Goal: Task Accomplishment & Management: Use online tool/utility

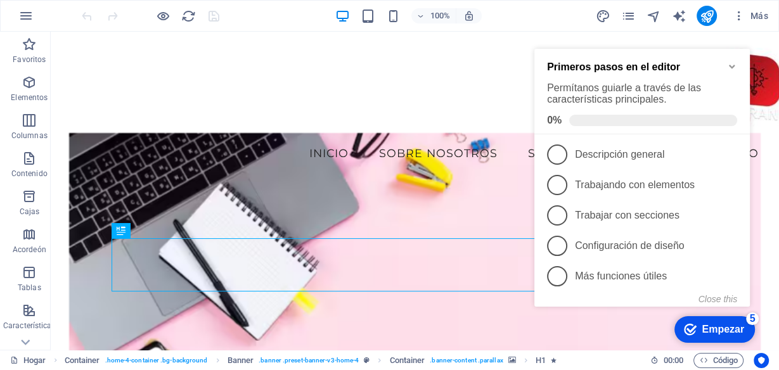
click at [734, 61] on icon "Minimize checklist" at bounding box center [732, 66] width 10 height 10
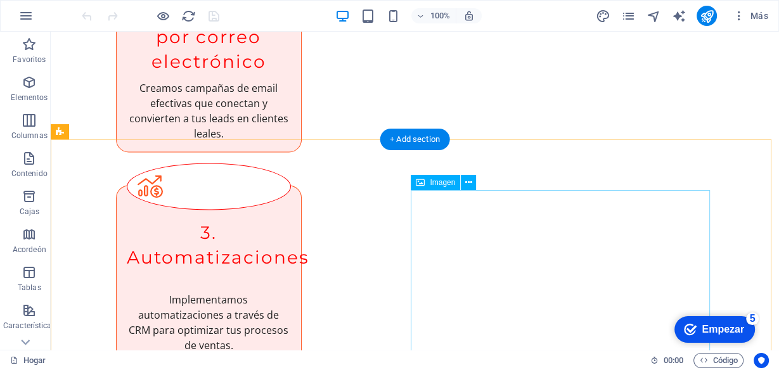
scroll to position [1745, 0]
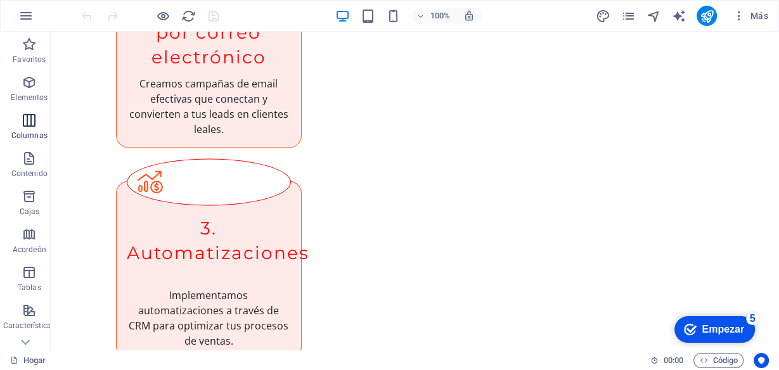
click at [33, 122] on icon "button" at bounding box center [29, 120] width 15 height 15
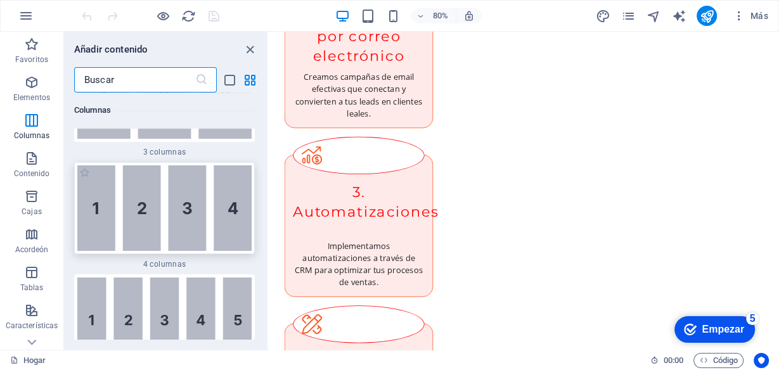
scroll to position [933, 0]
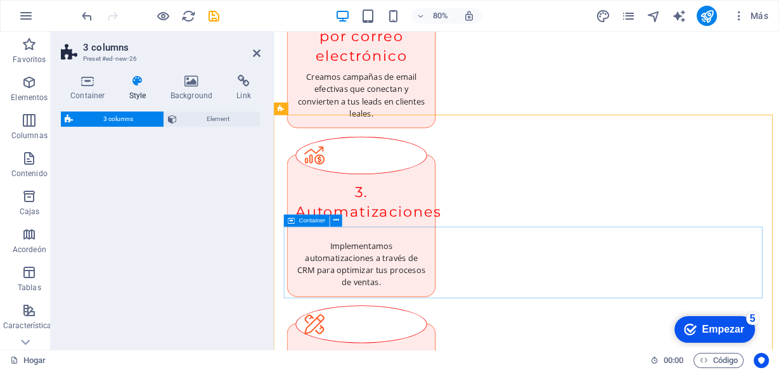
select select "rem"
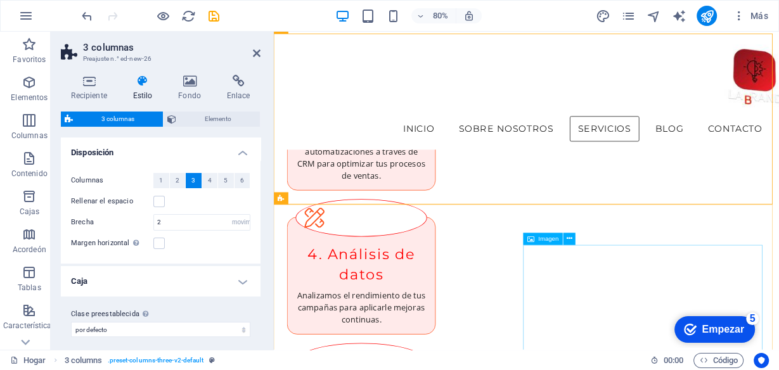
scroll to position [1747, 0]
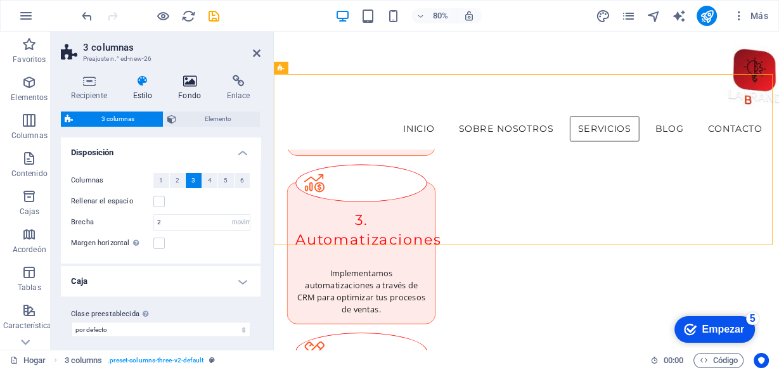
click at [193, 80] on icon at bounding box center [190, 81] width 44 height 13
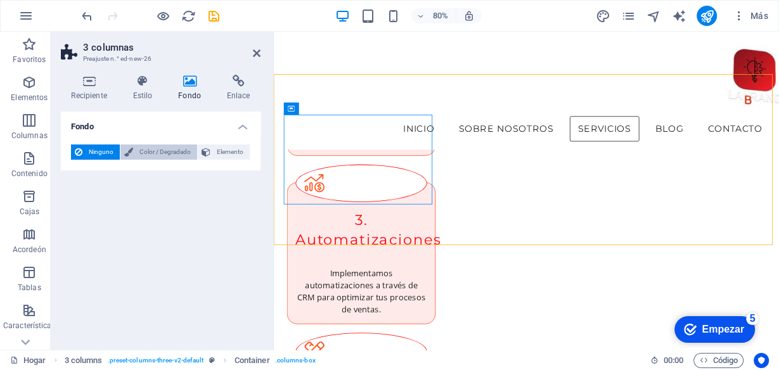
click at [146, 153] on font "Color / Degradado" at bounding box center [164, 151] width 51 height 7
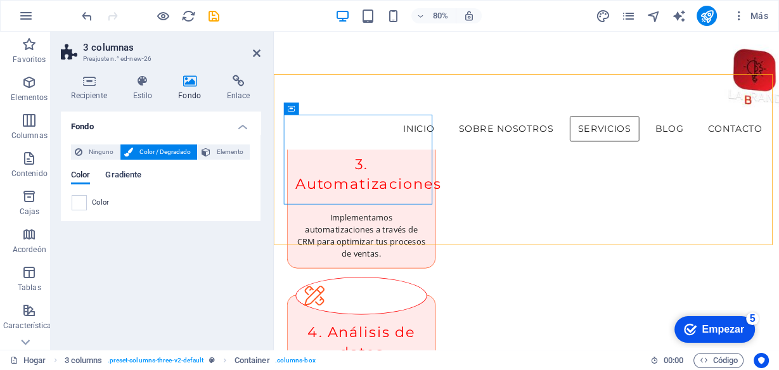
click at [118, 176] on font "Gradiente" at bounding box center [123, 175] width 36 height 10
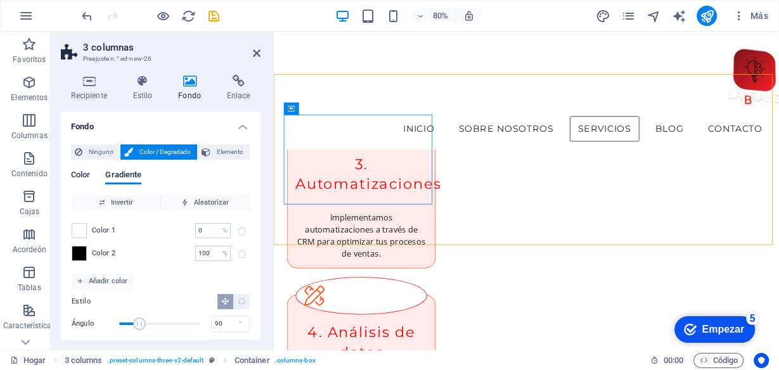
click at [77, 175] on font "Color" at bounding box center [80, 175] width 19 height 10
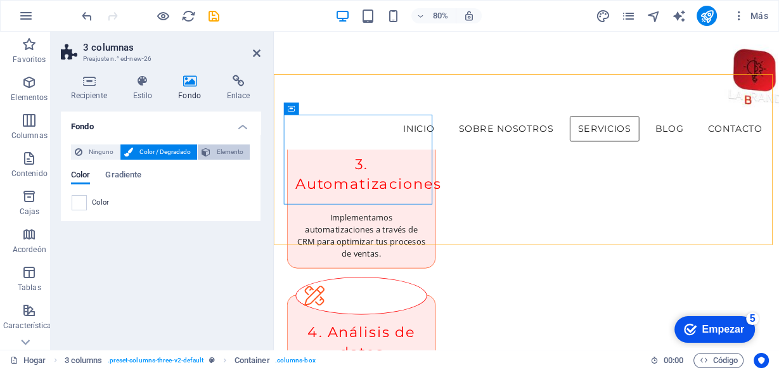
click at [226, 153] on font "Elemento" at bounding box center [230, 151] width 27 height 7
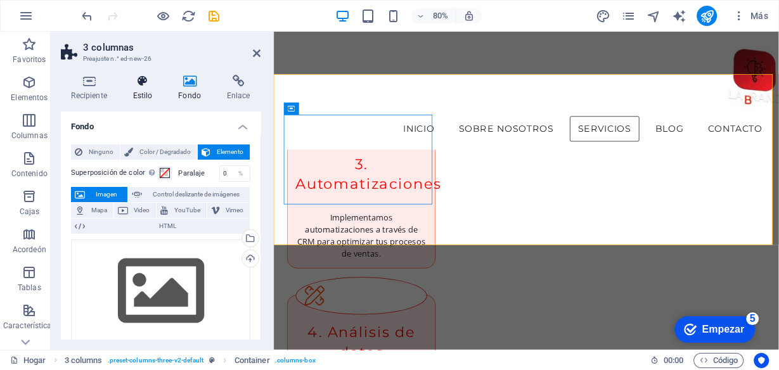
click at [153, 92] on font "Estilo" at bounding box center [143, 95] width 20 height 9
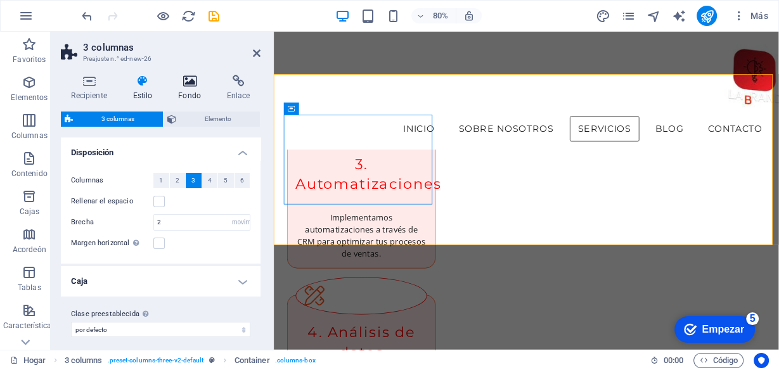
click at [198, 84] on icon at bounding box center [190, 81] width 44 height 13
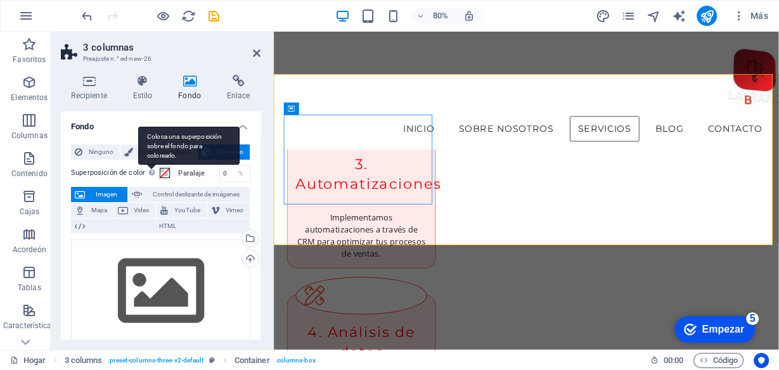
click at [156, 142] on font "Coloca una superposición sobre el fondo para colorearlo." at bounding box center [184, 146] width 75 height 26
click at [158, 166] on button "Superposición de color Coloca una superposición sobre el fondo para colorearlo." at bounding box center [165, 173] width 14 height 14
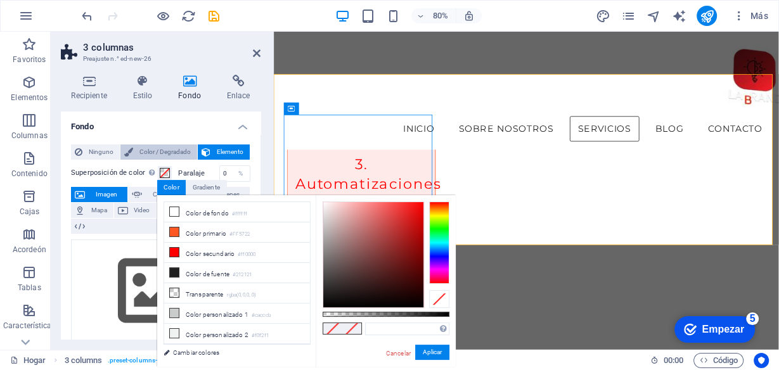
click at [131, 153] on icon at bounding box center [128, 151] width 9 height 15
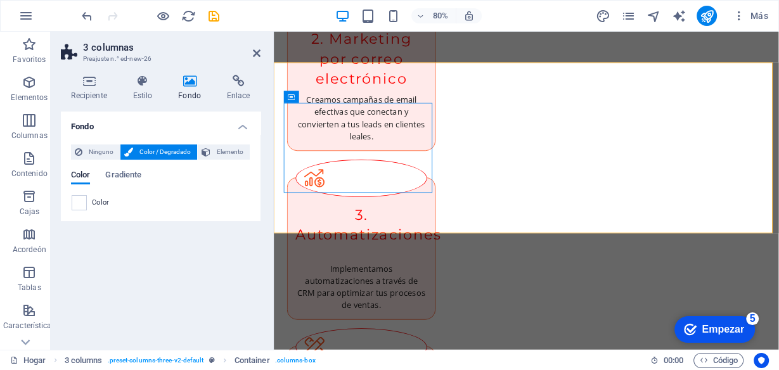
scroll to position [1762, 0]
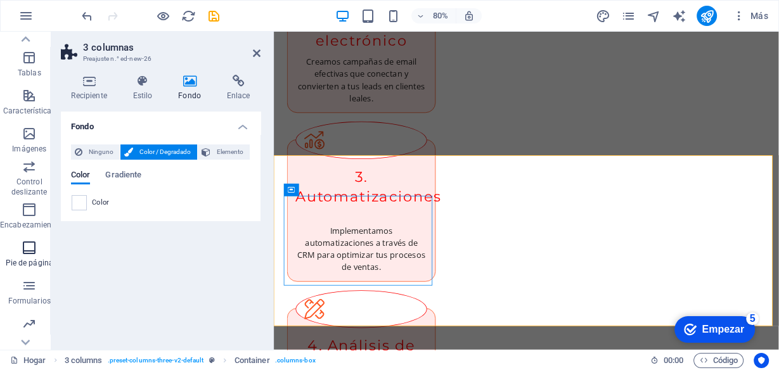
scroll to position [252, 0]
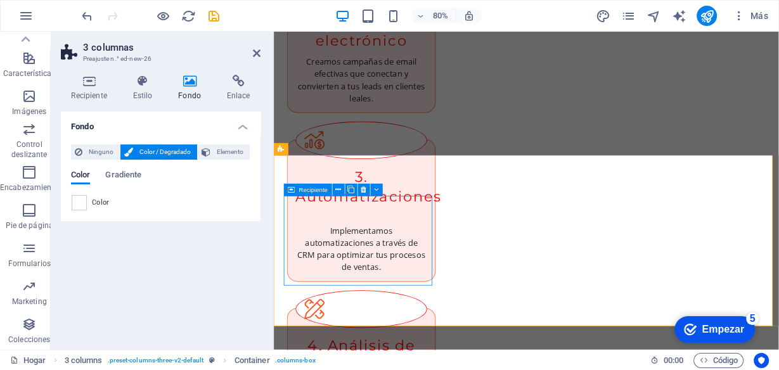
drag, startPoint x: 466, startPoint y: 113, endPoint x: 376, endPoint y: 302, distance: 208.9
click at [337, 189] on icon at bounding box center [339, 189] width 6 height 11
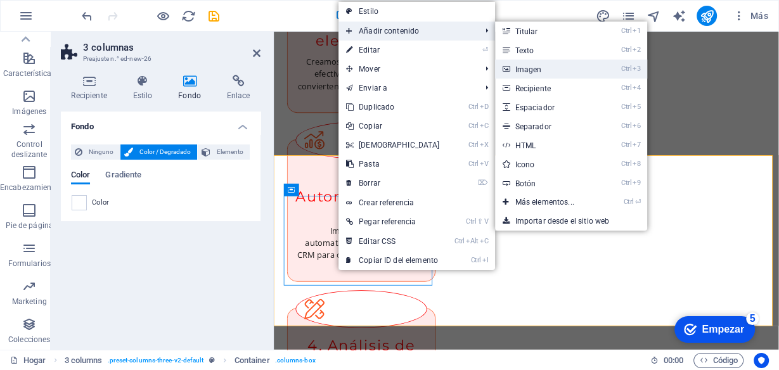
click at [530, 67] on font "Imagen" at bounding box center [528, 69] width 27 height 9
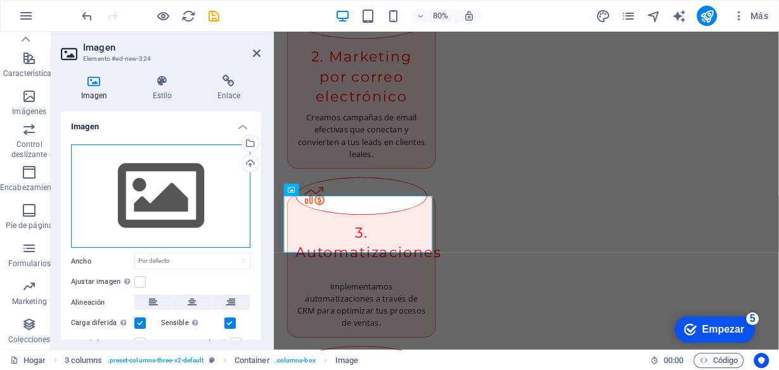
click at [181, 196] on div "Arrastre los archivos aquí, haga clic para elegir archivos o seleccione archivo…" at bounding box center [160, 196] width 179 height 104
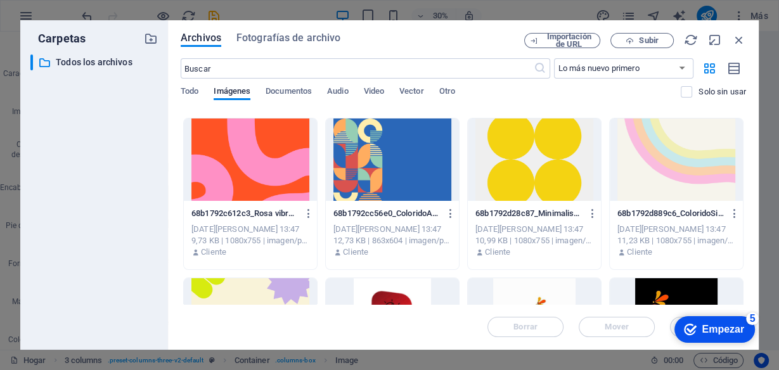
scroll to position [203, 0]
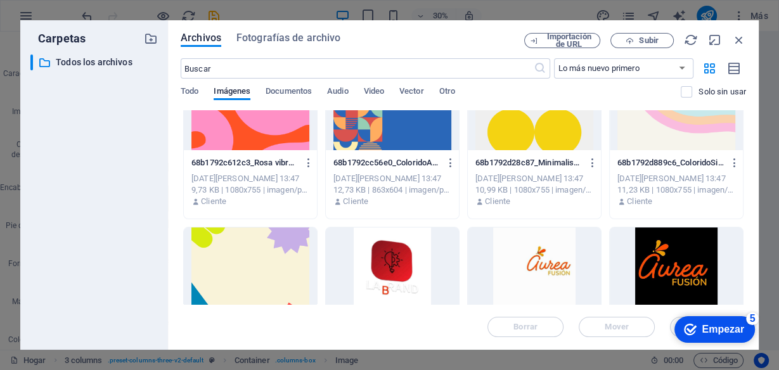
click at [279, 245] on div at bounding box center [250, 269] width 133 height 82
drag, startPoint x: 279, startPoint y: 245, endPoint x: 23, endPoint y: 277, distance: 258.7
click at [279, 245] on div "1" at bounding box center [250, 269] width 133 height 82
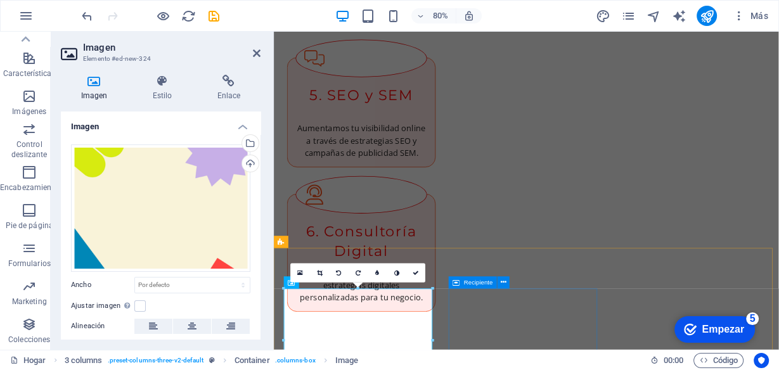
scroll to position [1762, 0]
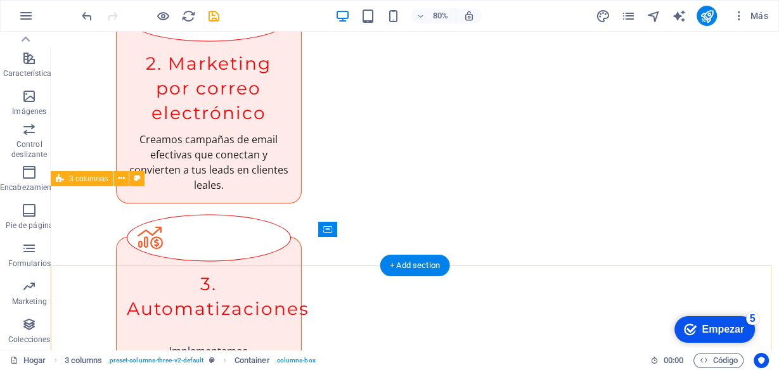
scroll to position [1694, 0]
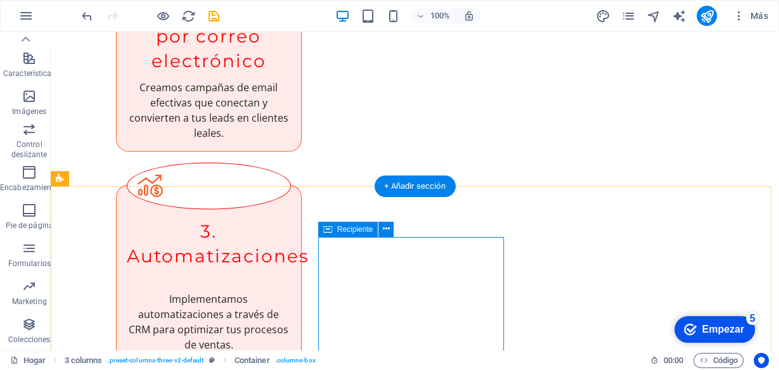
click at [388, 231] on icon at bounding box center [386, 228] width 7 height 13
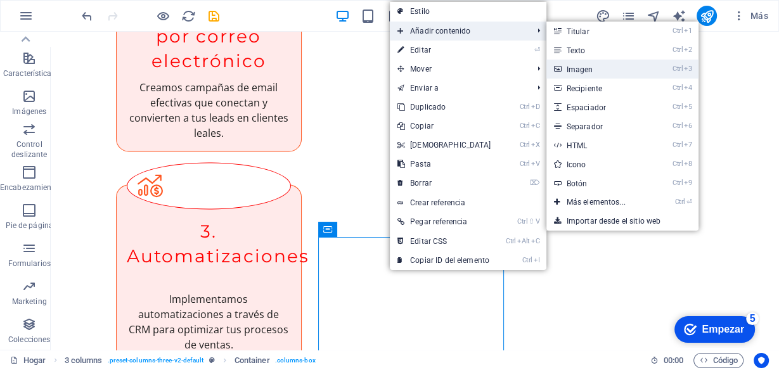
click at [599, 71] on link "Ctrl 3 Imagen" at bounding box center [598, 69] width 105 height 19
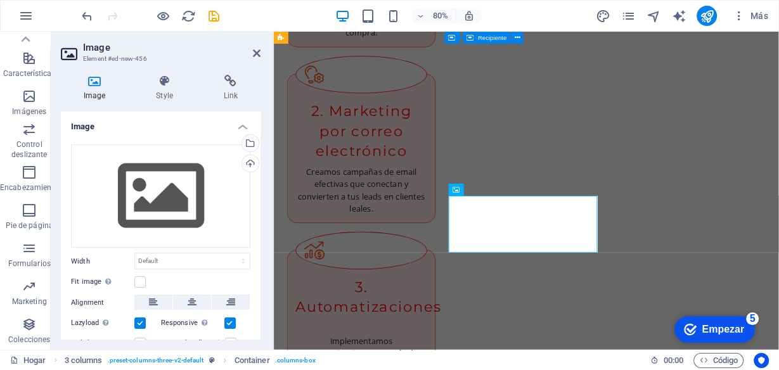
scroll to position [1762, 0]
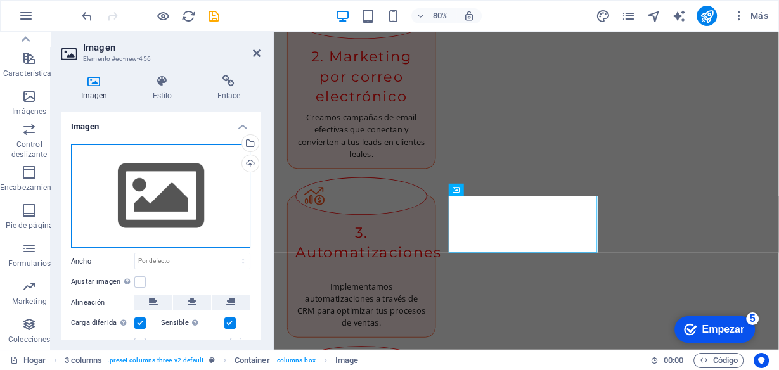
click at [165, 203] on div "Arrastre los archivos aquí, haga clic para elegir archivos o seleccione archivo…" at bounding box center [160, 196] width 179 height 104
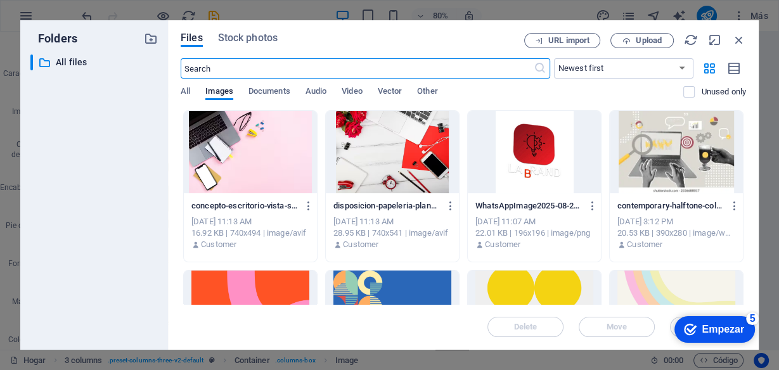
scroll to position [2325, 0]
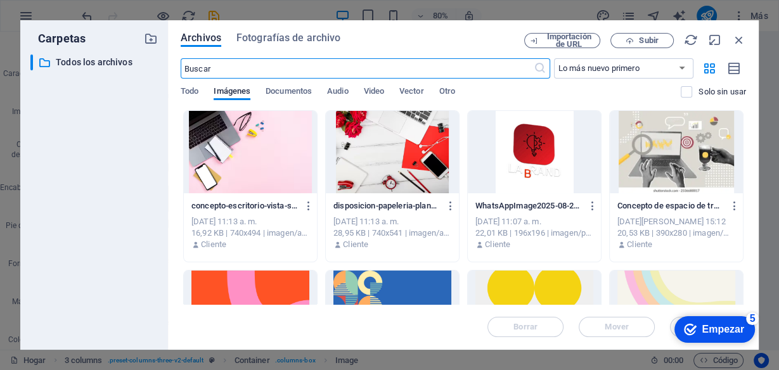
click at [386, 281] on div at bounding box center [392, 312] width 133 height 82
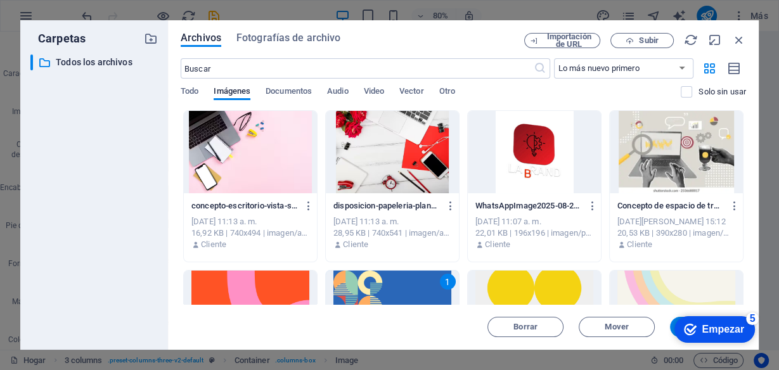
drag, startPoint x: 386, startPoint y: 281, endPoint x: 152, endPoint y: 310, distance: 235.6
click at [386, 281] on div "1" at bounding box center [392, 312] width 133 height 82
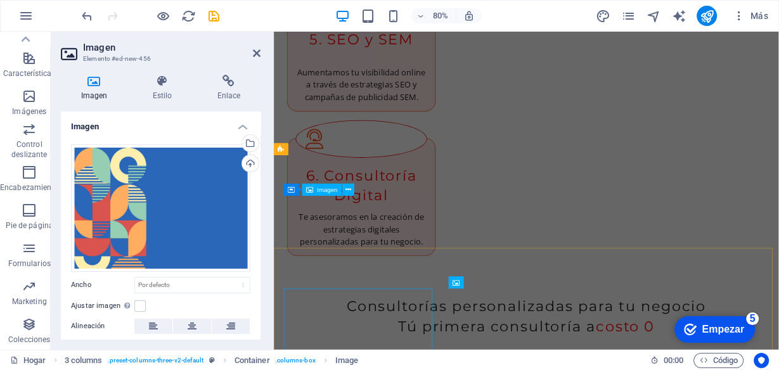
scroll to position [1762, 0]
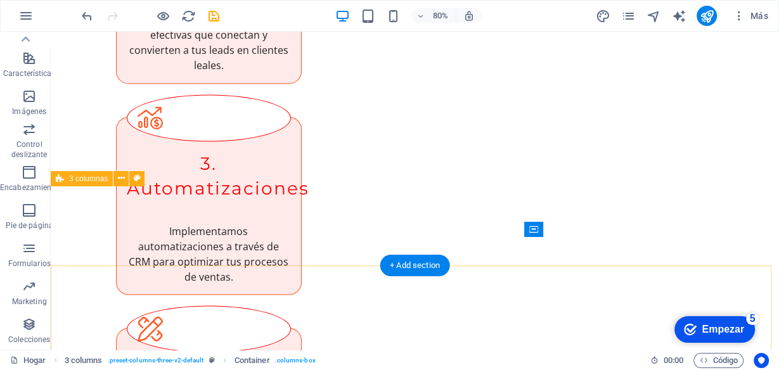
scroll to position [1694, 0]
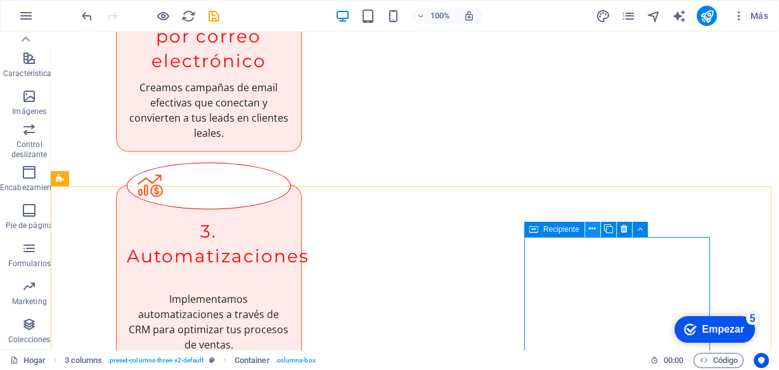
click at [591, 231] on icon at bounding box center [592, 228] width 7 height 13
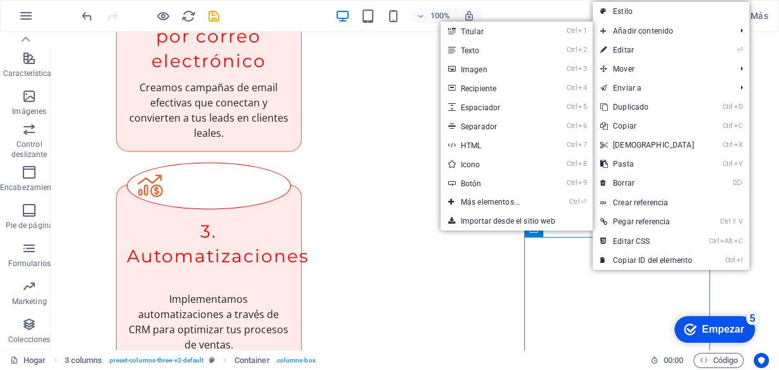
drag, startPoint x: 483, startPoint y: 72, endPoint x: 416, endPoint y: 3, distance: 95.9
click at [483, 72] on font "Imagen" at bounding box center [474, 69] width 27 height 9
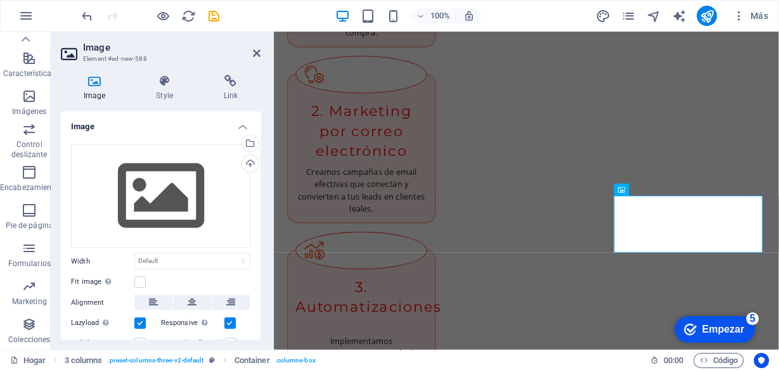
scroll to position [1762, 0]
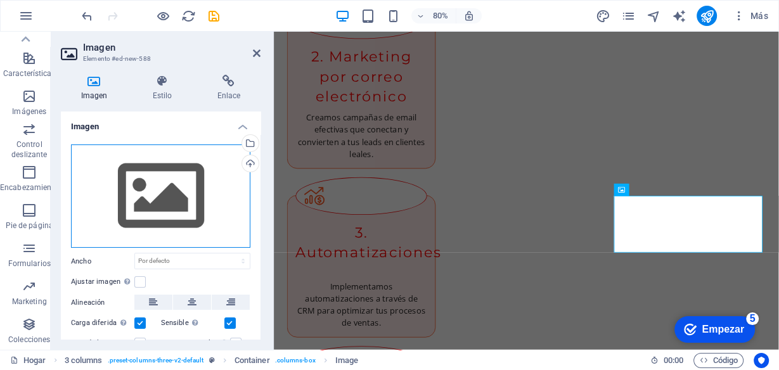
click at [167, 197] on div "Arrastre los archivos aquí, haga clic para elegir archivos o seleccione archivo…" at bounding box center [160, 196] width 179 height 104
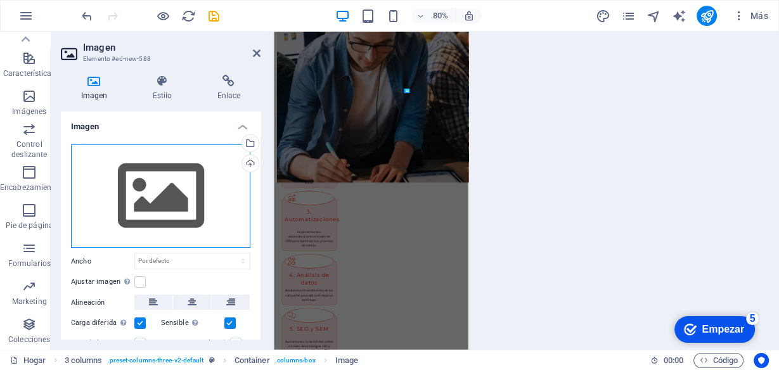
click at [167, 197] on div "Arrastre los archivos aquí, haga clic para elegir archivos o seleccione archivo…" at bounding box center [160, 196] width 179 height 104
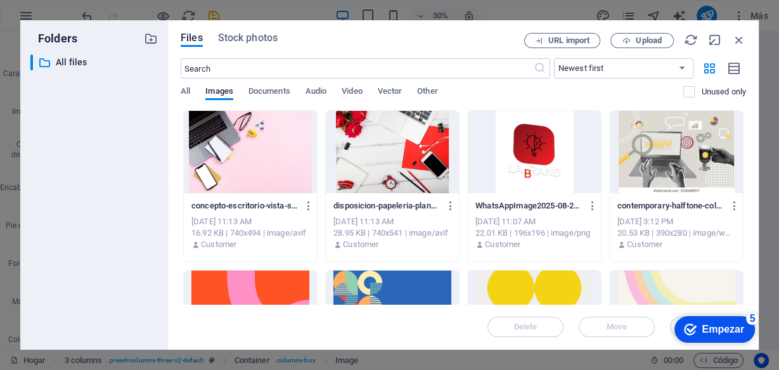
click at [500, 287] on div at bounding box center [534, 312] width 133 height 82
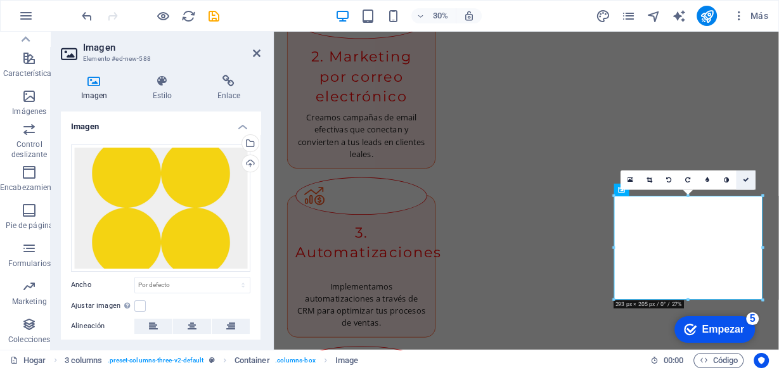
click at [748, 181] on icon at bounding box center [746, 180] width 6 height 6
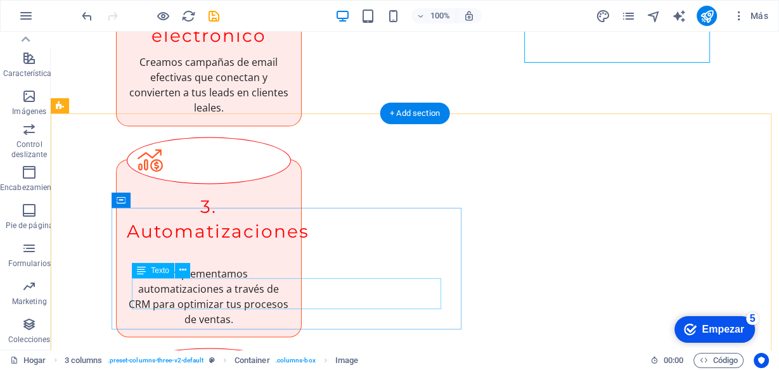
scroll to position [1998, 0]
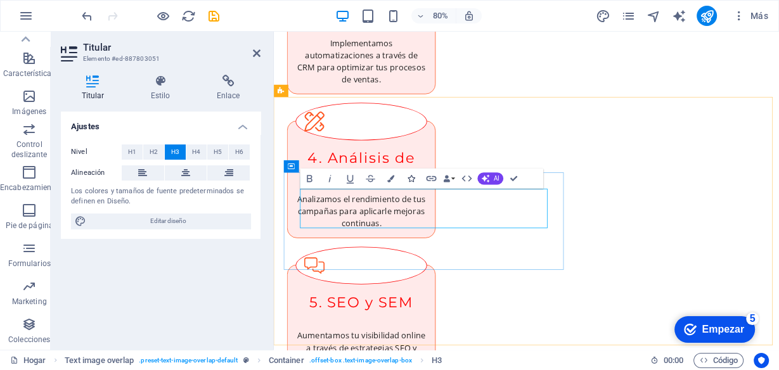
scroll to position [2041, 0]
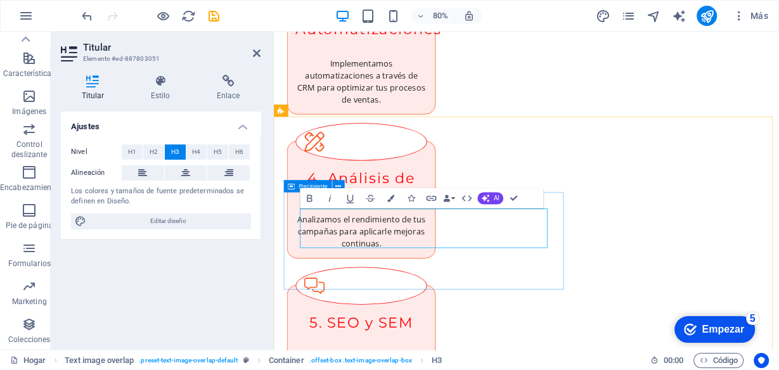
drag, startPoint x: 477, startPoint y: 291, endPoint x: 296, endPoint y: 259, distance: 183.5
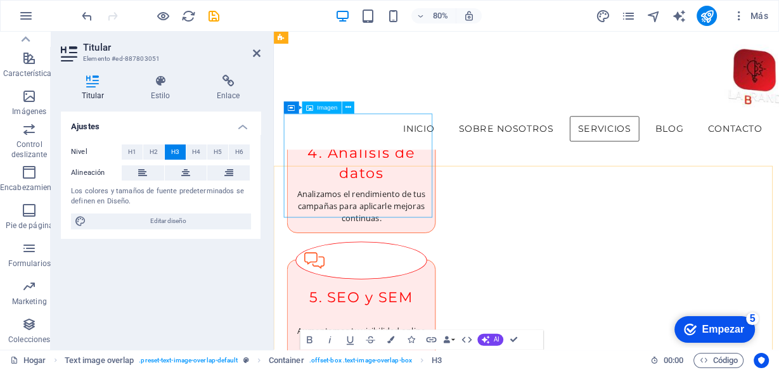
scroll to position [1722, 0]
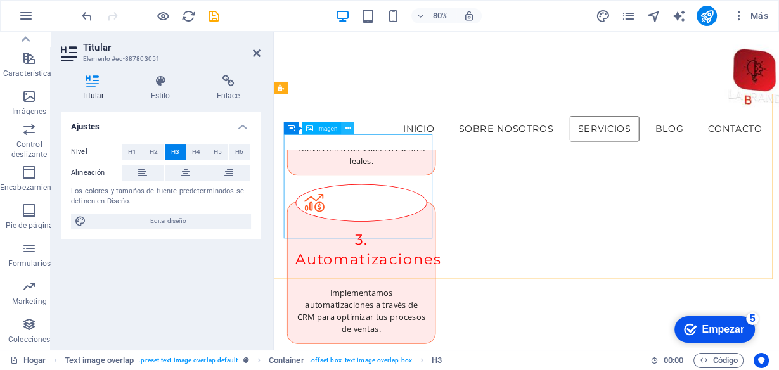
click at [345, 125] on icon at bounding box center [348, 128] width 6 height 11
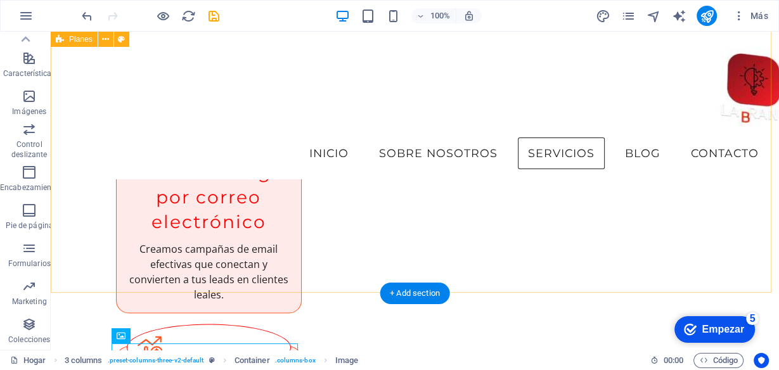
scroll to position [1784, 0]
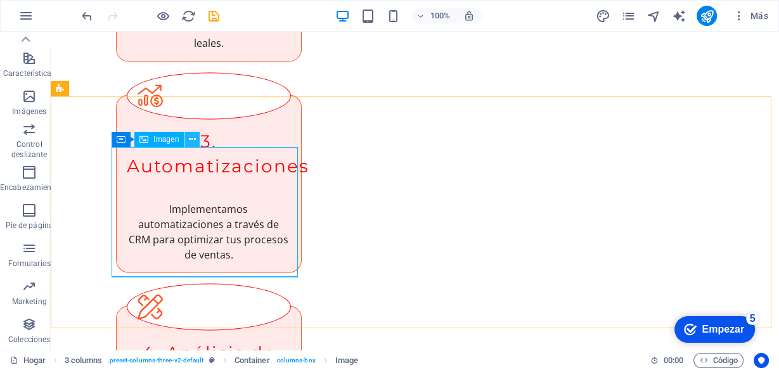
click at [195, 138] on icon at bounding box center [192, 139] width 7 height 13
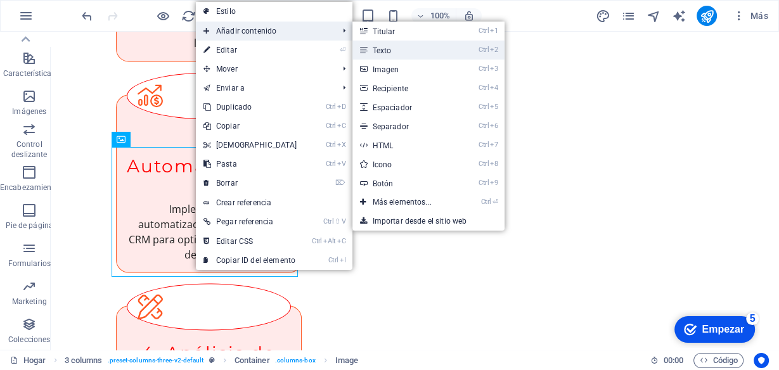
click at [395, 51] on link "Ctrl 2 Texto" at bounding box center [404, 50] width 105 height 19
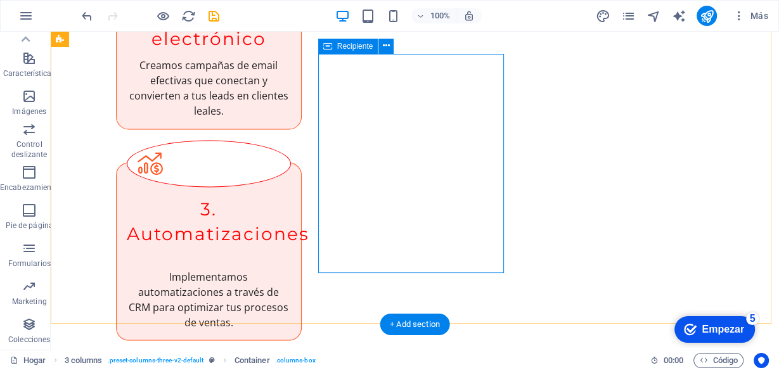
scroll to position [1919, 0]
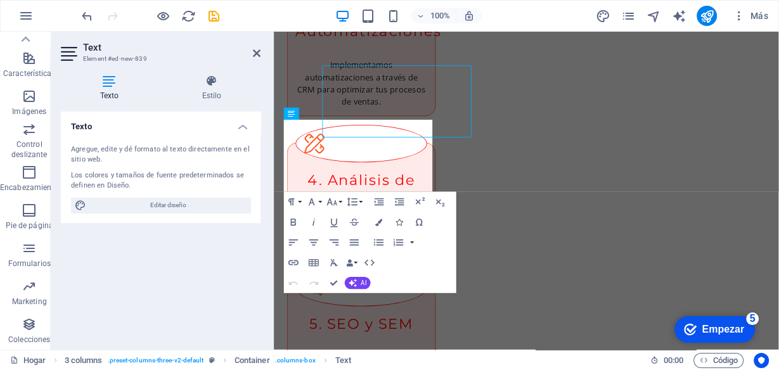
scroll to position [1987, 0]
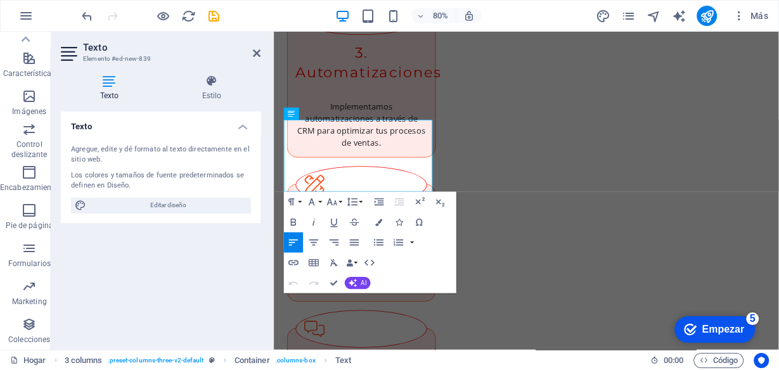
drag, startPoint x: 367, startPoint y: 150, endPoint x: 267, endPoint y: 150, distance: 100.1
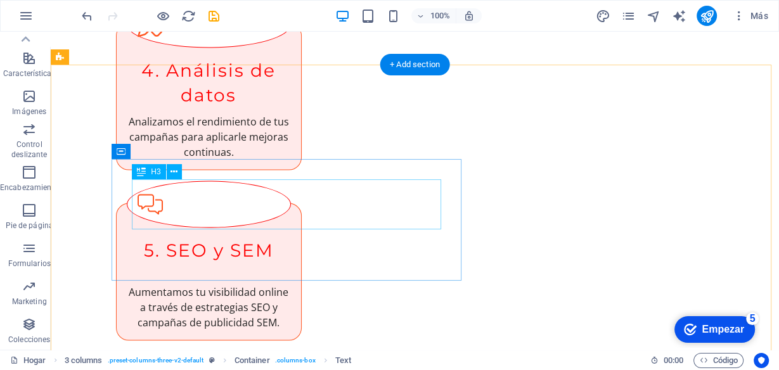
scroll to position [2122, 0]
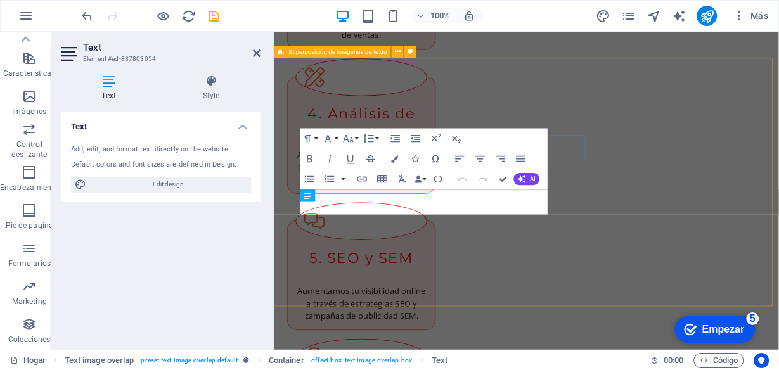
scroll to position [2190, 0]
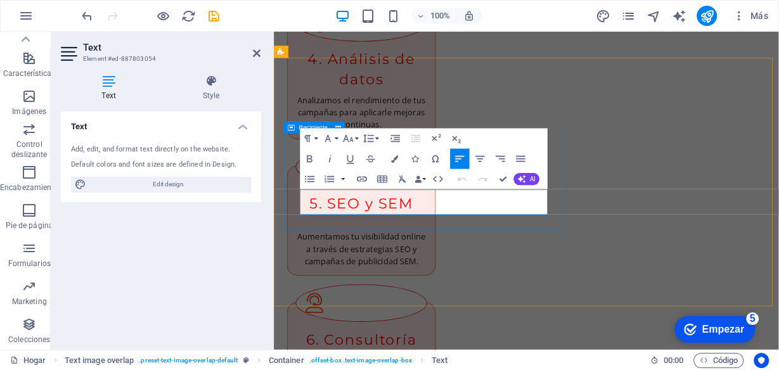
drag, startPoint x: 540, startPoint y: 249, endPoint x: 582, endPoint y: 219, distance: 51.9
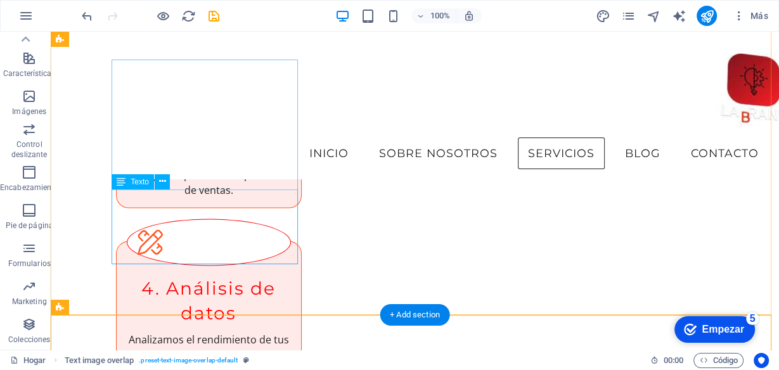
scroll to position [1792, 0]
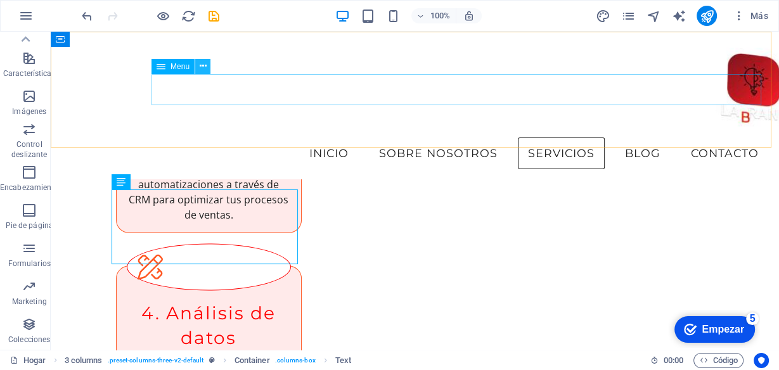
click at [202, 66] on icon at bounding box center [203, 66] width 7 height 13
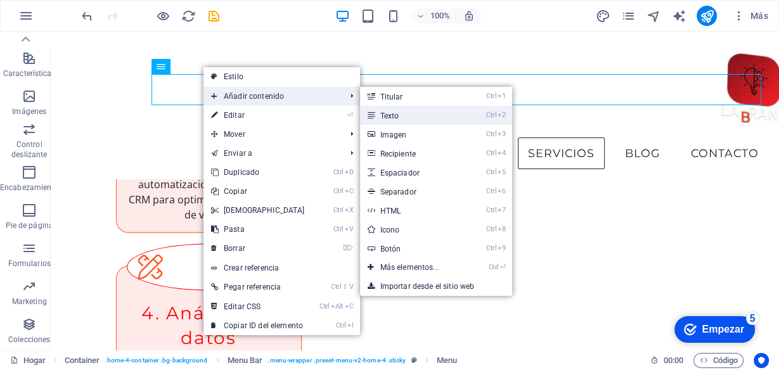
click at [396, 114] on font "Texto" at bounding box center [389, 116] width 19 height 9
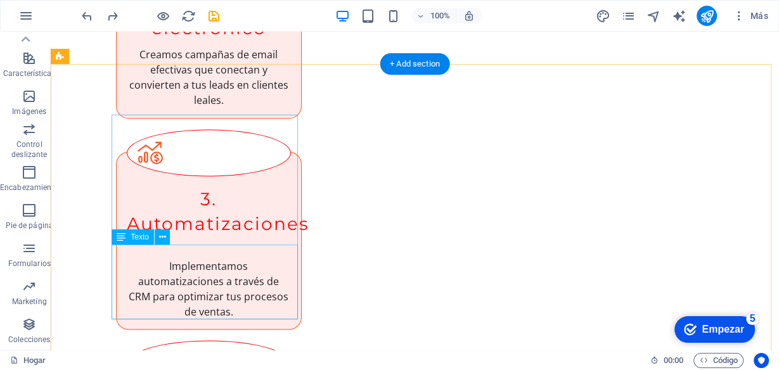
scroll to position [1825, 0]
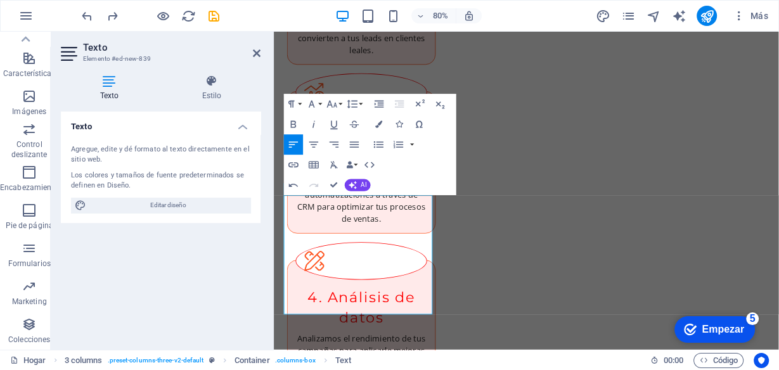
drag, startPoint x: 446, startPoint y: 376, endPoint x: 269, endPoint y: 330, distance: 182.3
click at [354, 144] on icon "button" at bounding box center [354, 145] width 12 height 12
click at [309, 147] on icon "button" at bounding box center [313, 145] width 12 height 12
click at [295, 149] on icon "button" at bounding box center [293, 145] width 12 height 12
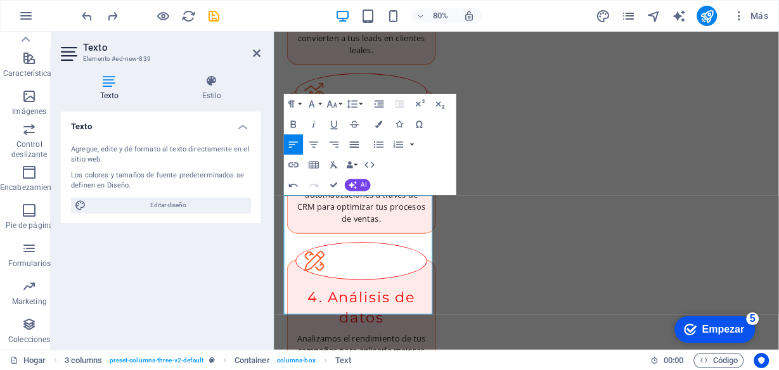
click at [354, 149] on icon "button" at bounding box center [354, 145] width 12 height 12
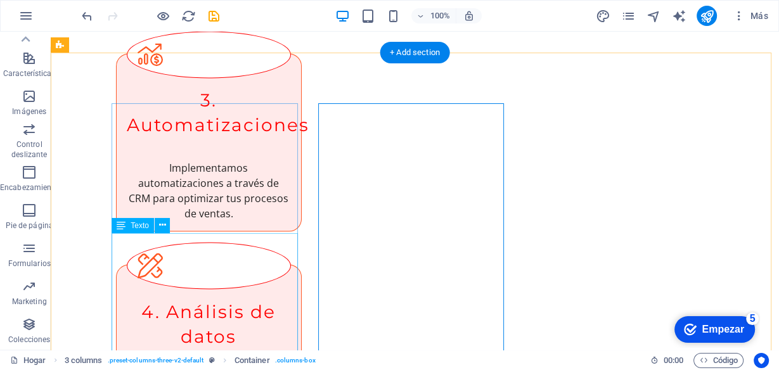
scroll to position [1927, 0]
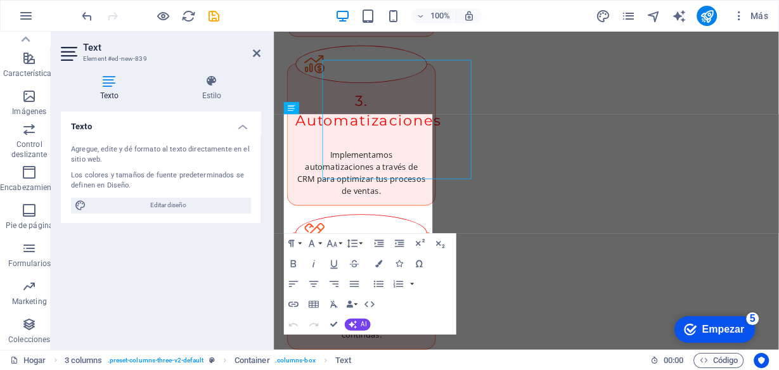
scroll to position [1994, 0]
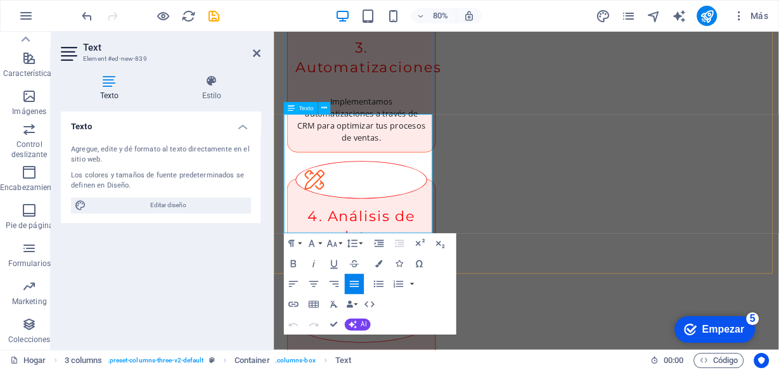
click span "Descubra estrategias claves y tendencias que los negocios pueden implementar pa…"
drag, startPoint x: 335, startPoint y: 327, endPoint x: 287, endPoint y: 297, distance: 57.0
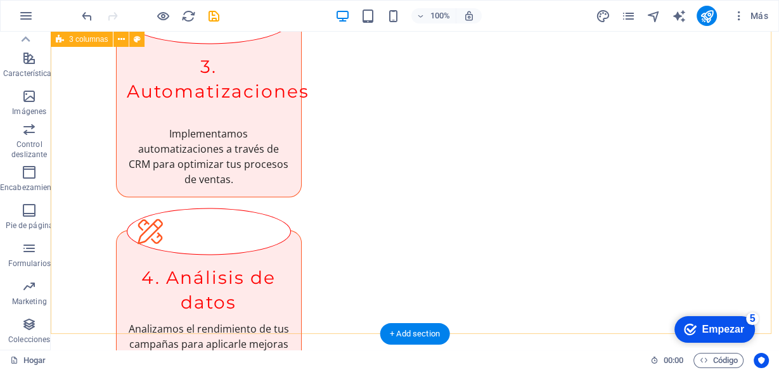
scroll to position [1927, 0]
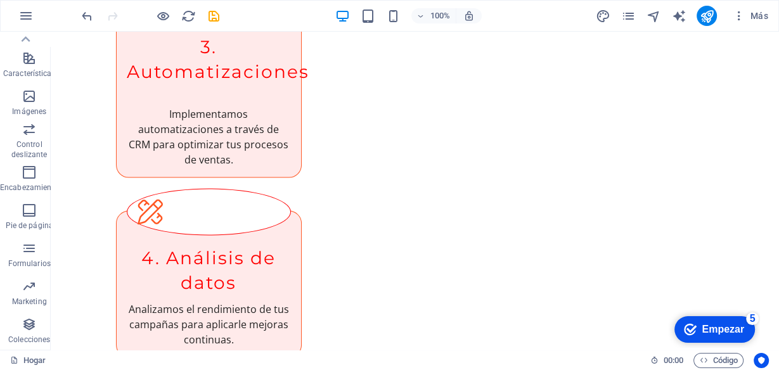
click at [212, 20] on icon "ahorrar" at bounding box center [214, 16] width 15 height 15
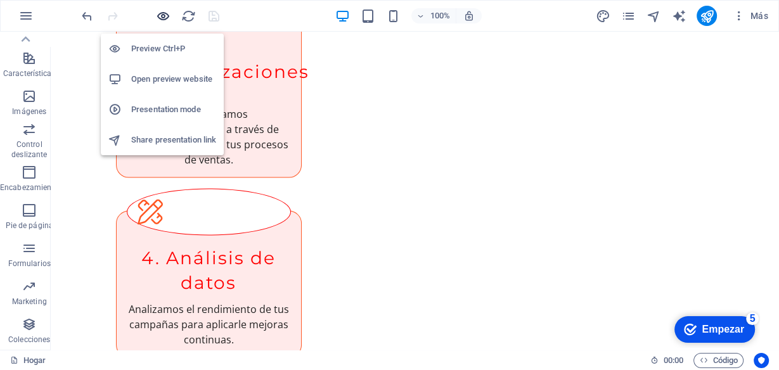
click at [162, 14] on icon "button" at bounding box center [163, 16] width 15 height 15
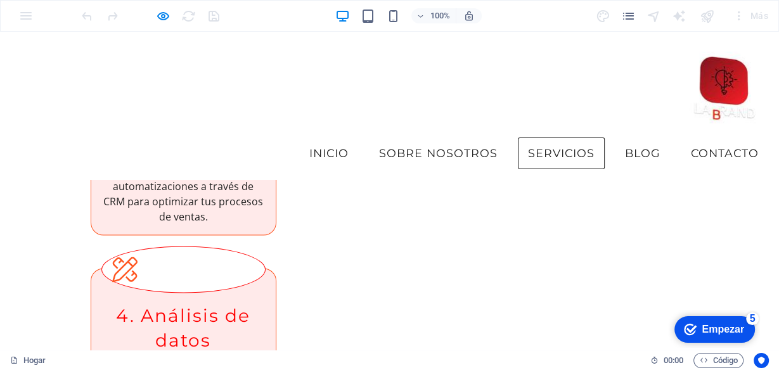
scroll to position [1746, 0]
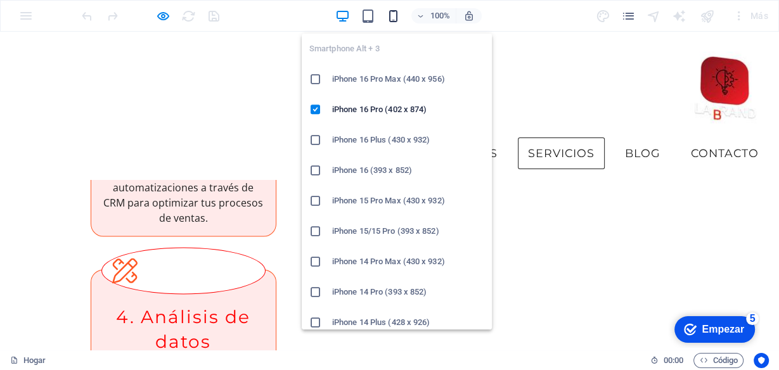
click at [393, 13] on icon "button" at bounding box center [393, 16] width 15 height 15
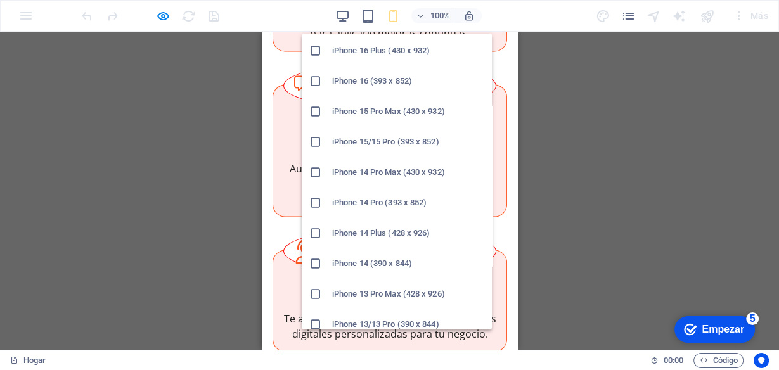
scroll to position [253, 0]
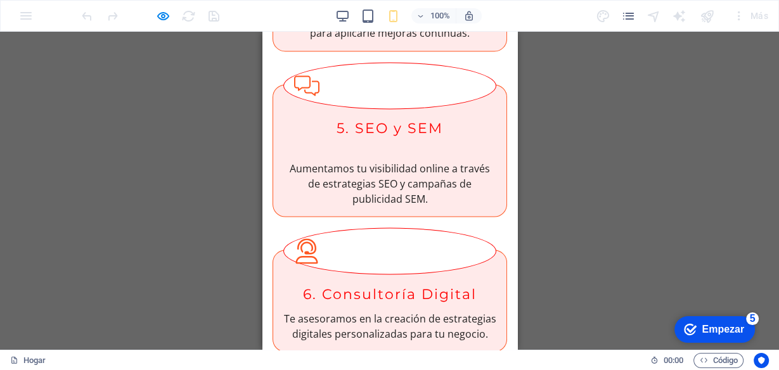
click at [548, 189] on div "H1 Recipiente Bandera Banner Recipiente Botón Recipiente Barra de menú Programa…" at bounding box center [389, 191] width 779 height 318
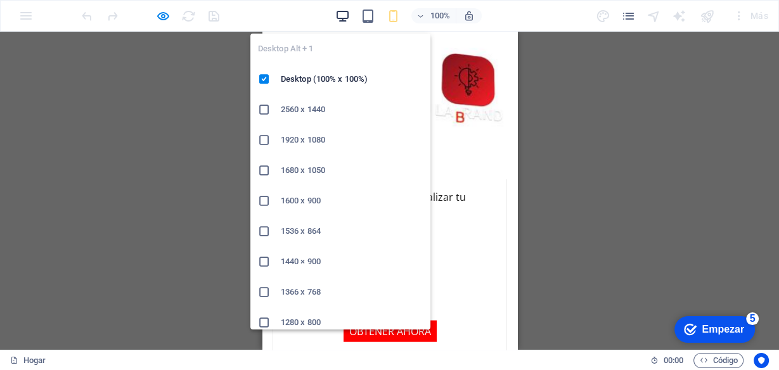
click at [341, 10] on icon "button" at bounding box center [342, 16] width 15 height 15
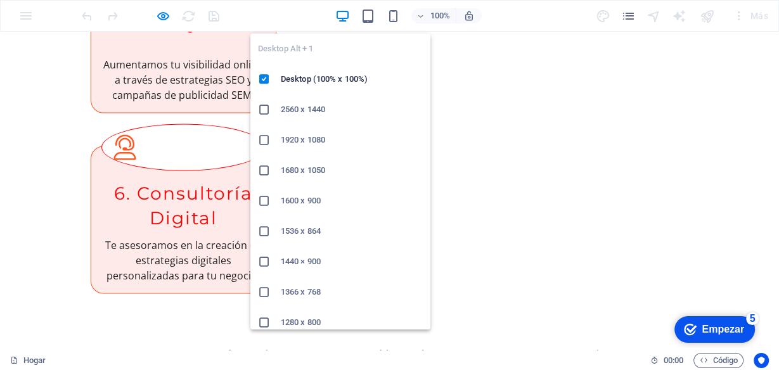
scroll to position [2181, 0]
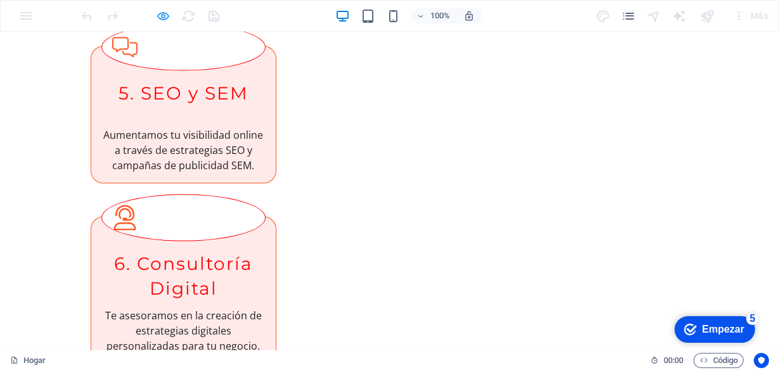
click at [157, 17] on icon "button" at bounding box center [163, 16] width 15 height 15
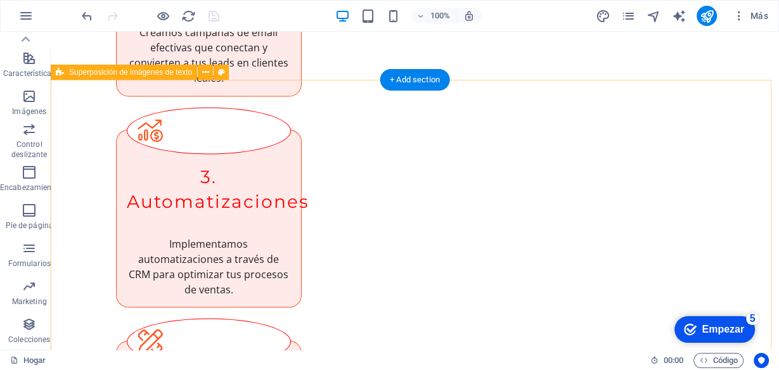
scroll to position [2101, 0]
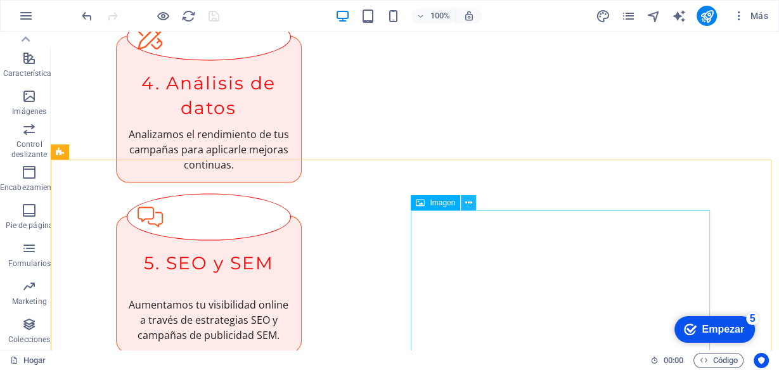
click at [469, 202] on icon at bounding box center [468, 202] width 7 height 13
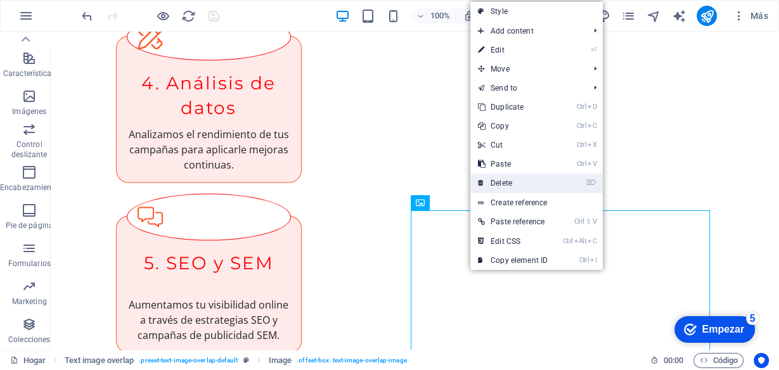
click at [507, 177] on link "⌦ Delete" at bounding box center [512, 183] width 85 height 19
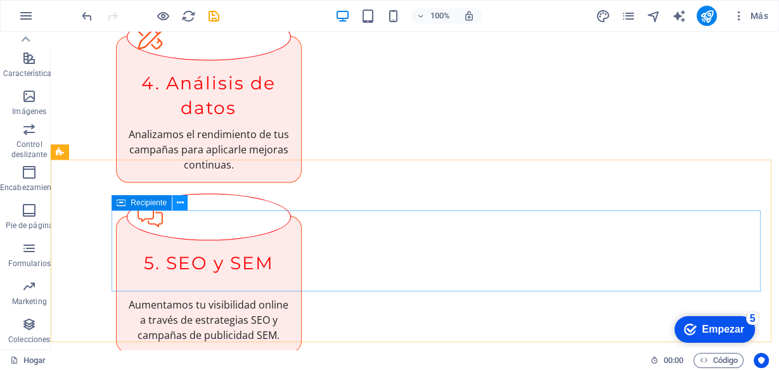
click at [184, 203] on button at bounding box center [179, 202] width 15 height 15
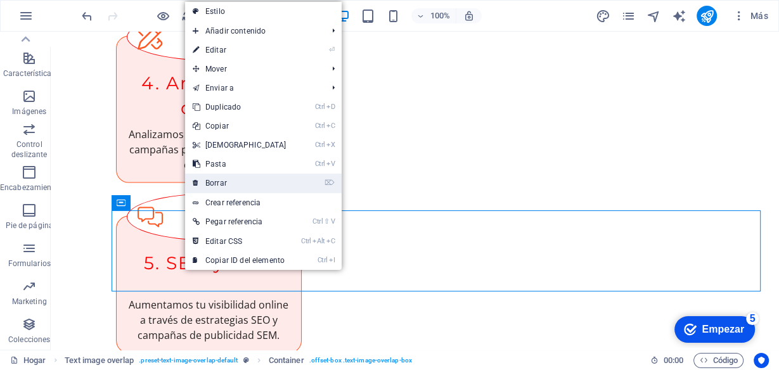
click at [231, 184] on link "⌦ Borrar" at bounding box center [239, 183] width 109 height 19
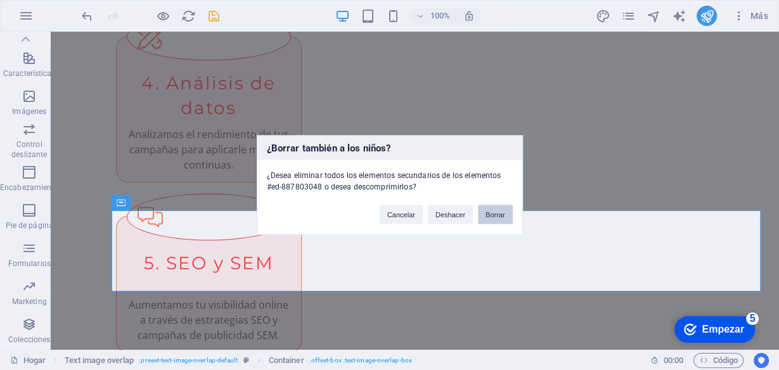
click at [492, 211] on font "Borrar" at bounding box center [495, 215] width 20 height 8
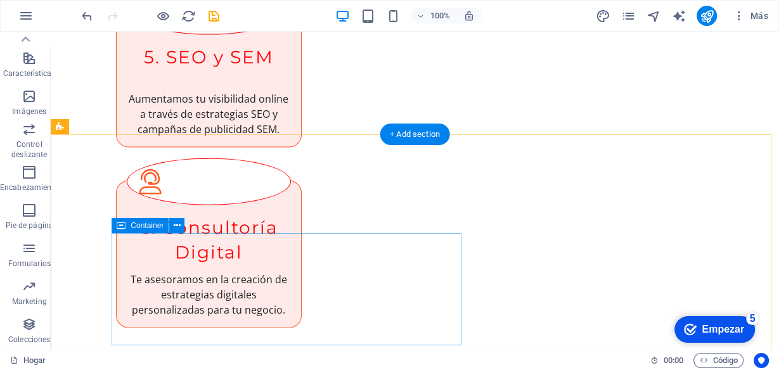
scroll to position [2405, 0]
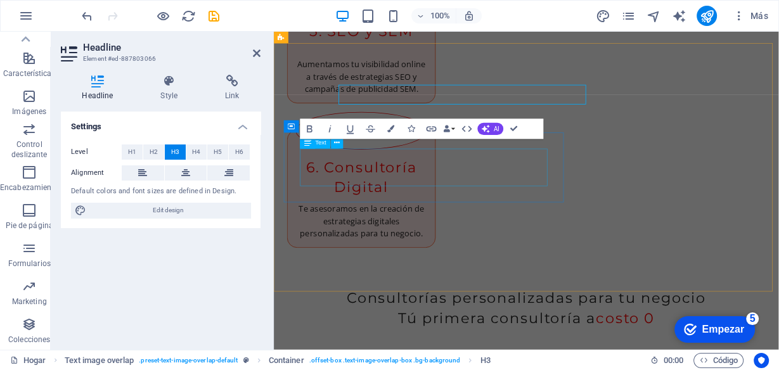
scroll to position [2473, 0]
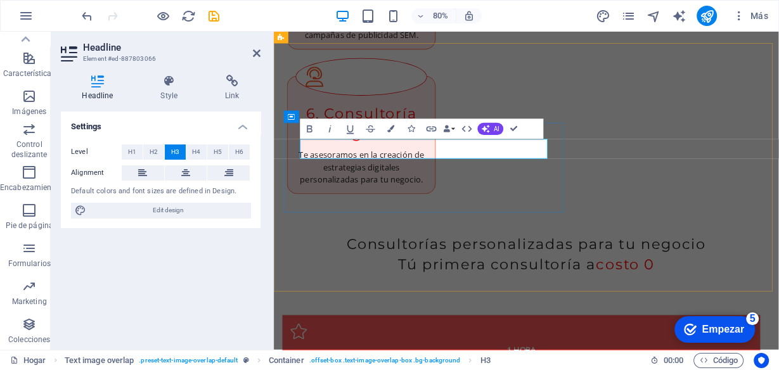
copy span "Creando contenido atractivo"
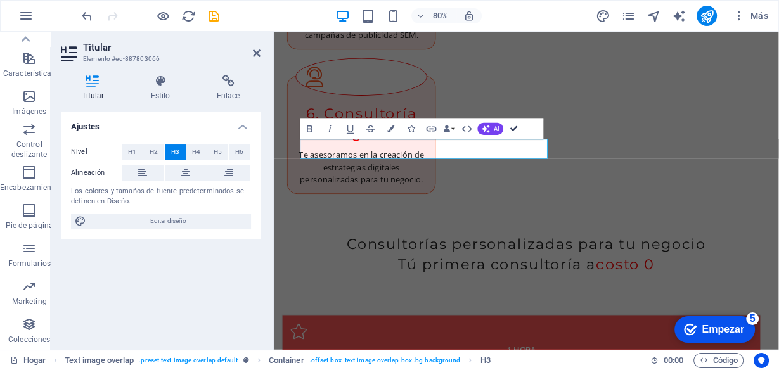
drag, startPoint x: 511, startPoint y: 132, endPoint x: 446, endPoint y: 106, distance: 70.6
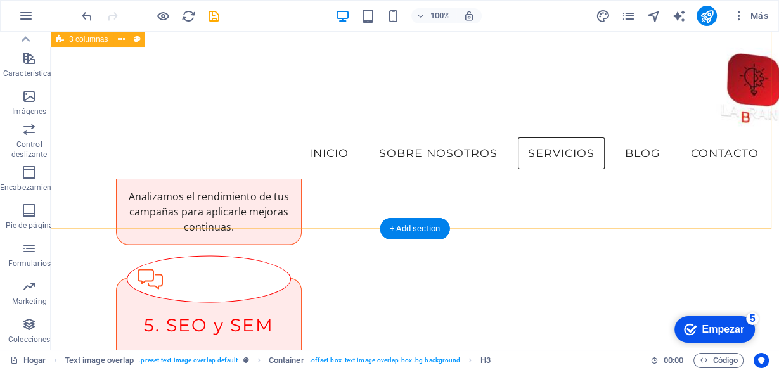
scroll to position [1808, 0]
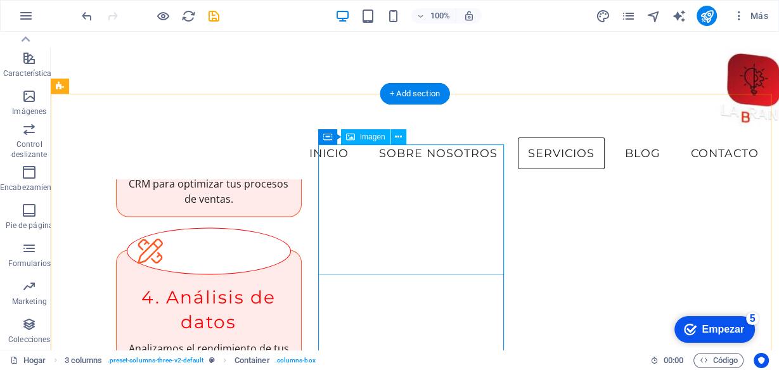
scroll to position [1707, 0]
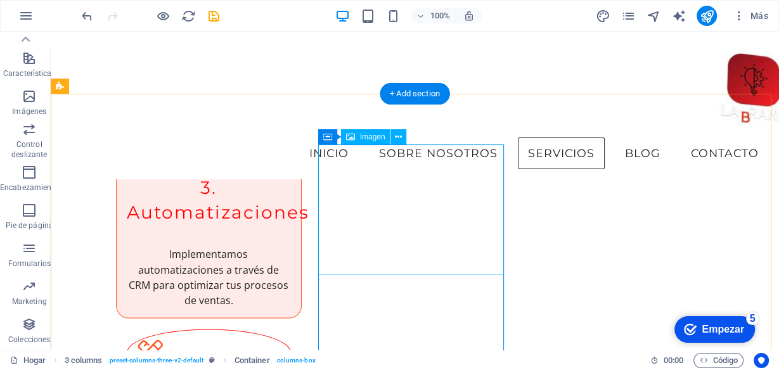
click at [395, 134] on icon at bounding box center [398, 137] width 7 height 13
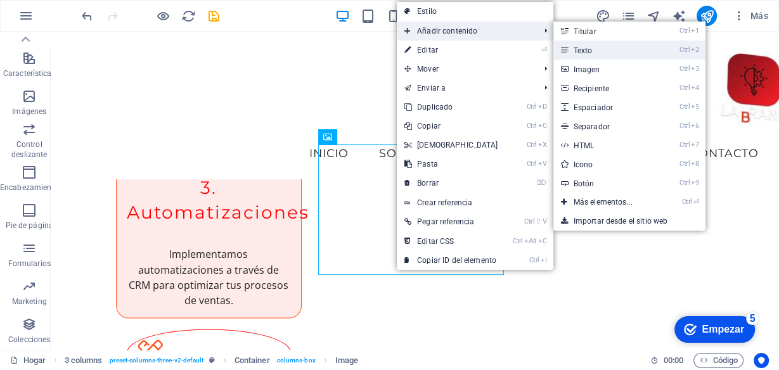
click at [591, 52] on link "Ctrl 2 Texto" at bounding box center [605, 50] width 105 height 19
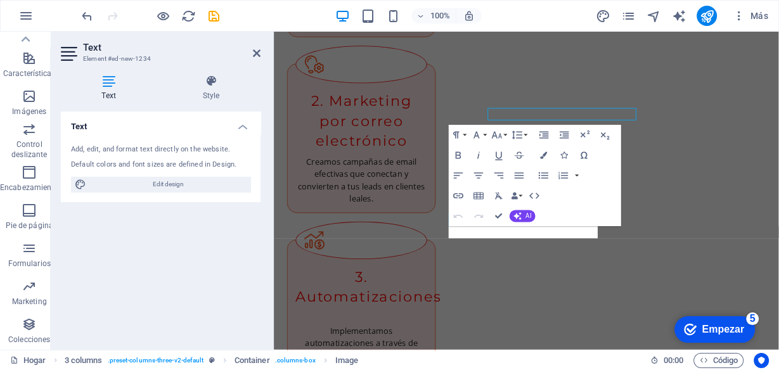
scroll to position [1854, 0]
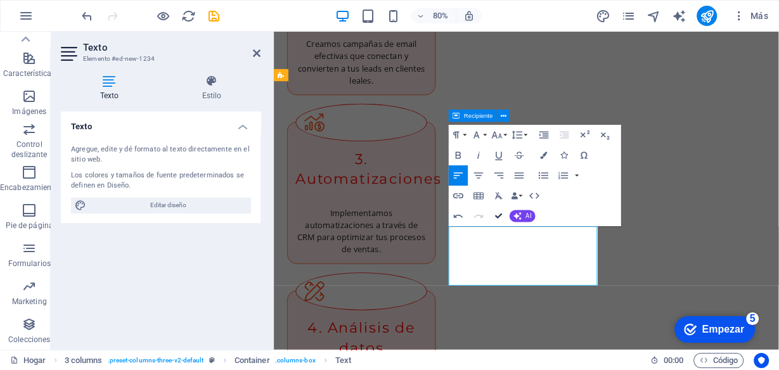
drag, startPoint x: 470, startPoint y: 224, endPoint x: 499, endPoint y: 217, distance: 30.0
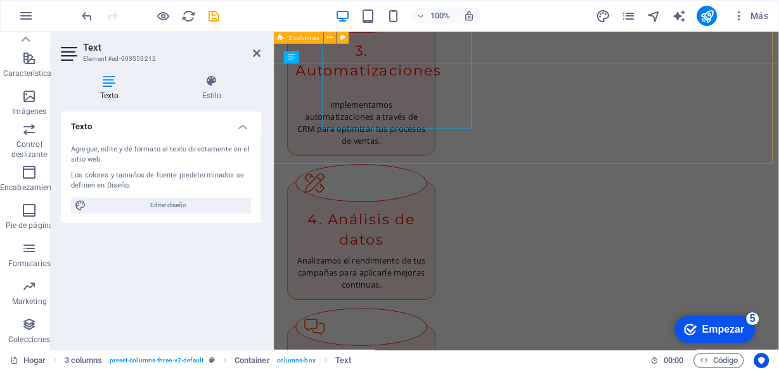
scroll to position [2057, 0]
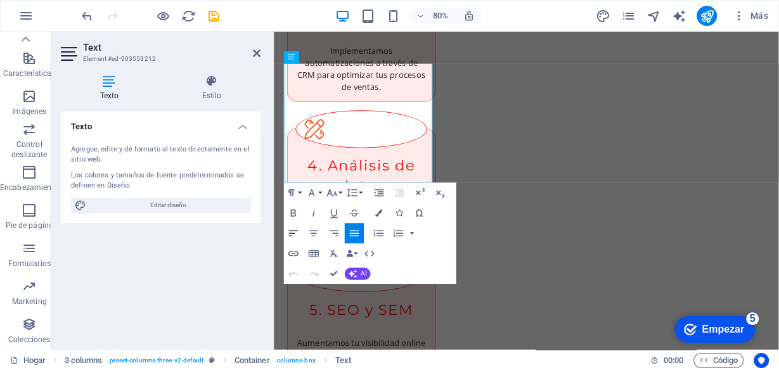
click at [297, 230] on icon "button" at bounding box center [293, 233] width 9 height 6
drag, startPoint x: 332, startPoint y: 272, endPoint x: 390, endPoint y: 174, distance: 114.2
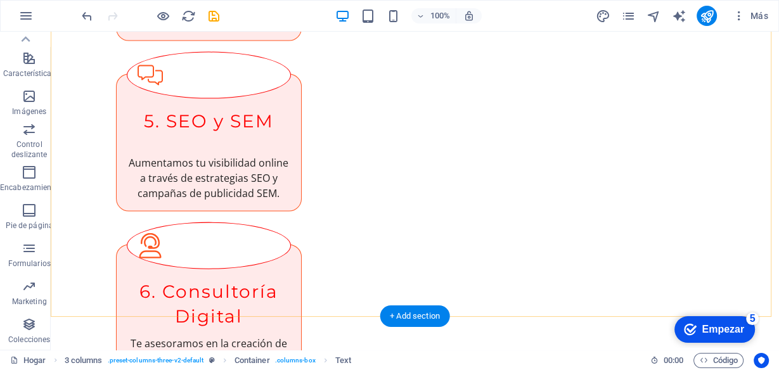
scroll to position [2446, 0]
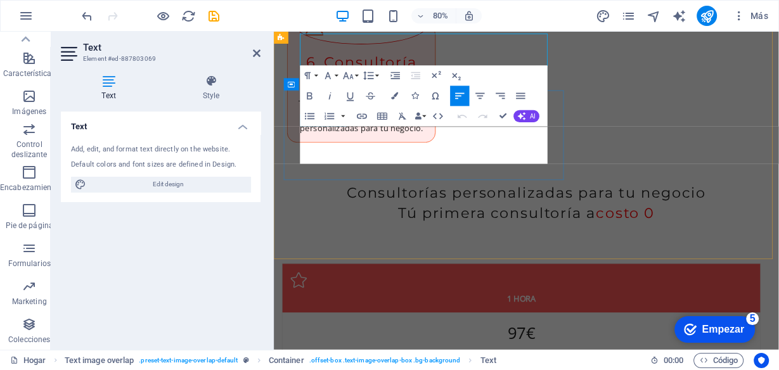
scroll to position [2513, 0]
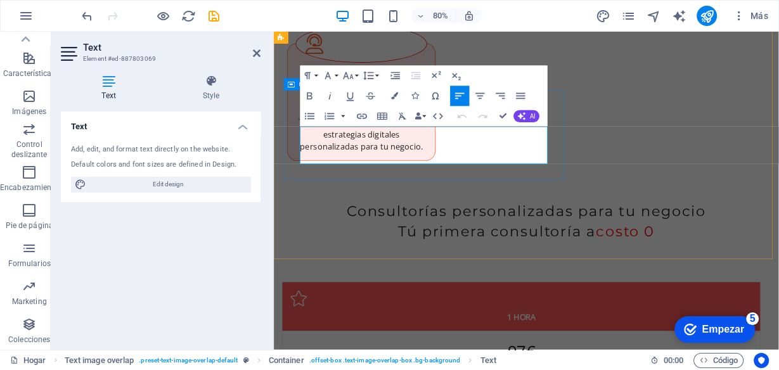
drag, startPoint x: 456, startPoint y: 189, endPoint x: 304, endPoint y: 154, distance: 156.2
copy span "Adéntrate en las complejidades de elaborar contenido de blog atractivo, explora…"
drag, startPoint x: 500, startPoint y: 117, endPoint x: 430, endPoint y: 107, distance: 70.4
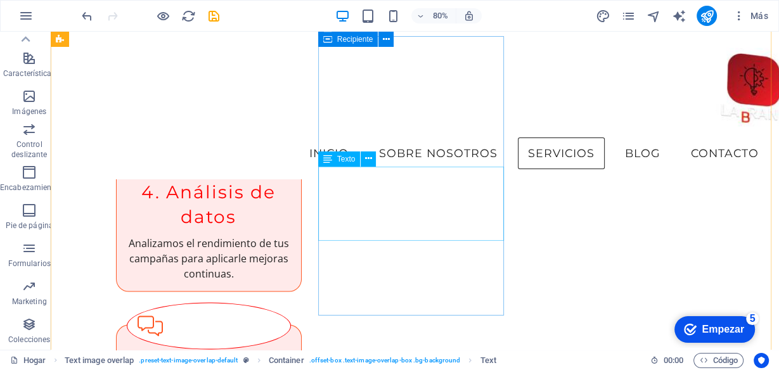
scroll to position [1809, 0]
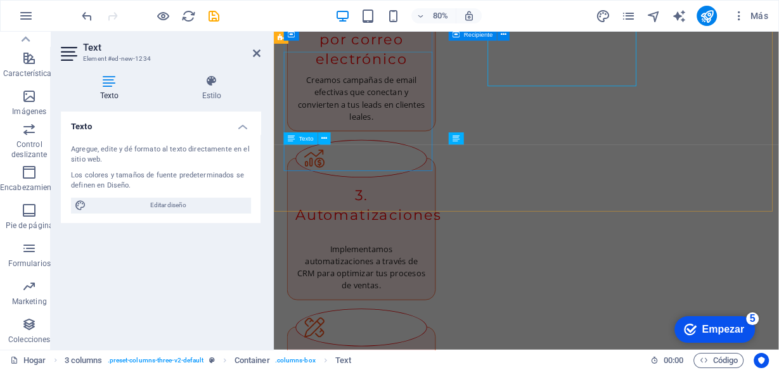
scroll to position [1956, 0]
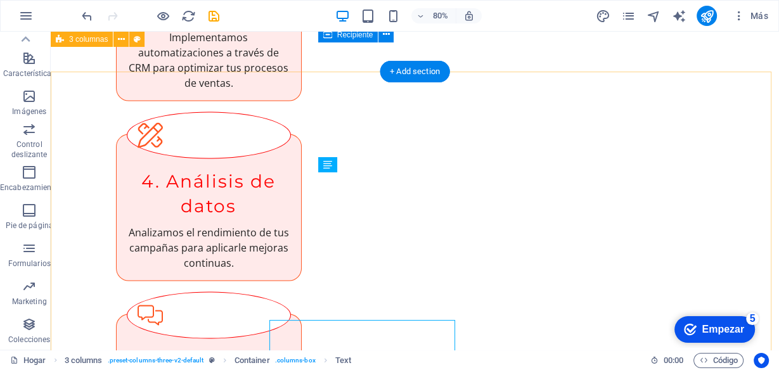
scroll to position [1888, 0]
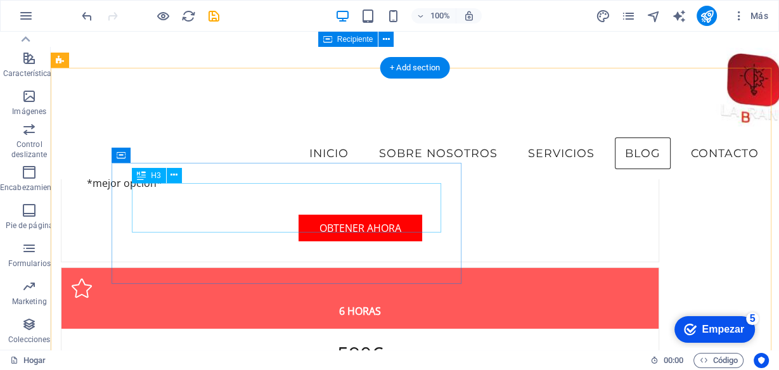
scroll to position [2975, 0]
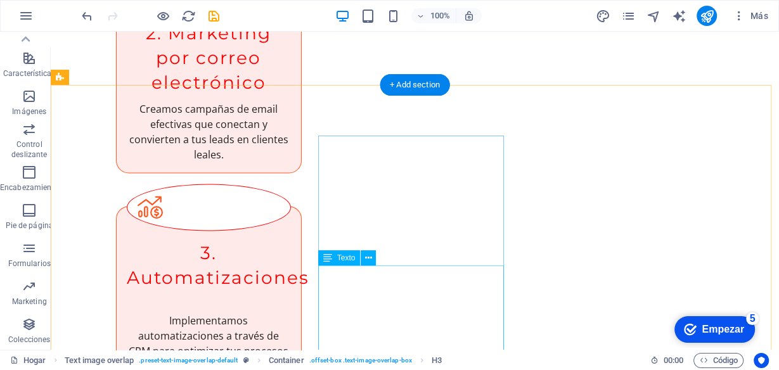
scroll to position [1904, 0]
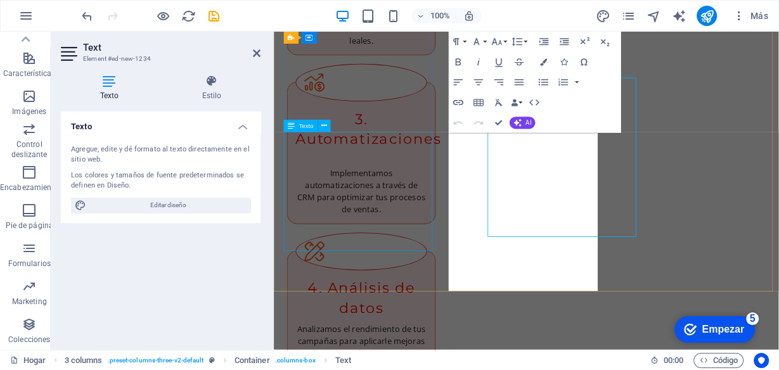
scroll to position [1972, 0]
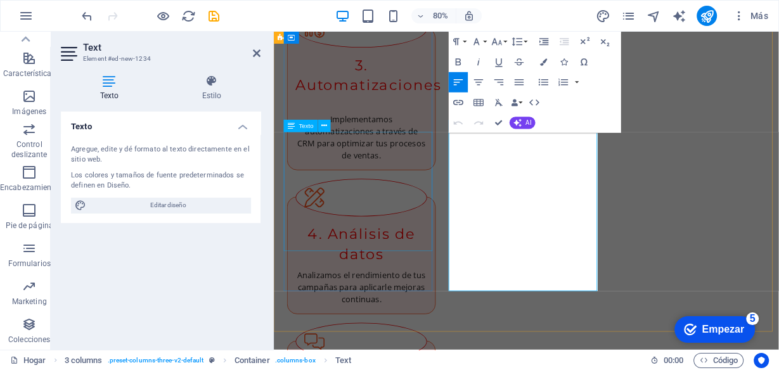
drag, startPoint x: 589, startPoint y: 224, endPoint x: 461, endPoint y: 162, distance: 141.4
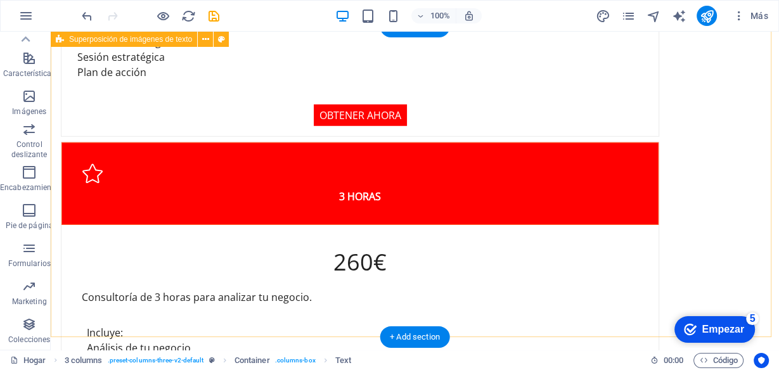
scroll to position [3121, 0]
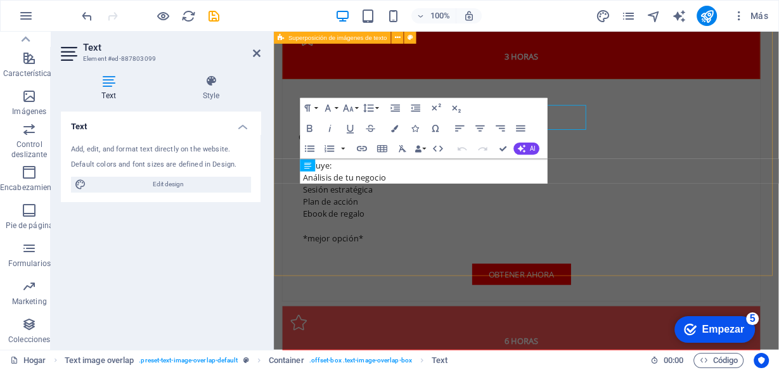
scroll to position [3189, 0]
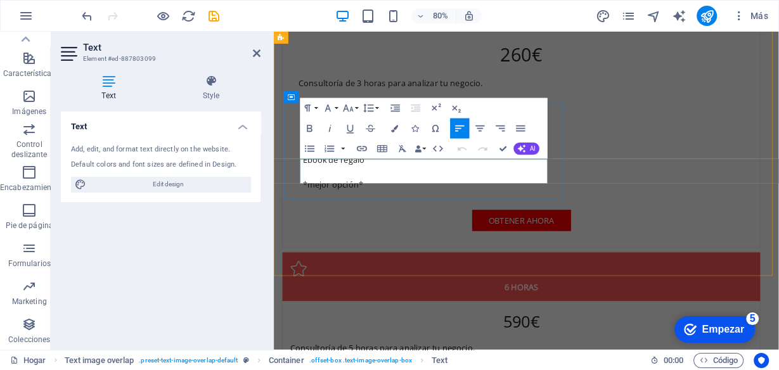
drag, startPoint x: 598, startPoint y: 216, endPoint x: 306, endPoint y: 186, distance: 293.7
copy span "Descubra cómo los negocios pueden aprovechar el poder de los datos para tomar d…"
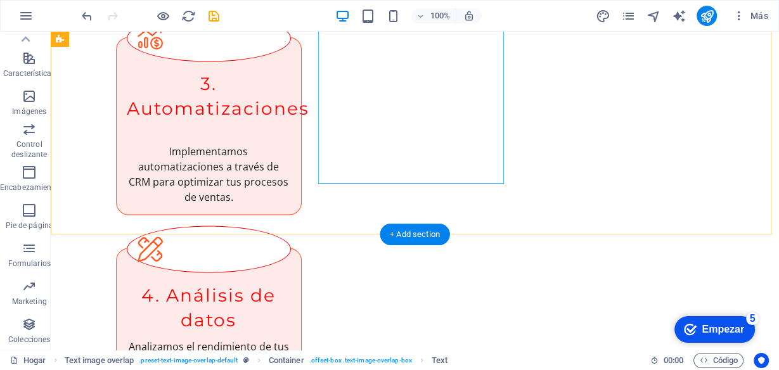
scroll to position [2123, 0]
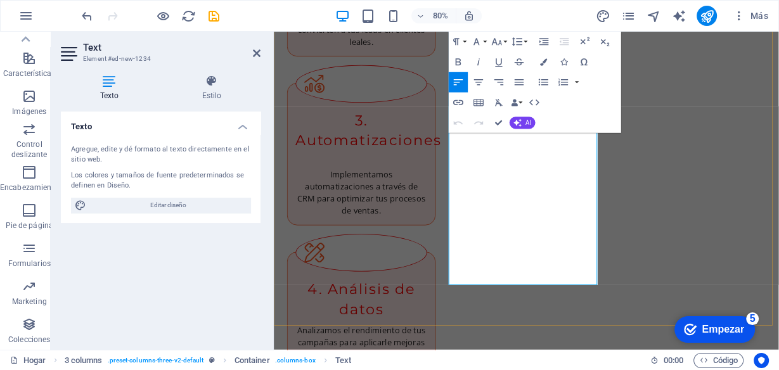
scroll to position [2004, 0]
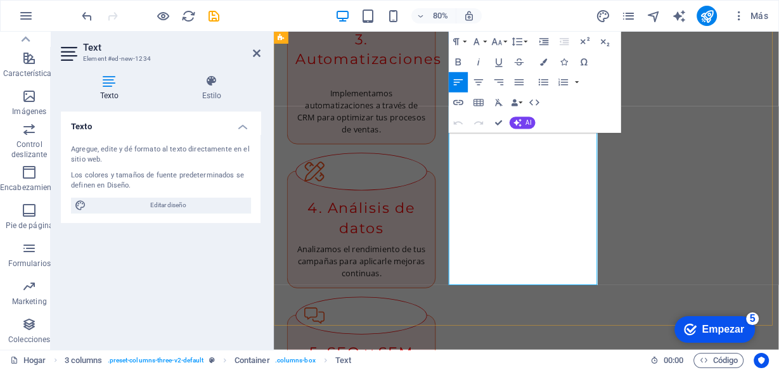
drag, startPoint x: 606, startPoint y: 341, endPoint x: 494, endPoint y: 218, distance: 166.4
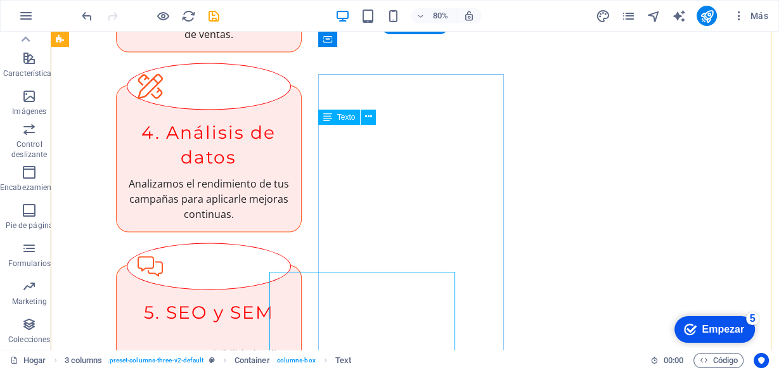
scroll to position [1937, 0]
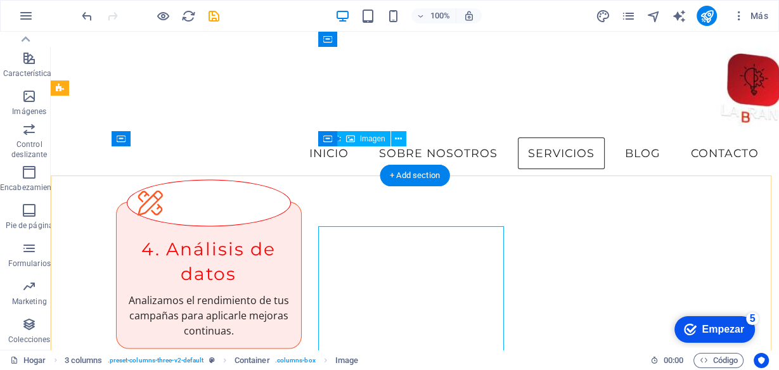
scroll to position [1705, 0]
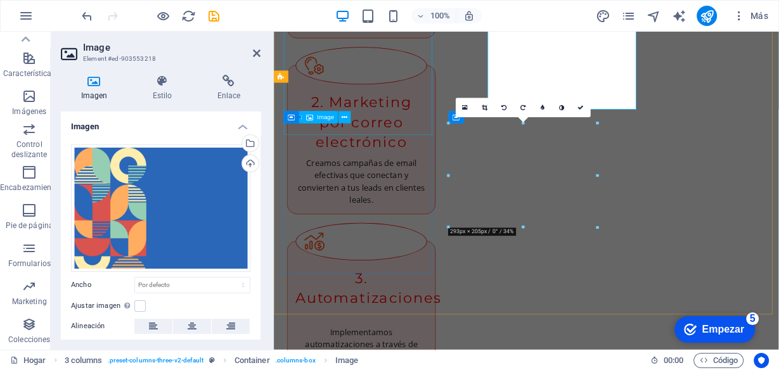
scroll to position [1852, 0]
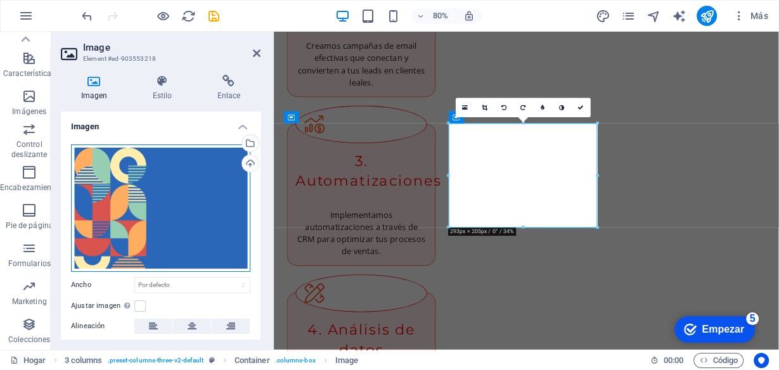
click at [169, 176] on div "Arrastre los archivos aquí, haga clic para elegir archivos o seleccione archivo…" at bounding box center [160, 207] width 179 height 127
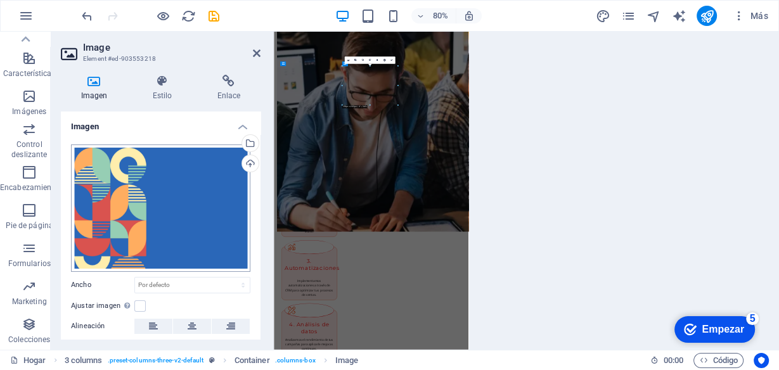
scroll to position [2415, 0]
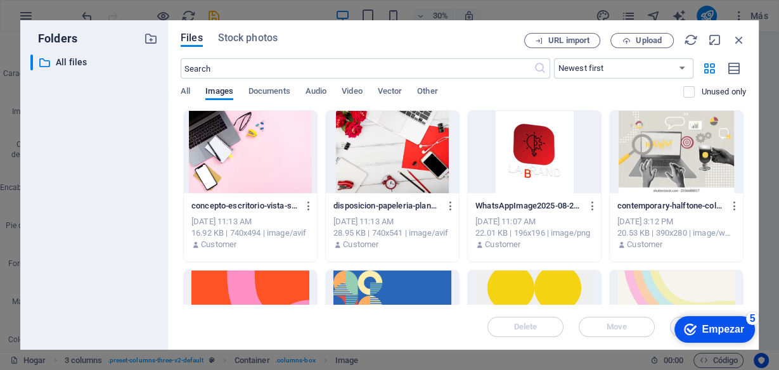
click at [278, 288] on div at bounding box center [250, 312] width 133 height 82
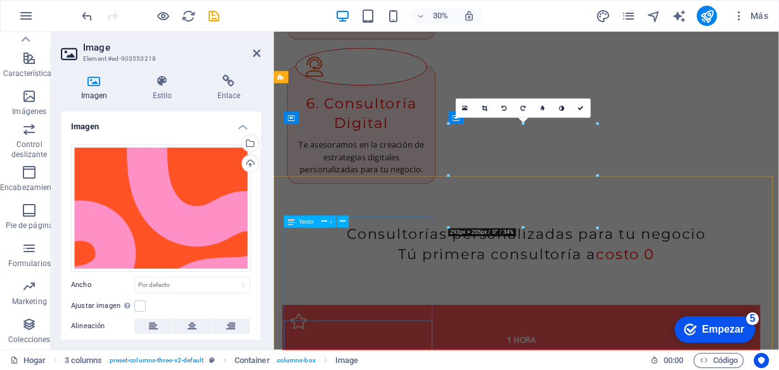
scroll to position [1852, 0]
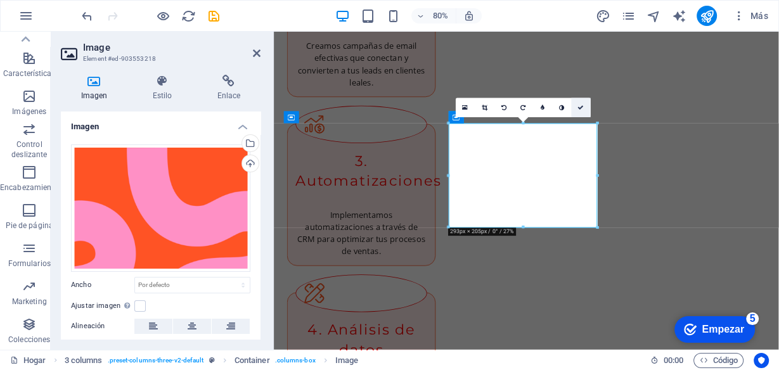
drag, startPoint x: 530, startPoint y: 79, endPoint x: 581, endPoint y: 112, distance: 60.1
click at [581, 112] on link at bounding box center [580, 107] width 19 height 19
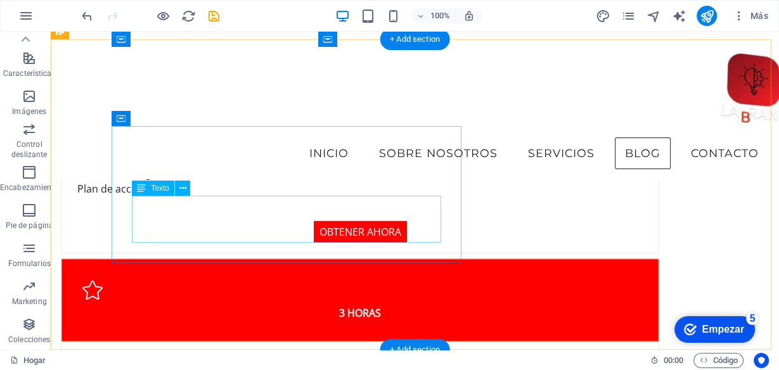
scroll to position [2669, 0]
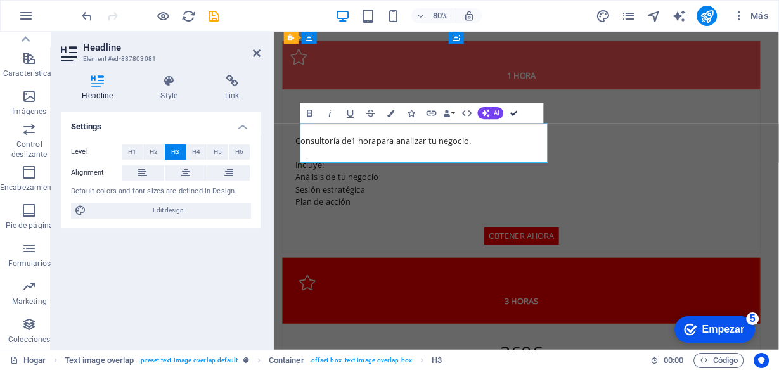
drag, startPoint x: 519, startPoint y: 113, endPoint x: 468, endPoint y: 86, distance: 57.9
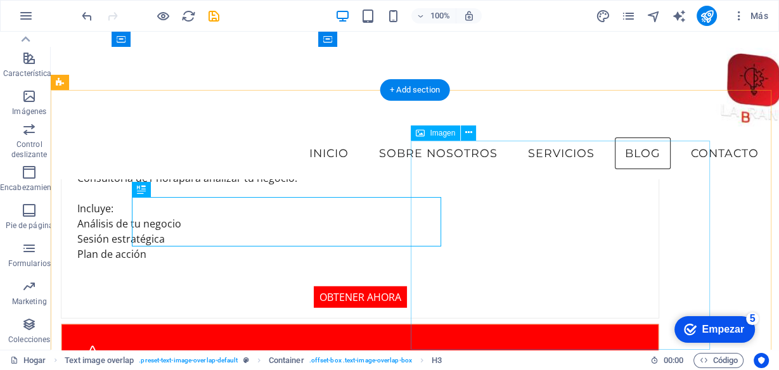
scroll to position [2618, 0]
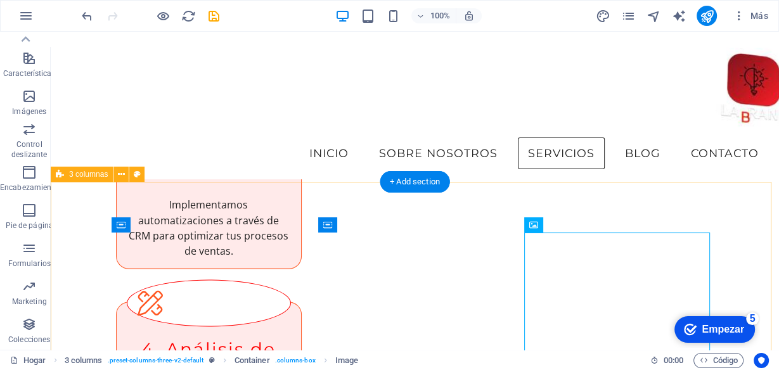
scroll to position [1604, 0]
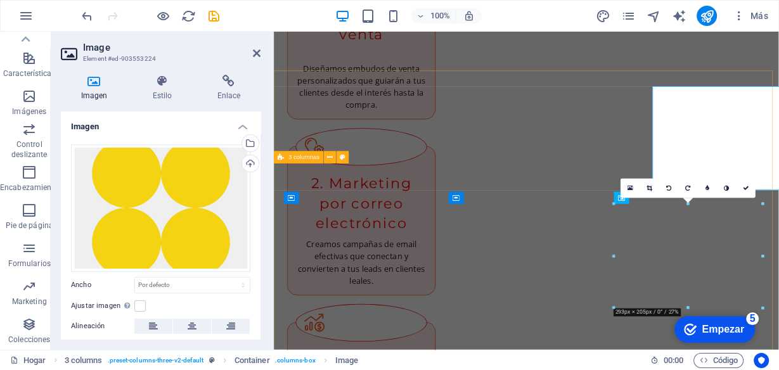
scroll to position [1752, 0]
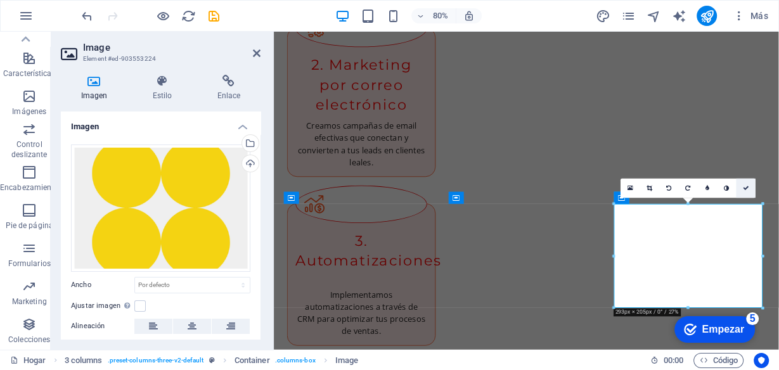
click at [745, 186] on icon at bounding box center [746, 189] width 6 height 6
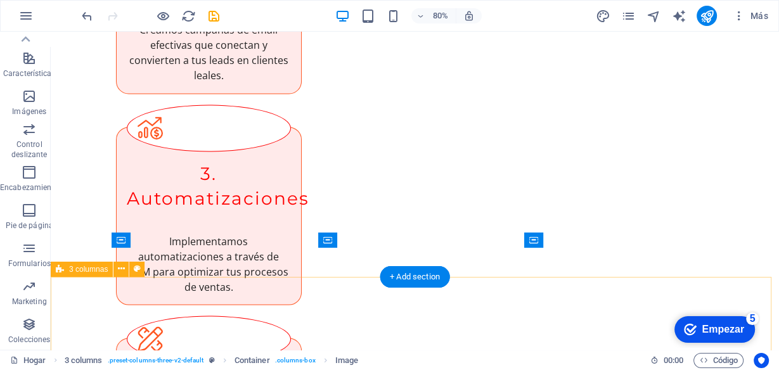
scroll to position [1684, 0]
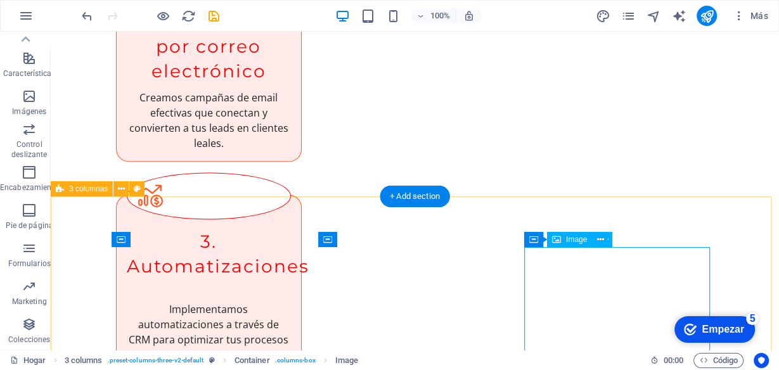
click at [603, 239] on icon at bounding box center [600, 239] width 7 height 13
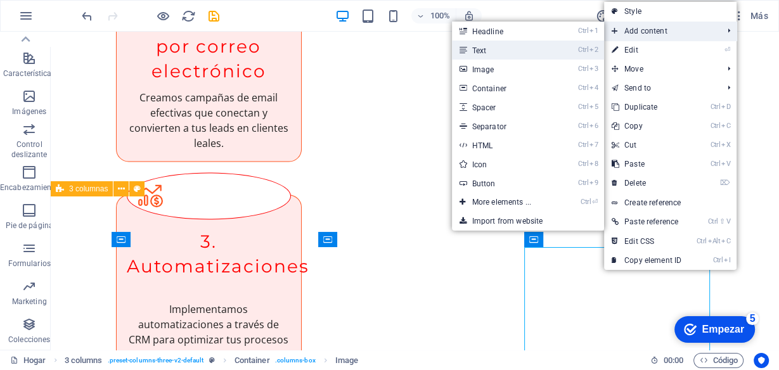
click at [492, 55] on link "Ctrl 2 Text" at bounding box center [504, 50] width 105 height 19
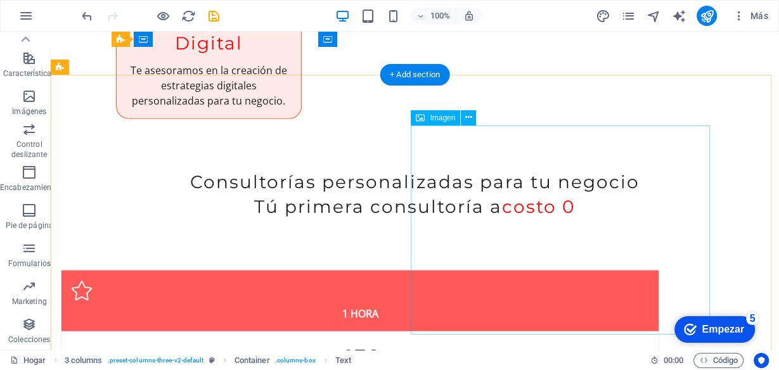
scroll to position [2719, 0]
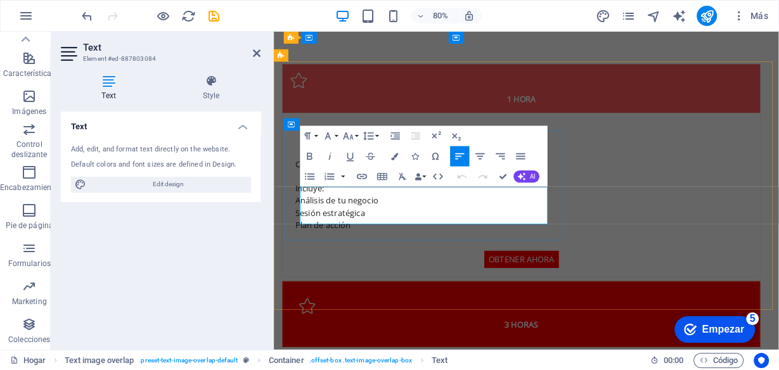
drag, startPoint x: 473, startPoint y: 260, endPoint x: 297, endPoint y: 235, distance: 177.9
copy span "Técnicas de venta comprobadas y persuasivas que empoderan a los profesionales a…"
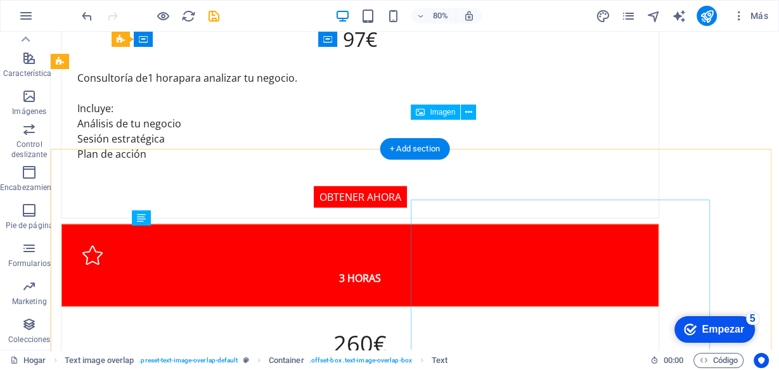
scroll to position [2718, 0]
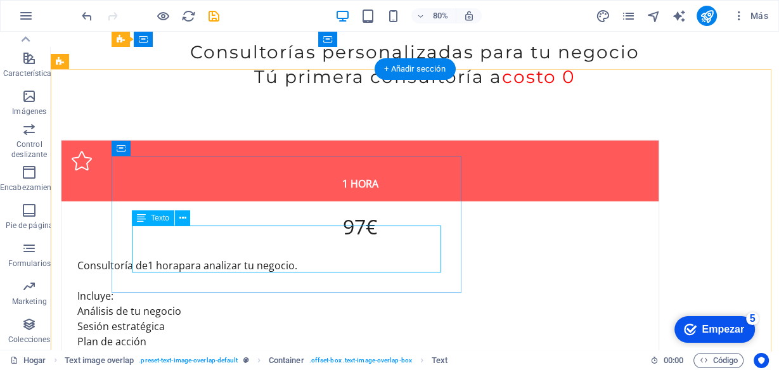
scroll to position [2786, 0]
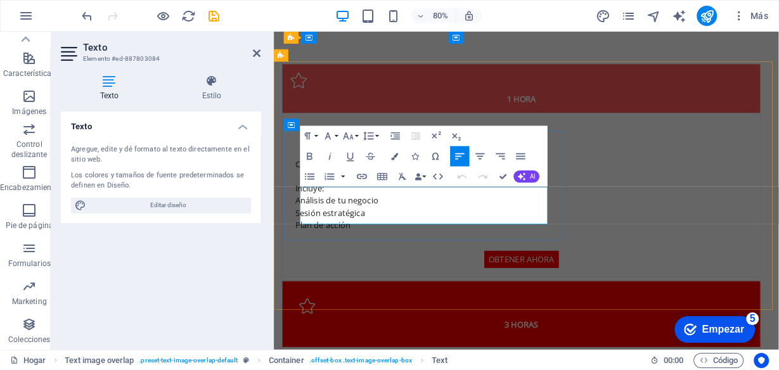
drag, startPoint x: 477, startPoint y: 262, endPoint x: 307, endPoint y: 231, distance: 172.0
copy font "Técnicas de venta comprobadas y persuasivas que empoderan a los profesionales a…"
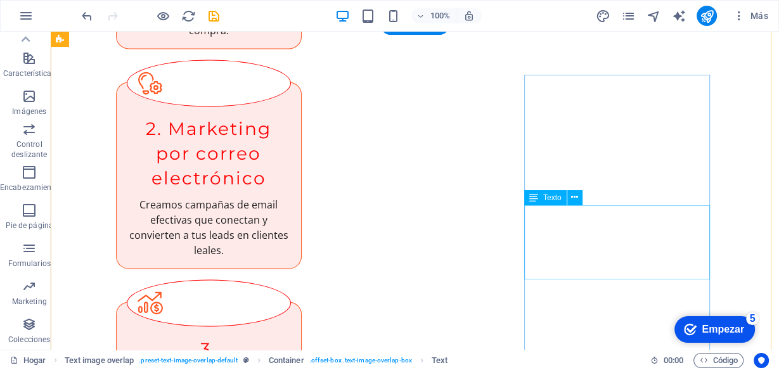
scroll to position [1856, 0]
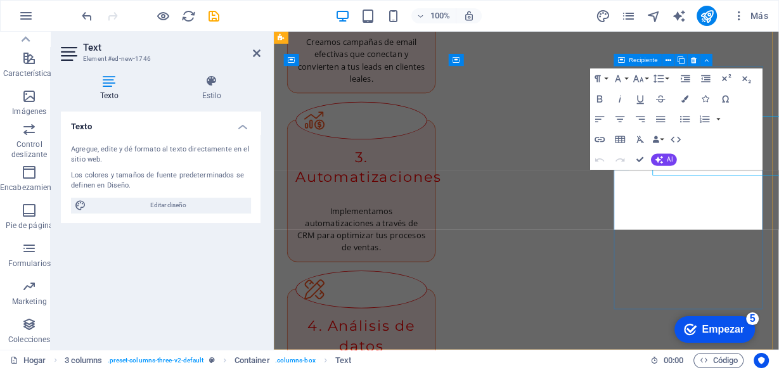
scroll to position [1924, 0]
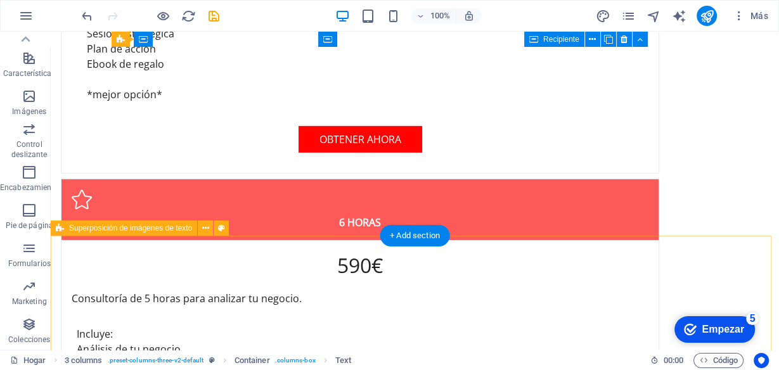
scroll to position [3377, 0]
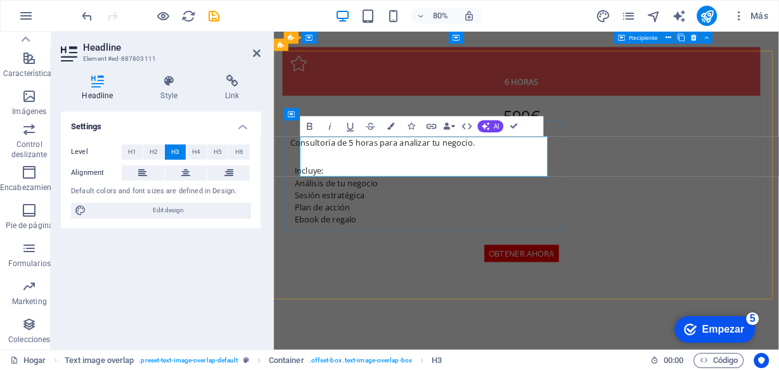
drag, startPoint x: 425, startPoint y: 202, endPoint x: 269, endPoint y: 166, distance: 160.6
copy span "Revolucionando tu embudo de ventas"
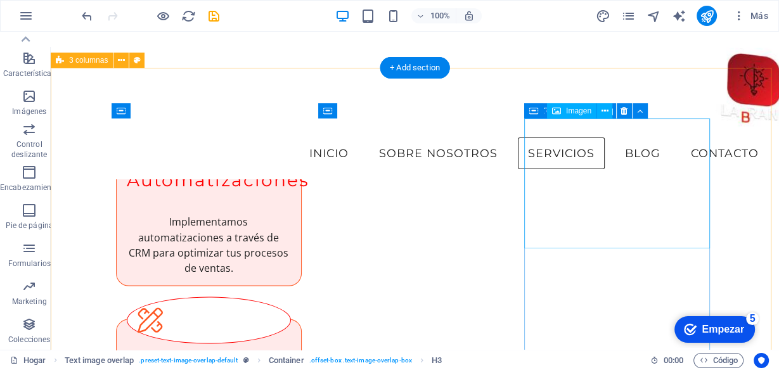
scroll to position [1733, 0]
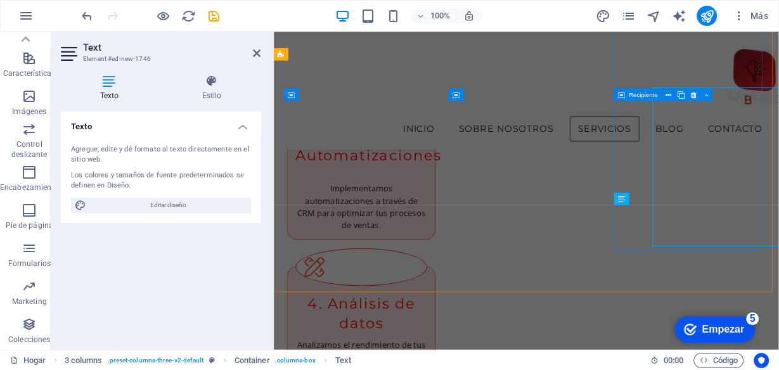
scroll to position [1880, 0]
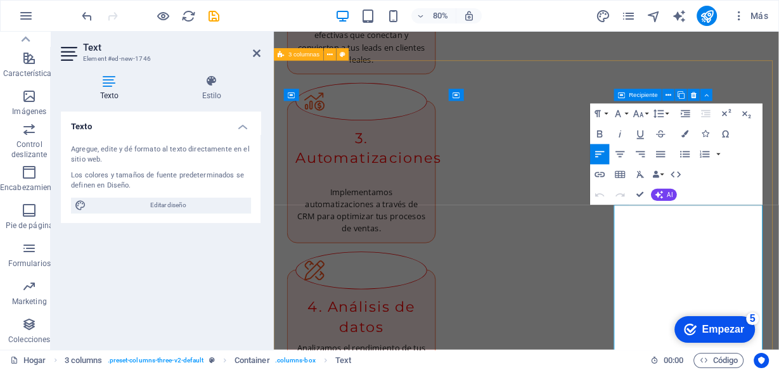
drag, startPoint x: 816, startPoint y: 311, endPoint x: 686, endPoint y: 247, distance: 145.4
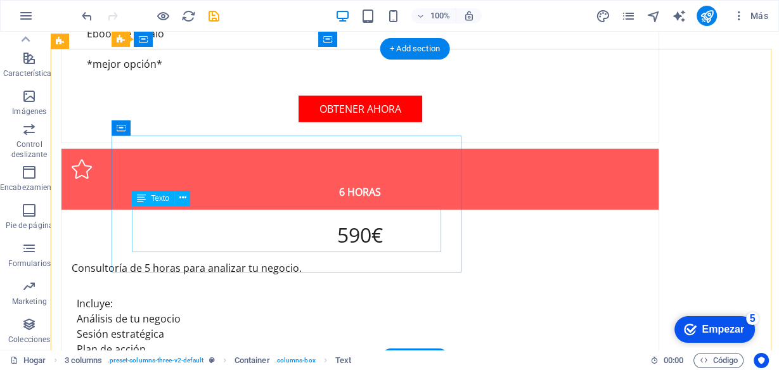
scroll to position [3409, 0]
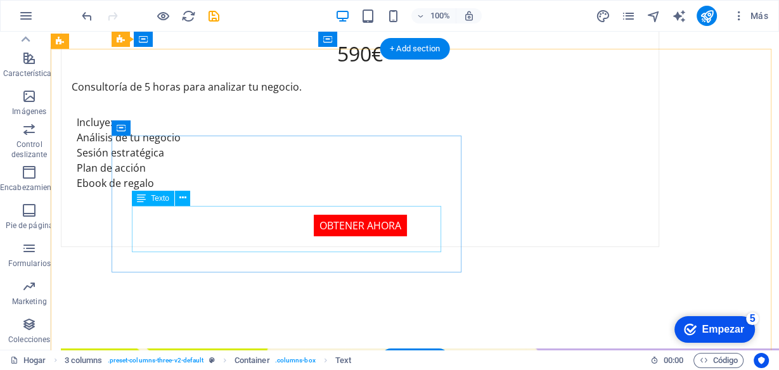
drag, startPoint x: 232, startPoint y: 242, endPoint x: 285, endPoint y: 272, distance: 61.0
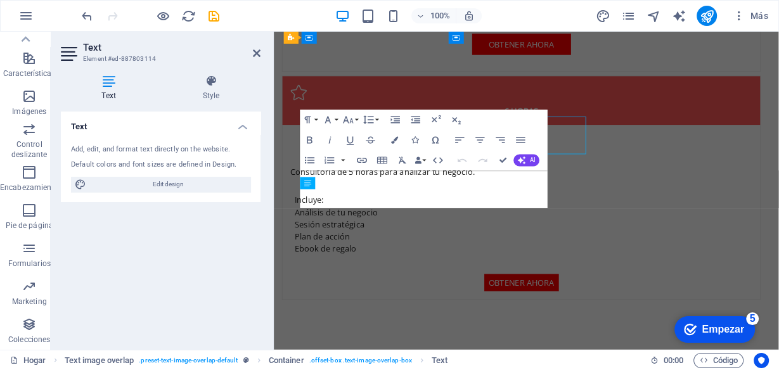
scroll to position [3477, 0]
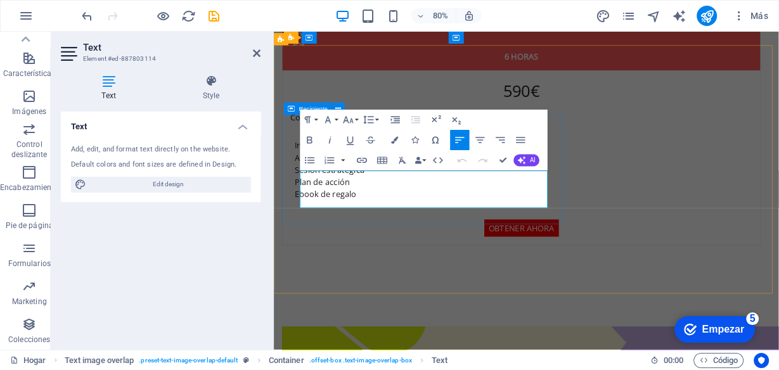
drag, startPoint x: 375, startPoint y: 243, endPoint x: 292, endPoint y: 208, distance: 89.8
copy span "Estrategias para optimizar tu túnel de ventas, desde la generación de leads has…"
drag, startPoint x: 504, startPoint y: 164, endPoint x: 421, endPoint y: 170, distance: 83.3
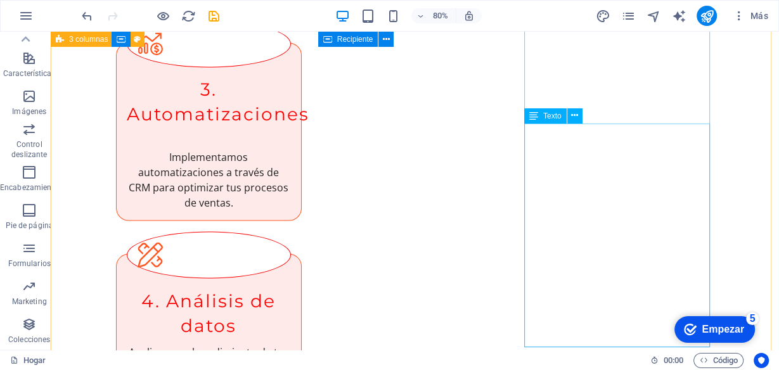
scroll to position [1937, 0]
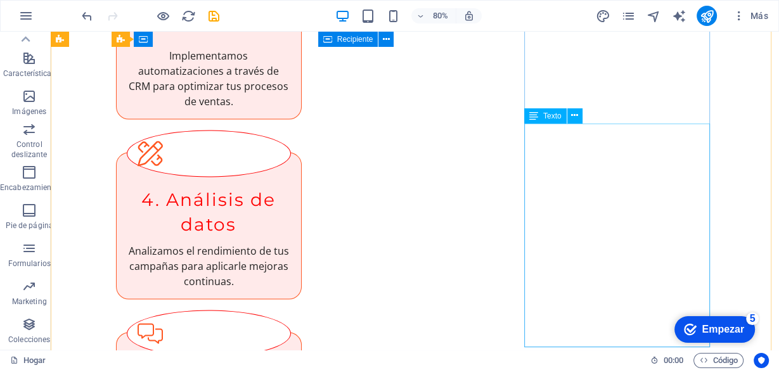
drag, startPoint x: 584, startPoint y: 246, endPoint x: 444, endPoint y: 298, distance: 148.8
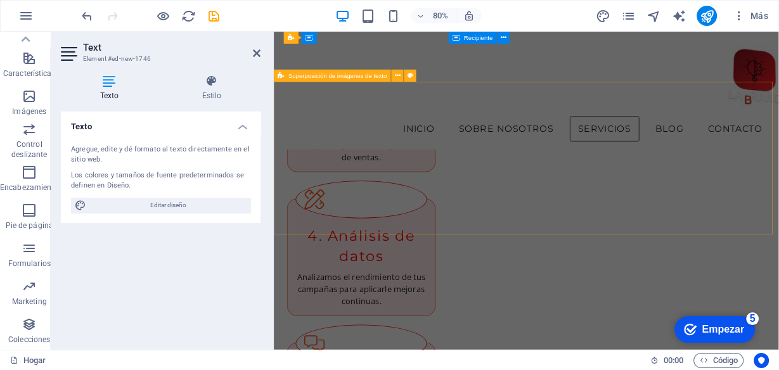
scroll to position [2005, 0]
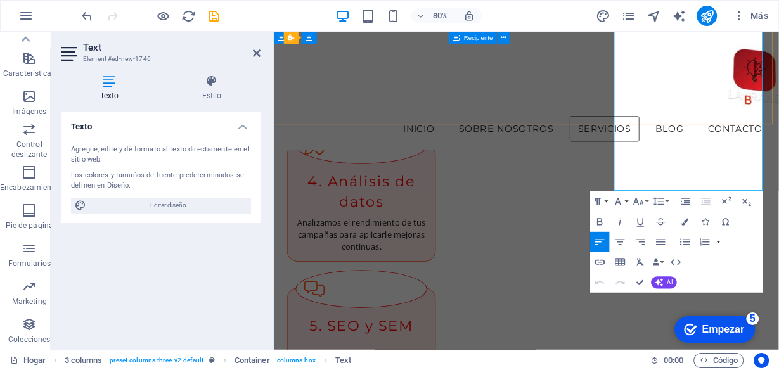
drag, startPoint x: 752, startPoint y: 189, endPoint x: 694, endPoint y: 120, distance: 89.9
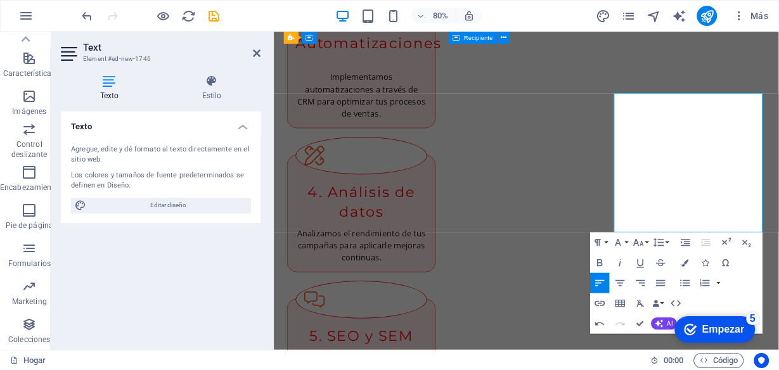
scroll to position [1952, 0]
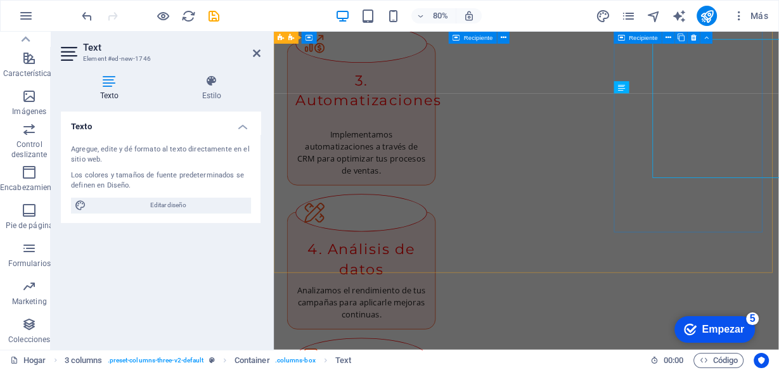
scroll to position [2020, 0]
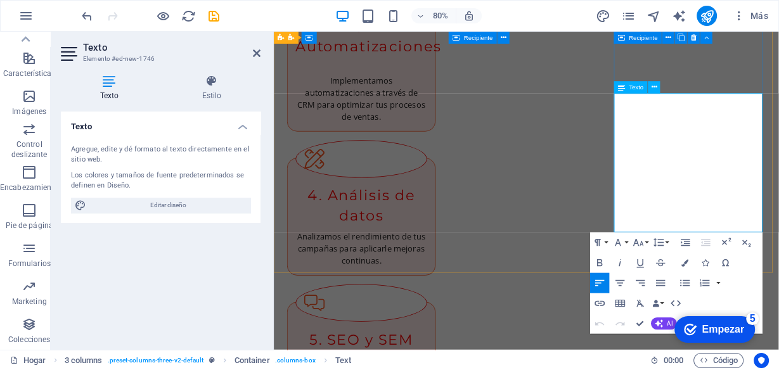
drag, startPoint x: 837, startPoint y: 195, endPoint x: 820, endPoint y: 198, distance: 17.5
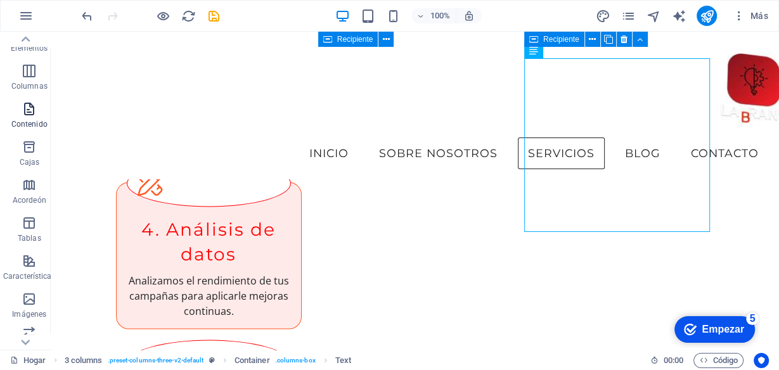
scroll to position [0, 0]
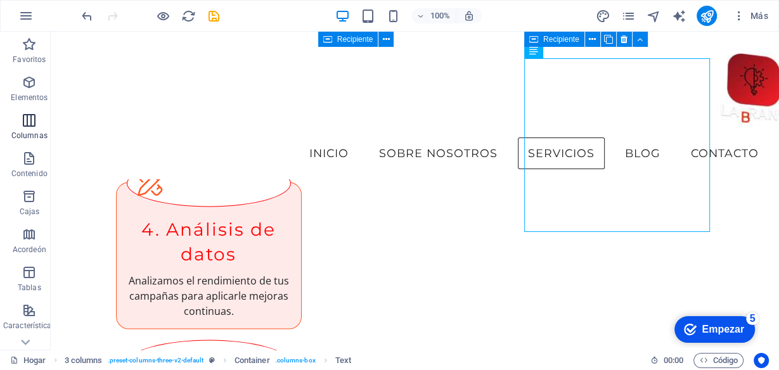
click at [27, 122] on icon "button" at bounding box center [29, 120] width 15 height 15
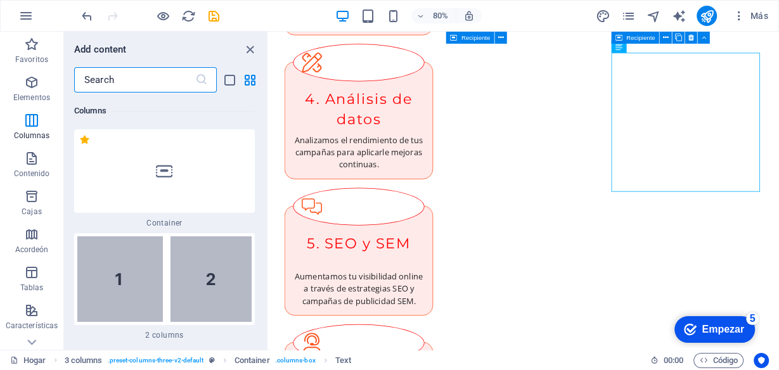
scroll to position [883, 0]
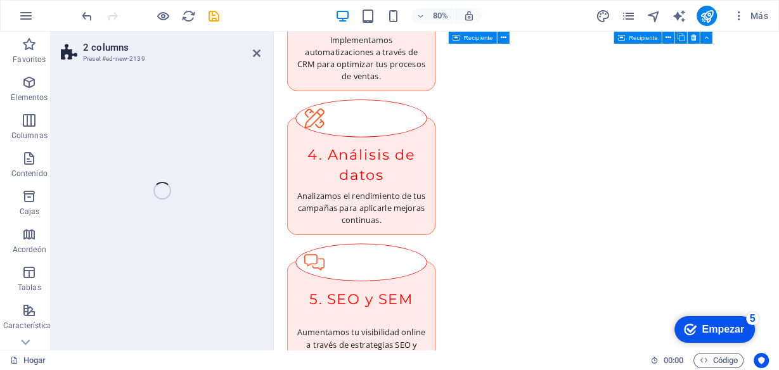
select select "rem"
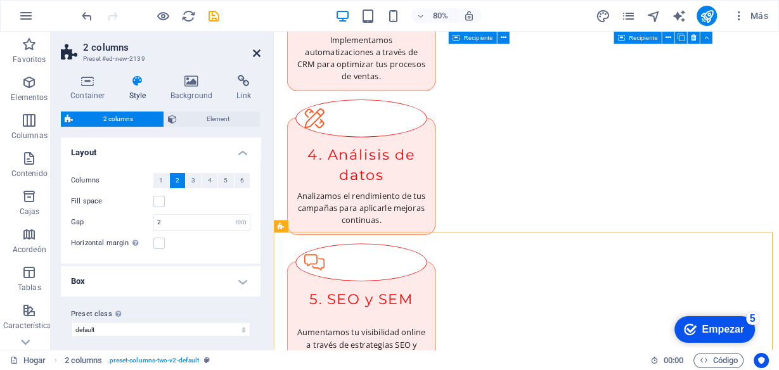
click at [258, 50] on icon at bounding box center [257, 53] width 8 height 10
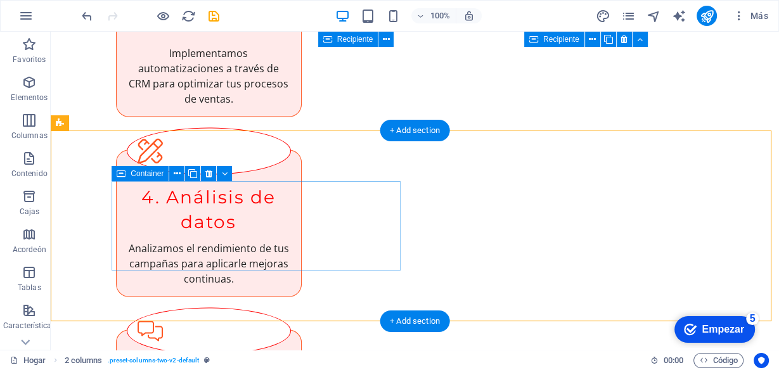
scroll to position [2155, 0]
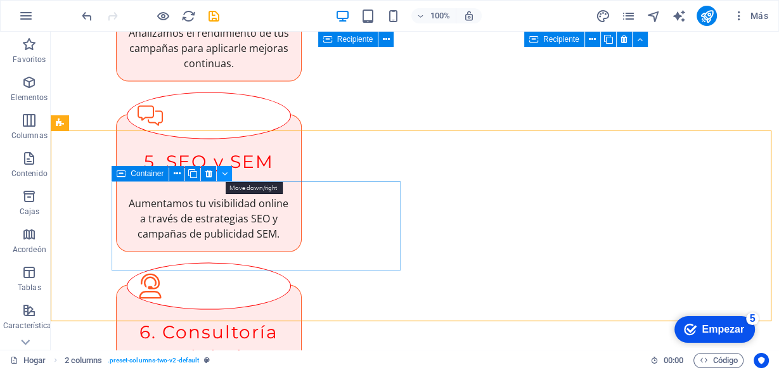
click at [226, 174] on icon at bounding box center [225, 173] width 6 height 13
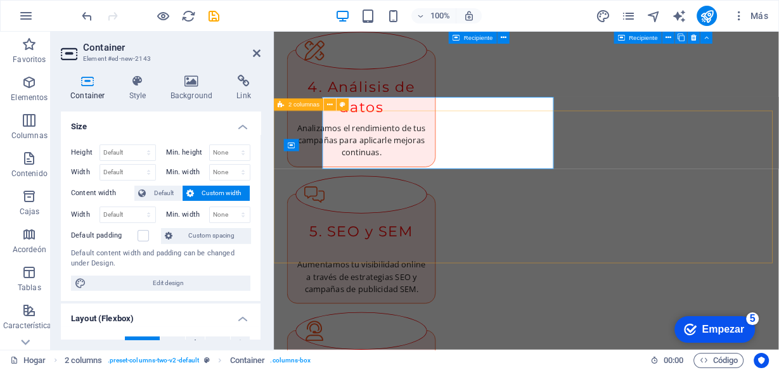
scroll to position [2222, 0]
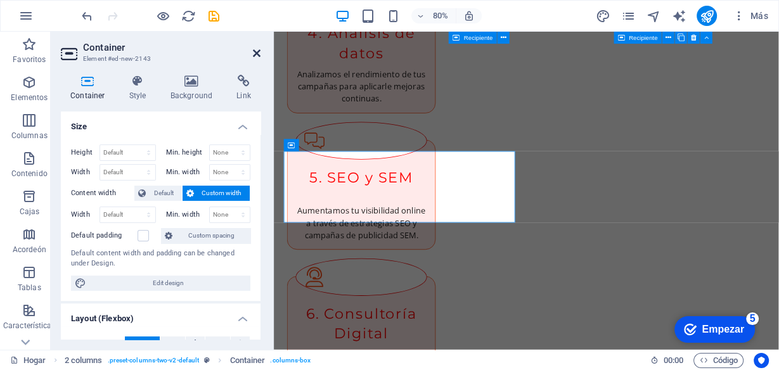
click at [257, 53] on icon at bounding box center [257, 53] width 8 height 10
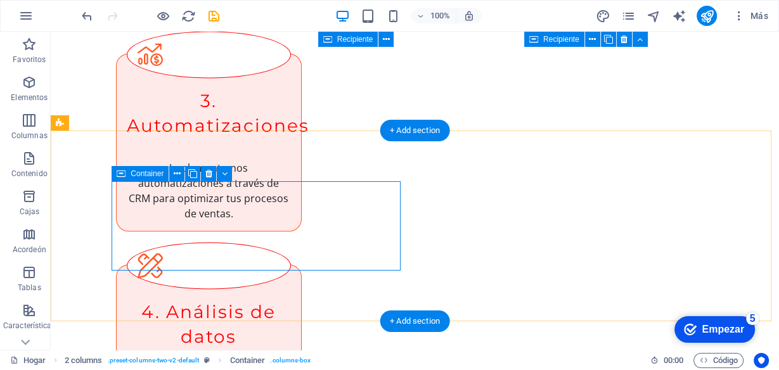
scroll to position [2155, 0]
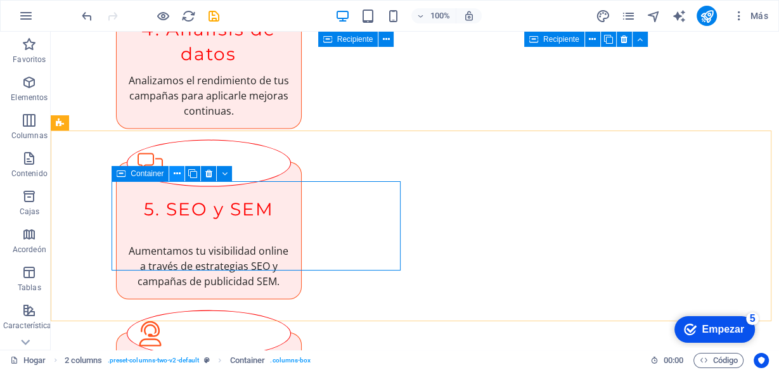
click at [176, 169] on icon at bounding box center [177, 173] width 7 height 13
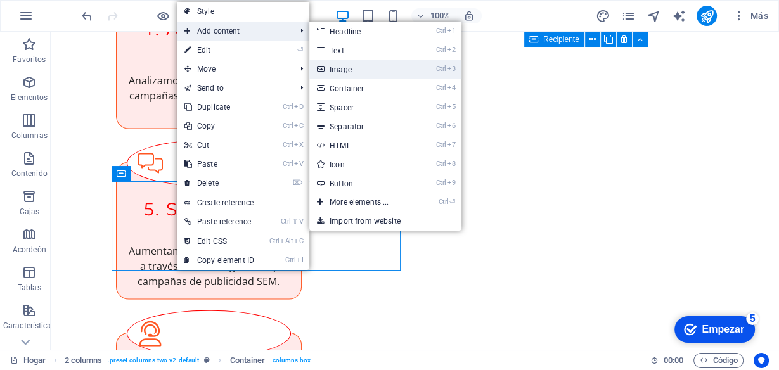
click at [362, 68] on link "Ctrl 3 Image" at bounding box center [361, 69] width 105 height 19
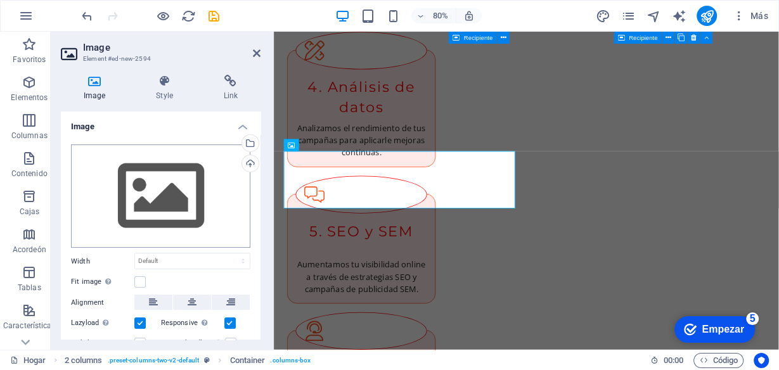
scroll to position [2222, 0]
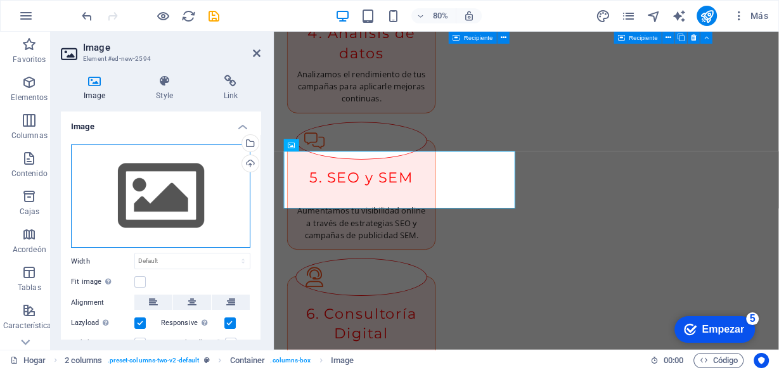
click at [163, 193] on div "Drag files here, click to choose files or select files from Files or our free s…" at bounding box center [160, 196] width 179 height 104
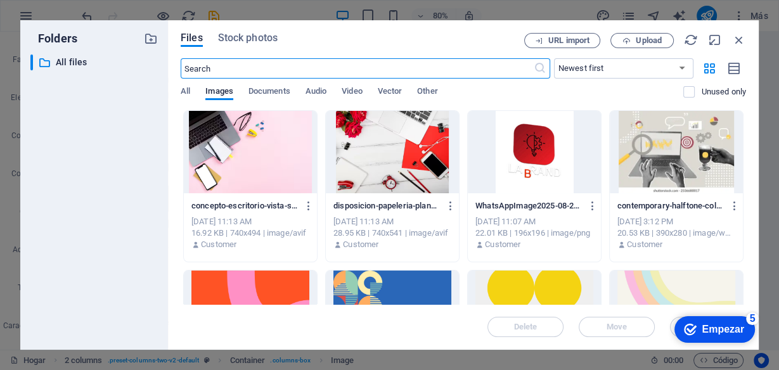
scroll to position [2786, 0]
click at [391, 278] on div at bounding box center [392, 312] width 133 height 82
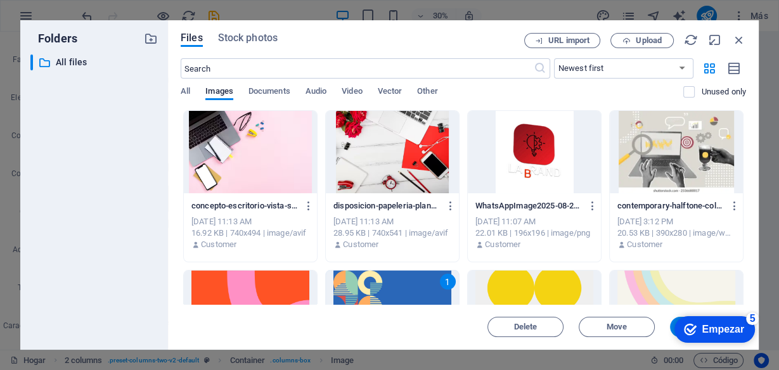
click at [391, 278] on div "1" at bounding box center [392, 312] width 133 height 82
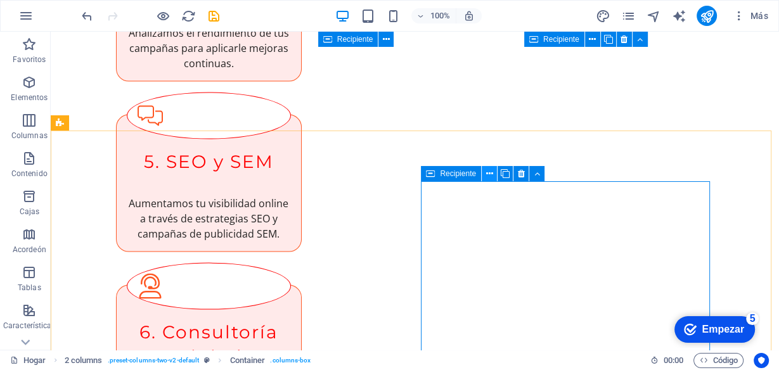
click at [491, 171] on icon at bounding box center [489, 173] width 7 height 13
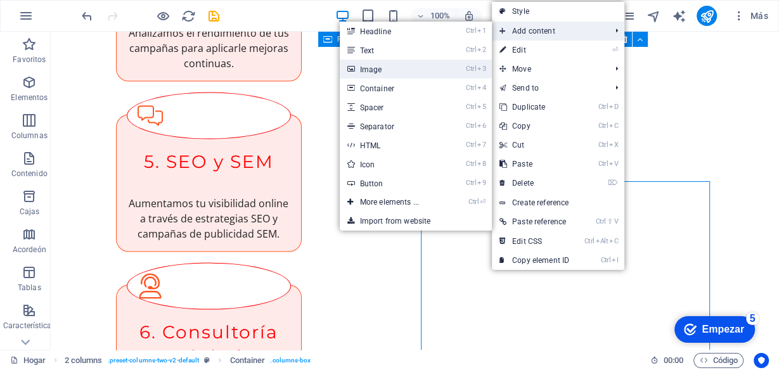
click at [410, 70] on link "Ctrl 3 Image" at bounding box center [392, 69] width 105 height 19
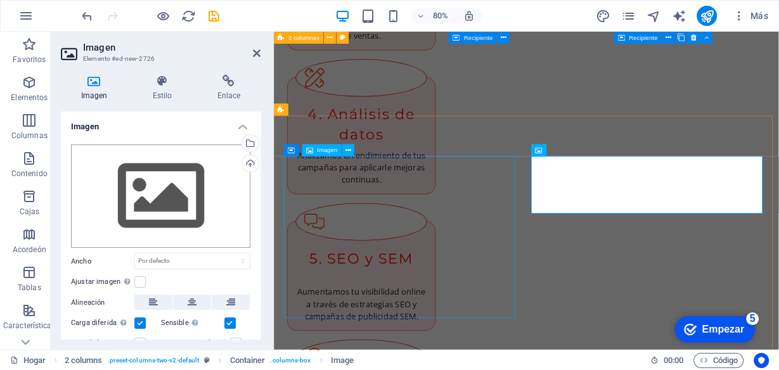
scroll to position [2222, 0]
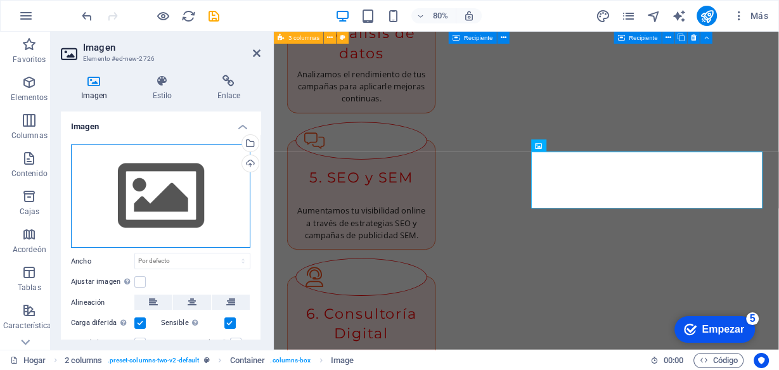
click at [162, 177] on div "Arrastre los archivos aquí, haga clic para elegir archivos o seleccione archivo…" at bounding box center [160, 196] width 179 height 104
click at [162, 176] on div "Arrastre los archivos aquí, haga clic para elegir archivos o seleccione archivo…" at bounding box center [160, 196] width 179 height 104
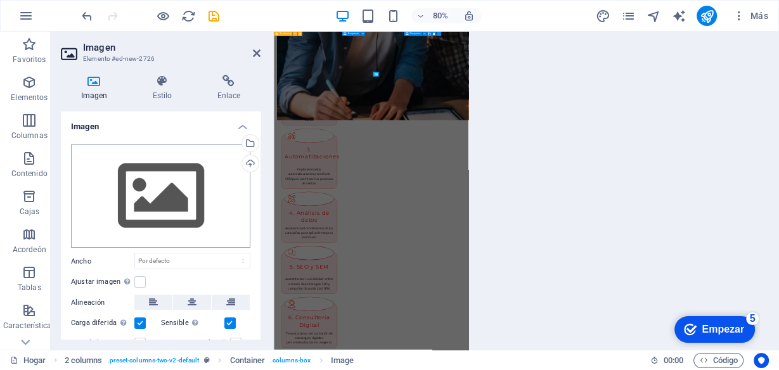
scroll to position [2785, 0]
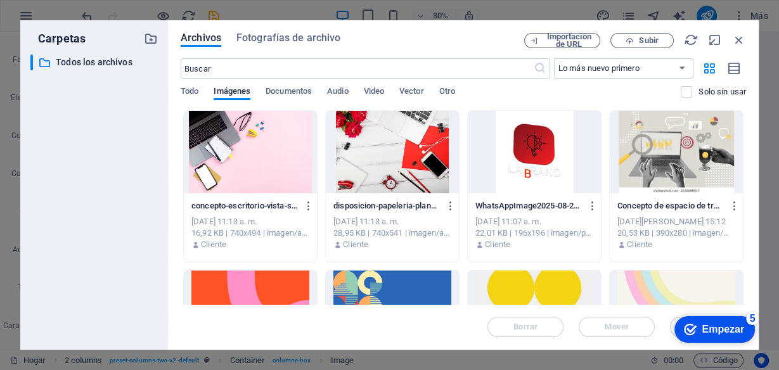
click at [668, 285] on div at bounding box center [676, 312] width 133 height 82
click at [668, 285] on div "1" at bounding box center [676, 312] width 133 height 82
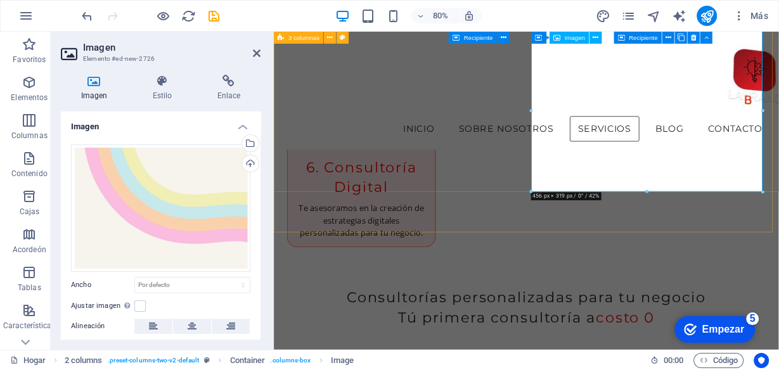
scroll to position [2106, 0]
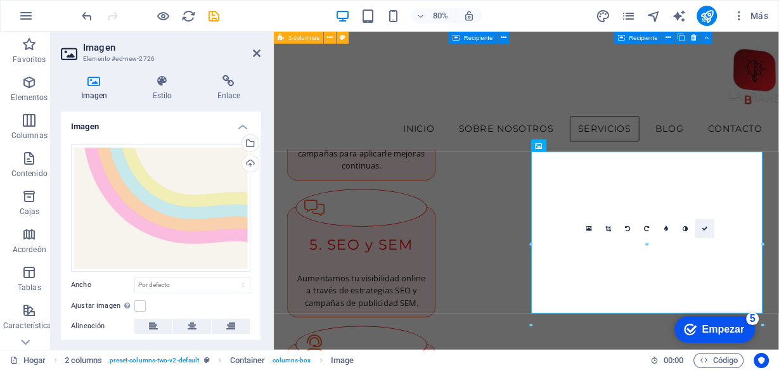
click at [704, 228] on icon at bounding box center [705, 229] width 6 height 6
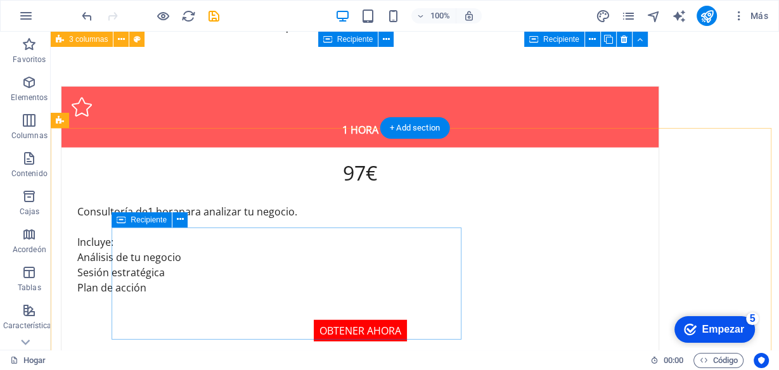
scroll to position [2703, 0]
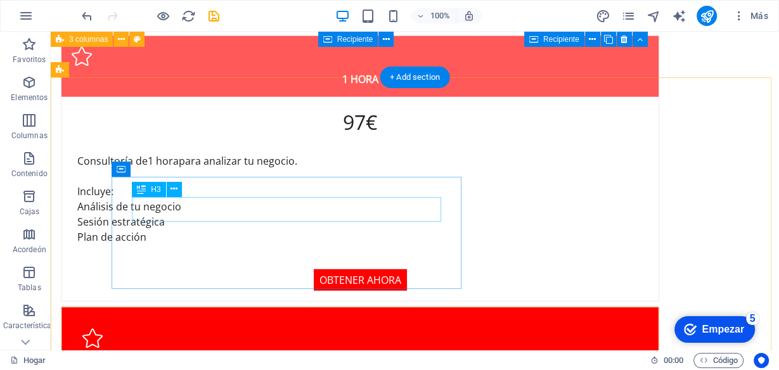
drag, startPoint x: 417, startPoint y: 215, endPoint x: 231, endPoint y: 260, distance: 191.7
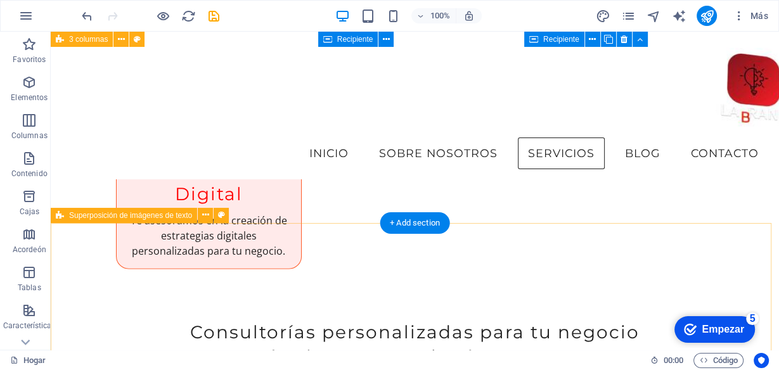
scroll to position [2185, 0]
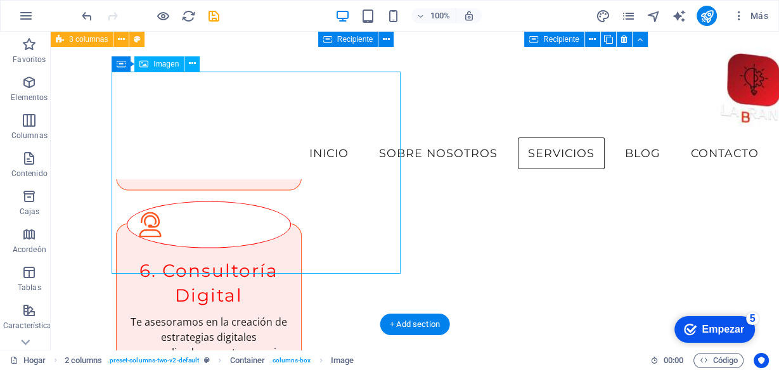
scroll to position [2033, 0]
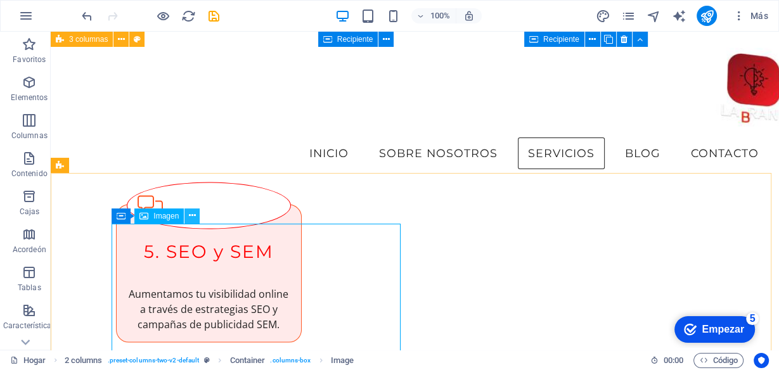
click at [189, 214] on icon at bounding box center [192, 215] width 7 height 13
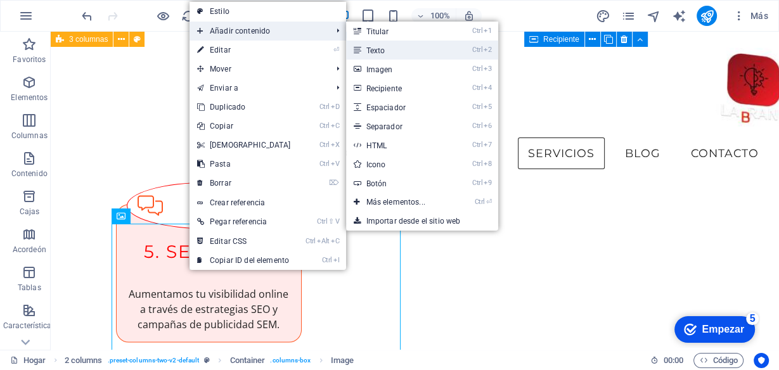
click at [388, 48] on link "Ctrl 2 Texto" at bounding box center [398, 50] width 105 height 19
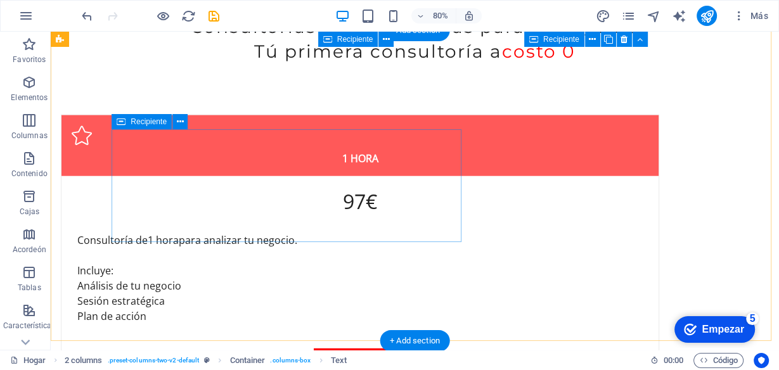
scroll to position [2776, 0]
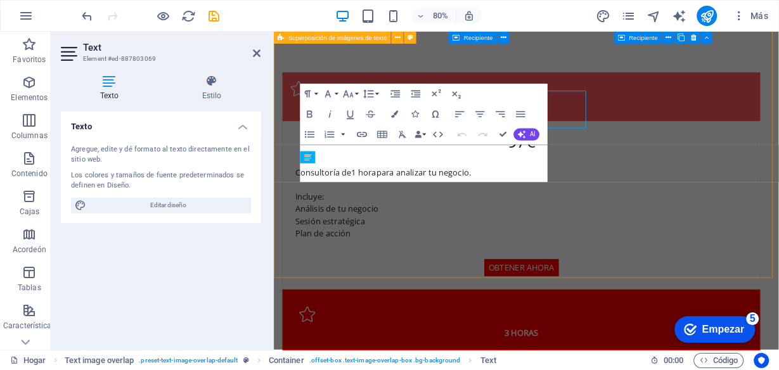
scroll to position [2844, 0]
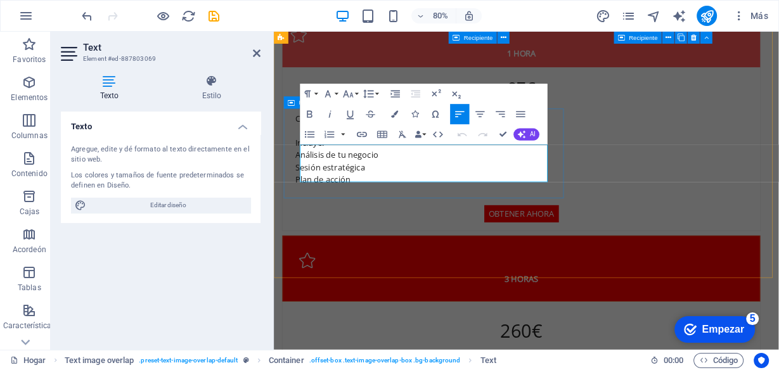
drag, startPoint x: 411, startPoint y: 184, endPoint x: 302, endPoint y: 172, distance: 109.0
drag, startPoint x: 503, startPoint y: 132, endPoint x: 380, endPoint y: 145, distance: 124.2
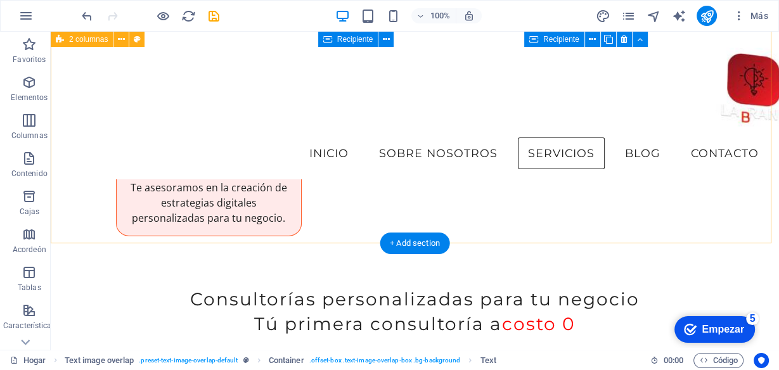
scroll to position [2292, 0]
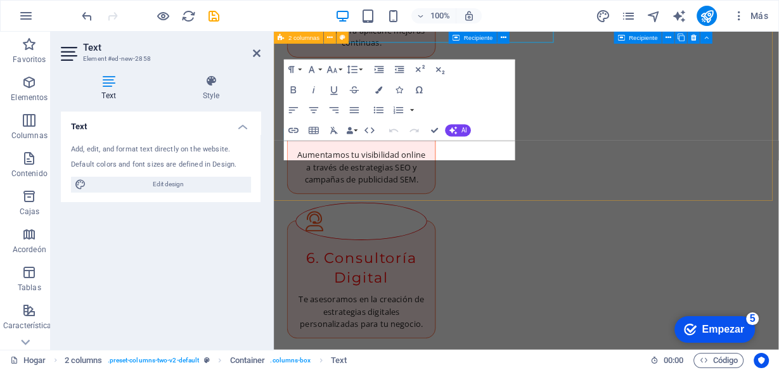
scroll to position [2439, 0]
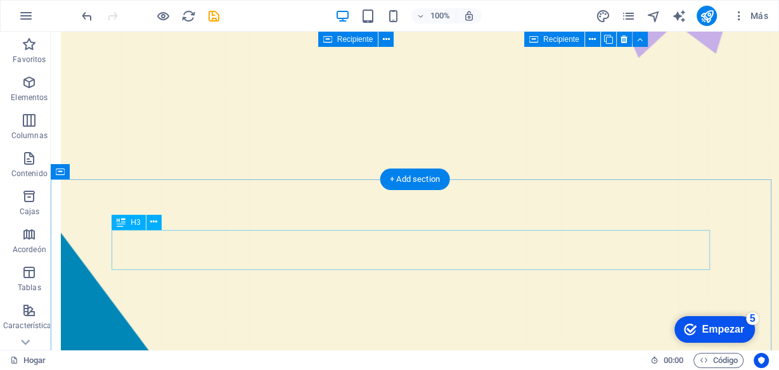
scroll to position [3711, 0]
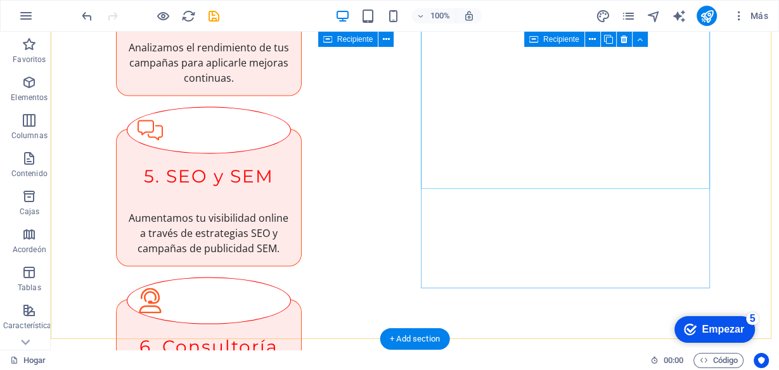
scroll to position [2270, 0]
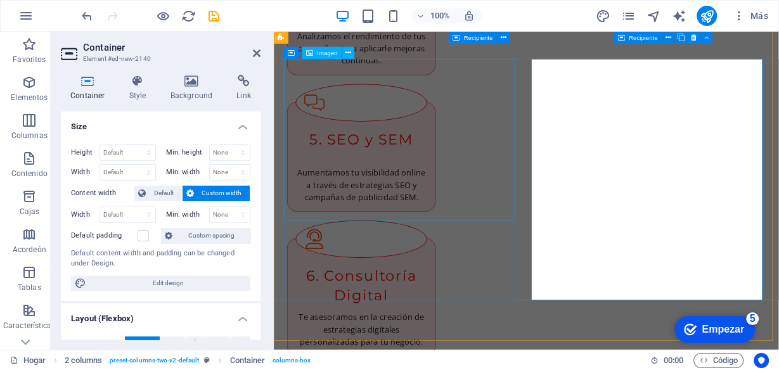
scroll to position [2338, 0]
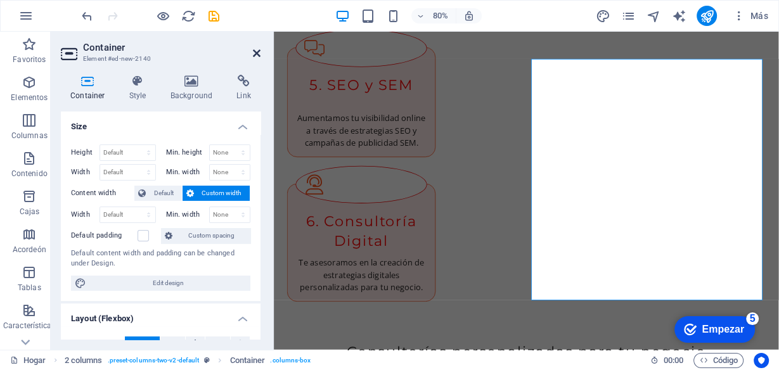
click at [257, 53] on icon at bounding box center [257, 53] width 8 height 10
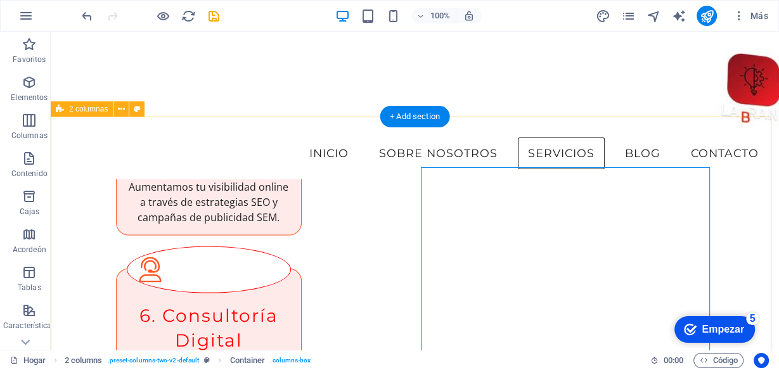
scroll to position [2089, 0]
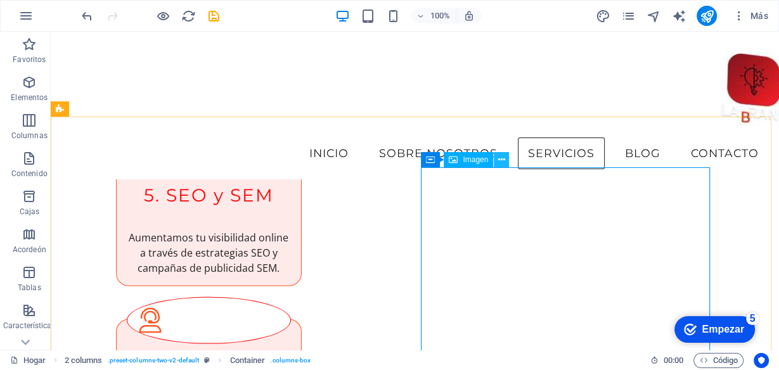
click at [501, 162] on icon at bounding box center [501, 159] width 7 height 13
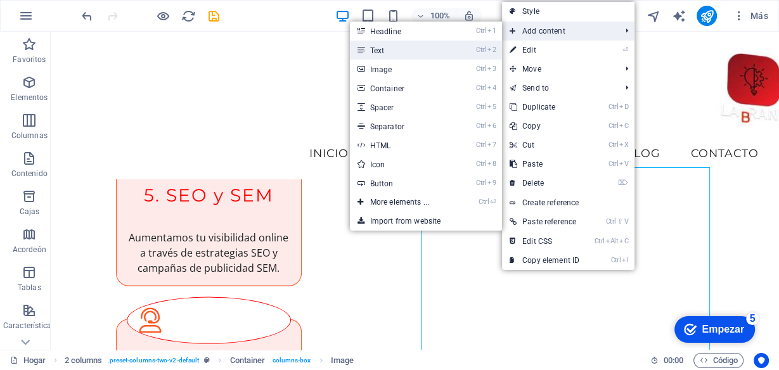
click at [382, 51] on link "Ctrl 2 Text" at bounding box center [402, 50] width 105 height 19
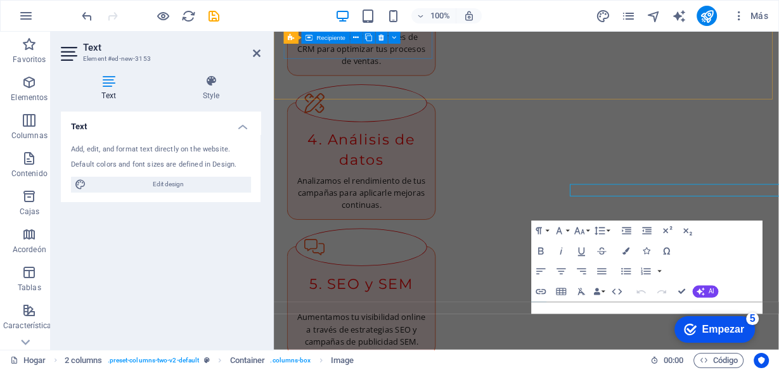
scroll to position [2236, 0]
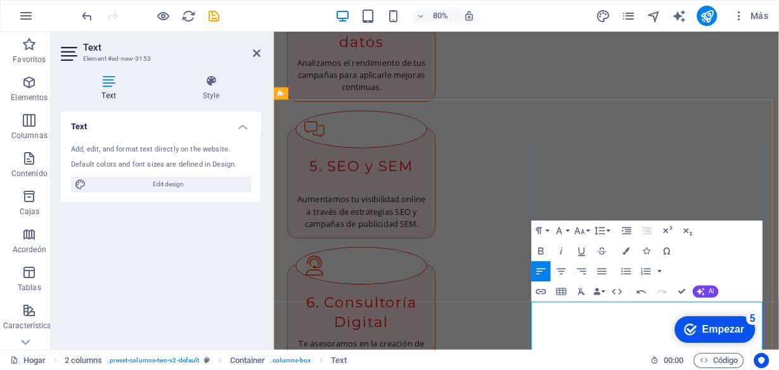
scroll to position [2236, 0]
drag, startPoint x: 642, startPoint y: 148, endPoint x: 619, endPoint y: 194, distance: 51.9
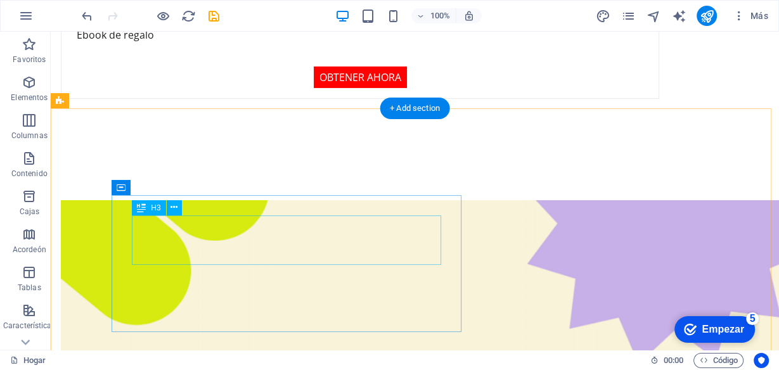
scroll to position [3703, 0]
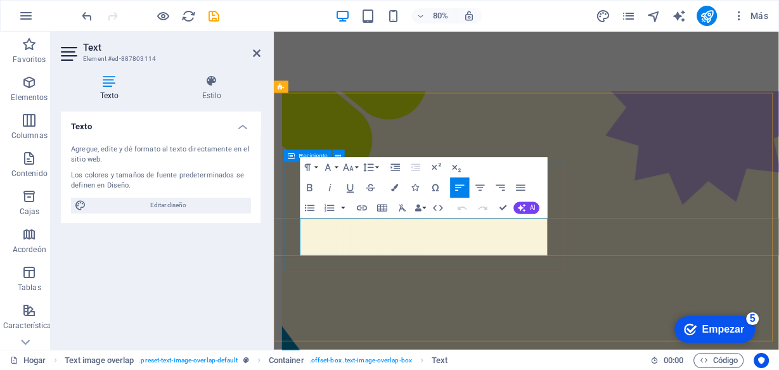
drag, startPoint x: 375, startPoint y: 306, endPoint x: 292, endPoint y: 272, distance: 90.4
copy span "Estrategias para optimizar tu túnel de ventas, desde la generación de leads has…"
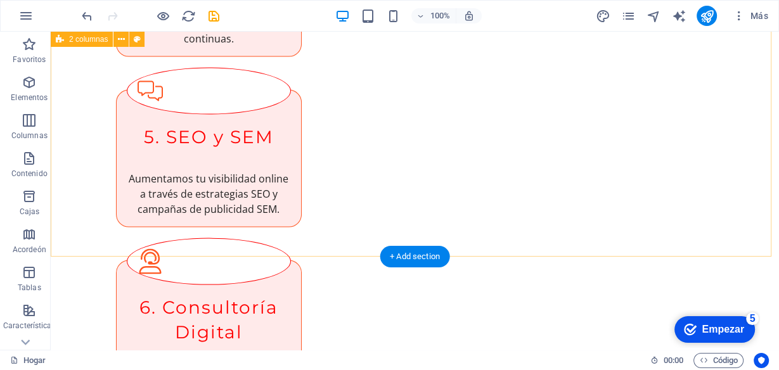
scroll to position [2432, 0]
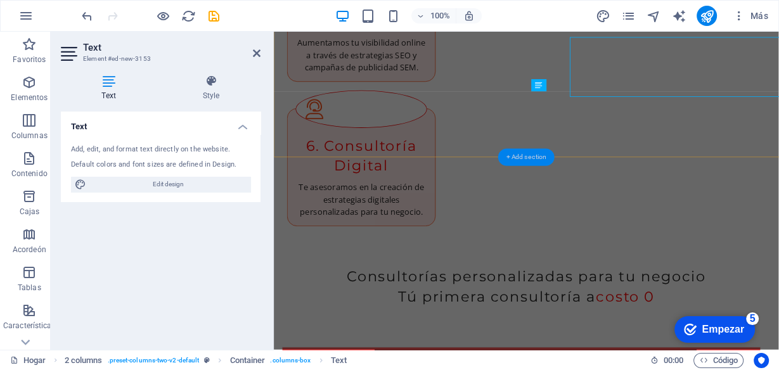
scroll to position [2499, 0]
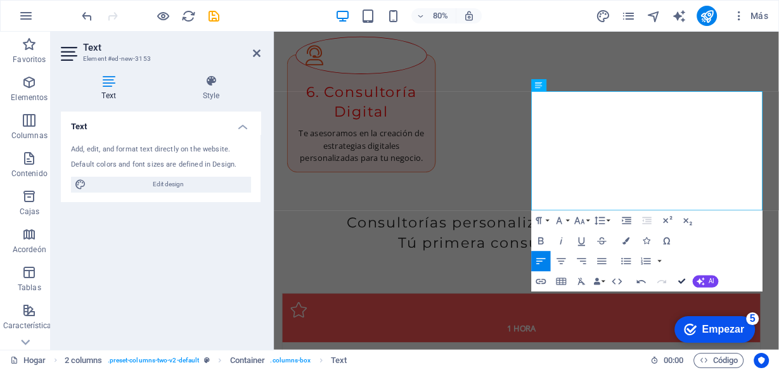
drag, startPoint x: 682, startPoint y: 279, endPoint x: 561, endPoint y: 221, distance: 134.1
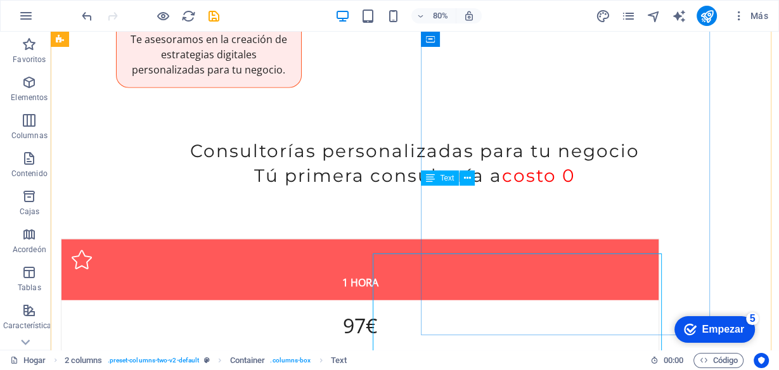
scroll to position [2432, 0]
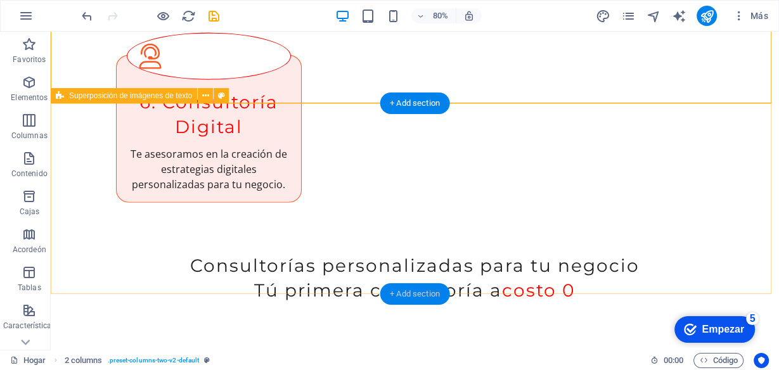
scroll to position [2635, 0]
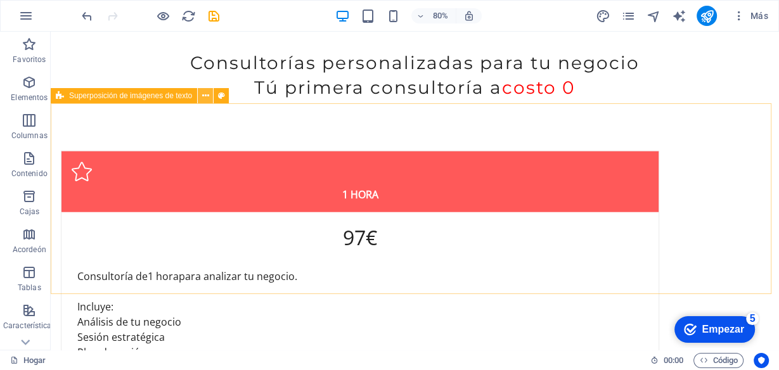
click at [205, 93] on icon at bounding box center [205, 95] width 7 height 13
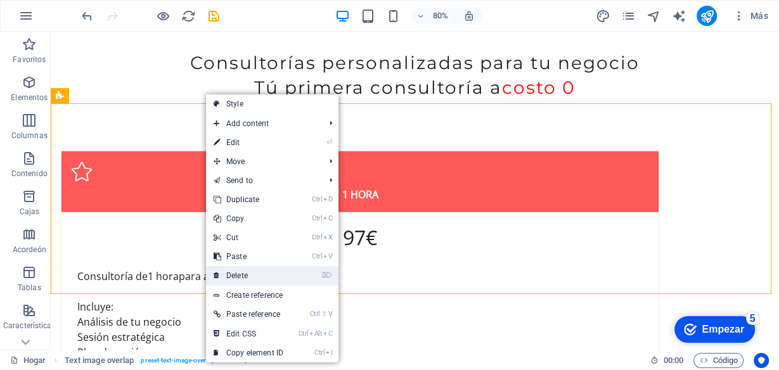
click at [250, 274] on link "⌦ Delete" at bounding box center [248, 275] width 85 height 19
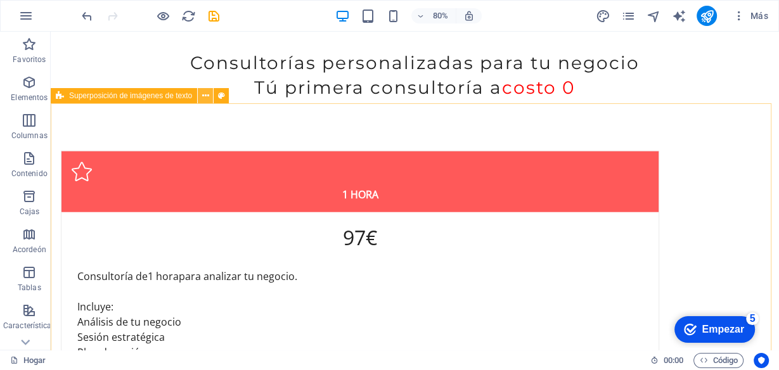
click at [206, 94] on icon at bounding box center [205, 95] width 7 height 13
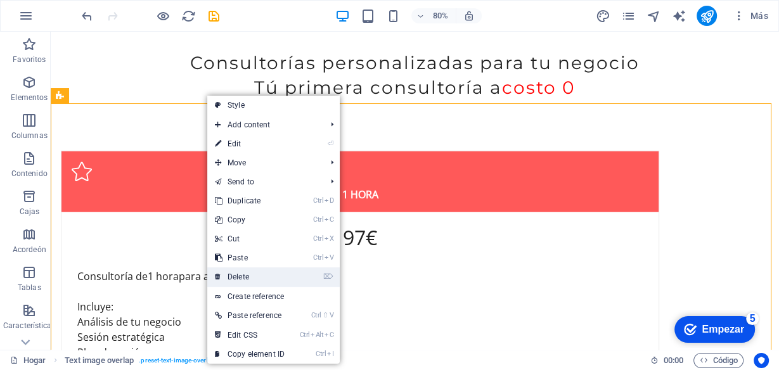
click at [254, 275] on link "⌦ Delete" at bounding box center [249, 276] width 85 height 19
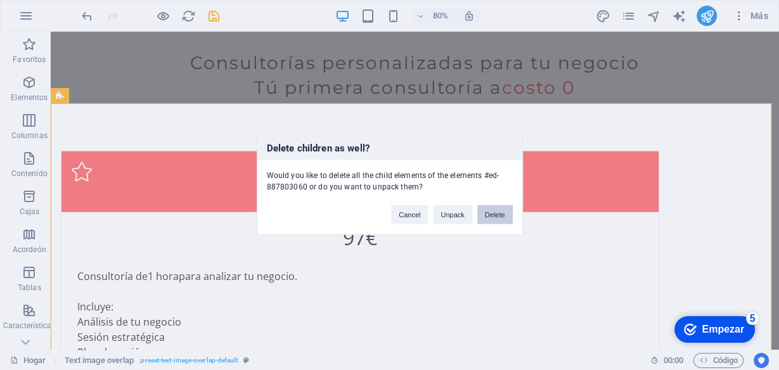
click at [491, 214] on button "Delete" at bounding box center [494, 214] width 35 height 19
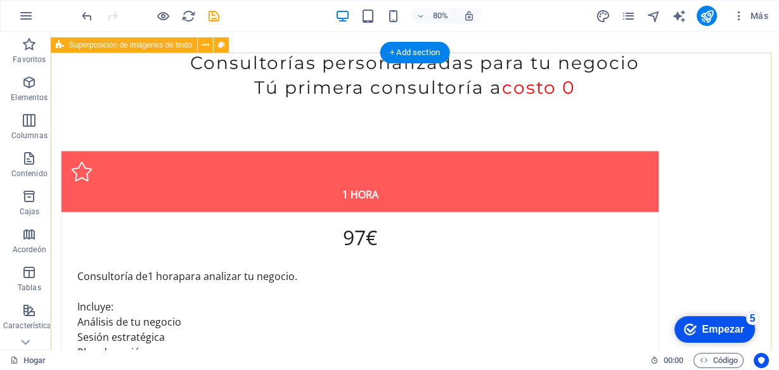
scroll to position [2686, 0]
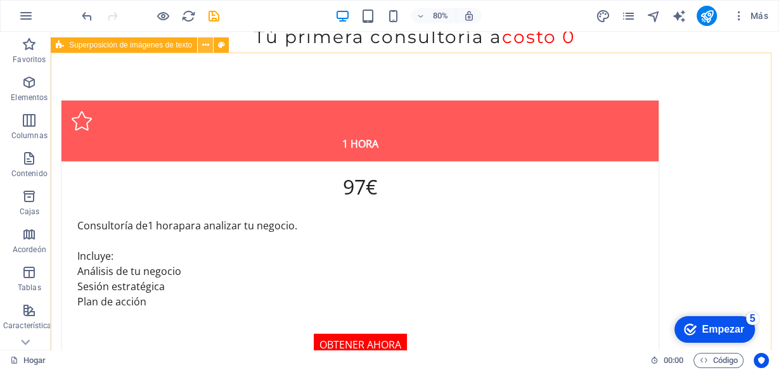
click at [207, 48] on icon at bounding box center [205, 45] width 7 height 13
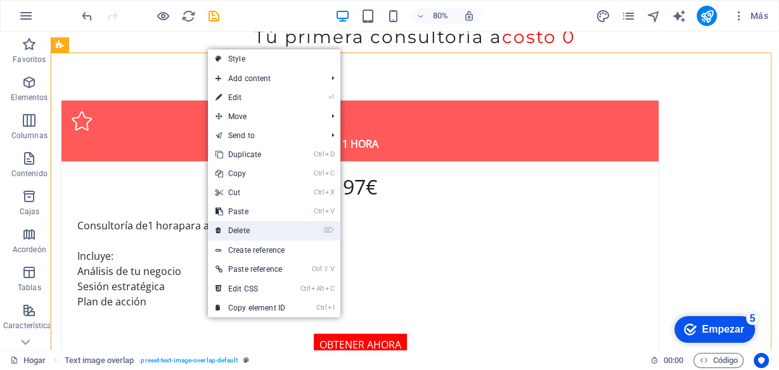
click at [279, 228] on link "⌦ Delete" at bounding box center [250, 230] width 85 height 19
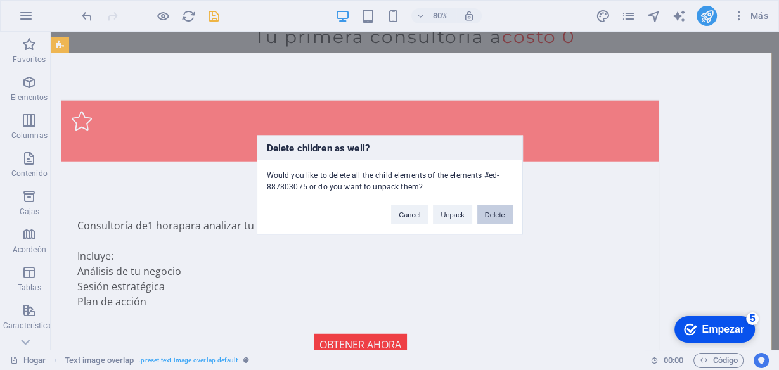
click at [485, 215] on button "Delete" at bounding box center [494, 214] width 35 height 19
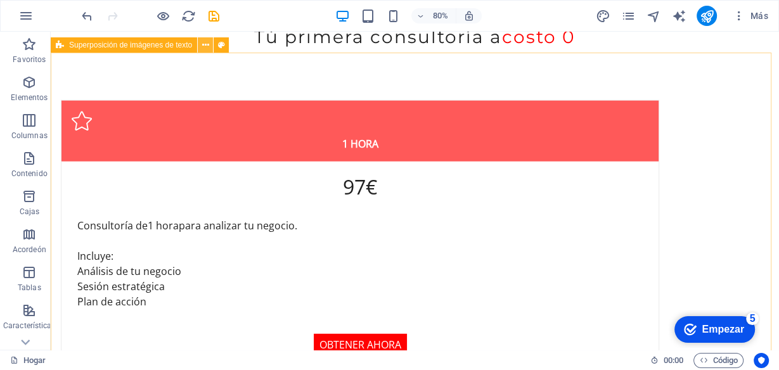
drag, startPoint x: 205, startPoint y: 45, endPoint x: 155, endPoint y: 23, distance: 53.9
click at [205, 45] on icon at bounding box center [205, 45] width 7 height 13
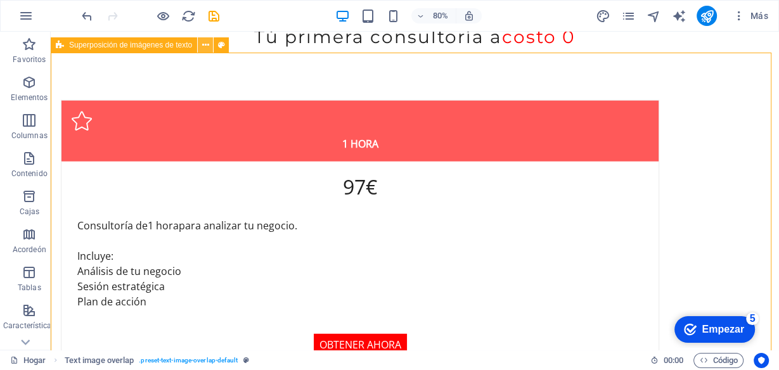
click at [203, 48] on icon at bounding box center [205, 45] width 7 height 13
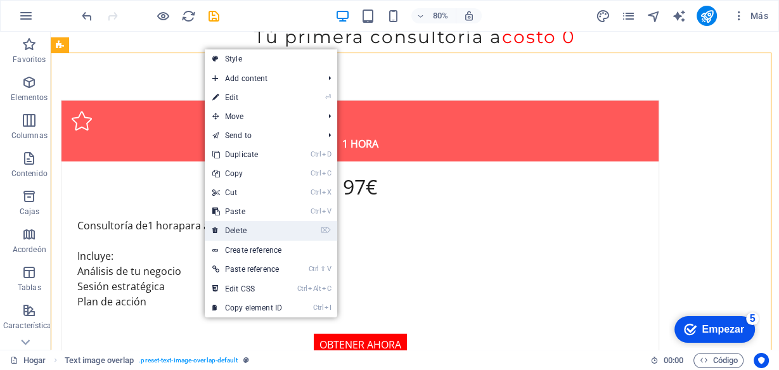
click at [286, 227] on link "⌦ Delete" at bounding box center [247, 230] width 85 height 19
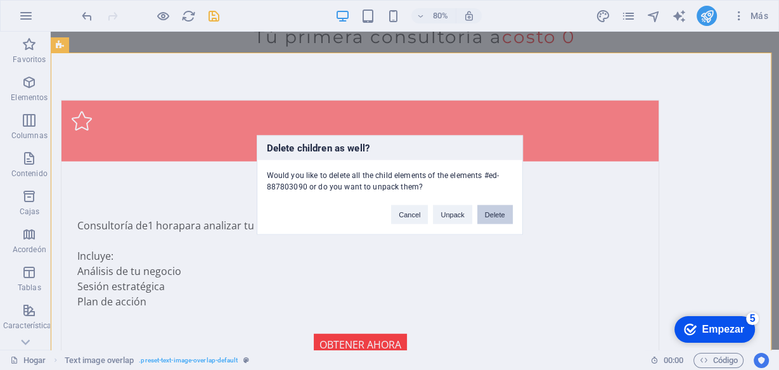
click at [492, 216] on button "Delete" at bounding box center [494, 214] width 35 height 19
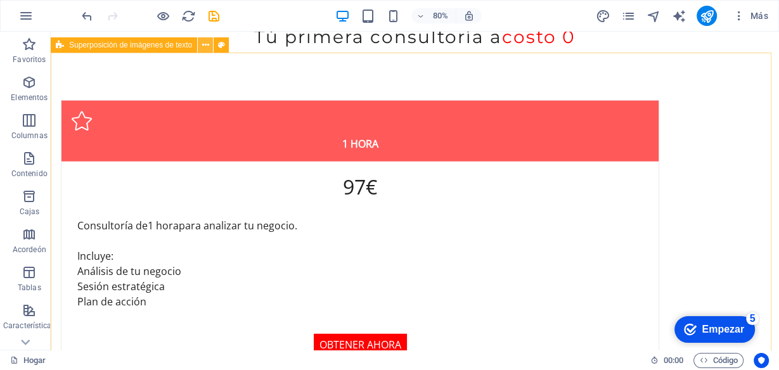
click at [203, 44] on icon at bounding box center [205, 45] width 7 height 13
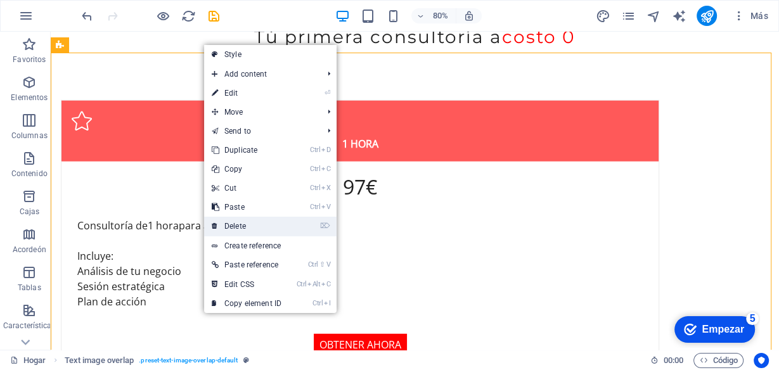
click at [287, 224] on link "⌦ Delete" at bounding box center [246, 226] width 85 height 19
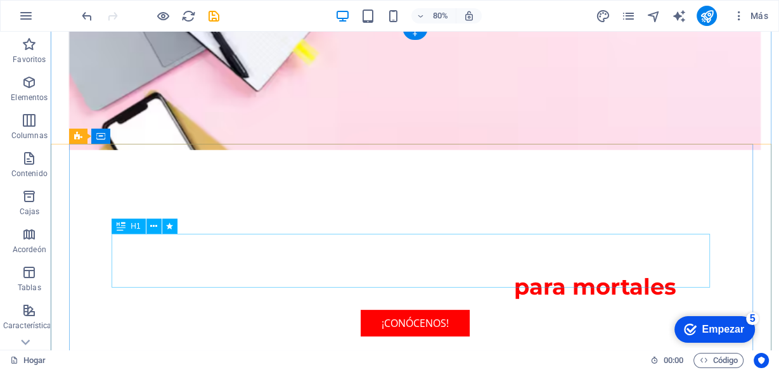
scroll to position [0, 0]
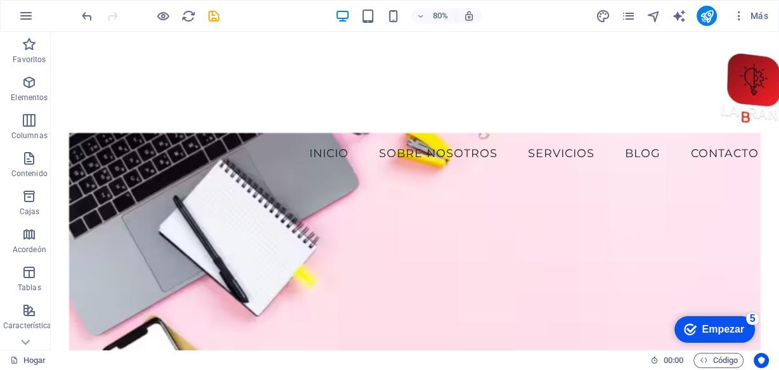
click at [0, 21] on header "80% Más" at bounding box center [389, 16] width 779 height 32
click at [510, 0] on html "labraand Hogar Favoritos Elementos Columnas Contenido Cajas Acordeón Tablas Car…" at bounding box center [389, 185] width 779 height 370
click at [433, 132] on div "Menú Inicio Sobre nosotros Servicios Blog contacto" at bounding box center [415, 106] width 728 height 148
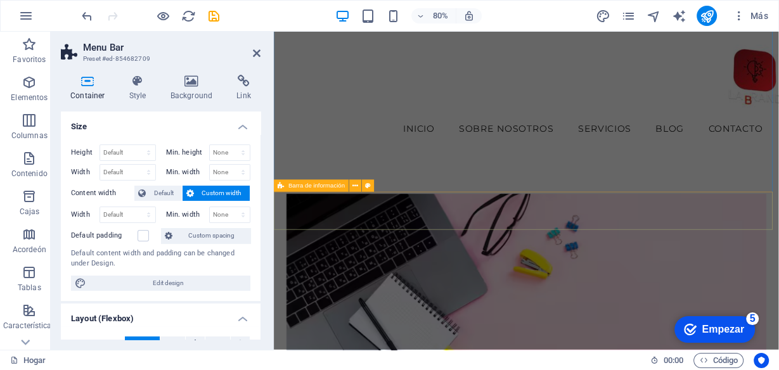
scroll to position [253, 0]
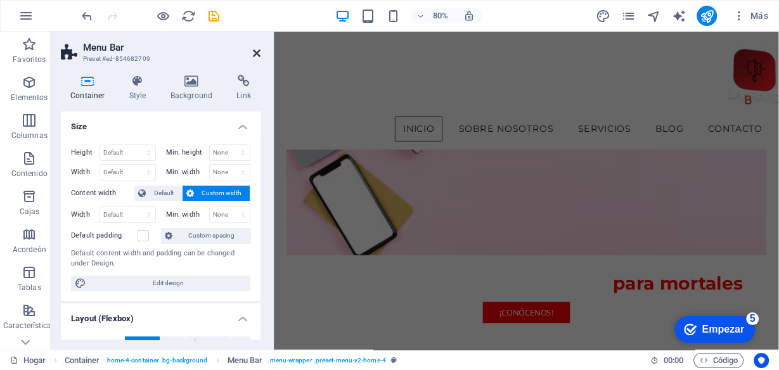
click at [257, 56] on icon at bounding box center [257, 53] width 8 height 10
click at [479, 53] on div "La red de crecimiento: Estrategias de marketing y ventas para mortales ¡Conócen…" at bounding box center [589, 112] width 631 height 669
click at [477, 49] on div "La red de crecimiento: Estrategias de marketing y ventas para mortales ¡Conócen…" at bounding box center [589, 112] width 631 height 669
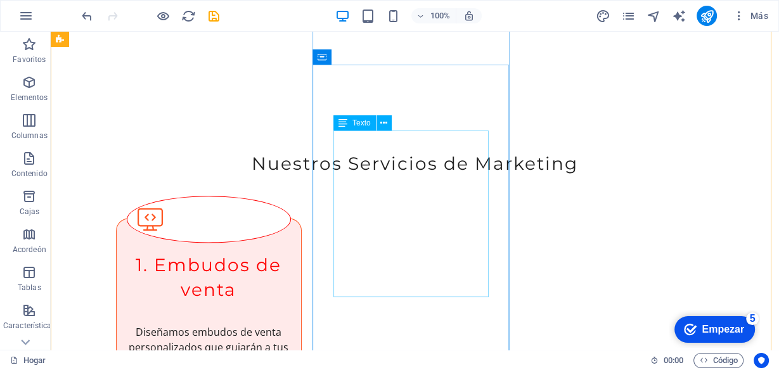
scroll to position [1470, 0]
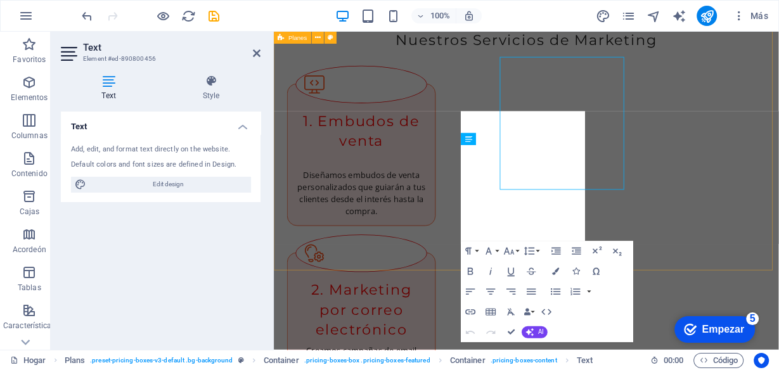
scroll to position [1537, 0]
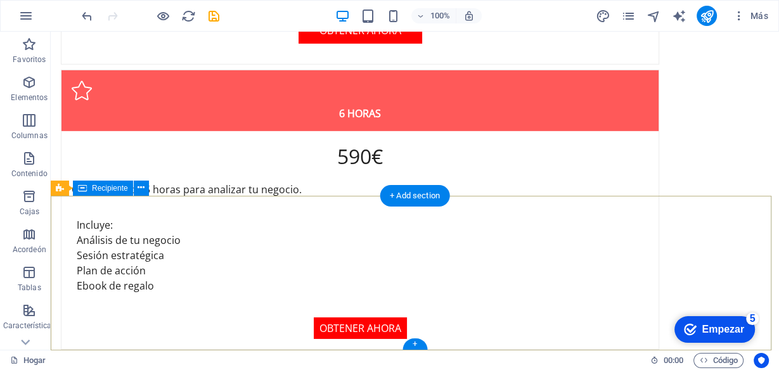
scroll to position [3658, 0]
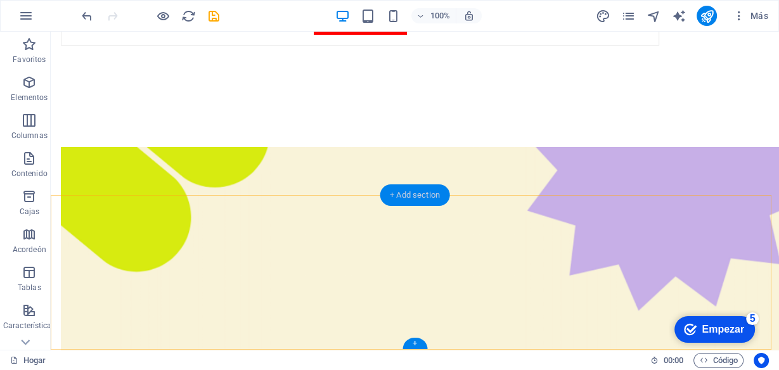
click at [394, 197] on div "+ Add section" at bounding box center [415, 195] width 70 height 22
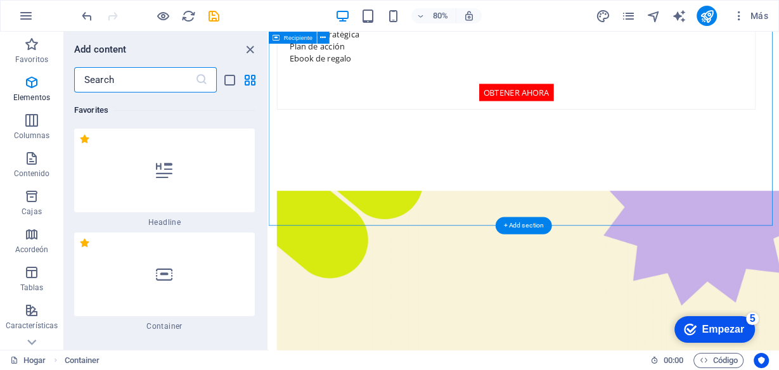
scroll to position [4310, 0]
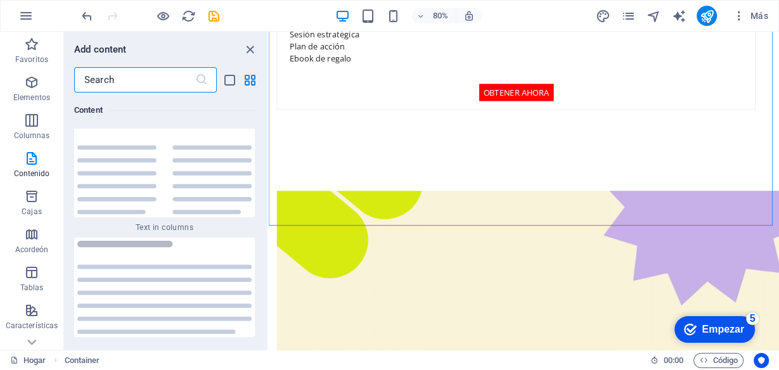
drag, startPoint x: 152, startPoint y: 74, endPoint x: 73, endPoint y: 77, distance: 79.3
click at [74, 77] on input "text" at bounding box center [134, 79] width 121 height 25
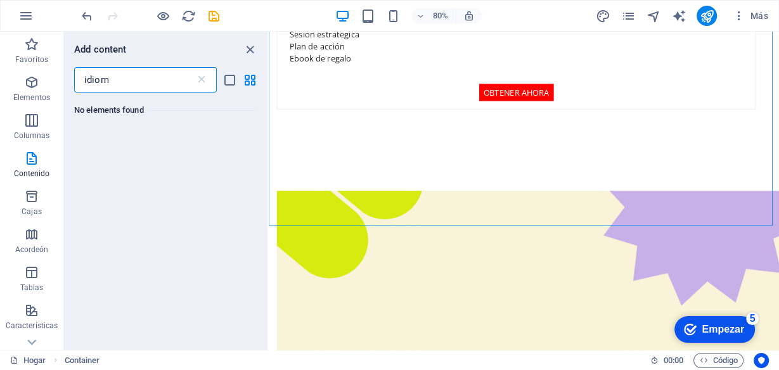
scroll to position [0, 0]
type input "i"
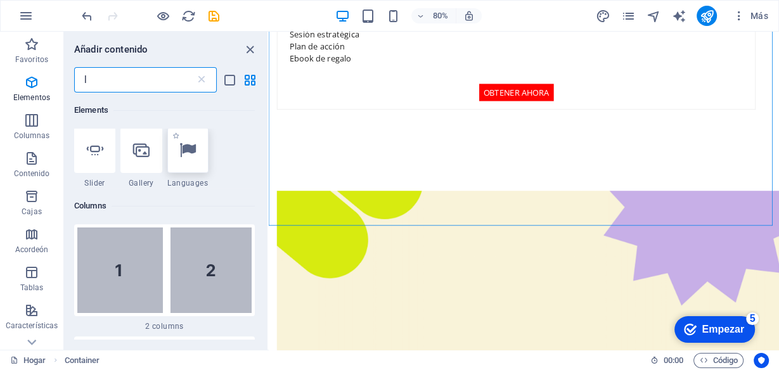
scroll to position [203, 0]
type input "l"
click at [185, 150] on icon at bounding box center [187, 149] width 16 height 16
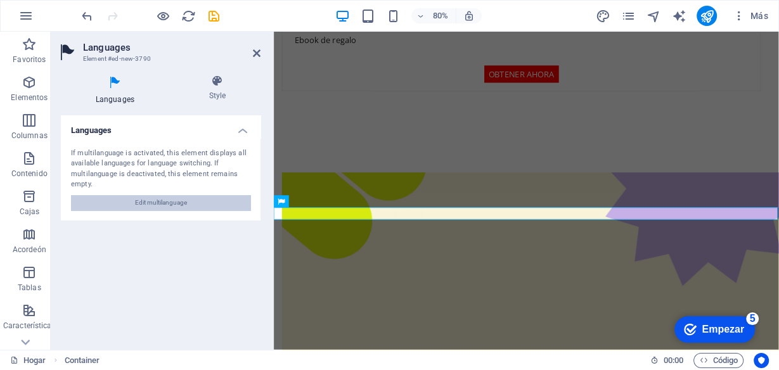
click at [169, 202] on span "Edit multilanguage" at bounding box center [161, 202] width 52 height 15
select select "41"
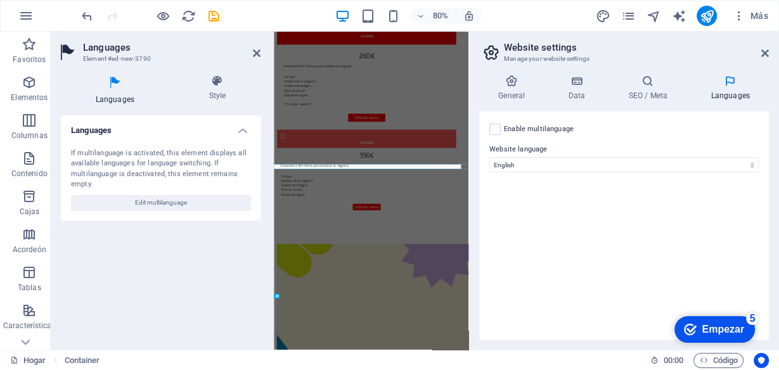
scroll to position [3547, 0]
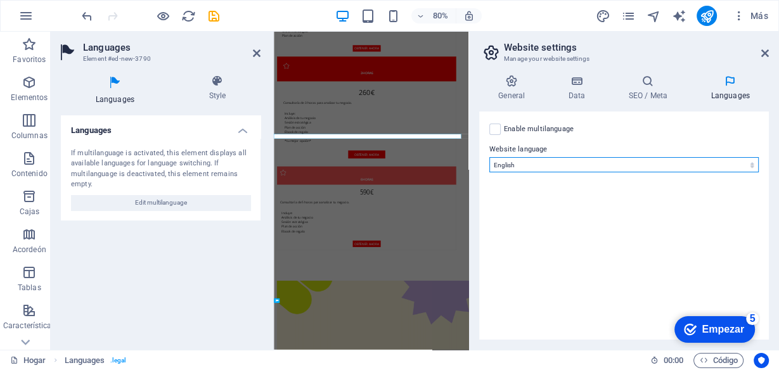
click at [547, 165] on select "Abkhazian Afar Afrikaans Akan Albanian Amharic Arabic Aragonese Armenian Assame…" at bounding box center [623, 164] width 269 height 15
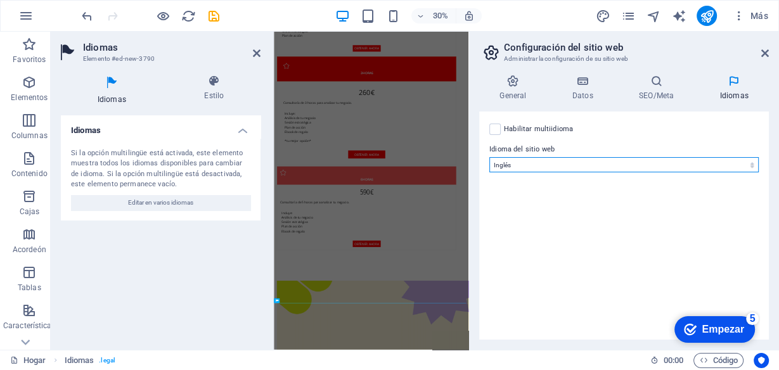
click at [619, 162] on select "Abjasio Lejos africaans Akan albanés Amárico árabe aragonés armenio Assamese Av…" at bounding box center [623, 164] width 269 height 15
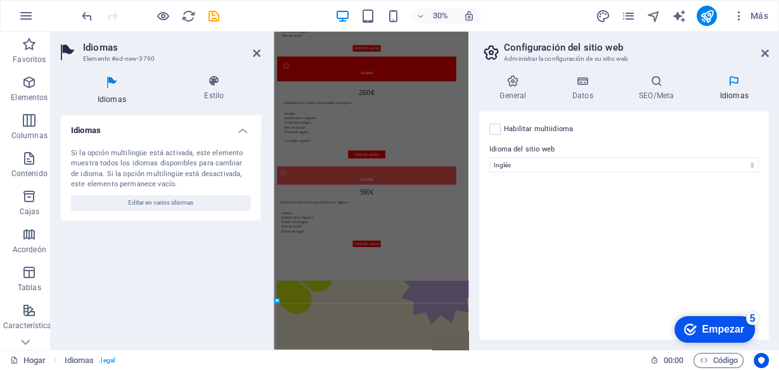
click at [583, 216] on div "Habilitar multiidioma To disable multilanguage delete all languages until only …" at bounding box center [624, 226] width 290 height 228
click at [496, 127] on label at bounding box center [494, 129] width 11 height 11
click at [0, 0] on input "Habilitar multiidioma To disable multilanguage delete all languages until only …" at bounding box center [0, 0] width 0 height 0
select select
click at [494, 129] on label at bounding box center [494, 129] width 11 height 11
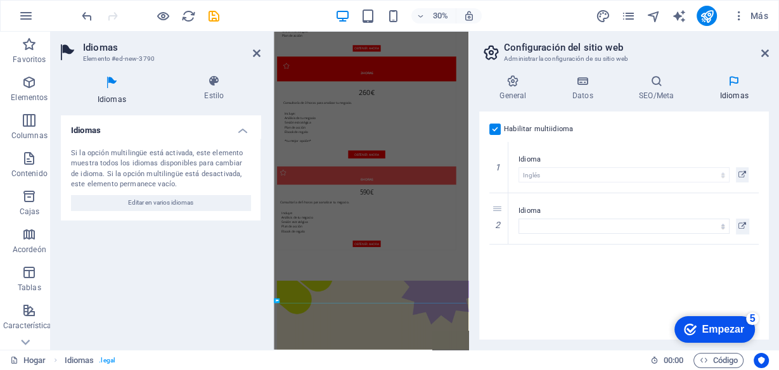
click at [0, 0] on input "Habilitar multiidioma Para deshabilitar el multiidioma, elimine todos los idiom…" at bounding box center [0, 0] width 0 height 0
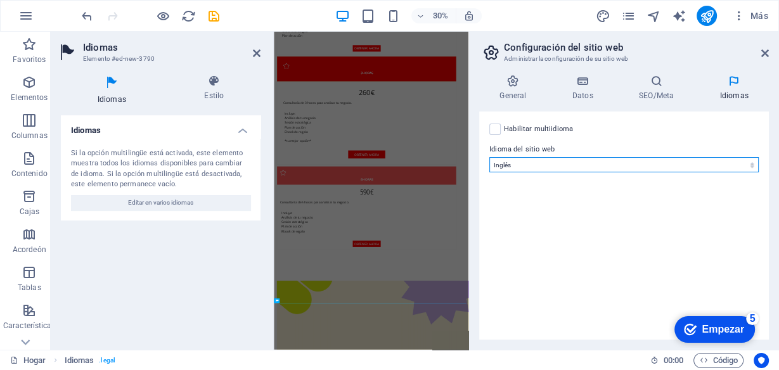
click at [552, 168] on select "Abjasio Lejos africaans Akan albanés Amárico árabe aragonés armenio Assamese Av…" at bounding box center [623, 164] width 269 height 15
select select "148"
click at [489, 157] on select "Abjasio Lejos africaans Akan albanés Amárico árabe aragonés armenio Assamese Av…" at bounding box center [623, 164] width 269 height 15
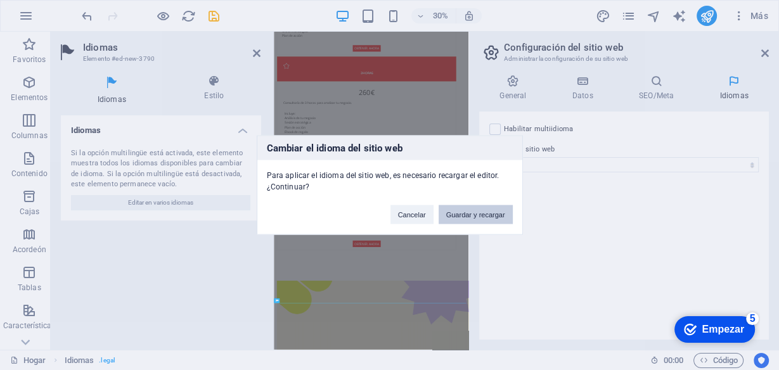
click at [459, 217] on font "Guardar y recargar" at bounding box center [475, 215] width 59 height 8
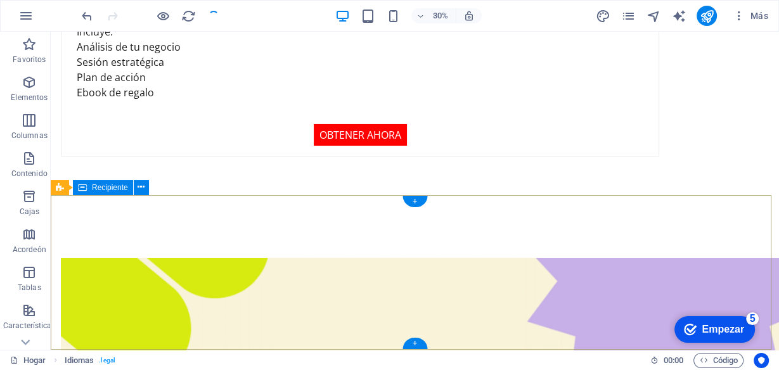
scroll to position [3658, 0]
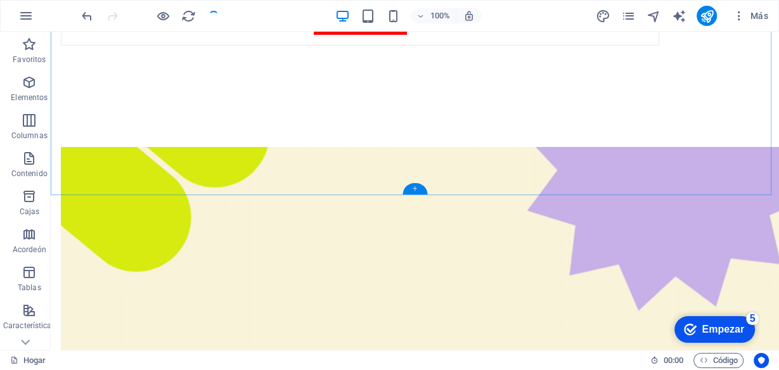
click at [416, 188] on div "+" at bounding box center [414, 188] width 25 height 11
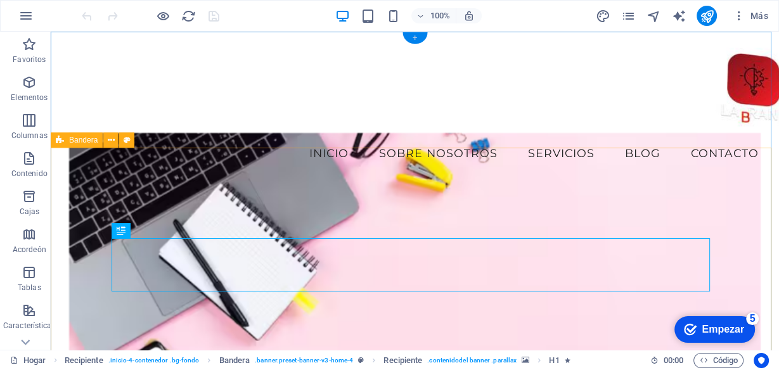
click at [413, 40] on font "+" at bounding box center [415, 38] width 4 height 10
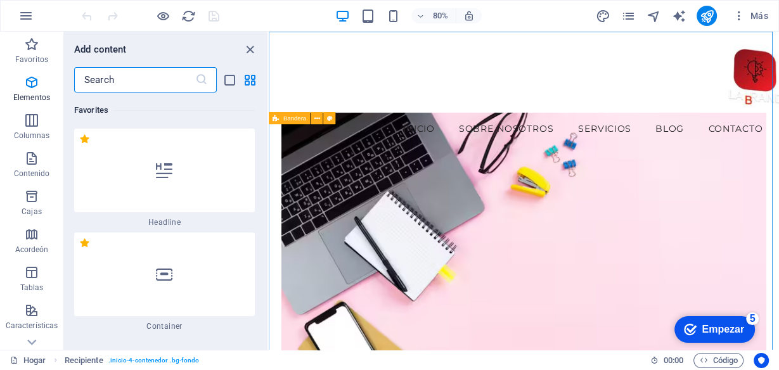
scroll to position [4075, 0]
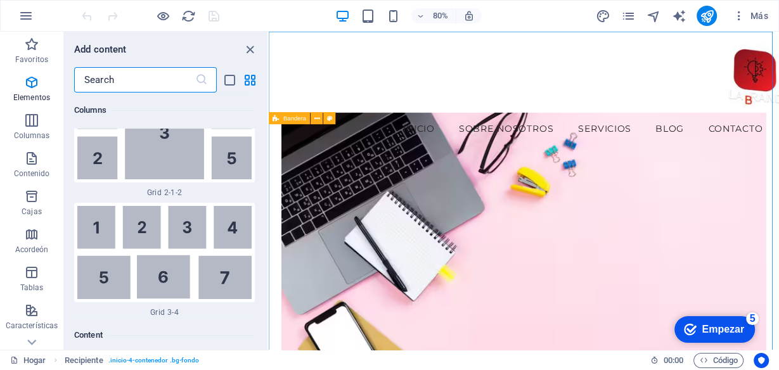
click at [157, 80] on input "text" at bounding box center [134, 79] width 121 height 25
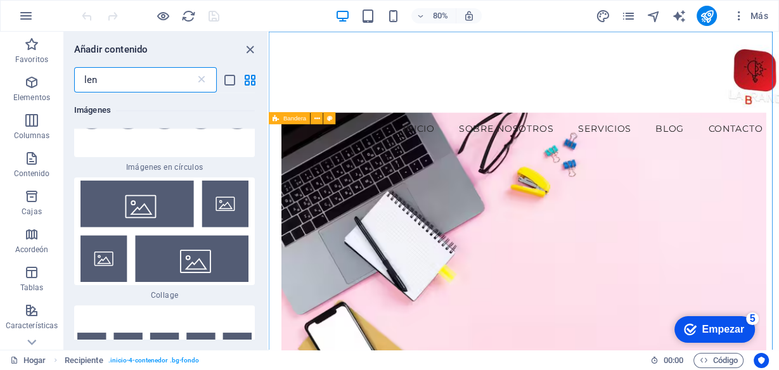
scroll to position [0, 0]
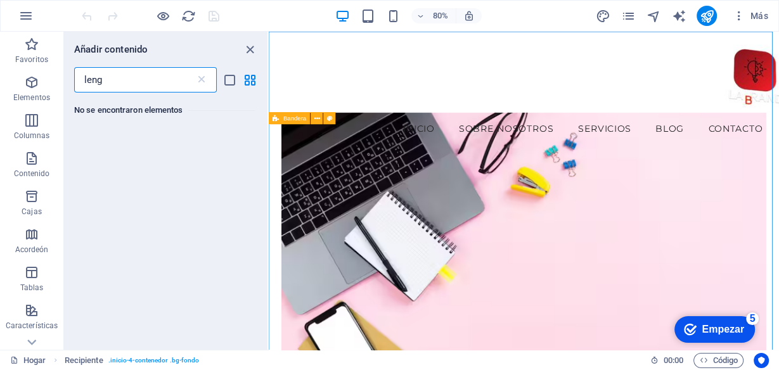
drag, startPoint x: 136, startPoint y: 83, endPoint x: 77, endPoint y: 89, distance: 58.6
click at [77, 89] on input "leng" at bounding box center [134, 79] width 121 height 25
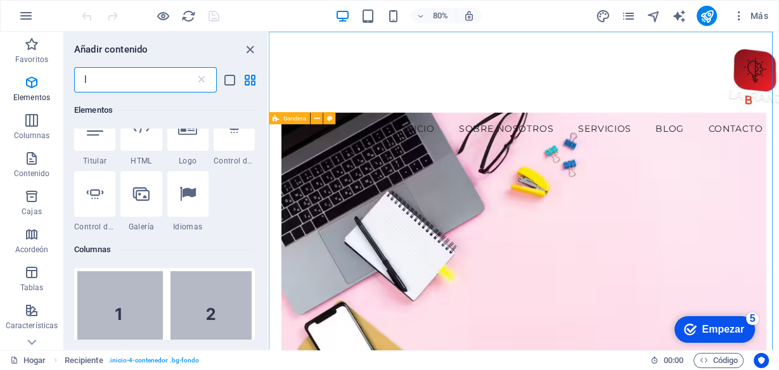
scroll to position [101, 0]
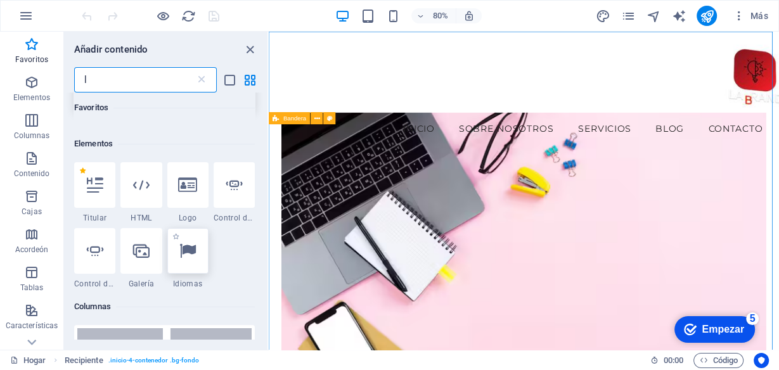
type input "l"
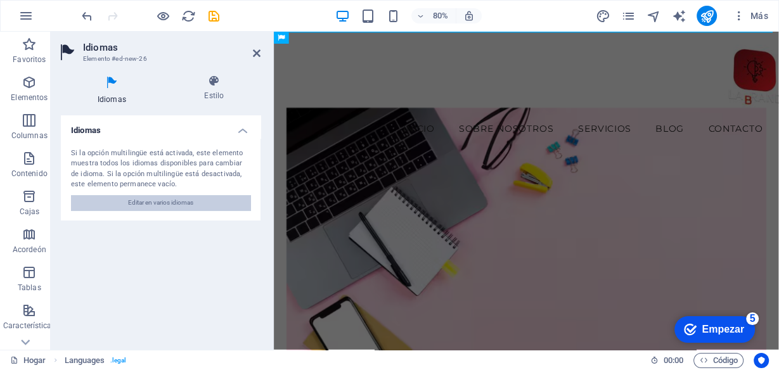
click at [181, 200] on font "Editar en varios idiomas" at bounding box center [160, 202] width 65 height 7
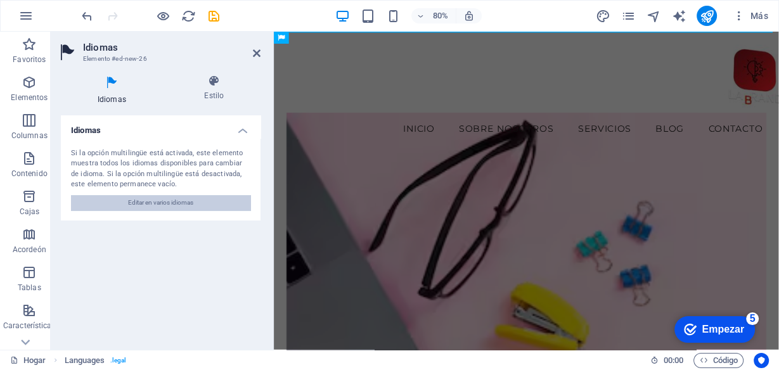
select select "148"
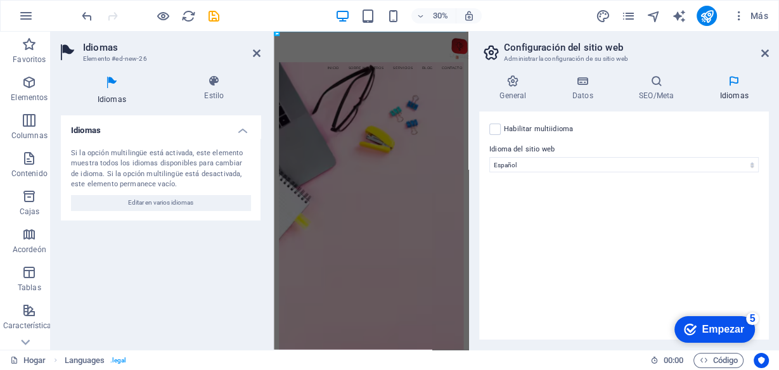
click at [493, 129] on label at bounding box center [494, 129] width 11 height 11
click at [0, 0] on input "Habilitar multiidioma To disable multilanguage delete all languages until only …" at bounding box center [0, 0] width 0 height 0
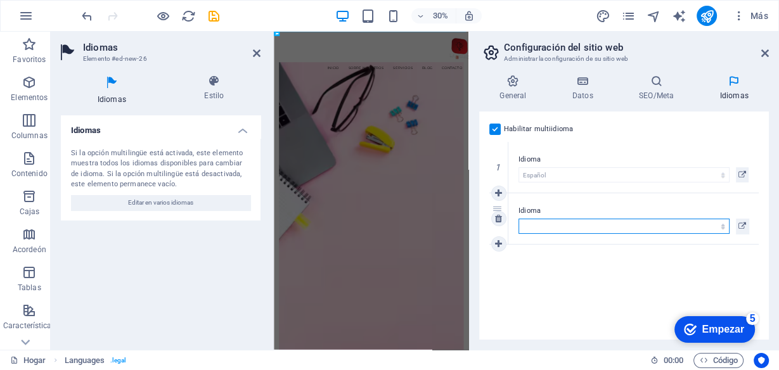
click at [560, 223] on select "Abjasio Lejos africaans Akan albanés Amárico árabe aragonés armenio Assamese Av…" at bounding box center [623, 226] width 211 height 15
select select "16"
click at [518, 219] on select "Abjasio Lejos africaans Akan albanés Amárico árabe aragonés armenio Assamese Av…" at bounding box center [623, 226] width 211 height 15
click at [497, 246] on icon at bounding box center [498, 244] width 7 height 9
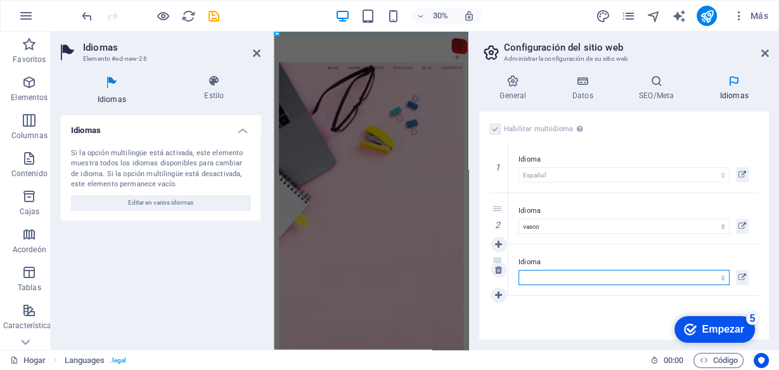
click at [549, 275] on select "Abjasio Lejos africaans Akan albanés Amárico árabe aragonés armenio Assamese Av…" at bounding box center [623, 277] width 211 height 15
select select "26"
click at [518, 270] on select "Abjasio Lejos africaans Akan albanés Amárico árabe aragonés armenio Assamese Av…" at bounding box center [623, 277] width 211 height 15
click at [500, 296] on icon at bounding box center [498, 295] width 7 height 9
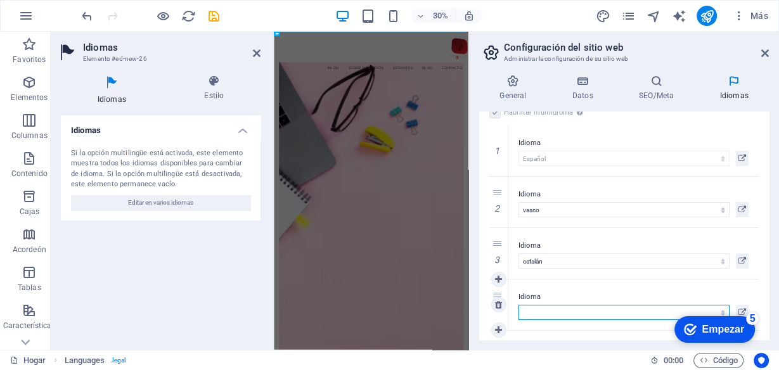
click at [534, 317] on select "Abjasio Lejos africaans Akan albanés Amárico árabe aragonés armenio Assamese Av…" at bounding box center [623, 312] width 211 height 15
select select "52"
click at [518, 305] on select "Abjasio Lejos africaans Akan albanés Amárico árabe aragonés armenio Assamese Av…" at bounding box center [623, 312] width 211 height 15
click at [499, 328] on icon at bounding box center [498, 330] width 7 height 9
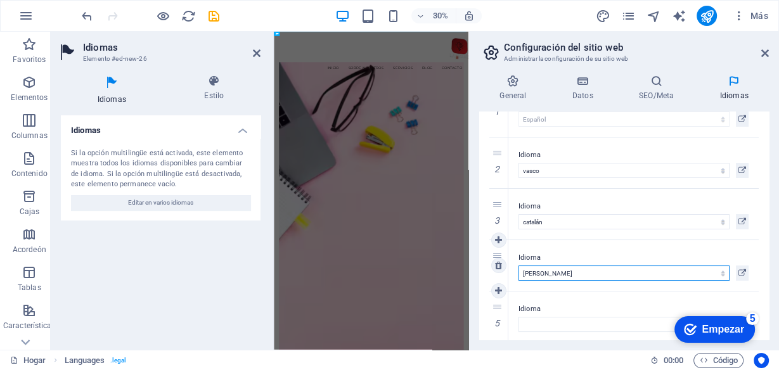
scroll to position [67, 0]
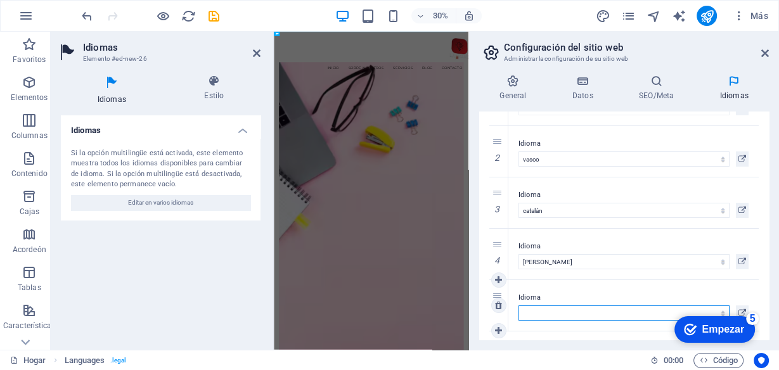
click at [571, 312] on select "Abjasio Lejos africaans Akan albanés Amárico árabe aragonés armenio Assamese Av…" at bounding box center [623, 312] width 211 height 15
click at [553, 307] on select "Abjasio Lejos africaans Akan albanés Amárico árabe aragonés armenio Assamese Av…" at bounding box center [623, 312] width 211 height 15
select select "49"
click at [518, 305] on select "Abjasio Lejos africaans Akan albanés Amárico árabe aragonés armenio Assamese Av…" at bounding box center [623, 312] width 211 height 15
click at [496, 328] on icon at bounding box center [498, 330] width 7 height 9
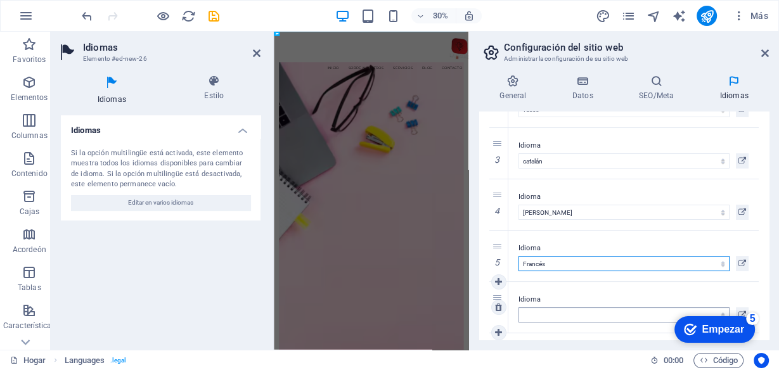
scroll to position [119, 0]
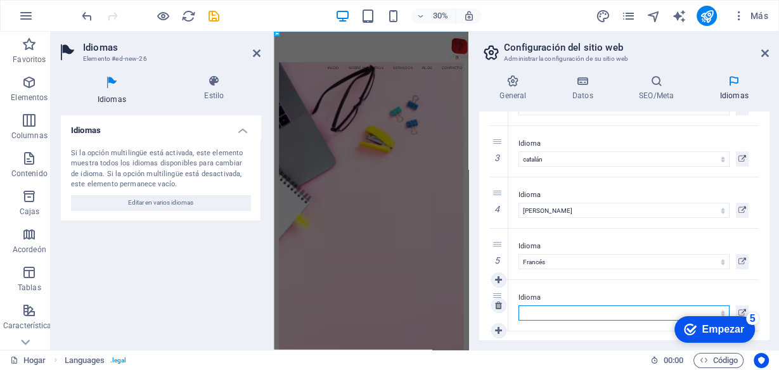
click at [559, 311] on select "Abjasio Lejos africaans Akan albanés Amárico árabe aragonés armenio Assamese Av…" at bounding box center [623, 312] width 211 height 15
select select "41"
click at [518, 305] on select "Abjasio Lejos africaans Akan albanés Amárico árabe aragonés armenio Assamese Av…" at bounding box center [623, 312] width 211 height 15
click at [497, 330] on icon at bounding box center [498, 330] width 7 height 9
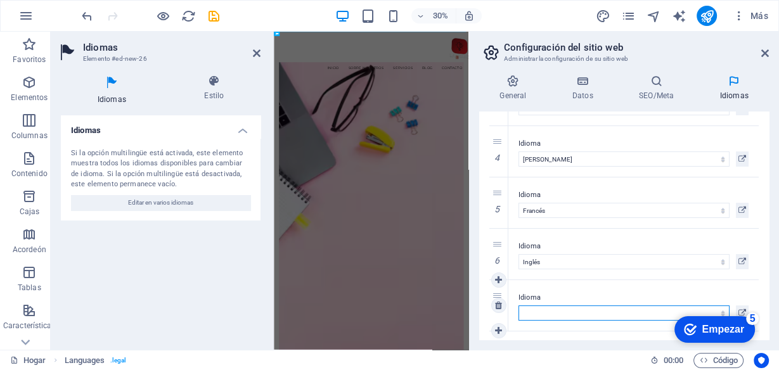
click at [558, 314] on select "Abjasio Lejos africaans Akan albanés Amárico árabe aragonés armenio Assamese Av…" at bounding box center [623, 312] width 211 height 15
select select "48"
click at [518, 305] on select "Abjasio Lejos africaans Akan albanés Amárico árabe aragonés armenio Assamese Av…" at bounding box center [623, 312] width 211 height 15
click at [498, 330] on icon at bounding box center [498, 330] width 7 height 9
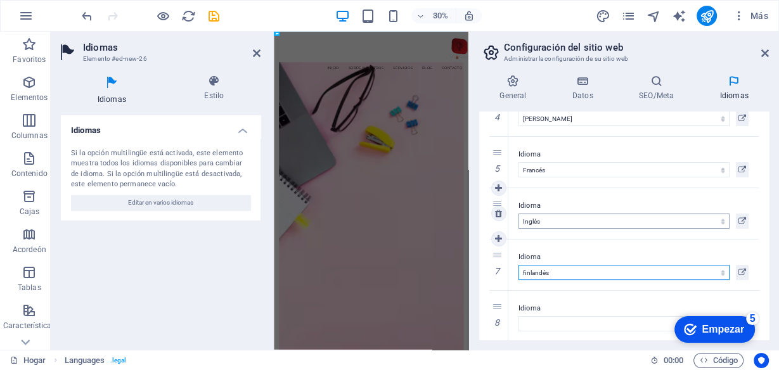
scroll to position [221, 0]
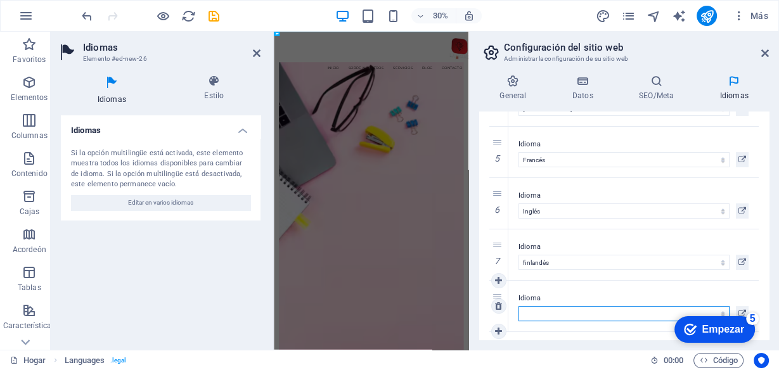
click at [577, 310] on select "Abjasio Lejos africaans Akan albanés Amárico árabe aragonés armenio Assamese Av…" at bounding box center [623, 313] width 211 height 15
select select "39"
click at [518, 306] on select "Abjasio Lejos africaans Akan albanés Amárico árabe aragonés armenio Assamese Av…" at bounding box center [623, 313] width 211 height 15
click at [501, 327] on icon at bounding box center [498, 331] width 7 height 9
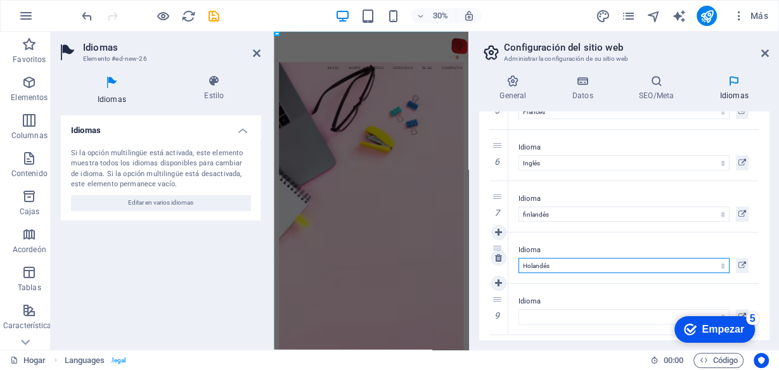
scroll to position [272, 0]
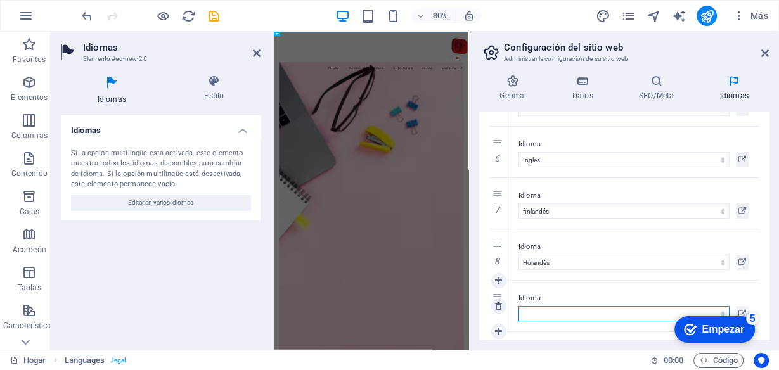
click at [563, 312] on select "Abjasio Lejos africaans Akan albanés Amárico árabe aragonés armenio Assamese Av…" at bounding box center [623, 313] width 211 height 15
select select "38"
click at [518, 306] on select "Abjasio Lejos africaans Akan albanés Amárico árabe aragonés armenio Assamese Av…" at bounding box center [623, 313] width 211 height 15
click at [499, 330] on icon at bounding box center [498, 331] width 7 height 9
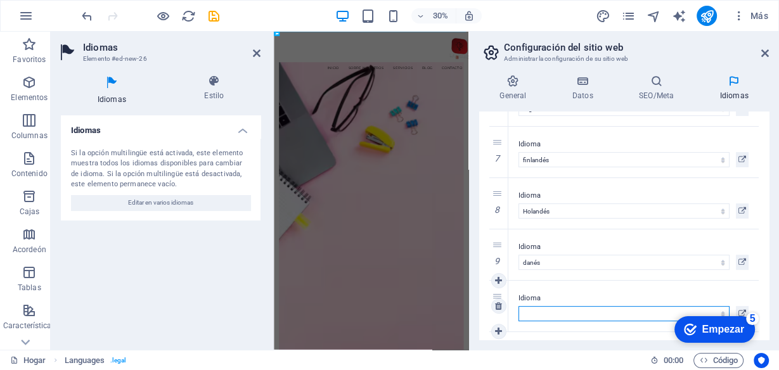
click at [554, 316] on select "Abjasio Lejos africaans Akan albanés Amárico árabe aragonés armenio Assamese Av…" at bounding box center [623, 313] width 211 height 15
click at [525, 308] on select "Abjasio Lejos africaans Akan albanés Amárico árabe aragonés armenio Assamese Av…" at bounding box center [623, 313] width 211 height 15
click at [560, 311] on select "Abjasio Lejos africaans Akan albanés Amárico árabe aragonés armenio Assamese Av…" at bounding box center [623, 313] width 211 height 15
select select "176"
click at [518, 306] on select "Abjasio Lejos africaans Akan albanés Amárico árabe aragonés armenio Assamese Av…" at bounding box center [623, 313] width 211 height 15
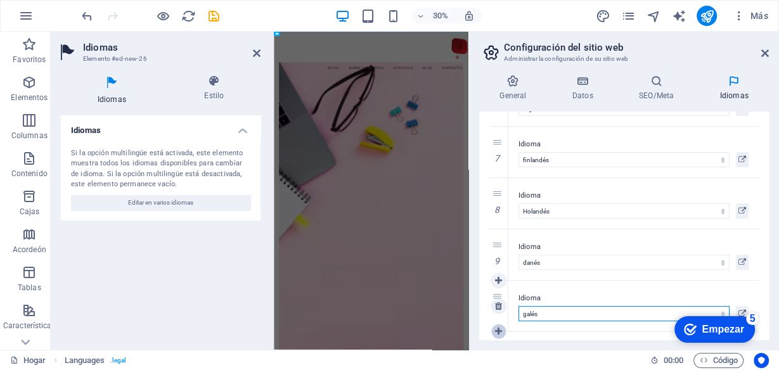
click at [496, 332] on icon at bounding box center [498, 331] width 7 height 9
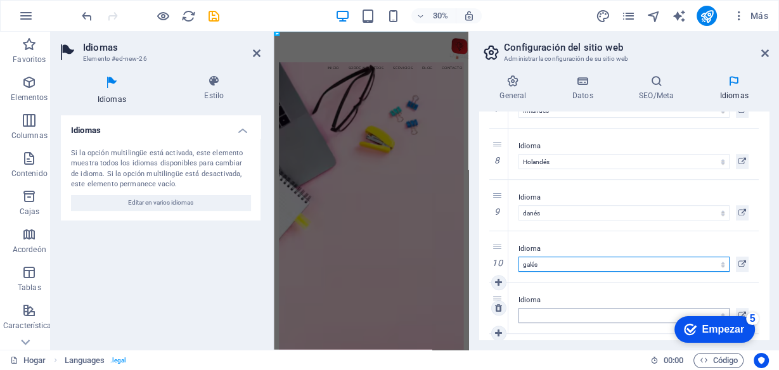
scroll to position [374, 0]
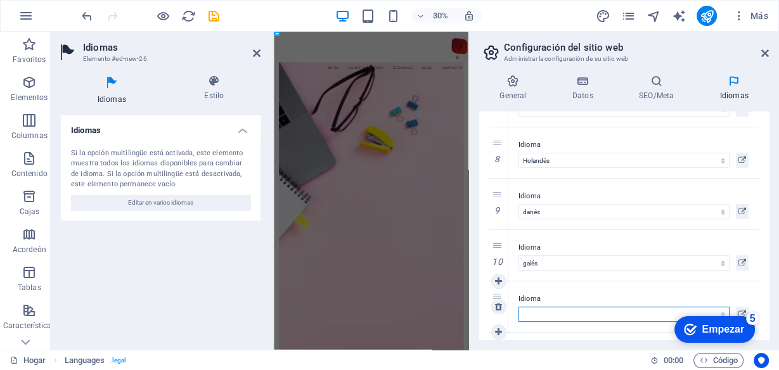
click at [577, 311] on select "Abjasio Lejos africaans Akan albanés Amárico árabe aragonés armenio Assamese Av…" at bounding box center [623, 314] width 211 height 15
click at [562, 312] on select "Abjasio Lejos africaans Akan albanés Amárico árabe aragonés armenio Assamese Av…" at bounding box center [623, 314] width 211 height 15
select select "55"
click at [518, 307] on select "Abjasio Lejos africaans Akan albanés Amárico árabe aragonés armenio Assamese Av…" at bounding box center [623, 314] width 211 height 15
click at [507, 84] on icon at bounding box center [513, 81] width 68 height 13
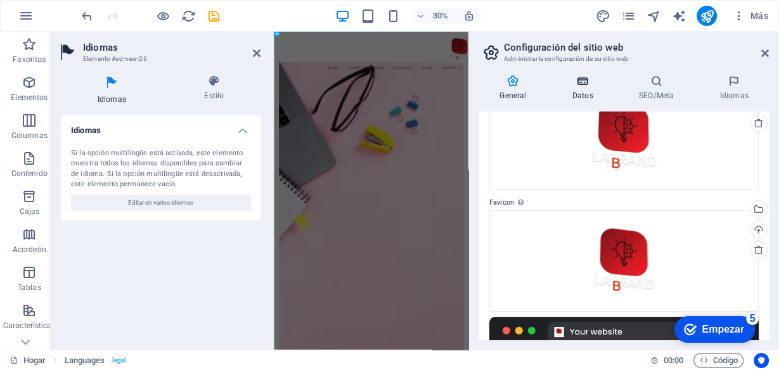
scroll to position [51, 0]
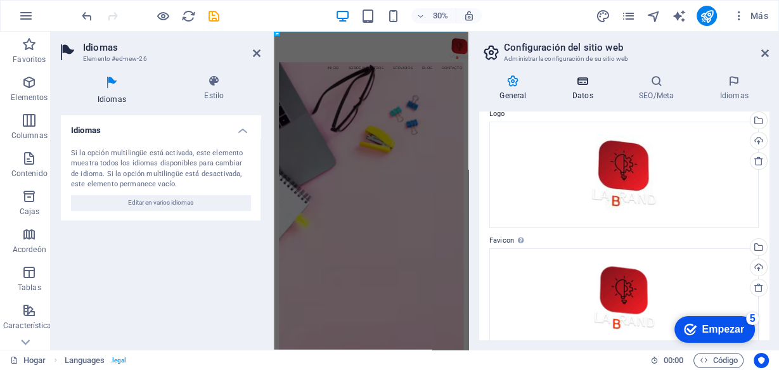
click at [573, 84] on icon at bounding box center [582, 81] width 61 height 13
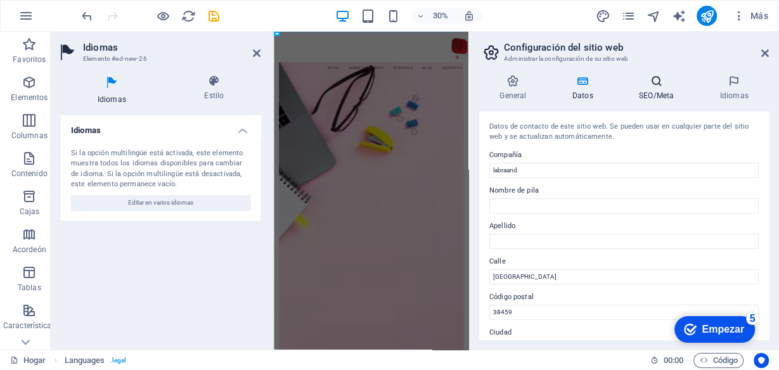
click at [660, 86] on icon at bounding box center [657, 81] width 76 height 13
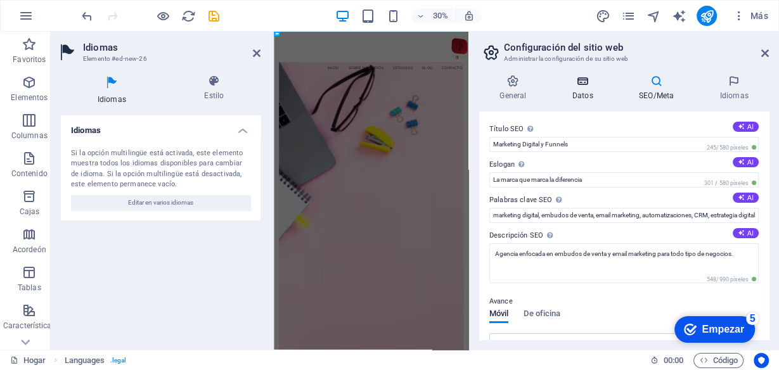
click at [575, 86] on icon at bounding box center [582, 81] width 61 height 13
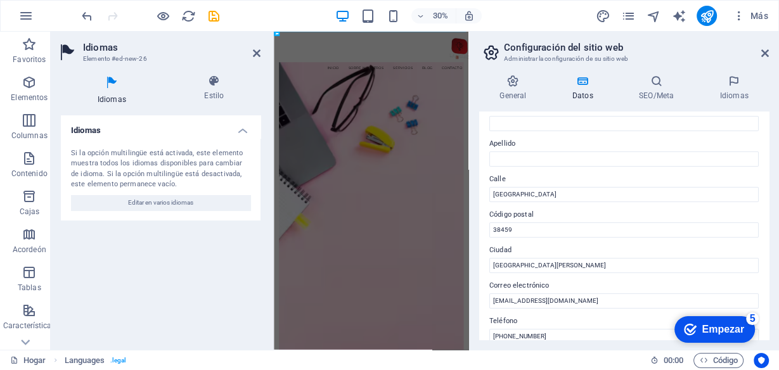
scroll to position [101, 0]
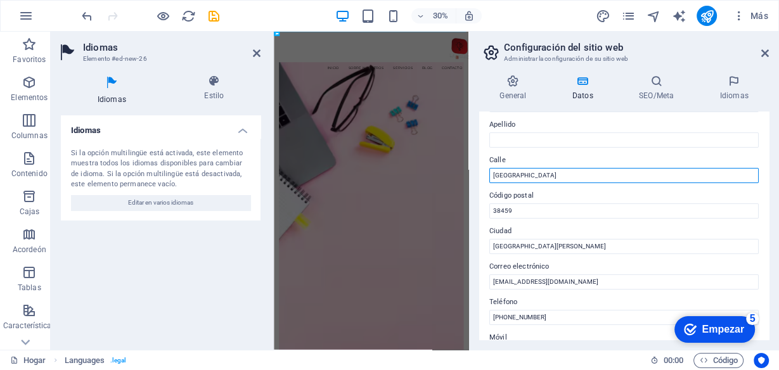
drag, startPoint x: 845, startPoint y: 208, endPoint x: 788, endPoint y: 525, distance: 321.8
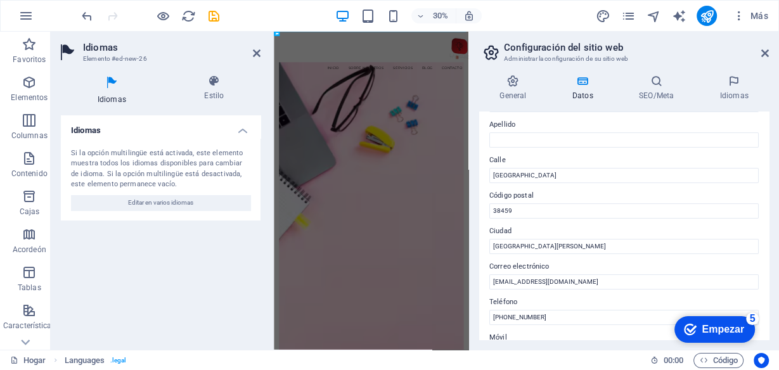
click at [546, 191] on label "Código postal" at bounding box center [623, 195] width 269 height 15
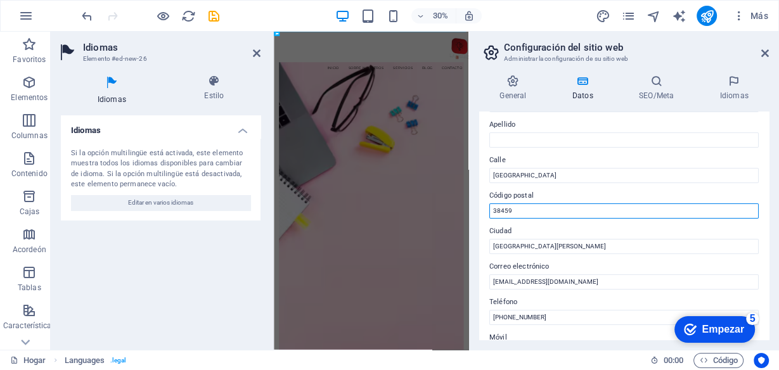
click at [546, 203] on input "38459" at bounding box center [623, 210] width 269 height 15
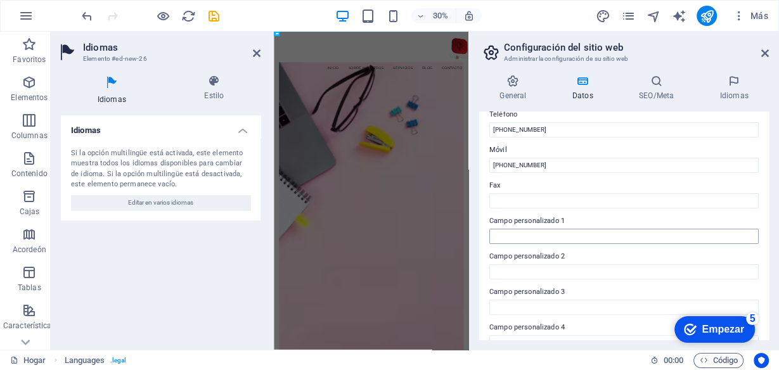
scroll to position [304, 0]
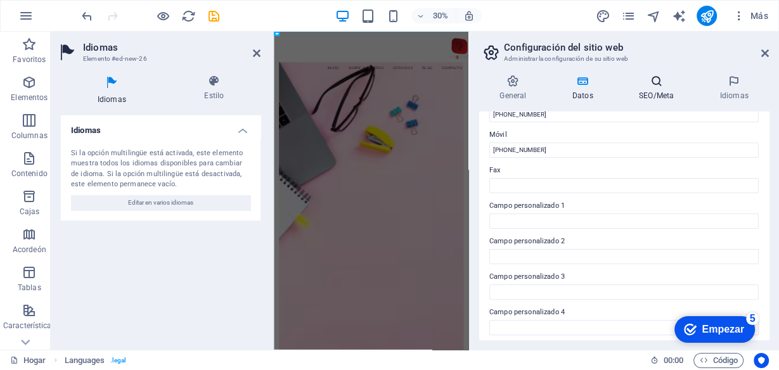
click at [654, 93] on font "SEO/Meta" at bounding box center [656, 95] width 35 height 9
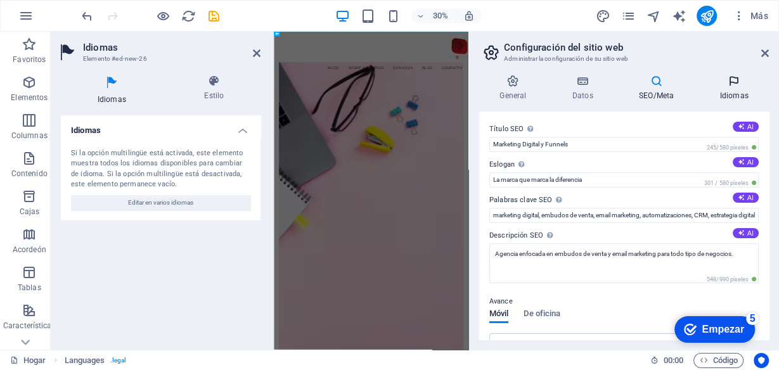
click at [736, 87] on icon at bounding box center [734, 81] width 70 height 13
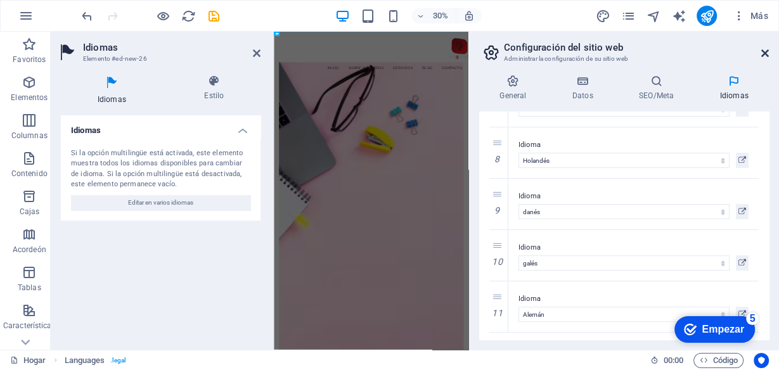
click at [765, 55] on icon at bounding box center [765, 53] width 8 height 10
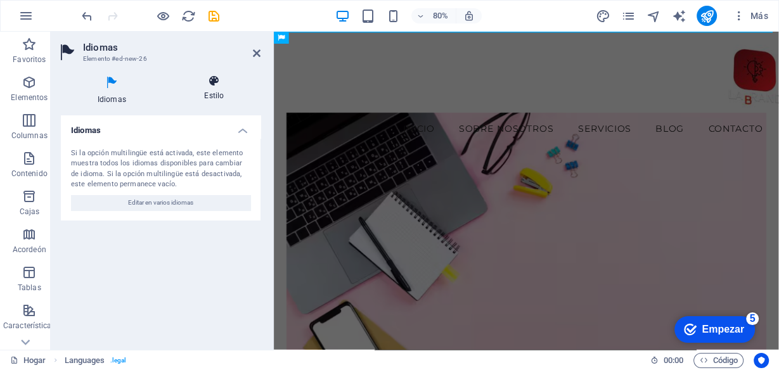
click at [212, 85] on icon at bounding box center [214, 81] width 93 height 13
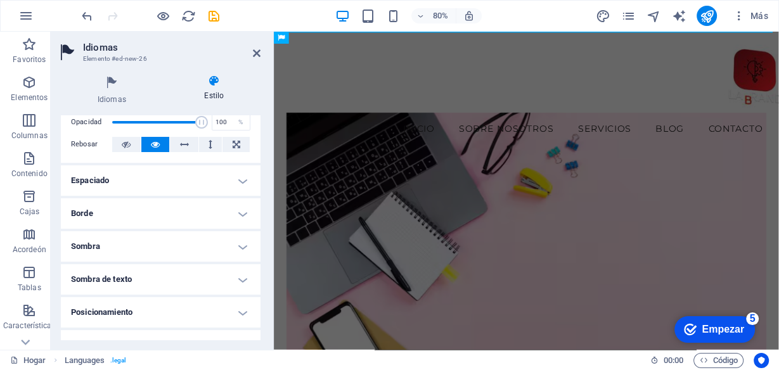
scroll to position [0, 0]
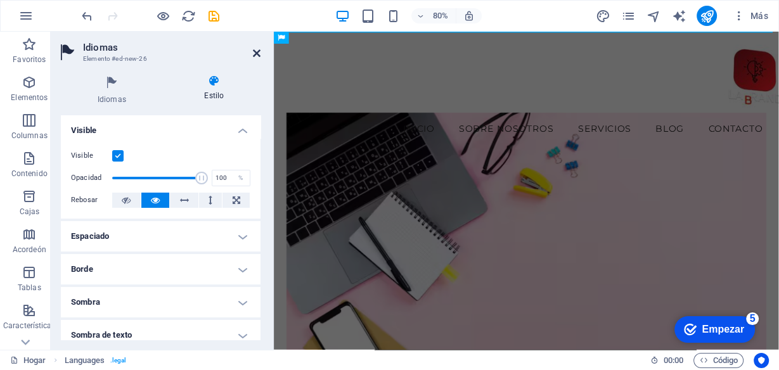
click at [257, 51] on icon at bounding box center [257, 53] width 8 height 10
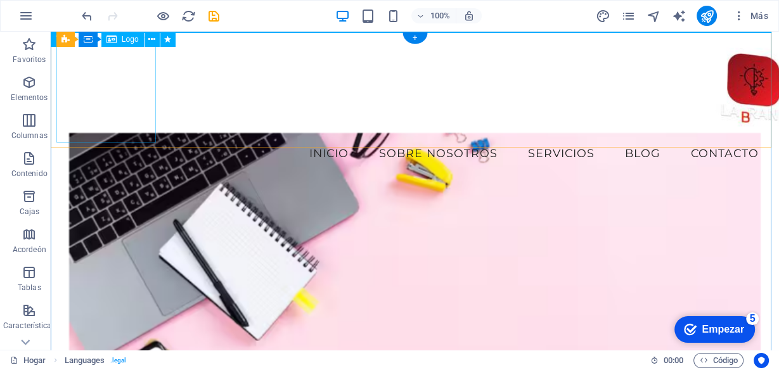
click at [119, 86] on div at bounding box center [414, 89] width 779 height 105
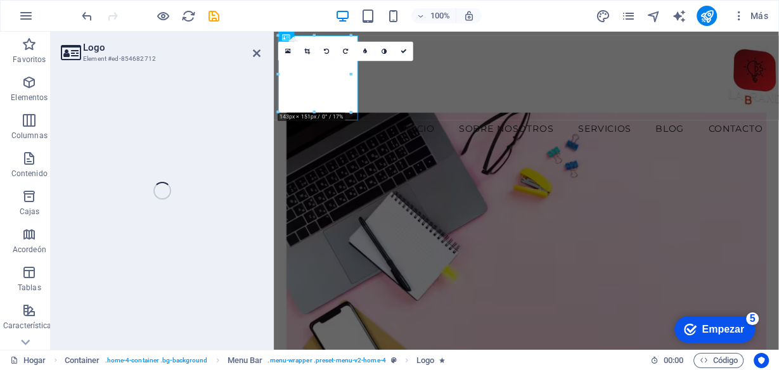
select select "px"
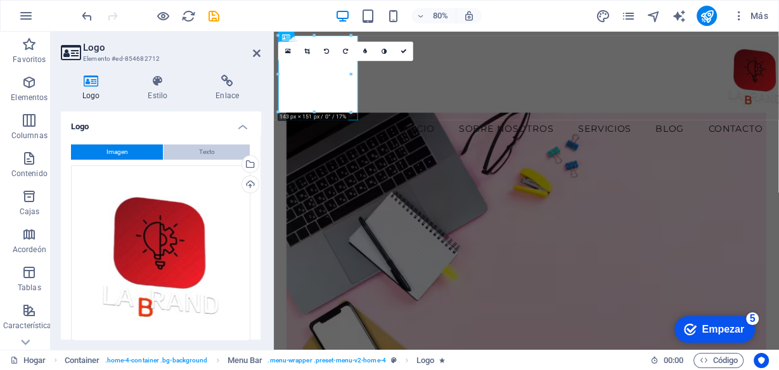
click at [228, 155] on button "Texto" at bounding box center [207, 151] width 86 height 15
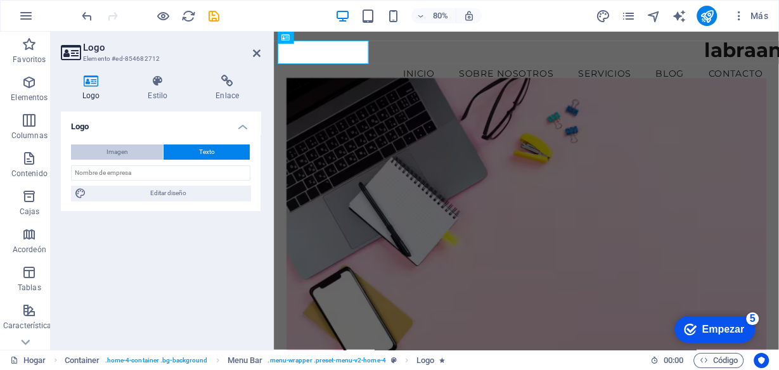
click at [124, 152] on font "Imagen" at bounding box center [117, 151] width 22 height 7
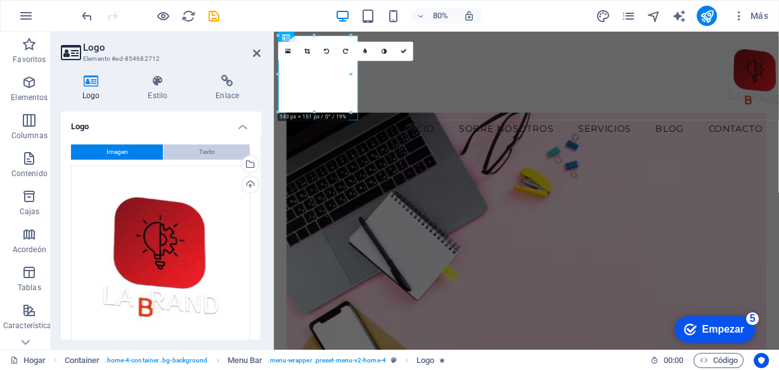
click at [195, 149] on button "Texto" at bounding box center [207, 151] width 86 height 15
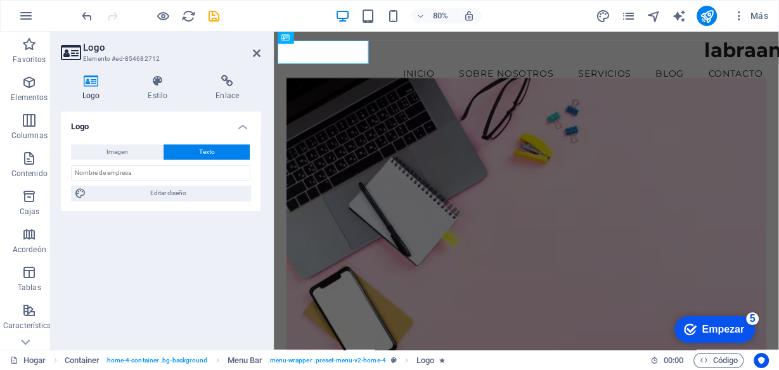
click at [261, 50] on aside "Logo Elemento #ed-854682712 Logo Estilo Enlace Logo Imagen Texto Arrastre los a…" at bounding box center [162, 191] width 223 height 318
click at [259, 54] on icon at bounding box center [257, 53] width 8 height 10
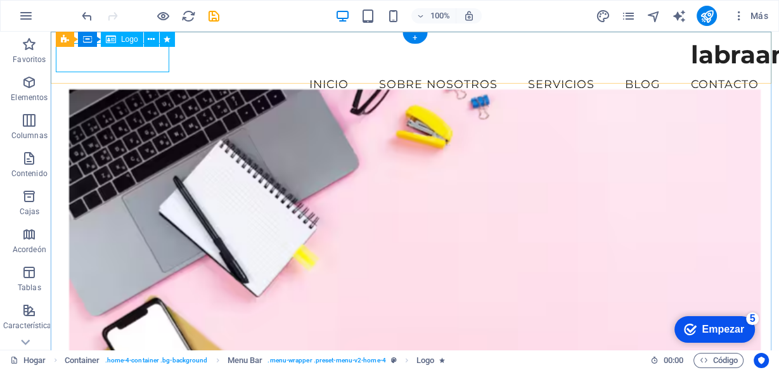
click at [122, 53] on div "labraand" at bounding box center [414, 55] width 779 height 29
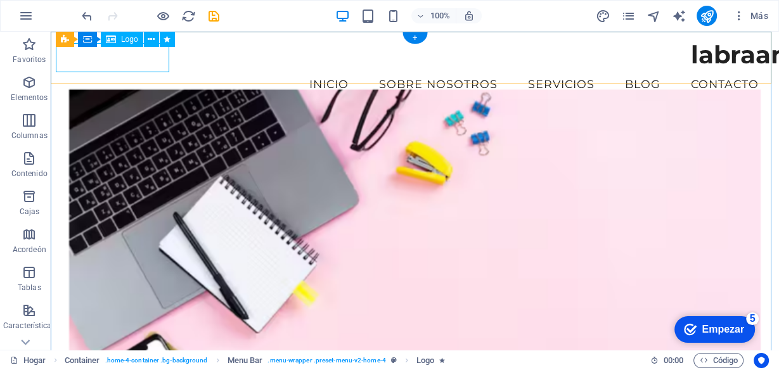
select select "px"
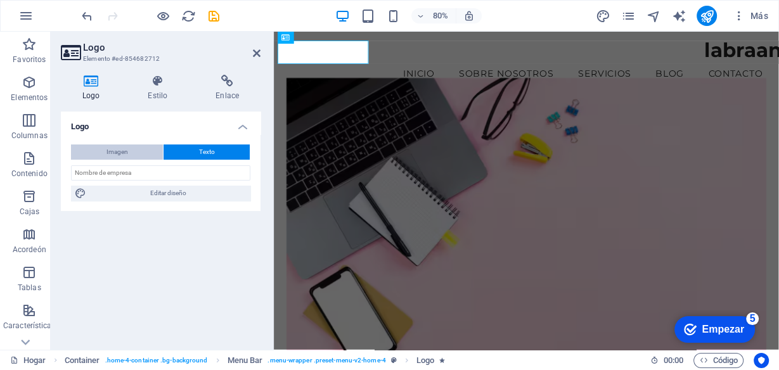
click at [122, 151] on font "Imagen" at bounding box center [117, 151] width 22 height 7
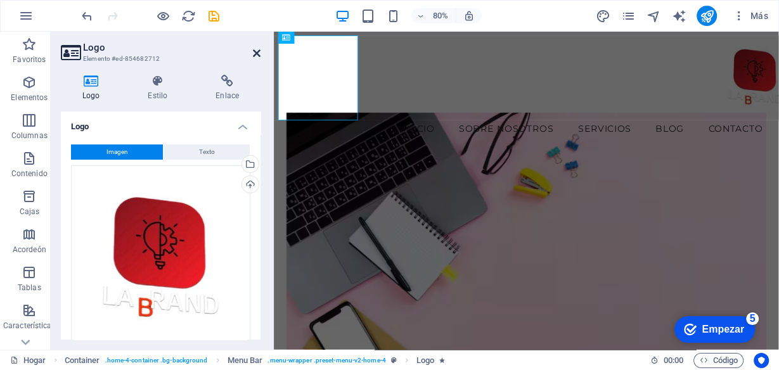
click at [255, 55] on icon at bounding box center [257, 53] width 8 height 10
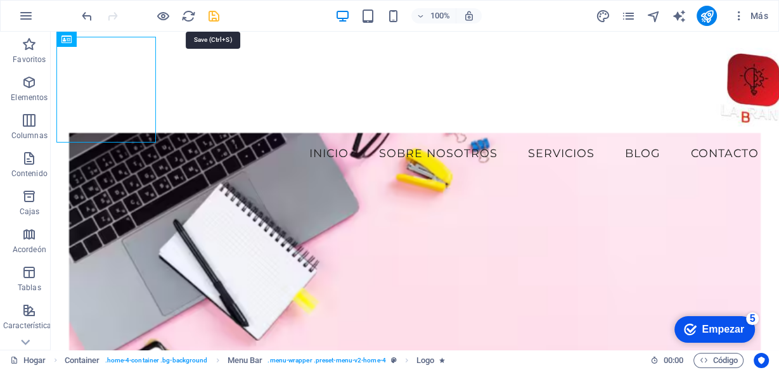
click at [208, 14] on icon "ahorrar" at bounding box center [214, 16] width 15 height 15
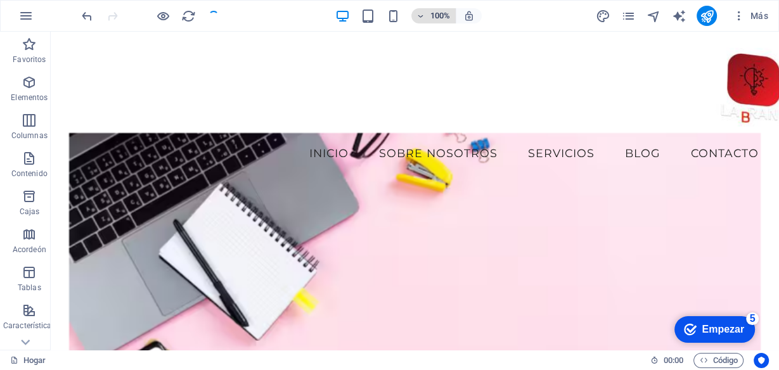
click at [433, 16] on font "100%" at bounding box center [440, 16] width 20 height 10
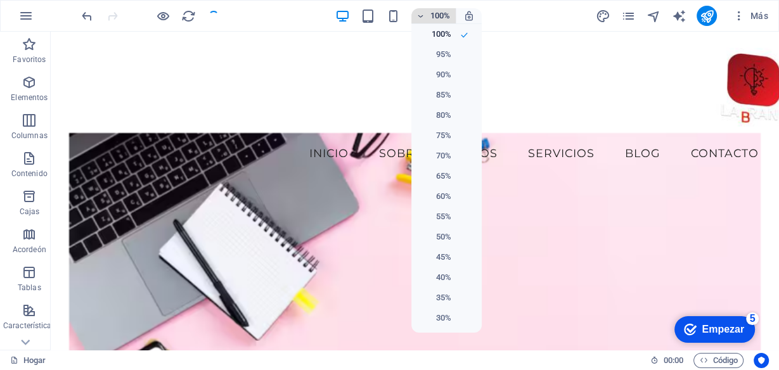
click at [433, 16] on div at bounding box center [389, 185] width 779 height 370
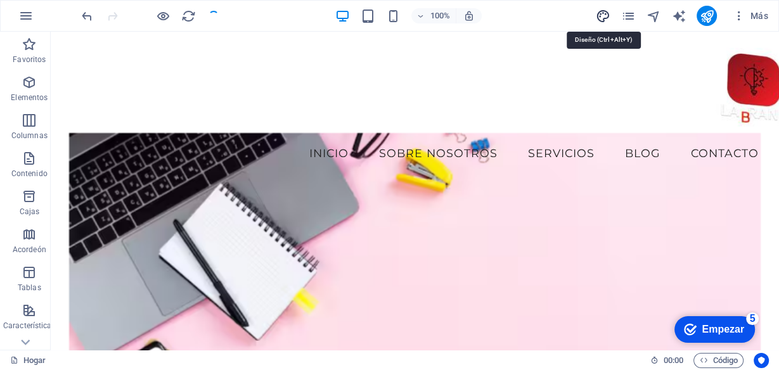
click at [601, 22] on icon "diseño" at bounding box center [603, 16] width 15 height 15
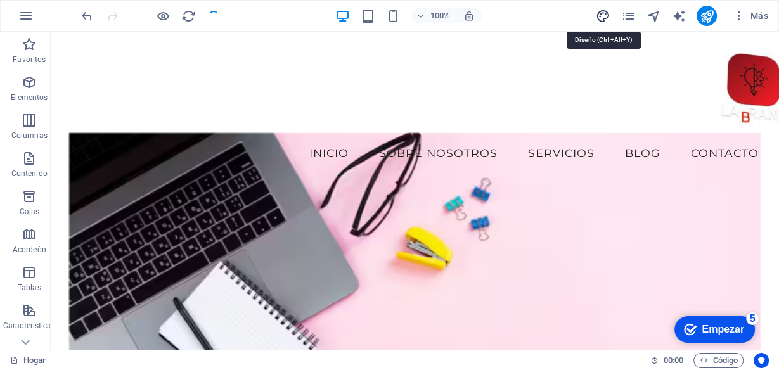
select select "px"
select select "200"
select select "px"
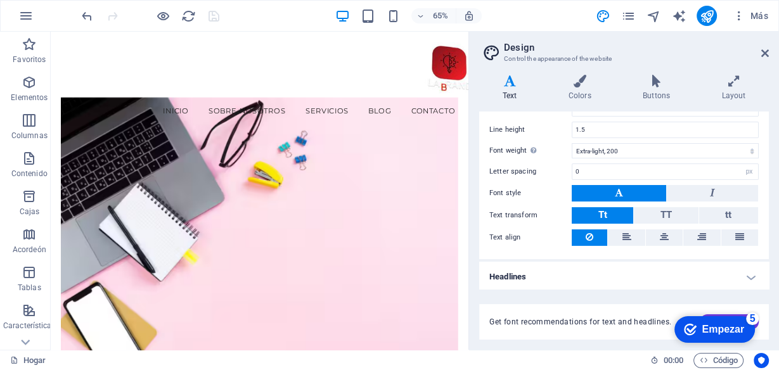
click at [760, 50] on h2 "Design" at bounding box center [636, 47] width 265 height 11
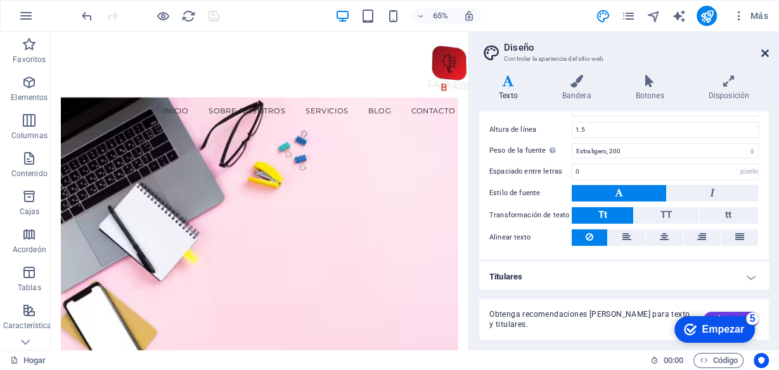
click at [767, 56] on icon at bounding box center [765, 53] width 8 height 10
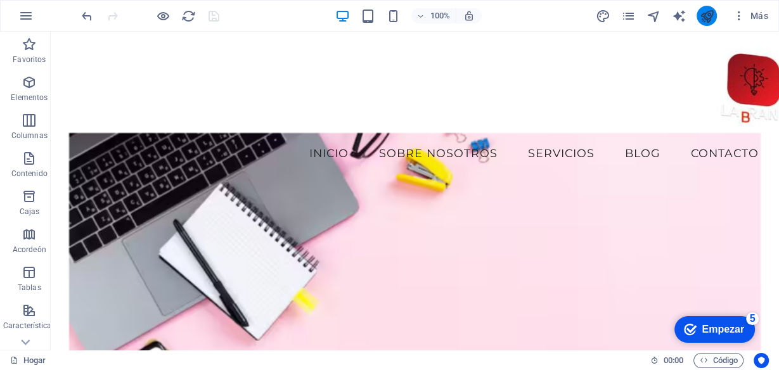
click at [704, 17] on icon "publicar" at bounding box center [707, 16] width 15 height 15
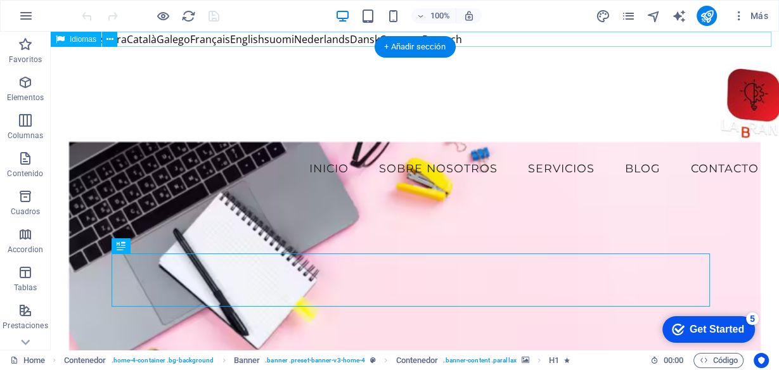
click at [229, 39] on div "Español Euskara Català Galego Français English suomi Nederlands Dansk Cymraeg […" at bounding box center [415, 39] width 728 height 15
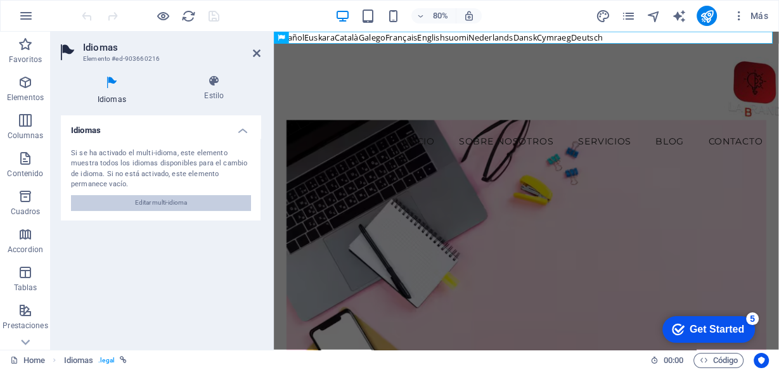
click at [173, 195] on span "Editar multi-idioma" at bounding box center [161, 202] width 52 height 15
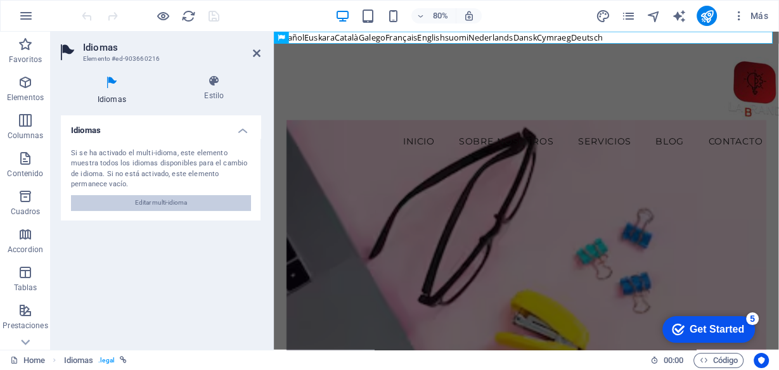
select select "44"
select select "17"
select select "27"
select select "55"
select select "52"
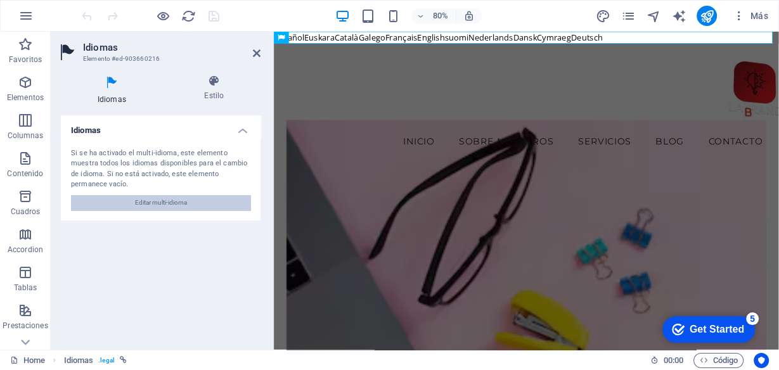
select select "73"
select select "51"
select select "68"
select select "40"
select select "176"
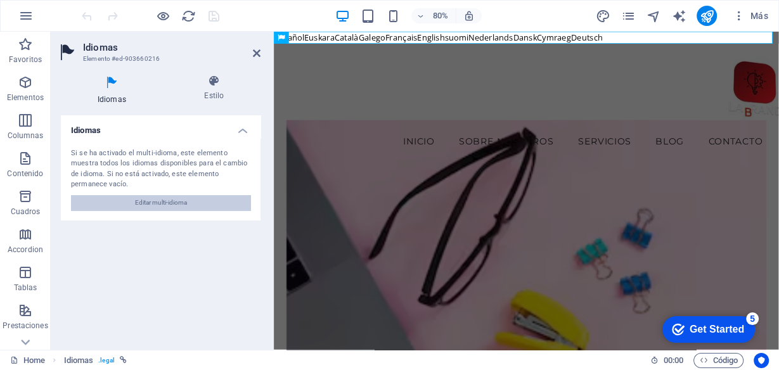
select select "5"
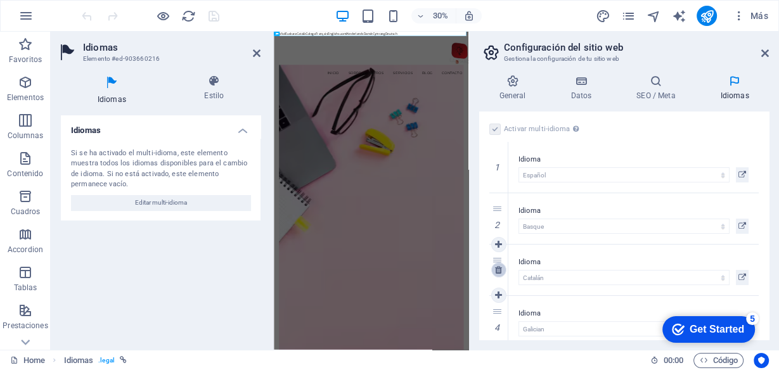
click at [495, 268] on icon at bounding box center [498, 270] width 7 height 9
select select "55"
select select "52"
select select "73"
select select "51"
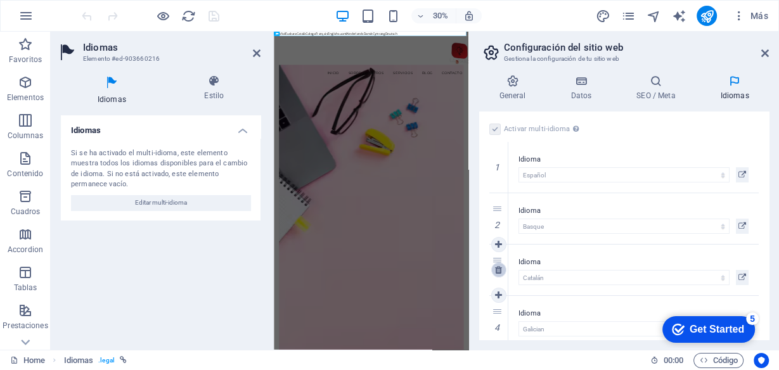
select select "68"
select select "40"
select select "176"
select select "5"
click at [499, 221] on icon at bounding box center [498, 218] width 7 height 9
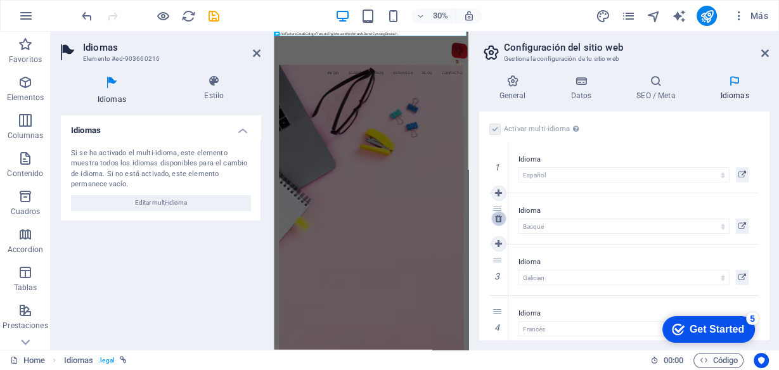
select select "55"
select select "52"
select select "73"
select select "51"
select select "68"
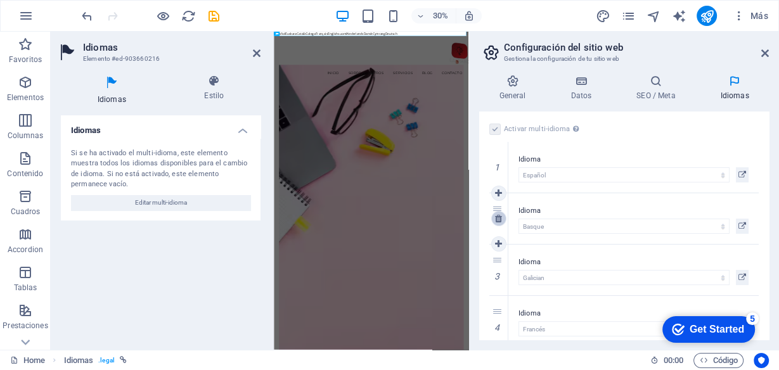
select select "40"
select select "176"
select select "5"
click at [499, 217] on icon at bounding box center [498, 218] width 7 height 9
select select "52"
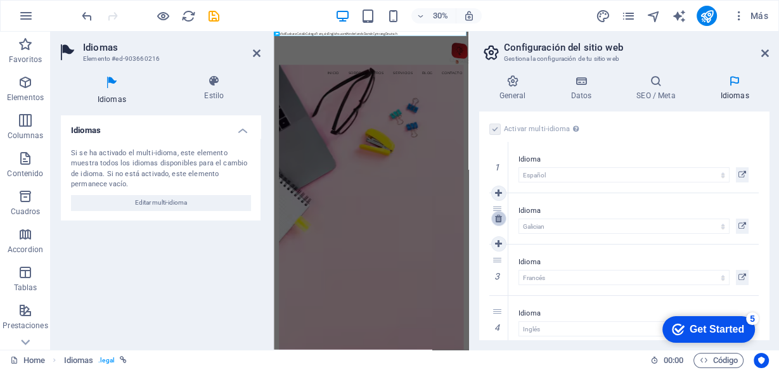
select select "73"
select select "51"
select select "68"
select select "40"
select select "176"
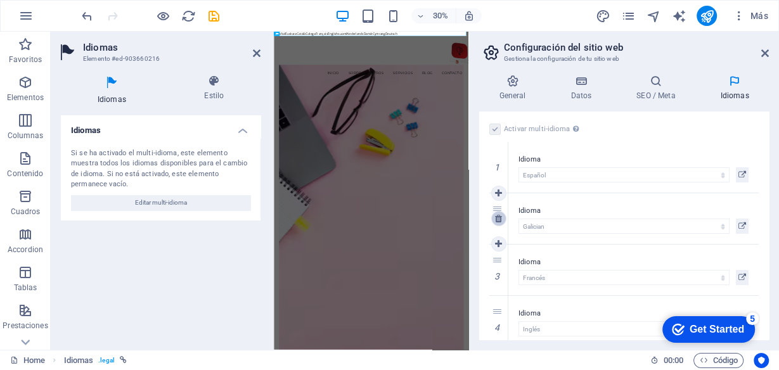
select select "5"
click at [497, 221] on icon at bounding box center [498, 221] width 7 height 9
select select "176"
select select "5"
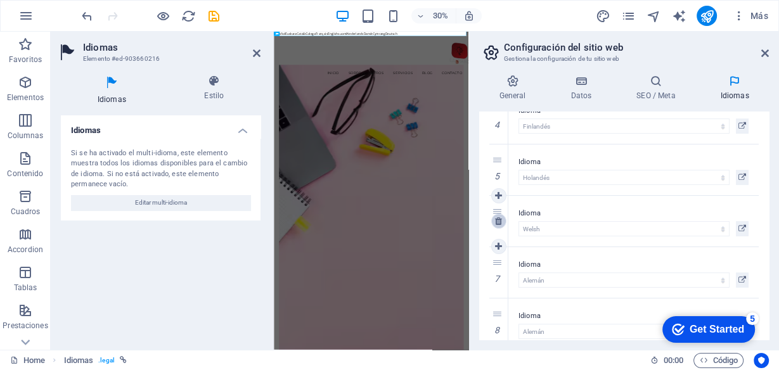
scroll to position [170, 0]
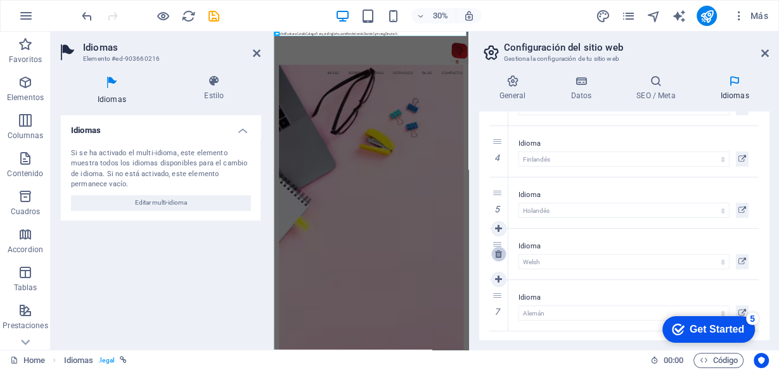
click at [499, 255] on icon at bounding box center [498, 254] width 7 height 9
select select "5"
click at [499, 204] on icon at bounding box center [498, 202] width 7 height 9
select select "68"
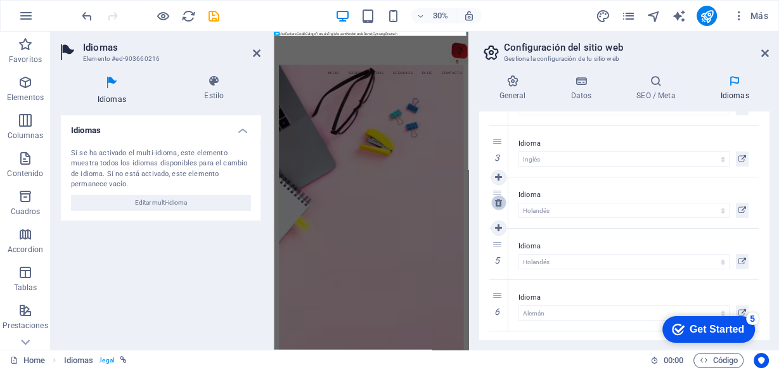
select select "5"
click at [764, 53] on icon at bounding box center [765, 53] width 8 height 10
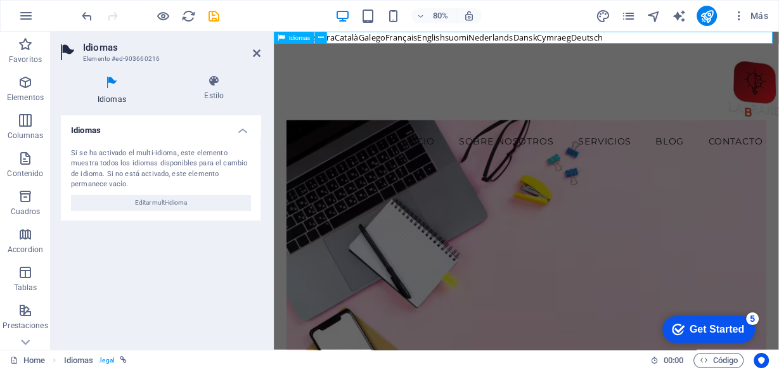
click at [441, 34] on div "Español Euskara Català Galego Français English suomi Nederlands Dansk Cymraeg […" at bounding box center [589, 39] width 631 height 15
click at [257, 48] on icon at bounding box center [257, 53] width 8 height 10
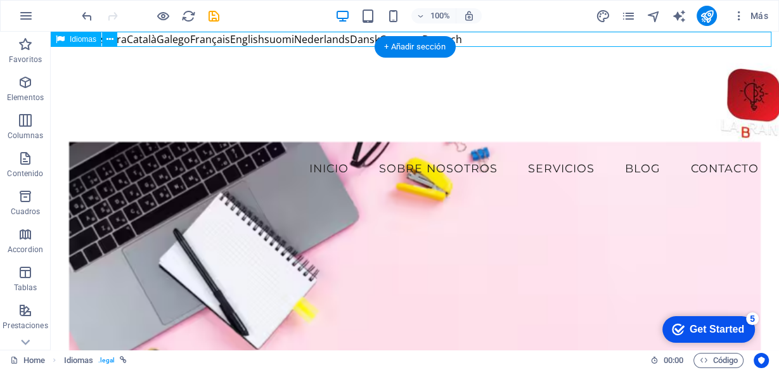
click at [151, 39] on div "Español Euskara Català Galego Français English suomi Nederlands Dansk Cymraeg […" at bounding box center [415, 39] width 728 height 15
click at [106, 43] on icon at bounding box center [109, 39] width 7 height 13
click at [110, 41] on icon at bounding box center [109, 39] width 7 height 13
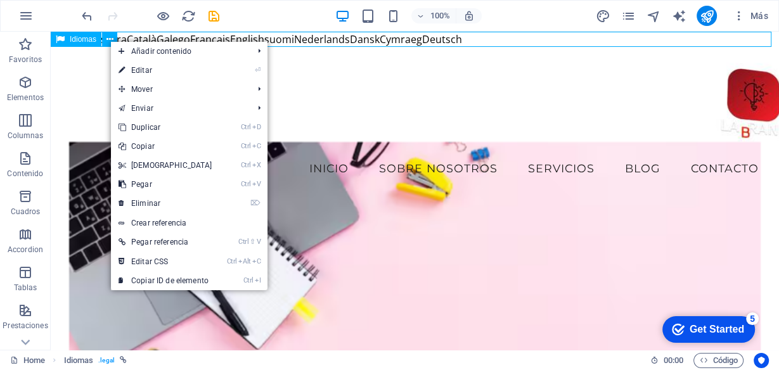
click at [78, 41] on span "Idiomas" at bounding box center [83, 39] width 27 height 8
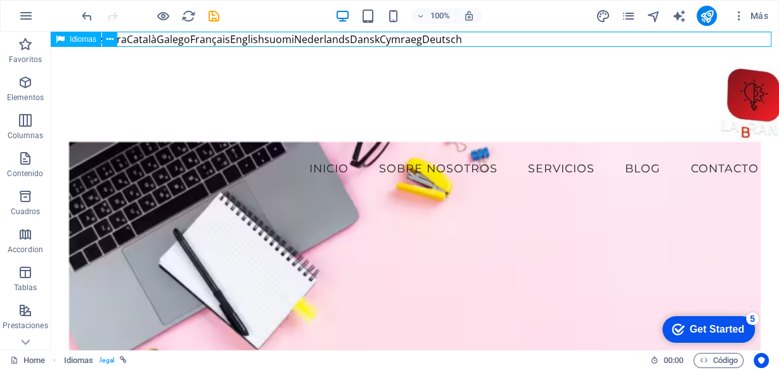
click at [78, 41] on span "Idiomas" at bounding box center [83, 39] width 27 height 8
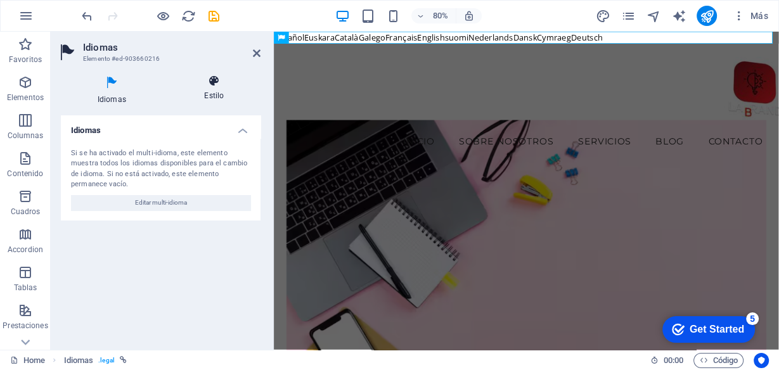
click at [214, 80] on icon at bounding box center [214, 81] width 93 height 13
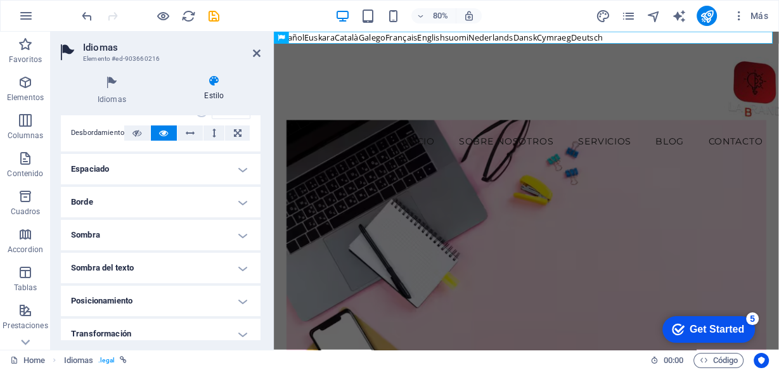
scroll to position [0, 0]
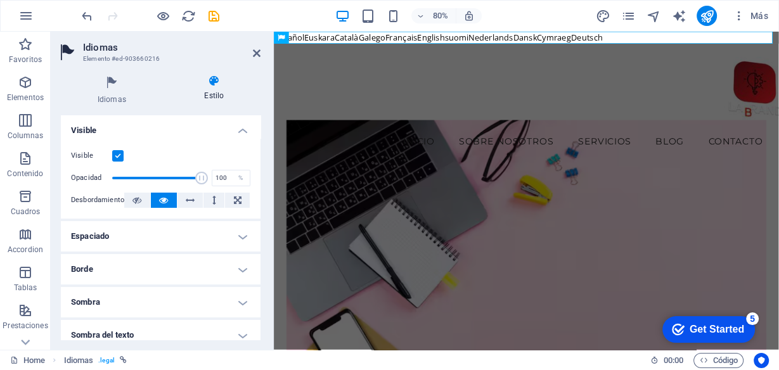
click at [118, 152] on label at bounding box center [117, 155] width 11 height 11
click at [0, 0] on input "Visible" at bounding box center [0, 0] width 0 height 0
click at [118, 152] on label at bounding box center [117, 155] width 11 height 11
click at [0, 0] on input "Visible" at bounding box center [0, 0] width 0 height 0
click at [135, 196] on icon at bounding box center [136, 200] width 9 height 15
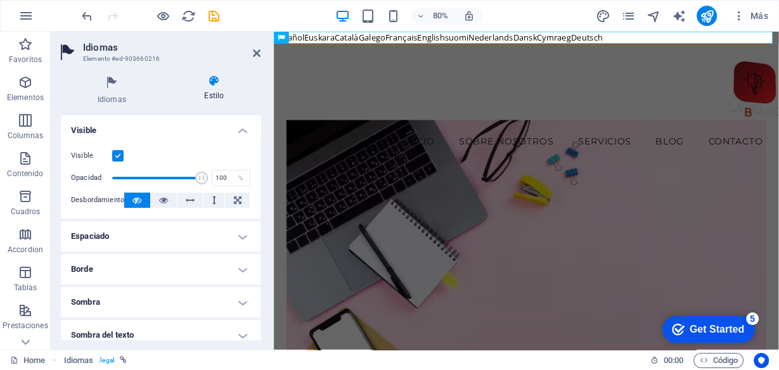
click at [135, 196] on icon at bounding box center [136, 200] width 9 height 15
click at [187, 196] on icon at bounding box center [190, 200] width 9 height 15
click at [234, 200] on icon at bounding box center [238, 200] width 8 height 15
click at [182, 200] on button at bounding box center [190, 200] width 26 height 15
click at [113, 238] on h4 "Espaciado" at bounding box center [161, 236] width 200 height 30
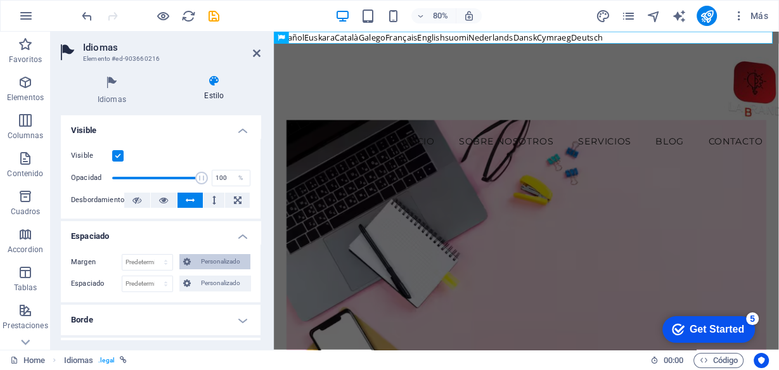
click at [210, 264] on span "Personalizado" at bounding box center [221, 261] width 52 height 15
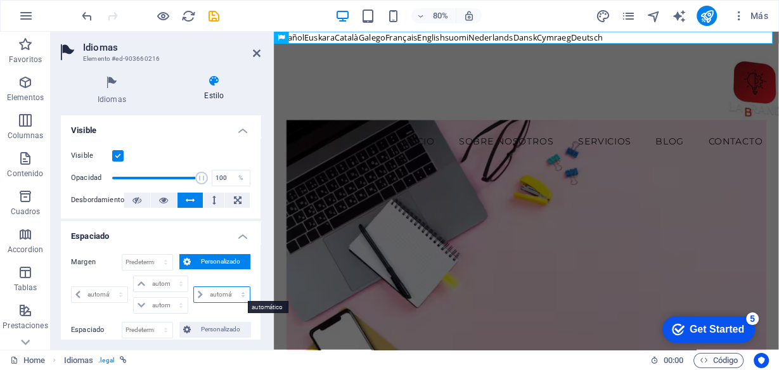
click at [219, 294] on select "automático px % rem vw vh" at bounding box center [222, 294] width 56 height 15
select select "px"
click at [229, 287] on select "automático px % rem vw vh" at bounding box center [222, 294] width 56 height 15
type input "0"
select select "px"
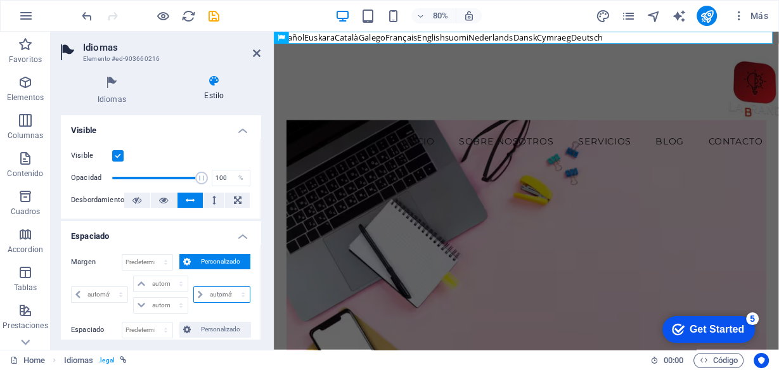
type input "0"
select select "px"
type input "0"
select select "px"
type input "0"
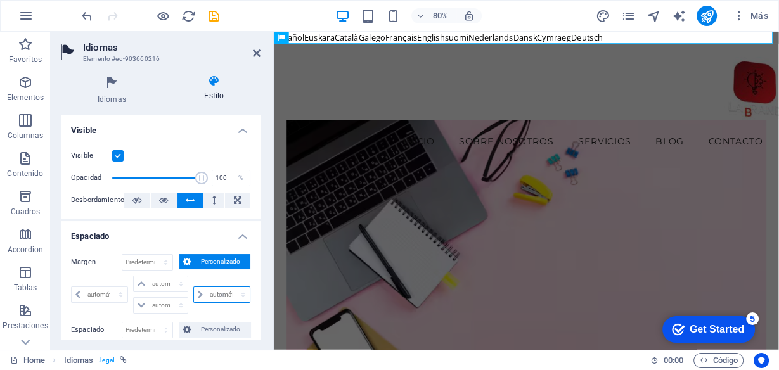
select select "px"
type input "0"
click at [136, 266] on input "0" at bounding box center [147, 262] width 50 height 15
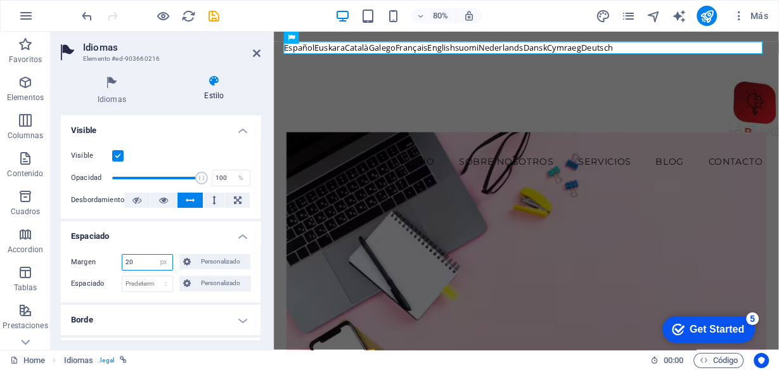
type input "20"
click at [170, 241] on h4 "Espaciado" at bounding box center [161, 232] width 200 height 23
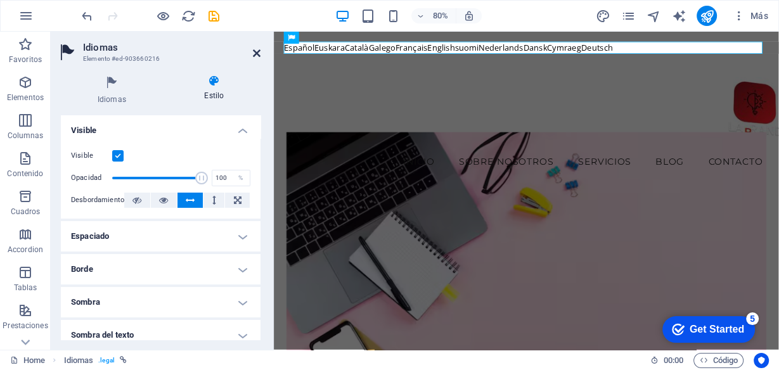
click at [254, 55] on icon at bounding box center [257, 53] width 8 height 10
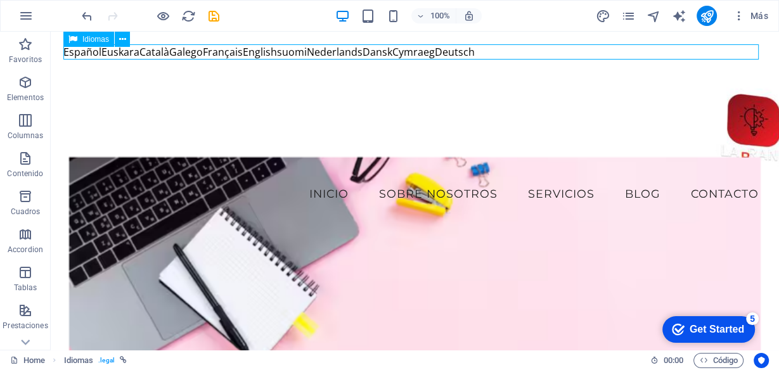
click at [343, 48] on div "Español Euskara Català Galego Français English suomi Nederlands Dansk Cymraeg D…" at bounding box center [414, 51] width 703 height 15
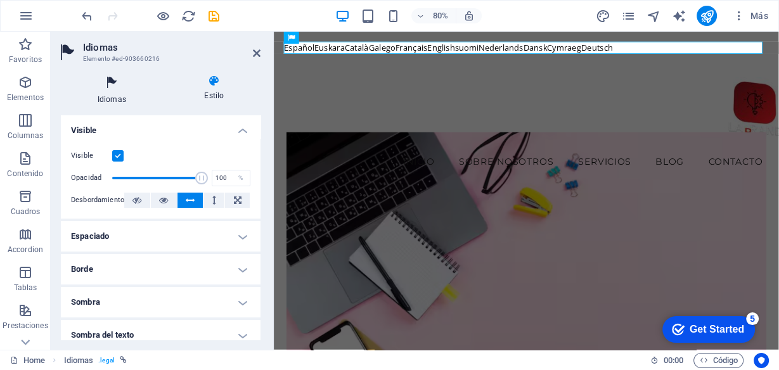
click at [87, 91] on h4 "Idiomas" at bounding box center [114, 90] width 107 height 30
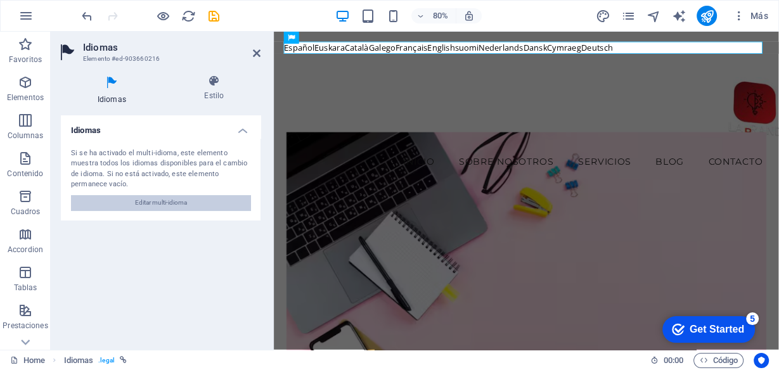
click at [146, 195] on span "Editar multi-idioma" at bounding box center [161, 202] width 52 height 15
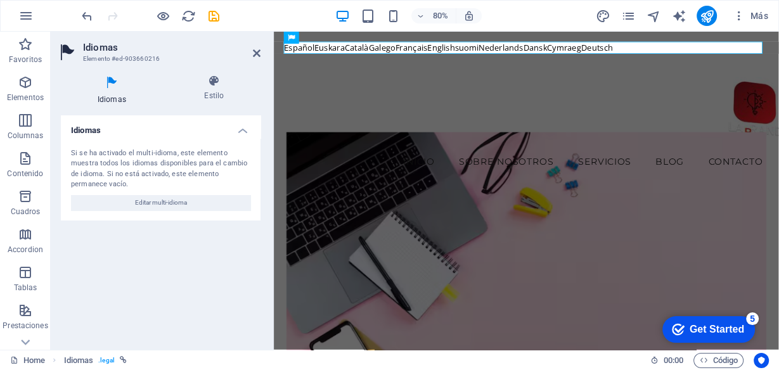
select select "44"
select select "52"
select select "73"
select select "68"
select select "5"
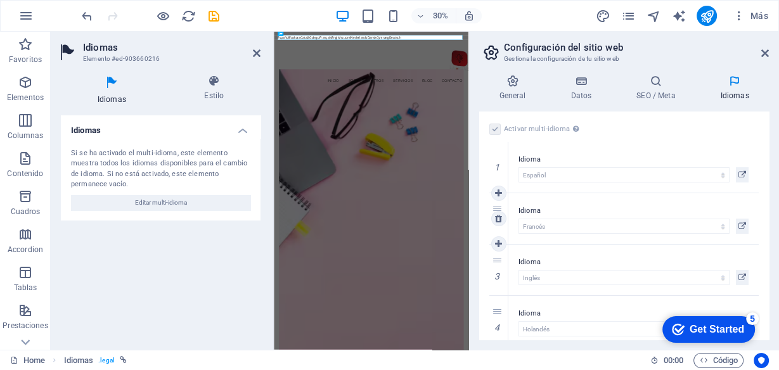
select select "52"
click at [500, 220] on icon at bounding box center [498, 218] width 7 height 9
select select "68"
select select "5"
select select "73"
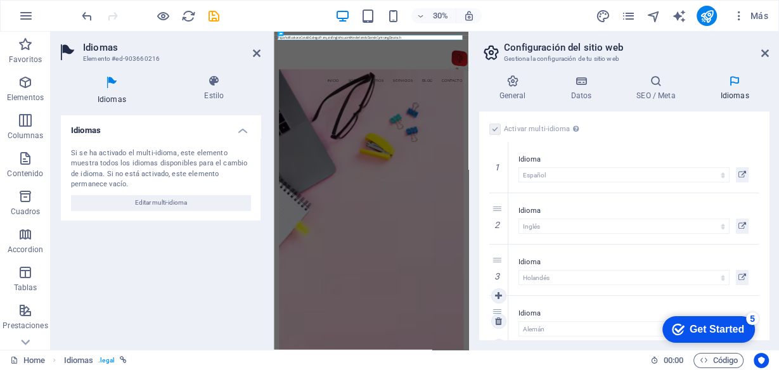
scroll to position [16, 0]
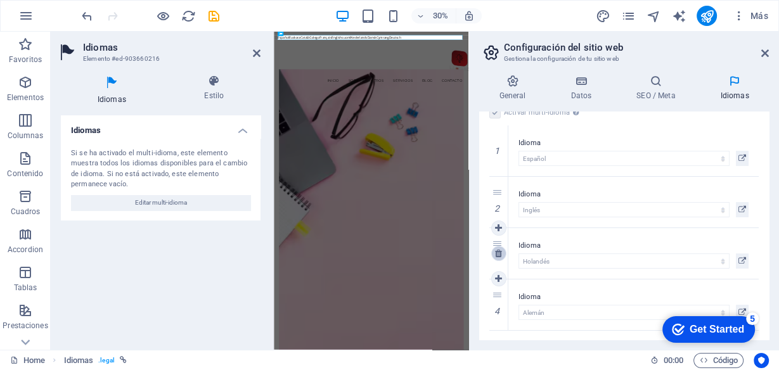
click at [500, 251] on icon at bounding box center [498, 253] width 7 height 9
select select "5"
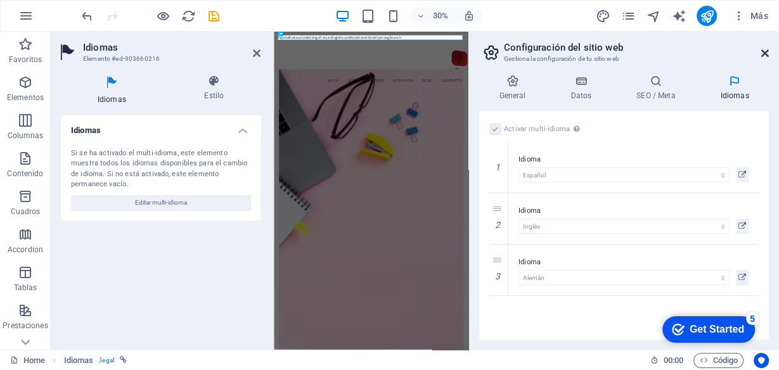
click at [765, 53] on icon at bounding box center [765, 53] width 8 height 10
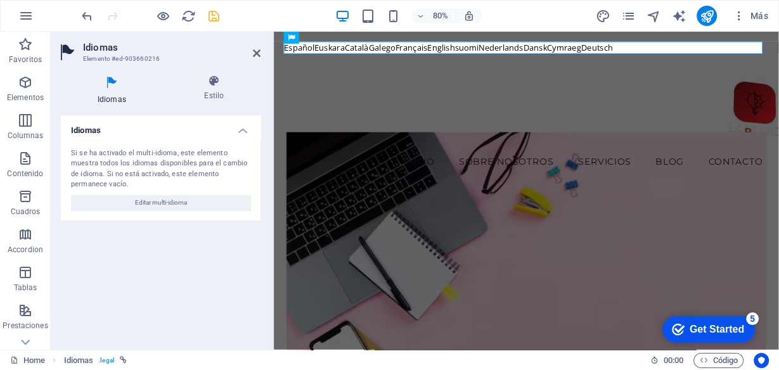
click at [207, 18] on icon "save" at bounding box center [214, 16] width 15 height 15
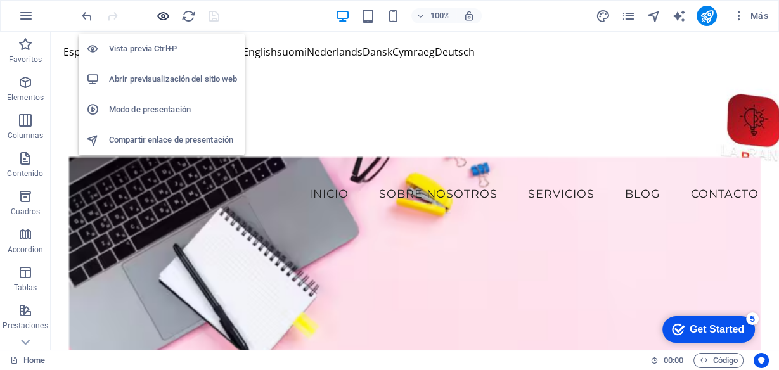
click at [167, 15] on icon "button" at bounding box center [163, 16] width 15 height 15
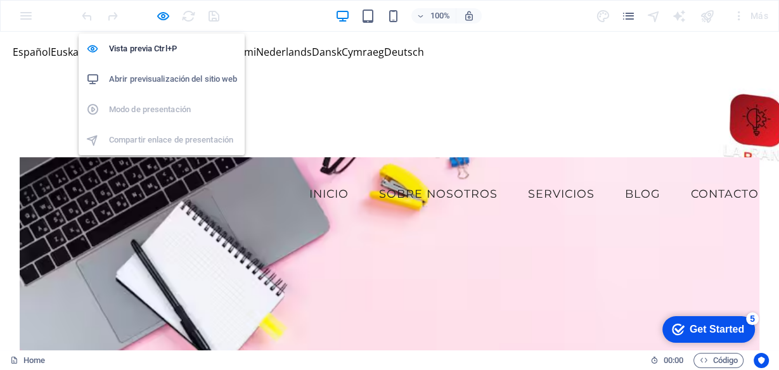
click at [141, 77] on h6 "Abrir previsualización del sitio web" at bounding box center [173, 79] width 128 height 15
click at [163, 17] on icon "button" at bounding box center [163, 16] width 15 height 15
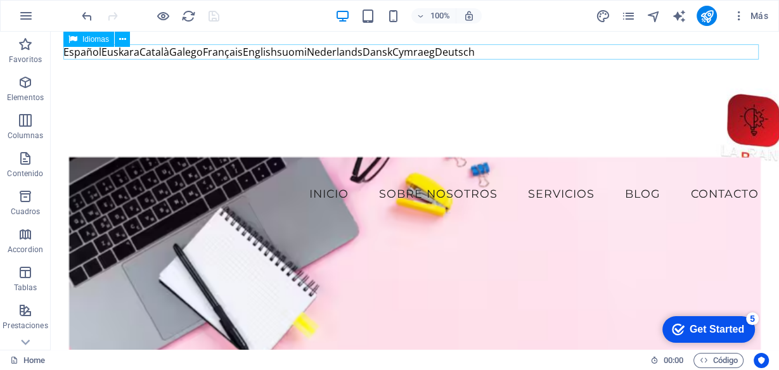
click at [84, 37] on span "Idiomas" at bounding box center [95, 39] width 27 height 8
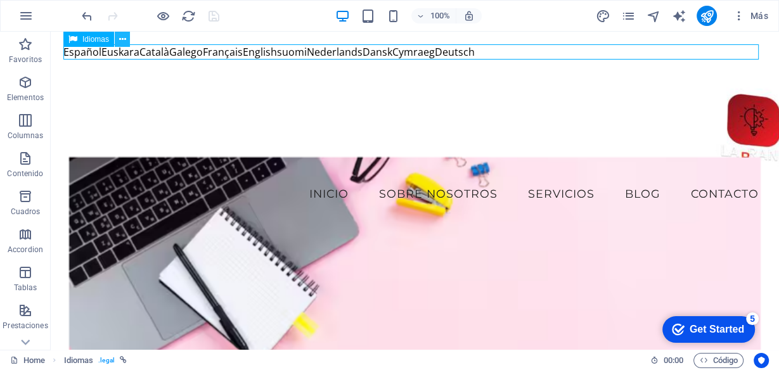
click at [125, 36] on icon at bounding box center [122, 39] width 7 height 13
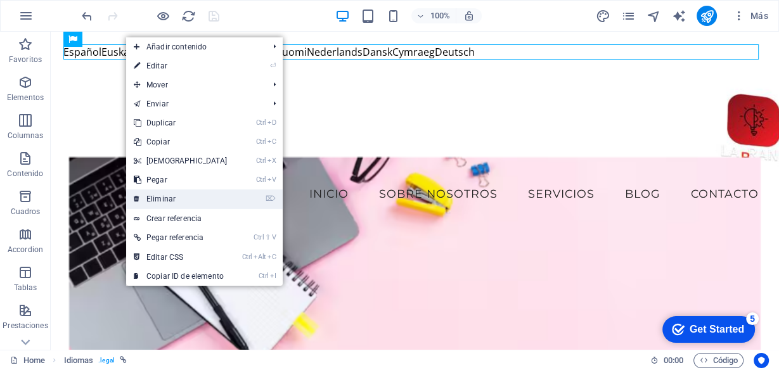
click at [172, 200] on link "⌦ Eliminar" at bounding box center [180, 198] width 109 height 19
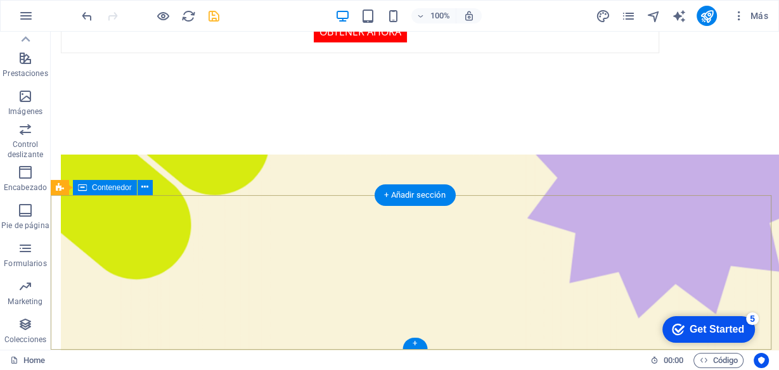
scroll to position [3674, 0]
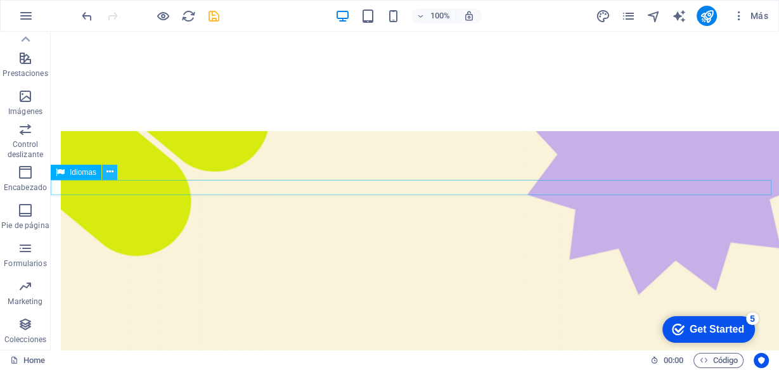
click at [105, 169] on button at bounding box center [109, 172] width 15 height 15
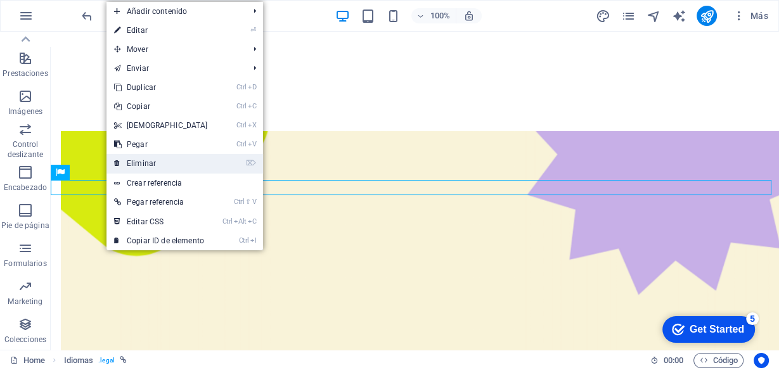
click at [144, 165] on link "⌦ Eliminar" at bounding box center [160, 163] width 109 height 19
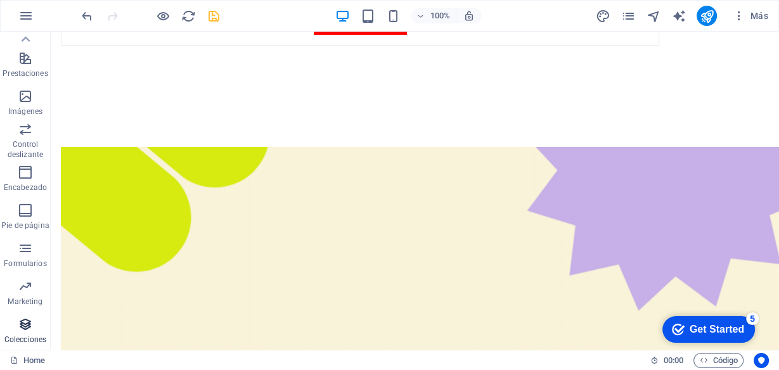
click at [41, 319] on span "Colecciones" at bounding box center [25, 332] width 51 height 30
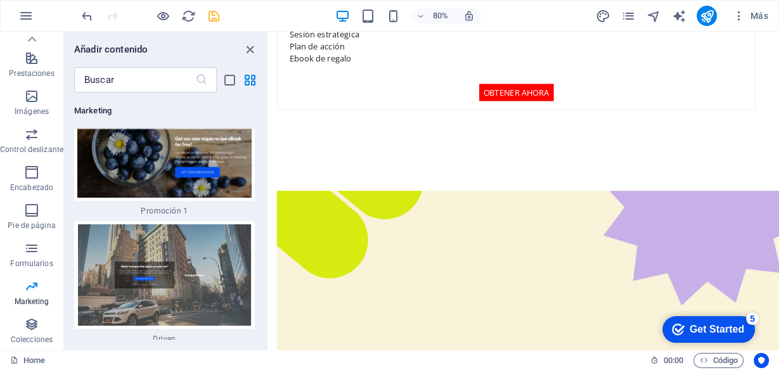
scroll to position [22122, 0]
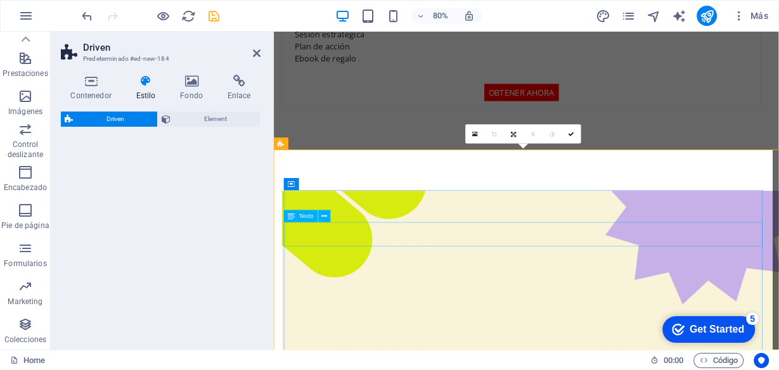
select select "%"
select select "rem"
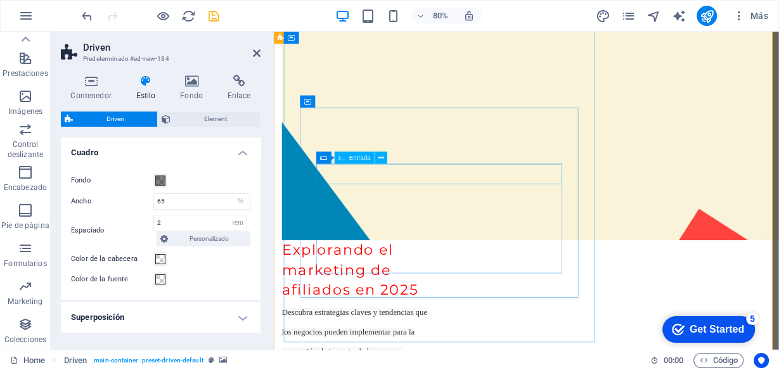
scroll to position [4130, 0]
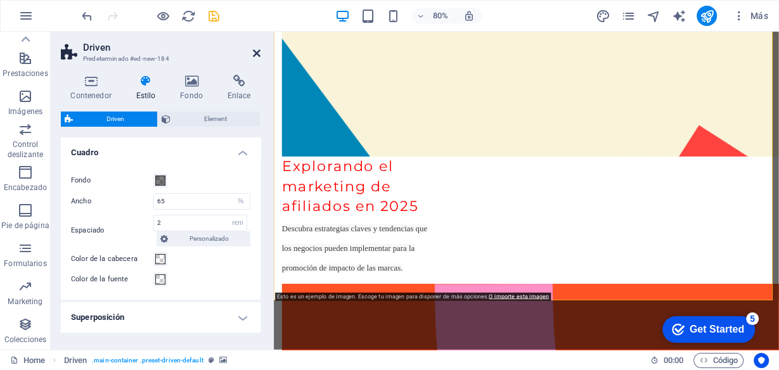
click at [255, 55] on icon at bounding box center [257, 53] width 8 height 10
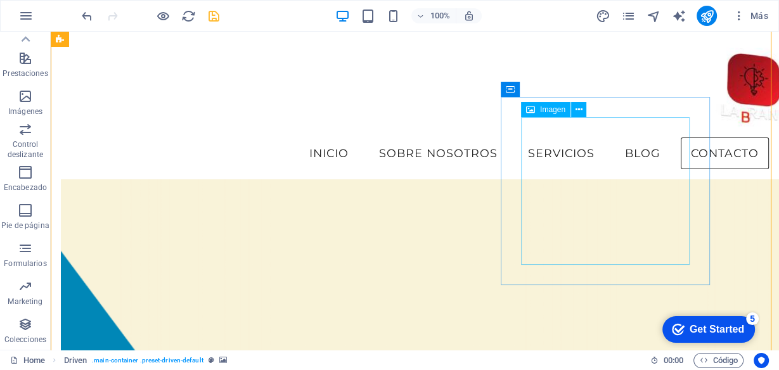
scroll to position [3797, 0]
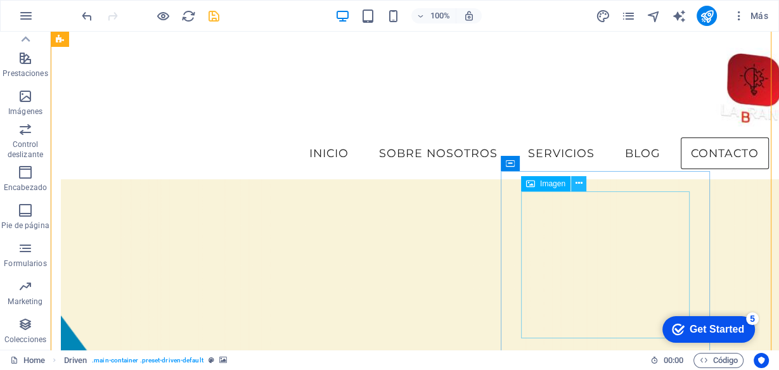
click at [582, 186] on icon at bounding box center [578, 183] width 7 height 13
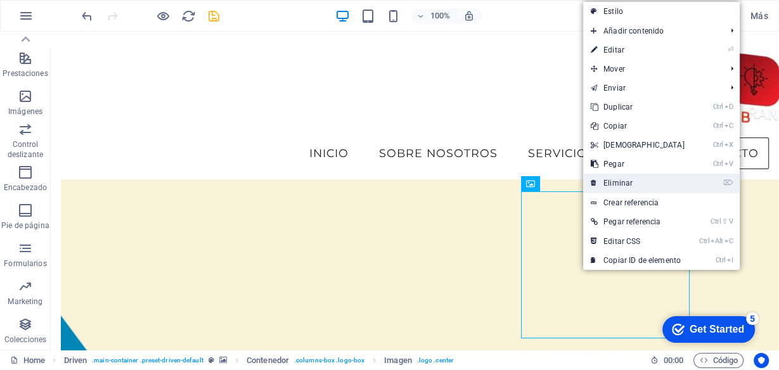
click at [632, 181] on link "⌦ Eliminar" at bounding box center [637, 183] width 109 height 19
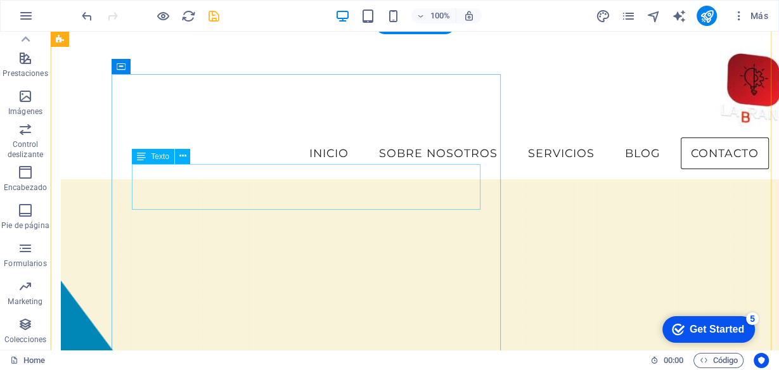
scroll to position [3645, 0]
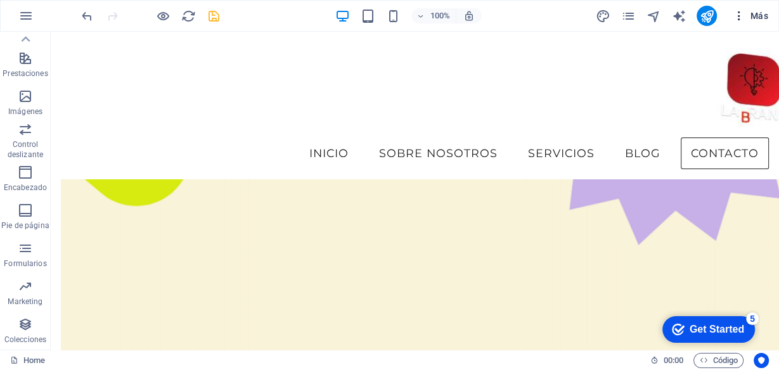
click at [751, 15] on span "Más" at bounding box center [750, 16] width 36 height 13
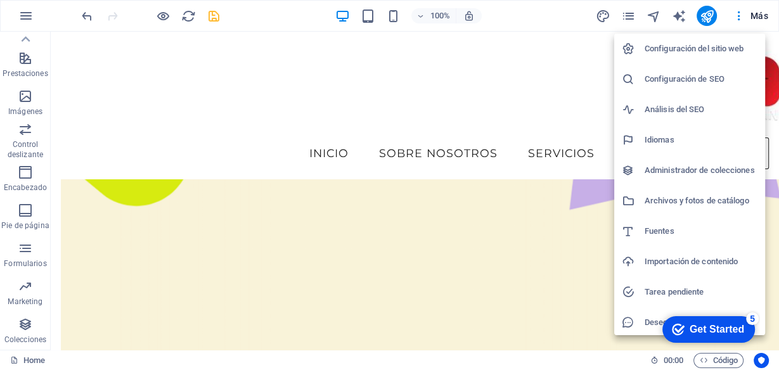
click at [647, 131] on li "Idiomas" at bounding box center [689, 140] width 151 height 30
select select "44"
select select "73"
select select "5"
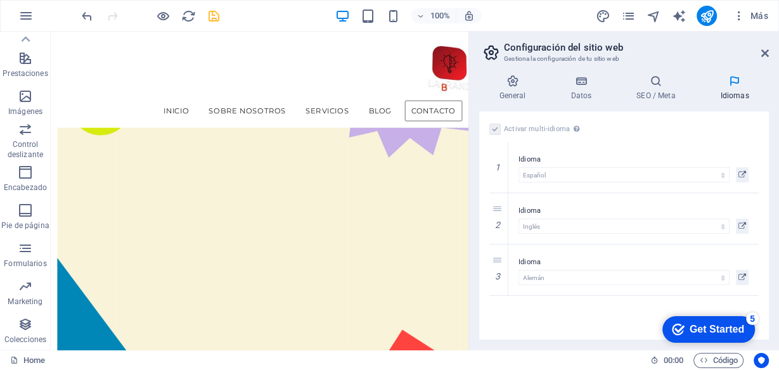
scroll to position [3870, 0]
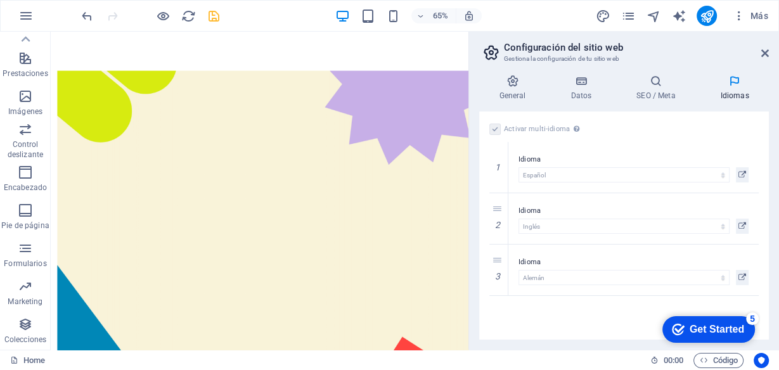
click at [736, 89] on h4 "Idiomas" at bounding box center [734, 88] width 68 height 27
click at [501, 215] on icon at bounding box center [498, 218] width 7 height 9
select select "5"
click at [501, 215] on icon at bounding box center [498, 218] width 7 height 9
drag, startPoint x: 765, startPoint y: 54, endPoint x: 712, endPoint y: 25, distance: 60.4
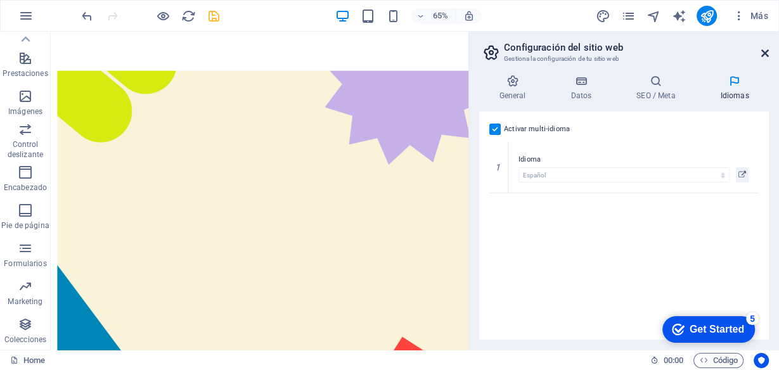
click at [765, 54] on icon at bounding box center [765, 53] width 8 height 10
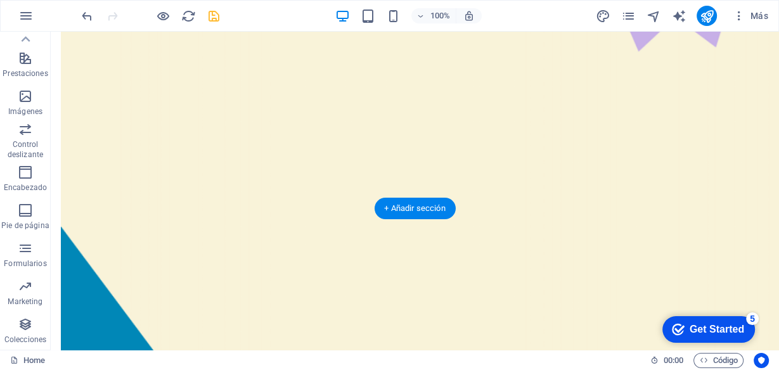
scroll to position [3724, 0]
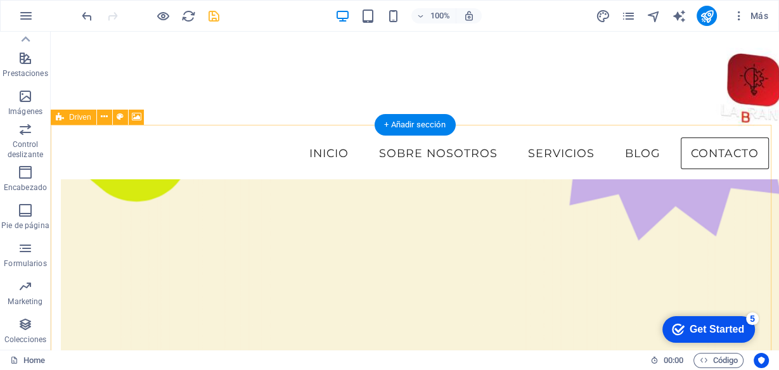
scroll to position [3649, 0]
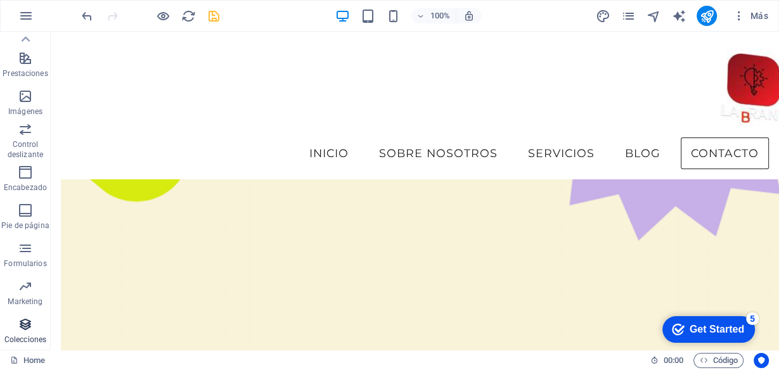
click at [18, 329] on icon "button" at bounding box center [25, 324] width 15 height 15
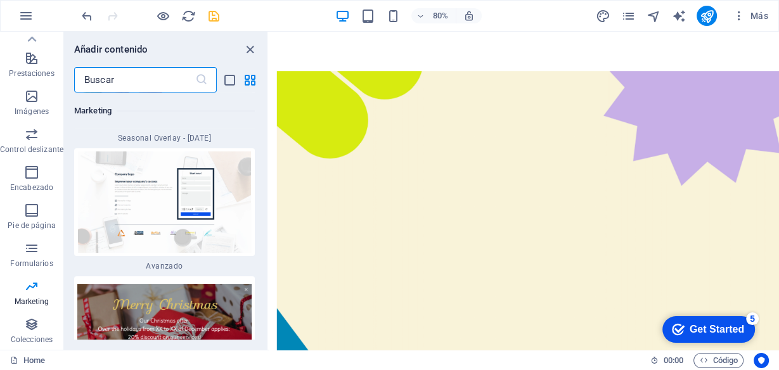
scroll to position [21585, 0]
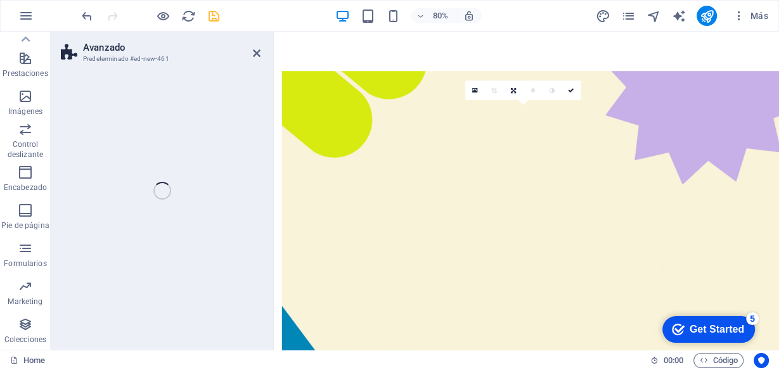
select select "%"
select select "rem"
select select "px"
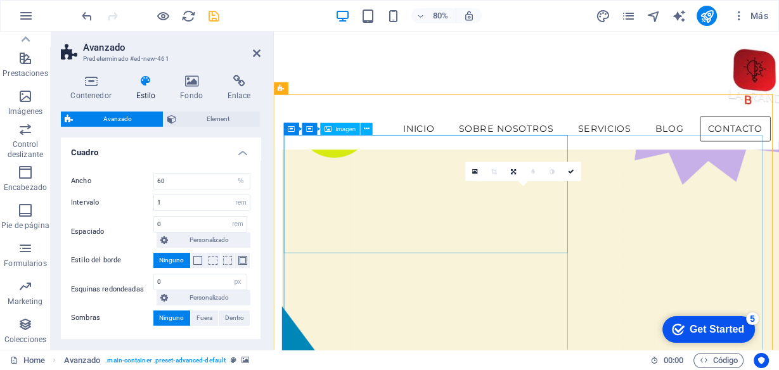
scroll to position [3644, 0]
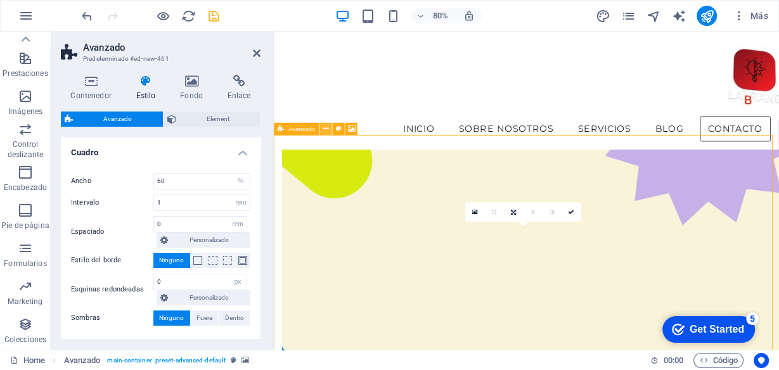
click at [324, 131] on icon at bounding box center [326, 129] width 6 height 11
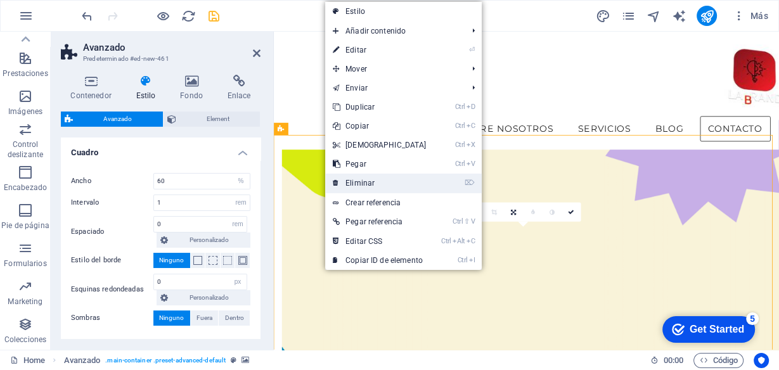
click at [355, 184] on link "⌦ Eliminar" at bounding box center [379, 183] width 109 height 19
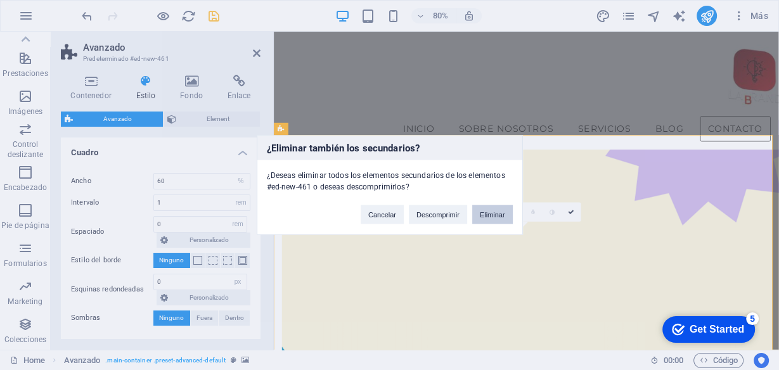
drag, startPoint x: 480, startPoint y: 209, endPoint x: 318, endPoint y: 195, distance: 162.9
click at [480, 209] on button "Eliminar" at bounding box center [492, 214] width 41 height 19
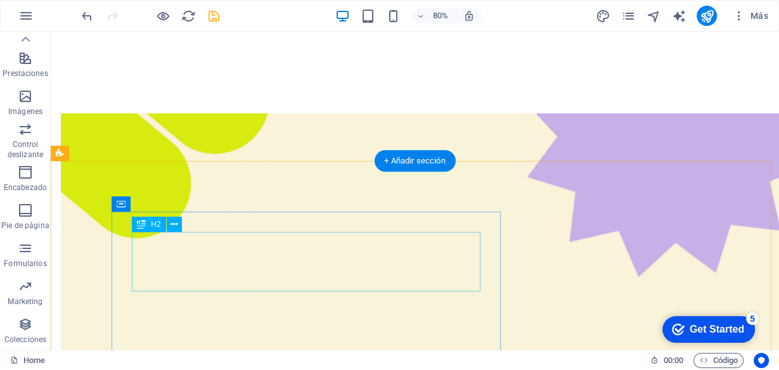
scroll to position [3692, 0]
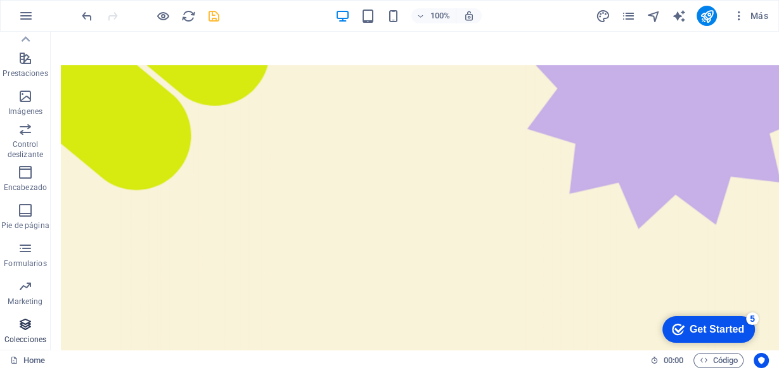
click at [29, 317] on icon "button" at bounding box center [25, 324] width 15 height 15
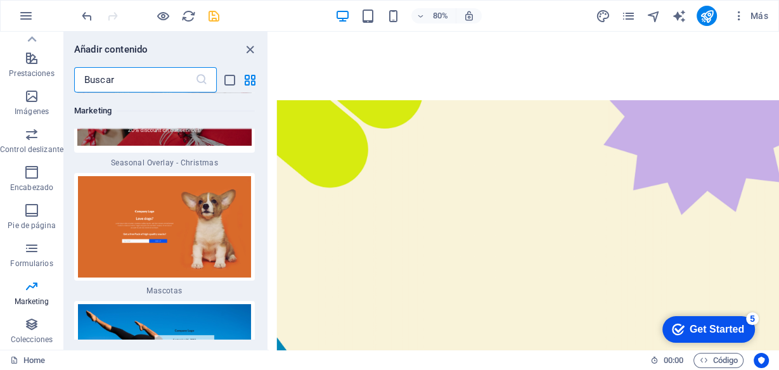
scroll to position [21737, 0]
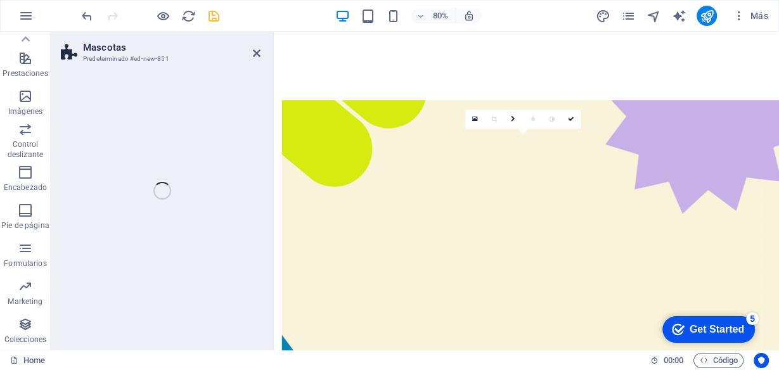
select select "%"
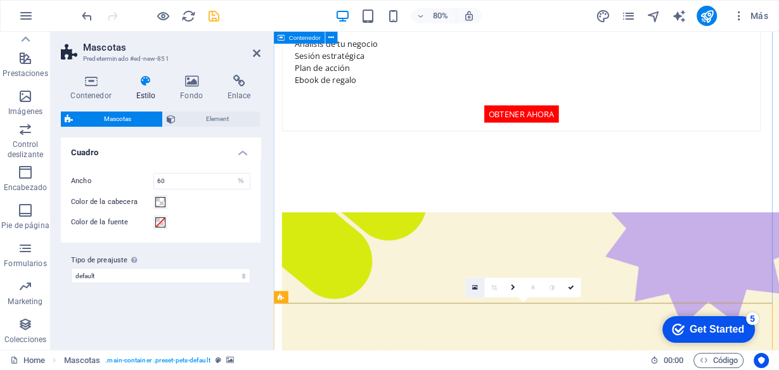
scroll to position [3702, 0]
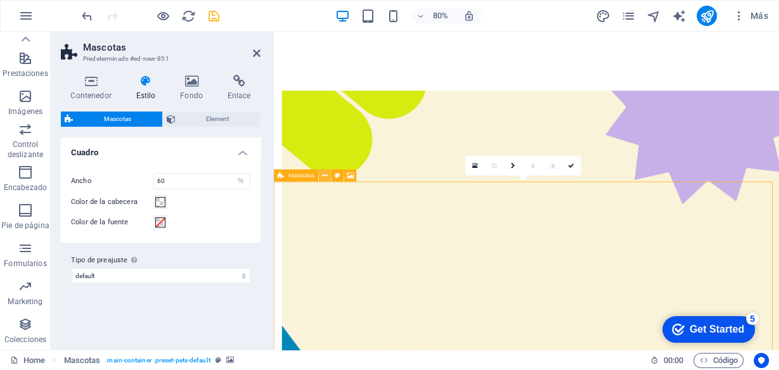
click at [327, 174] on icon at bounding box center [326, 175] width 6 height 11
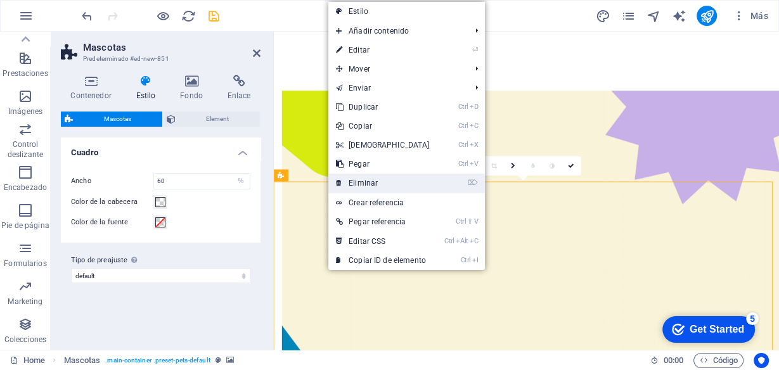
click at [375, 185] on link "⌦ Eliminar" at bounding box center [382, 183] width 109 height 19
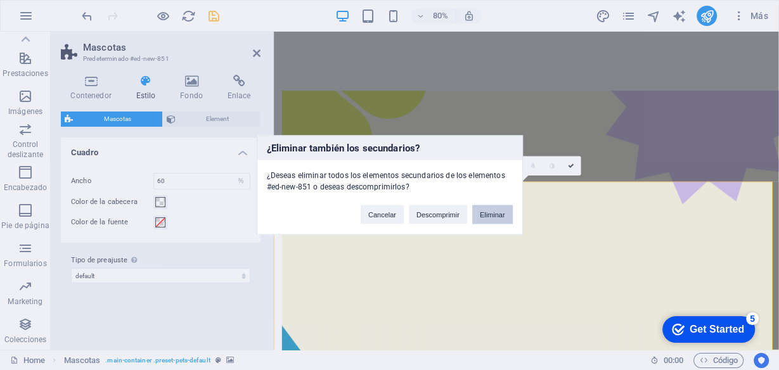
drag, startPoint x: 497, startPoint y: 212, endPoint x: 447, endPoint y: 187, distance: 56.4
click at [497, 212] on button "Eliminar" at bounding box center [492, 214] width 41 height 19
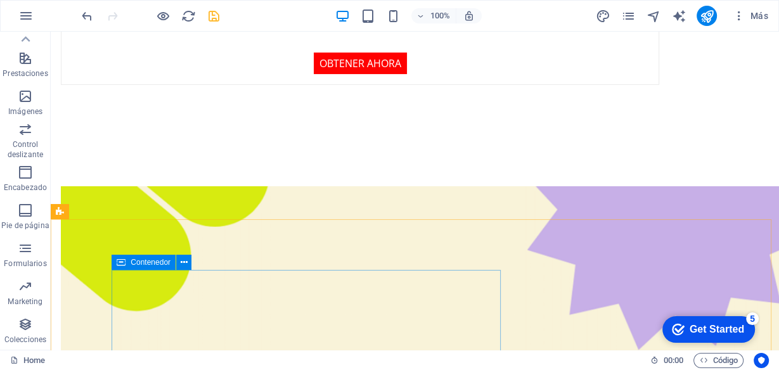
scroll to position [3678, 0]
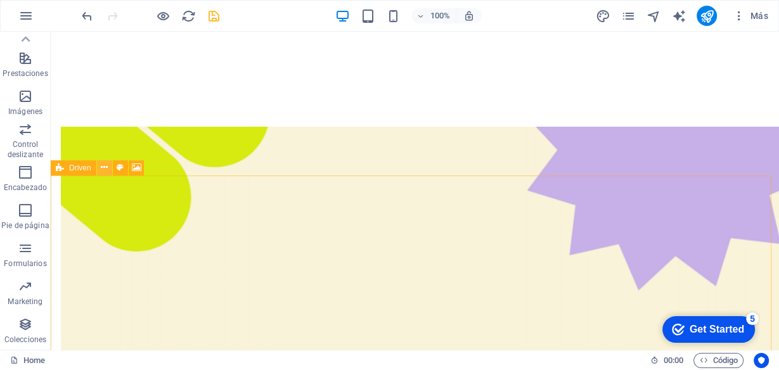
click at [102, 167] on icon at bounding box center [104, 167] width 7 height 13
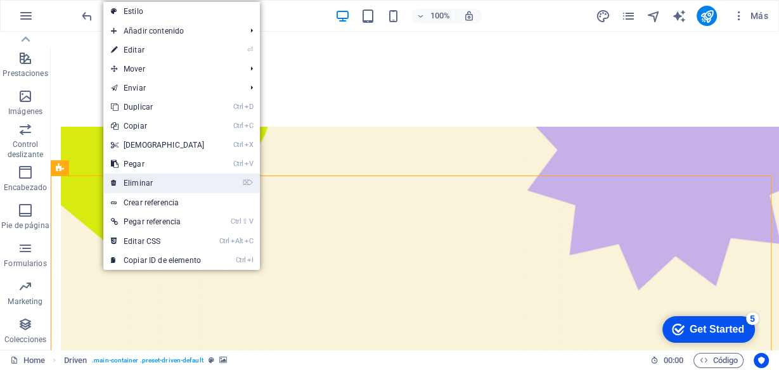
click at [152, 174] on link "⌦ Eliminar" at bounding box center [157, 183] width 109 height 19
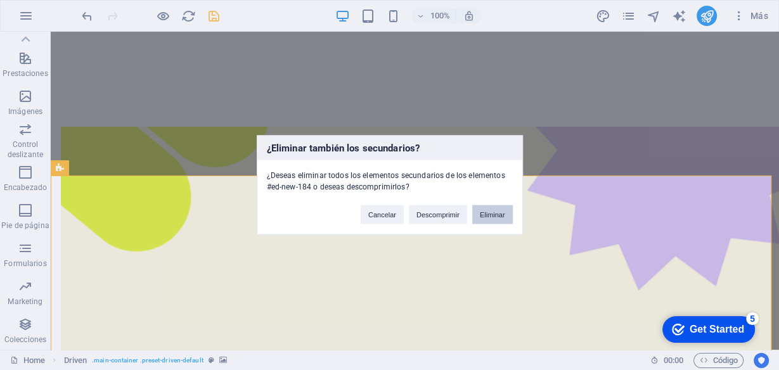
click at [492, 210] on button "Eliminar" at bounding box center [492, 214] width 41 height 19
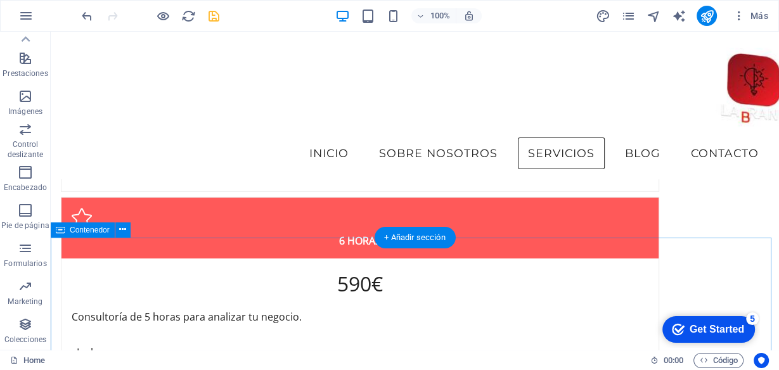
scroll to position [3172, 0]
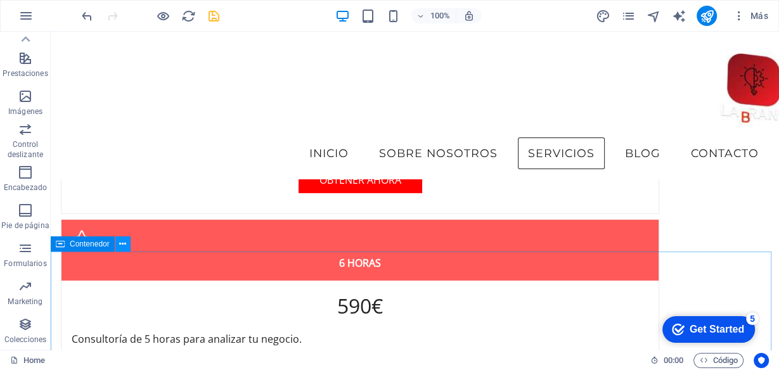
click at [126, 246] on button at bounding box center [122, 243] width 15 height 15
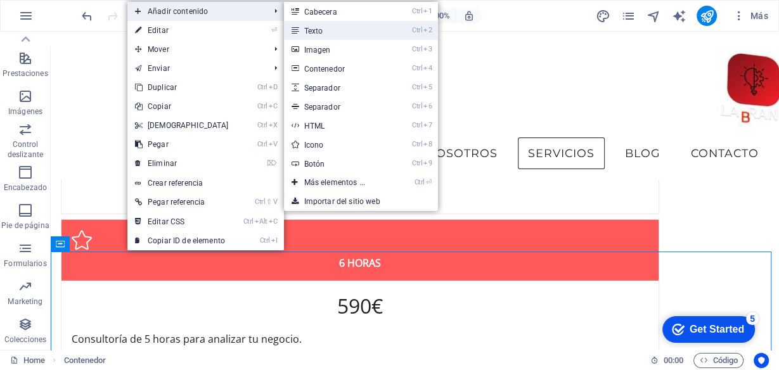
click at [325, 35] on link "Ctrl 2 Texto" at bounding box center [337, 30] width 106 height 19
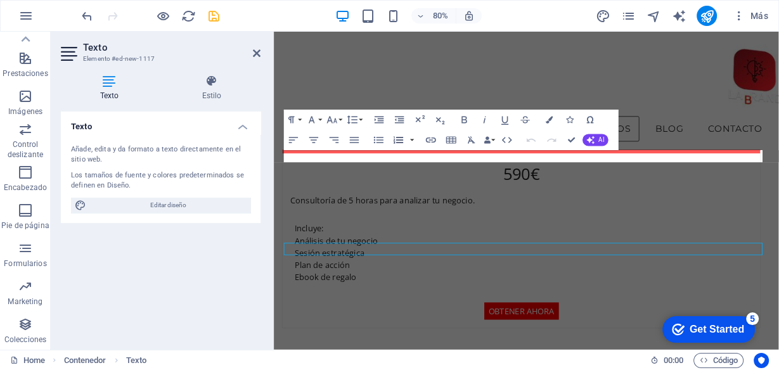
scroll to position [3306, 0]
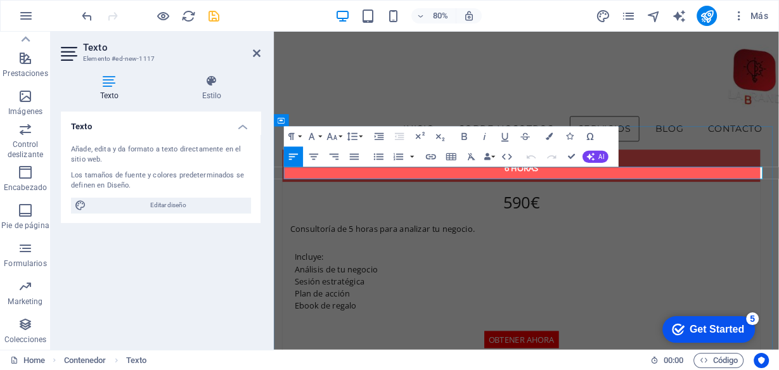
click at [332, 138] on icon "button" at bounding box center [332, 137] width 12 height 12
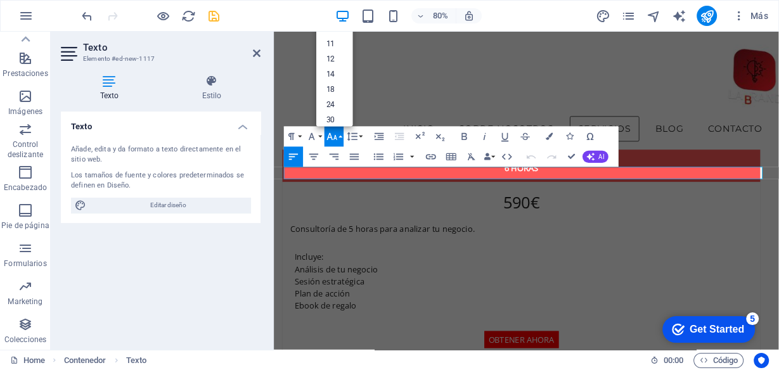
click at [332, 138] on icon "button" at bounding box center [332, 137] width 12 height 12
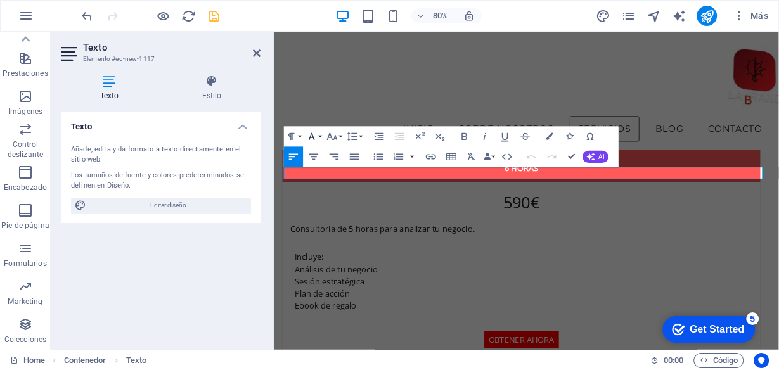
click at [314, 134] on icon "button" at bounding box center [311, 137] width 12 height 12
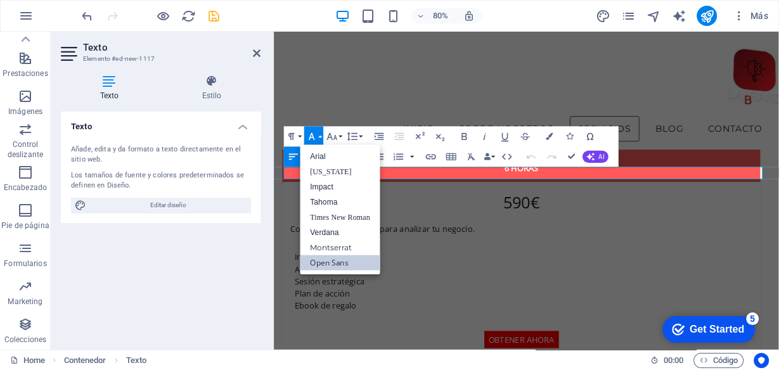
scroll to position [0, 0]
click at [314, 134] on icon "button" at bounding box center [311, 137] width 12 height 12
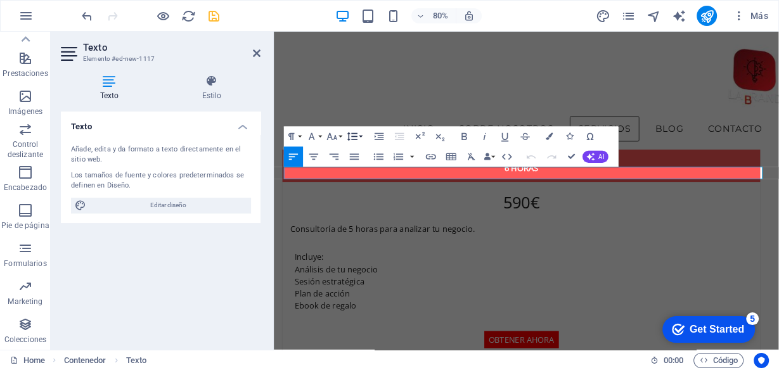
click at [360, 133] on button "Line Height" at bounding box center [354, 137] width 19 height 20
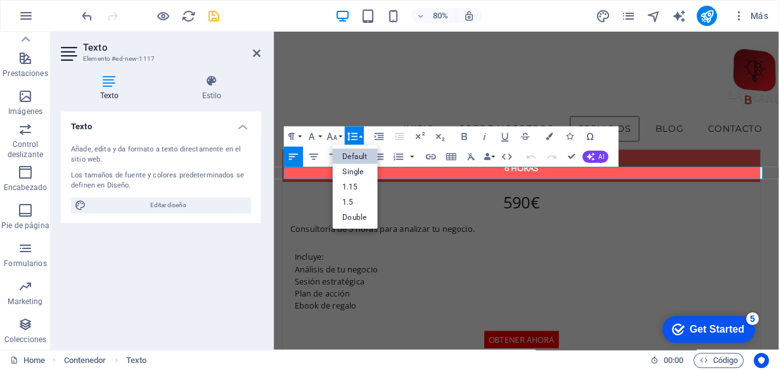
click at [360, 133] on button "Line Height" at bounding box center [354, 137] width 19 height 20
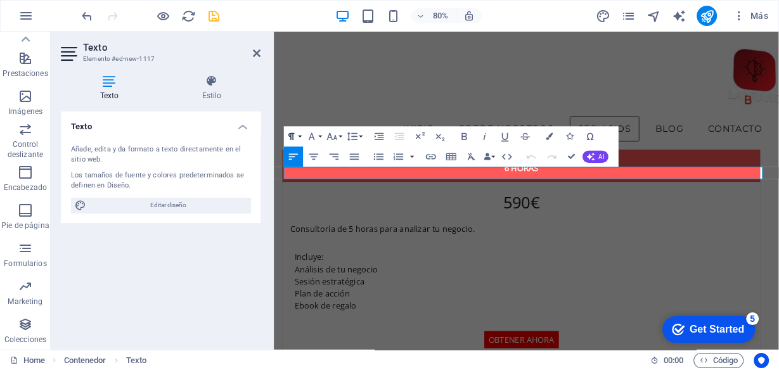
click at [290, 133] on icon "button" at bounding box center [291, 137] width 12 height 12
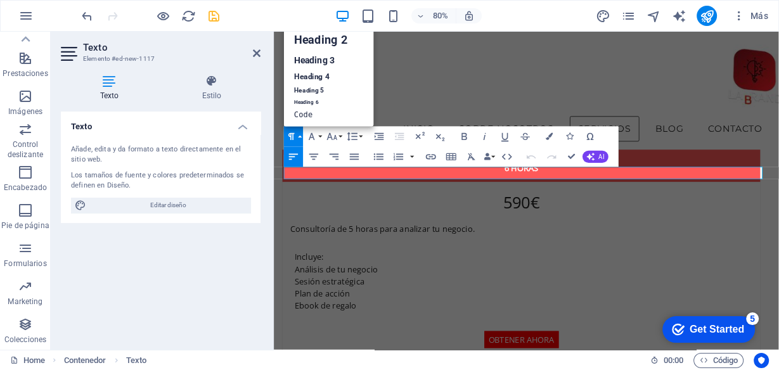
scroll to position [10, 0]
click at [327, 43] on link "Heading 2" at bounding box center [329, 40] width 90 height 23
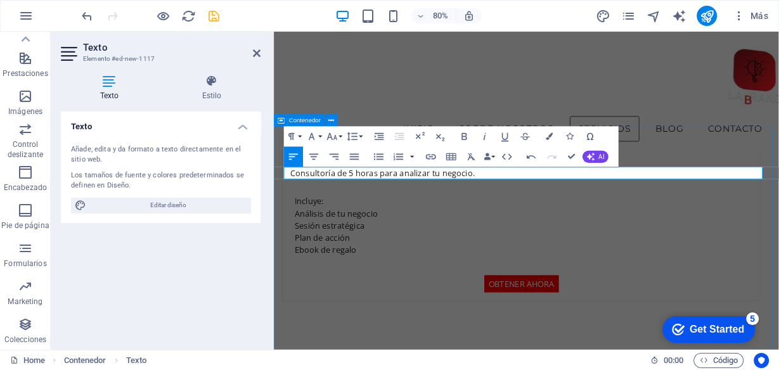
drag, startPoint x: 480, startPoint y: 202, endPoint x: 282, endPoint y: 202, distance: 198.4
click at [300, 135] on button "Paragraph Format" at bounding box center [293, 137] width 19 height 20
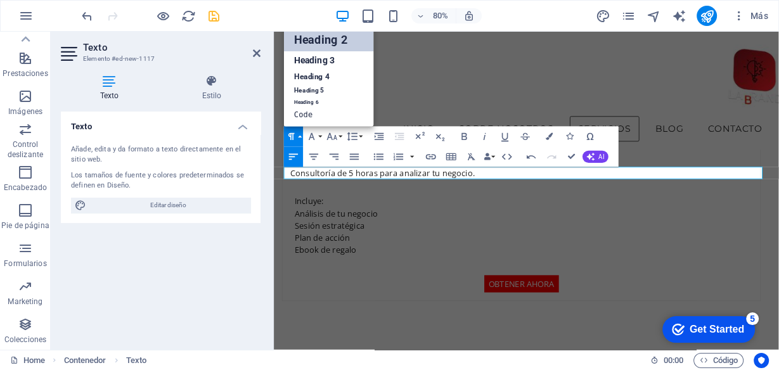
click at [351, 33] on link "Heading 2" at bounding box center [329, 40] width 90 height 23
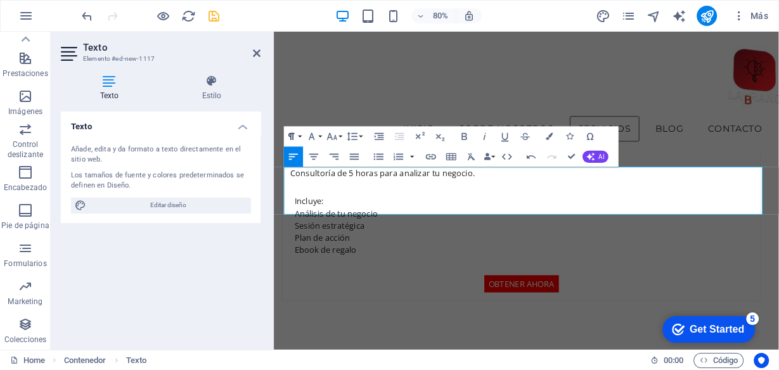
click at [295, 133] on icon "button" at bounding box center [291, 137] width 12 height 12
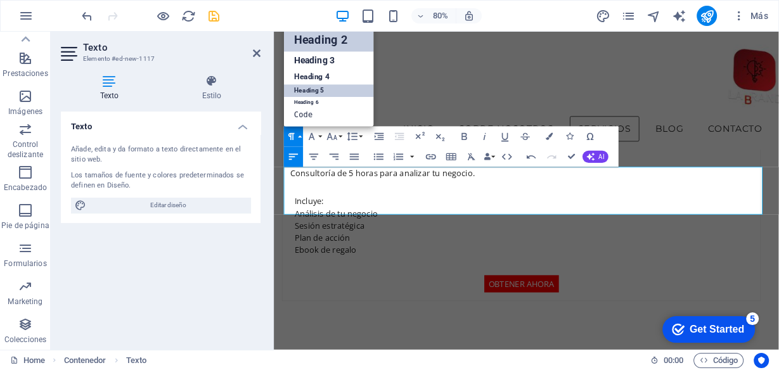
click at [306, 87] on link "Heading 5" at bounding box center [329, 91] width 90 height 13
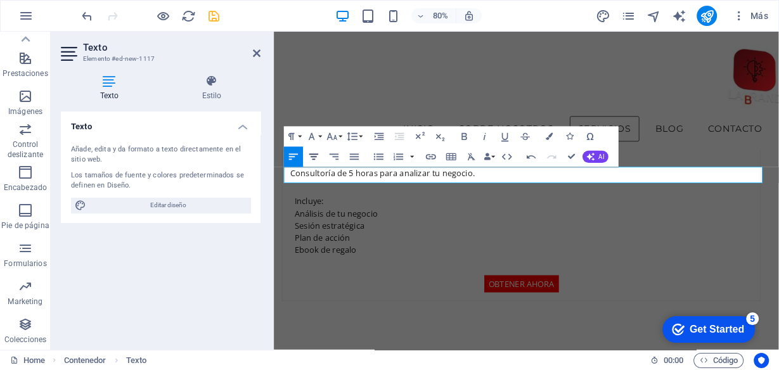
click at [311, 153] on icon "button" at bounding box center [313, 157] width 12 height 12
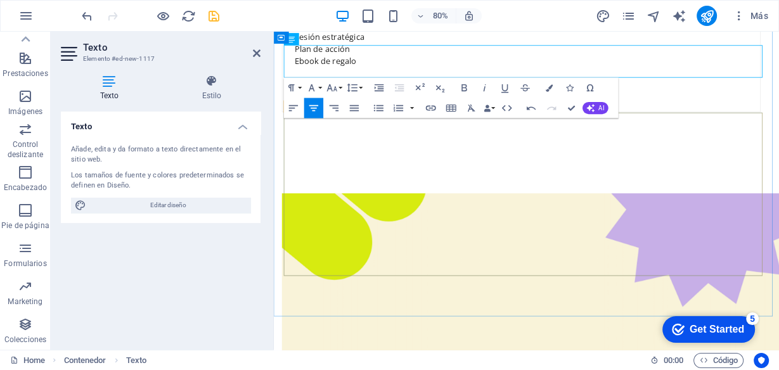
scroll to position [3255, 0]
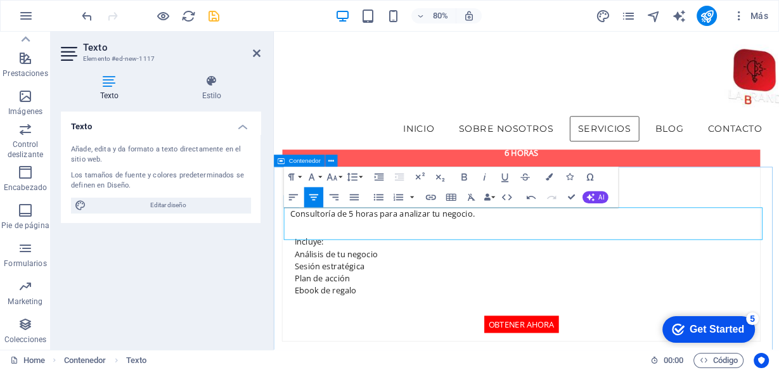
drag, startPoint x: 828, startPoint y: 263, endPoint x: 347, endPoint y: 250, distance: 480.5
click at [298, 175] on button "Paragraph Format" at bounding box center [293, 177] width 19 height 20
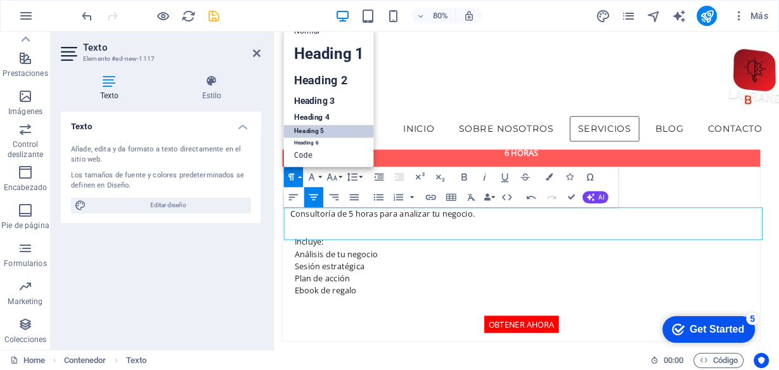
scroll to position [10, 0]
click at [317, 114] on link "Heading 4" at bounding box center [329, 117] width 90 height 15
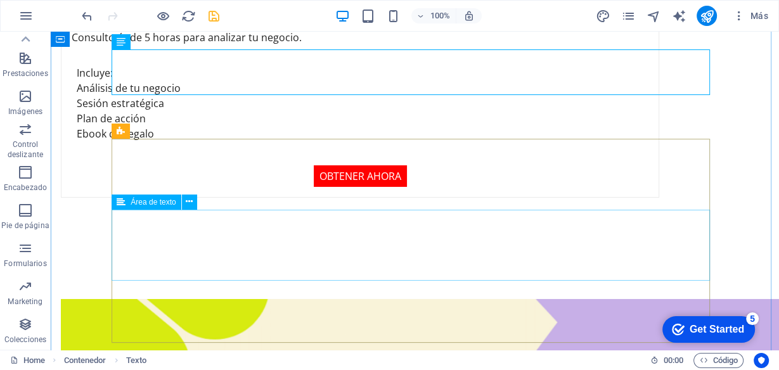
scroll to position [3556, 0]
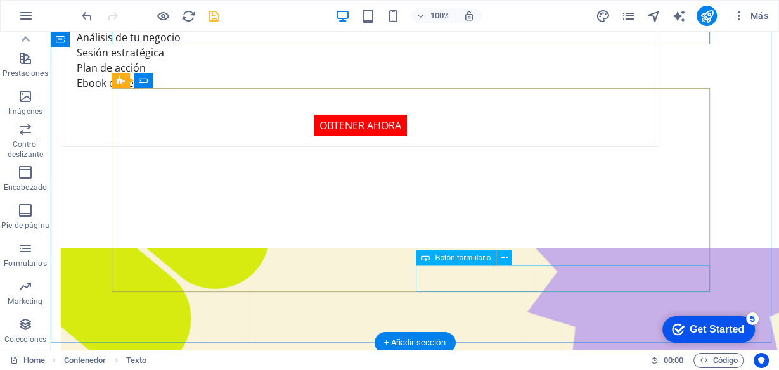
click div "Enviar Consulta"
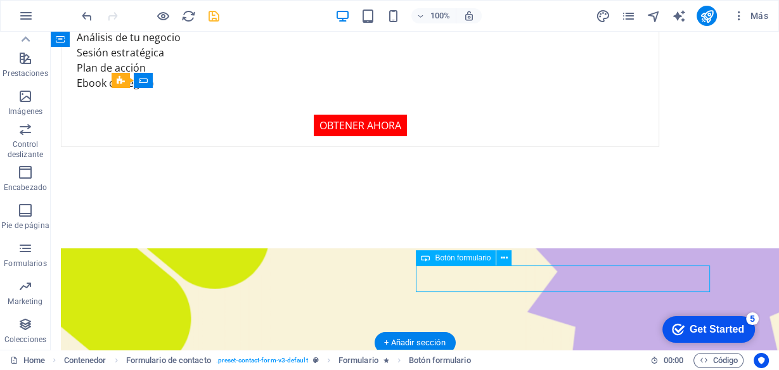
click div "Enviar Consulta"
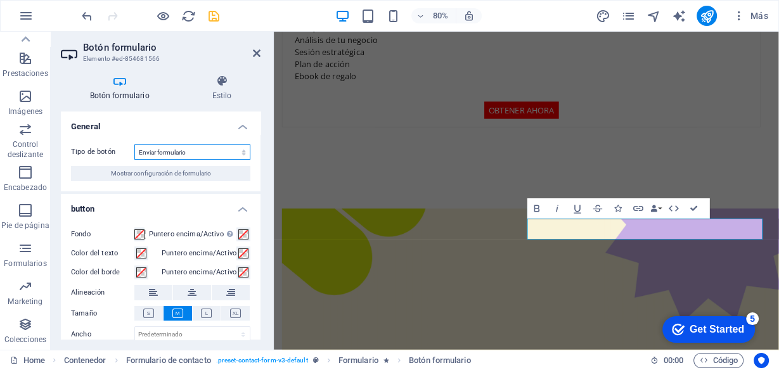
click at [199, 151] on select "Enviar formulario Restablecer formulario Ninguna acción" at bounding box center [192, 151] width 116 height 15
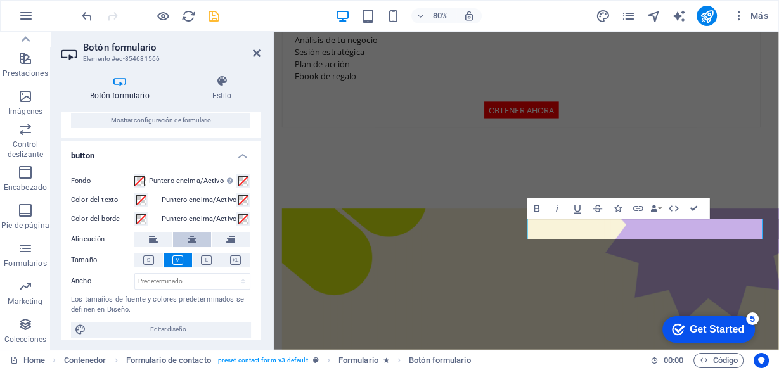
scroll to position [60, 0]
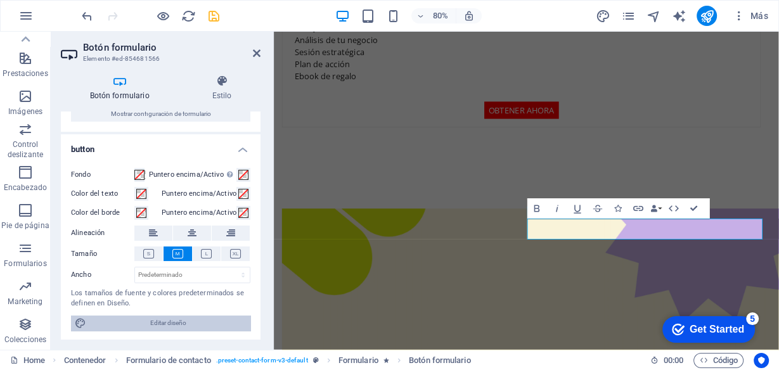
click at [176, 325] on span "Editar diseño" at bounding box center [168, 323] width 157 height 15
select select "px"
select select "200"
select select "px"
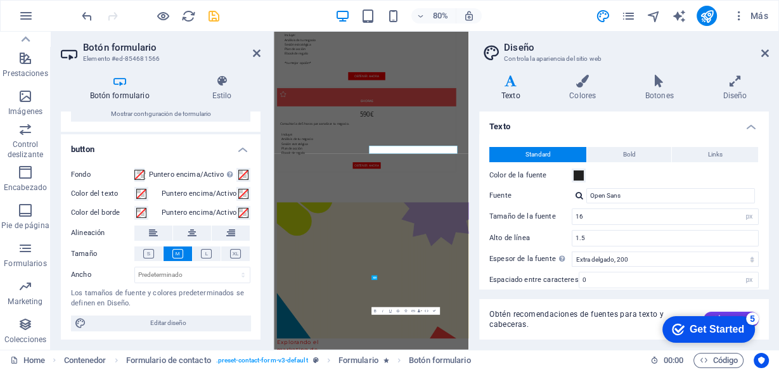
scroll to position [3593, 0]
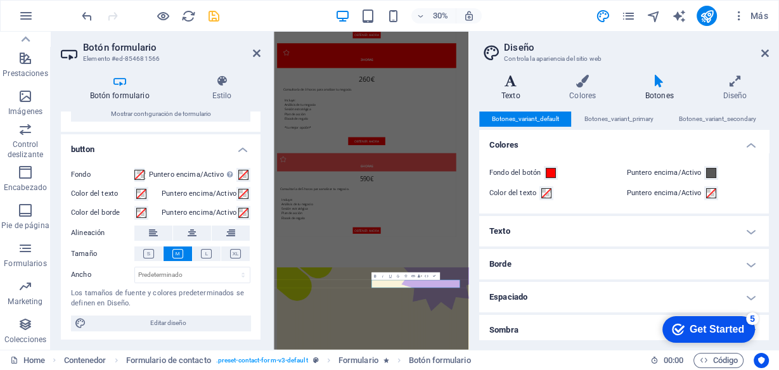
click at [504, 91] on h4 "Texto" at bounding box center [513, 88] width 68 height 27
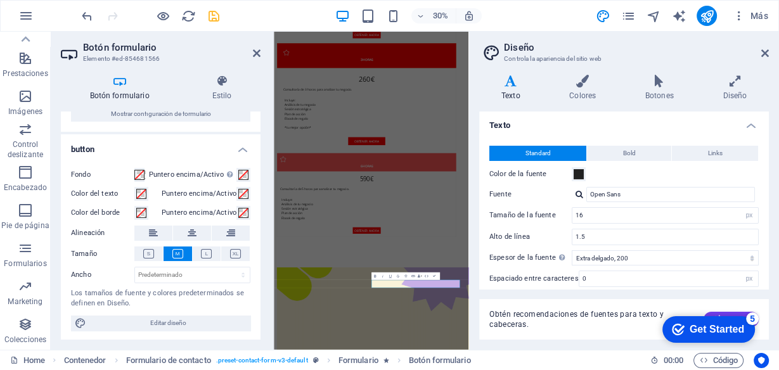
scroll to position [0, 0]
click at [554, 94] on h4 "Colores" at bounding box center [585, 88] width 76 height 27
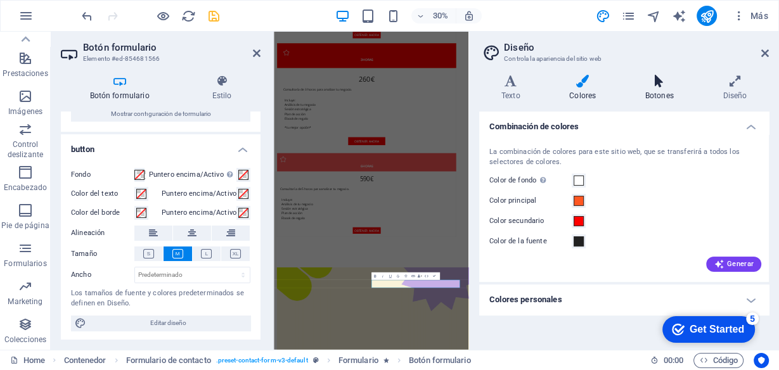
click at [664, 89] on h4 "Botones" at bounding box center [662, 88] width 78 height 27
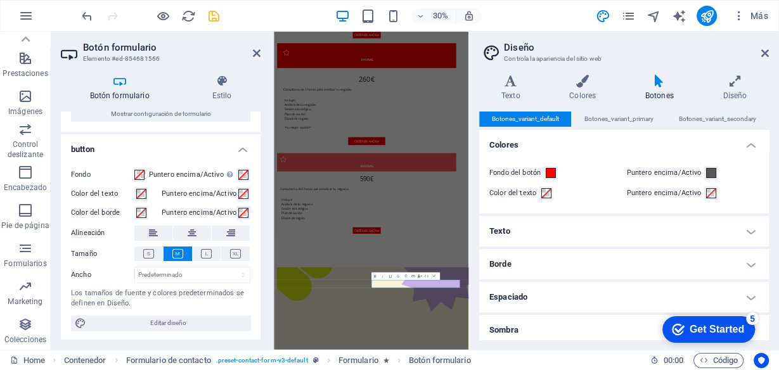
click at [504, 226] on h4 "Texto" at bounding box center [624, 231] width 290 height 30
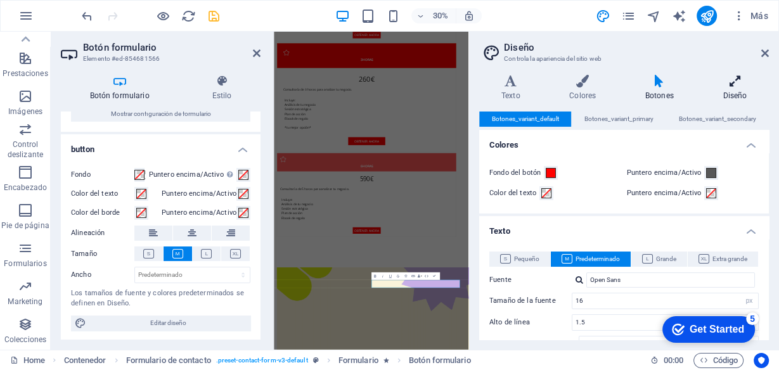
click at [736, 80] on icon at bounding box center [735, 81] width 68 height 13
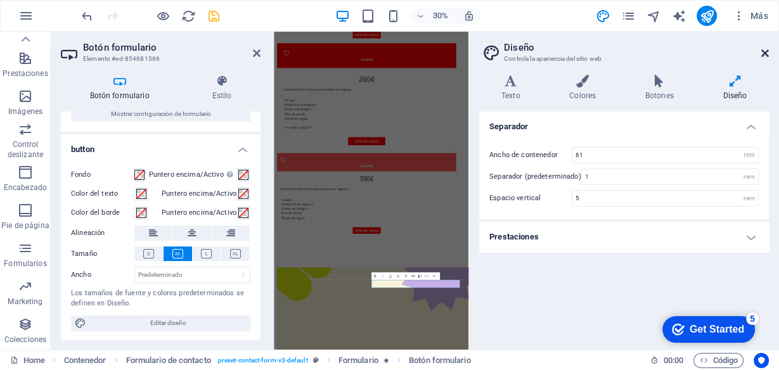
click at [766, 49] on icon at bounding box center [765, 53] width 8 height 10
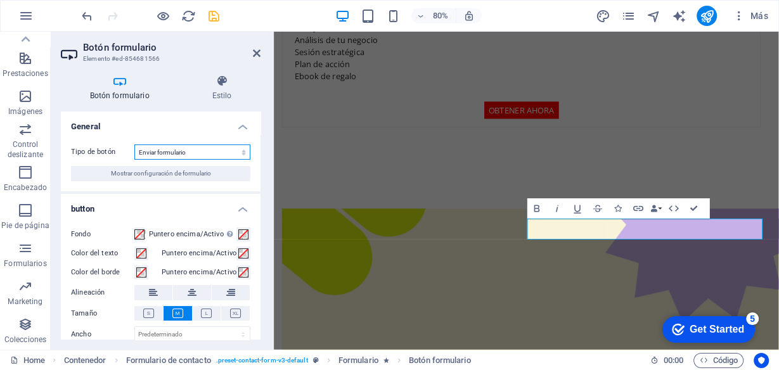
click at [183, 151] on select "Enviar formulario Restablecer formulario Ninguna acción" at bounding box center [192, 151] width 116 height 15
click at [220, 89] on h4 "Estilo" at bounding box center [221, 88] width 77 height 27
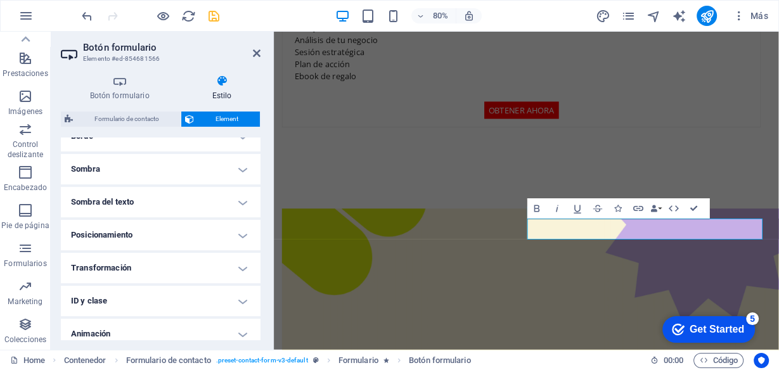
scroll to position [304, 0]
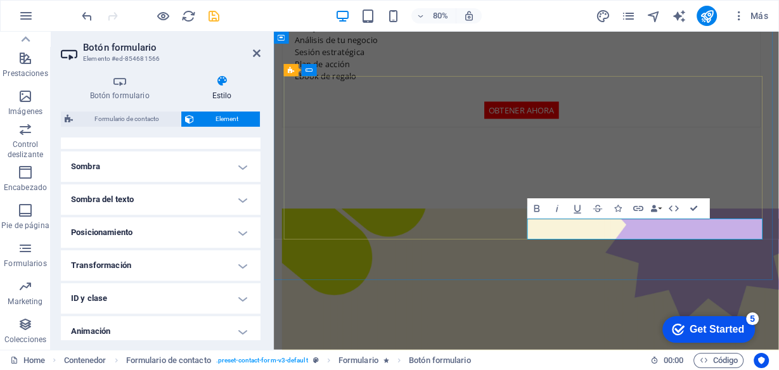
click button "Enviar Consulta"
type button "Submit"
click button "HACER"
click button "ENVIAR"
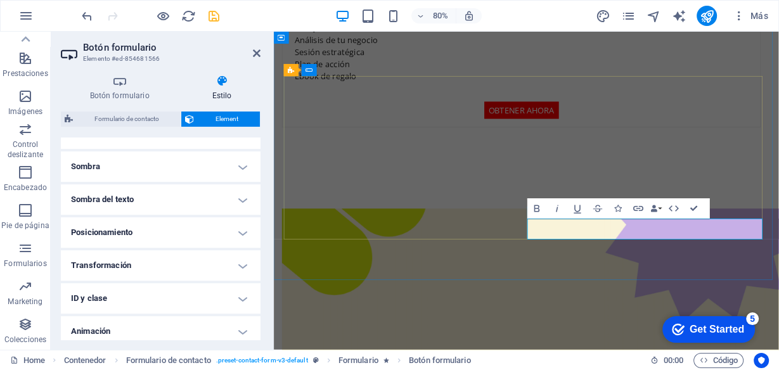
click button "OBTENE"
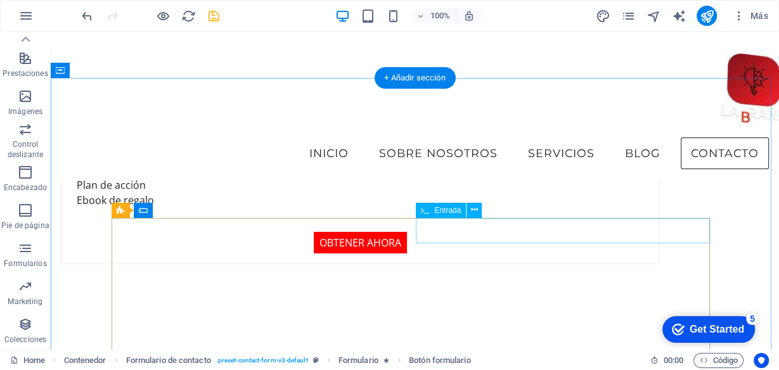
scroll to position [3325, 0]
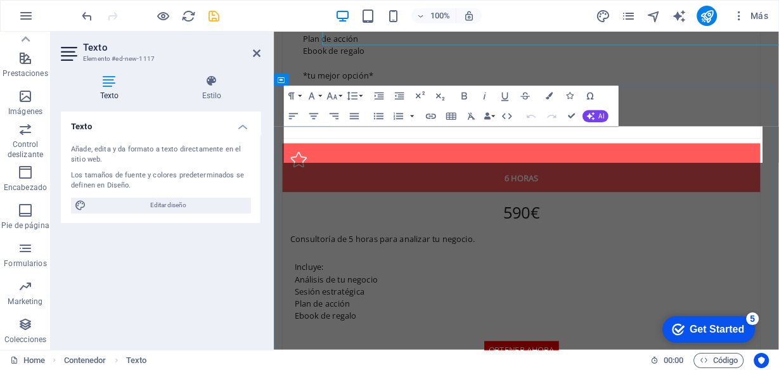
scroll to position [3472, 0]
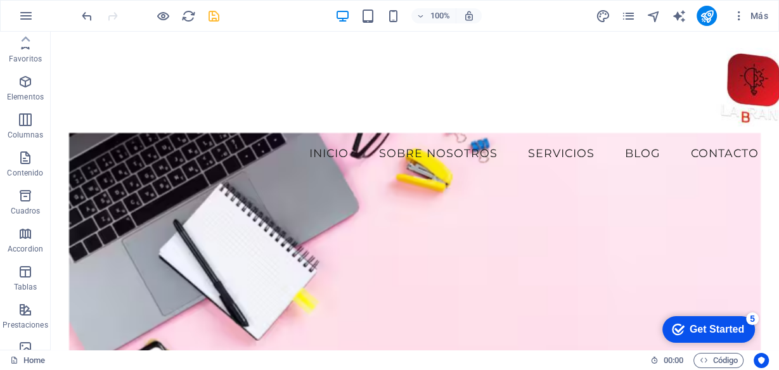
scroll to position [0, 0]
click at [29, 46] on icon "button" at bounding box center [25, 44] width 15 height 15
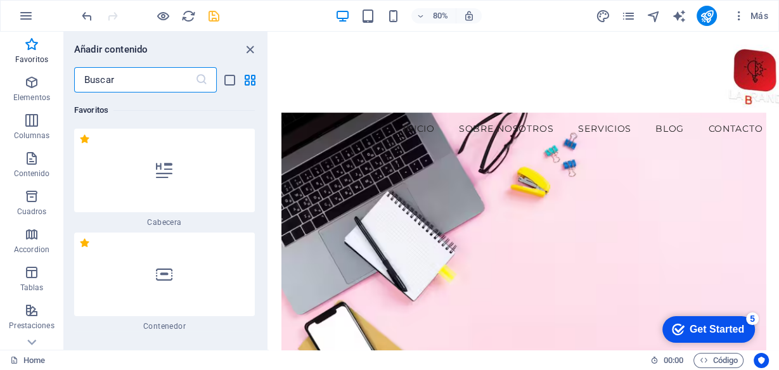
click at [160, 80] on input "text" at bounding box center [134, 79] width 121 height 25
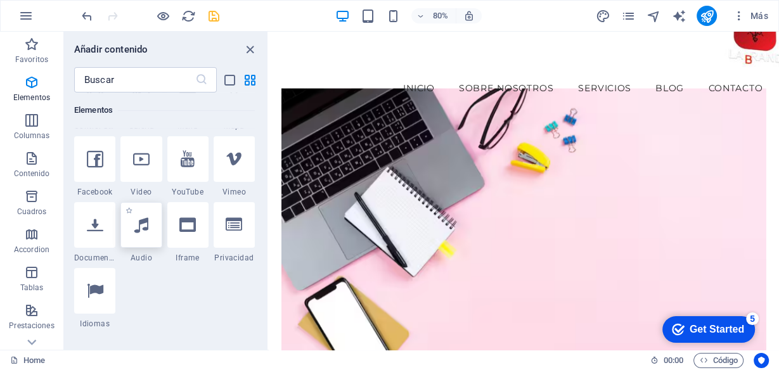
scroll to position [507, 0]
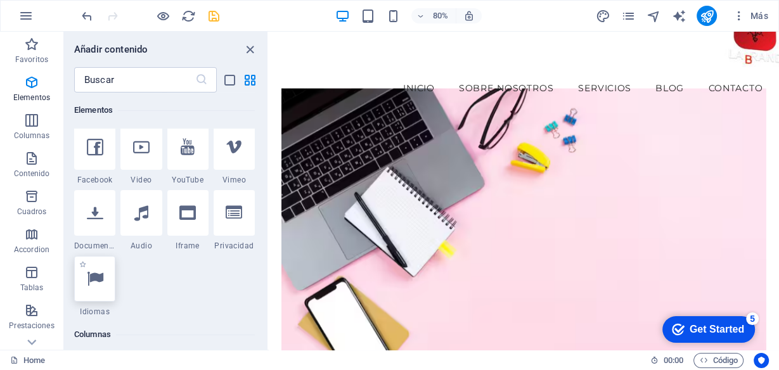
click at [101, 279] on icon at bounding box center [95, 279] width 16 height 16
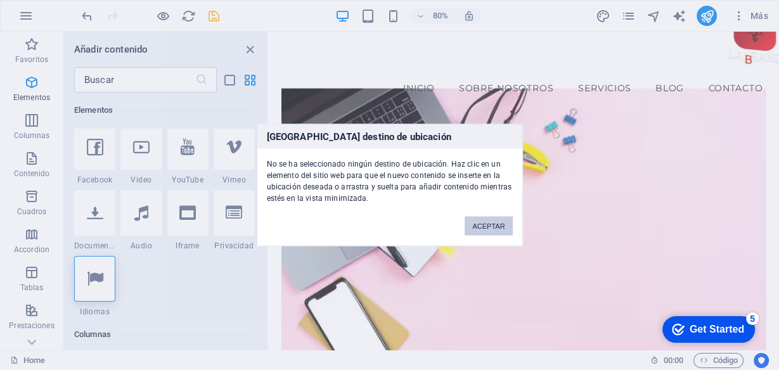
click at [497, 226] on button "ACEPTAR" at bounding box center [489, 226] width 48 height 19
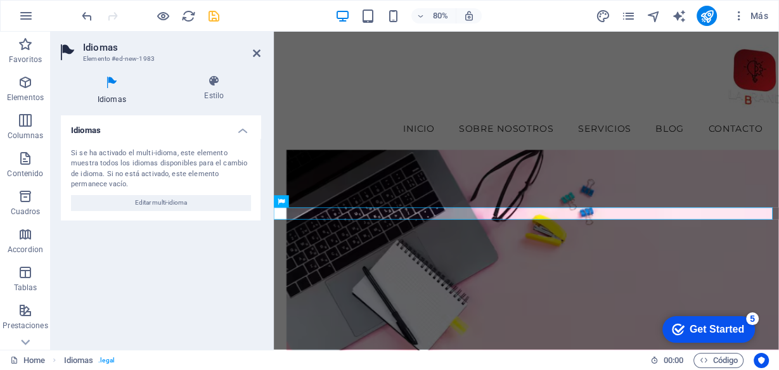
scroll to position [3715, 0]
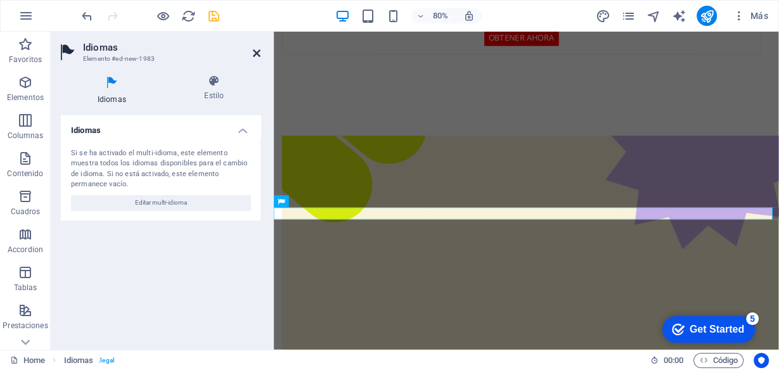
click at [255, 54] on icon at bounding box center [257, 53] width 8 height 10
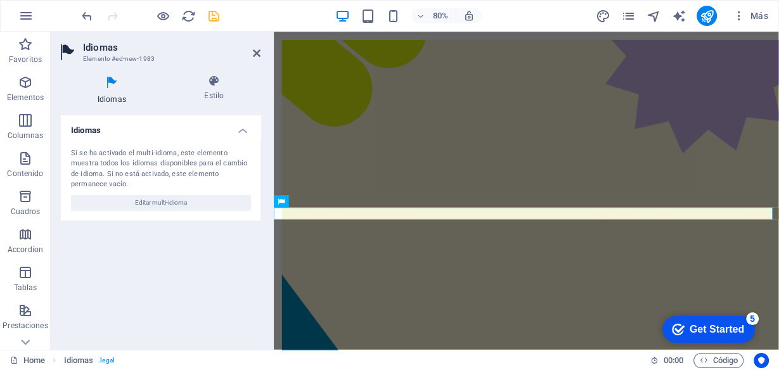
scroll to position [3647, 0]
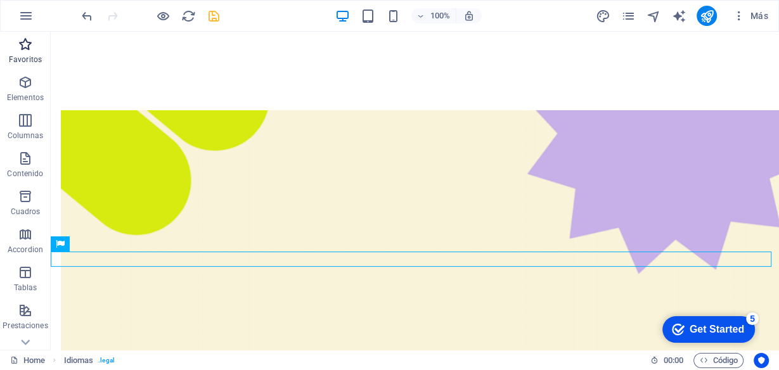
click at [22, 49] on icon "button" at bounding box center [25, 44] width 15 height 15
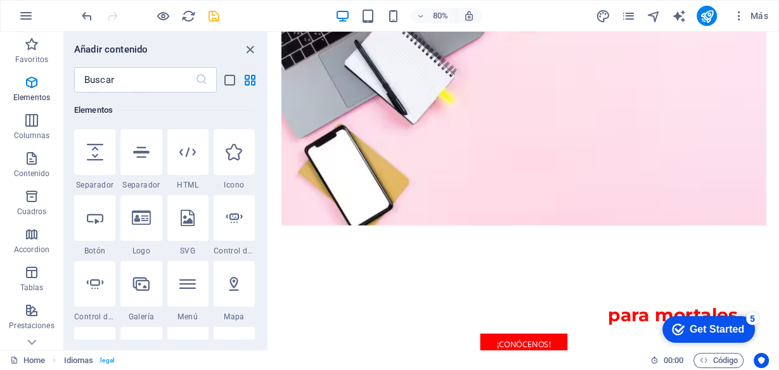
scroll to position [0, 0]
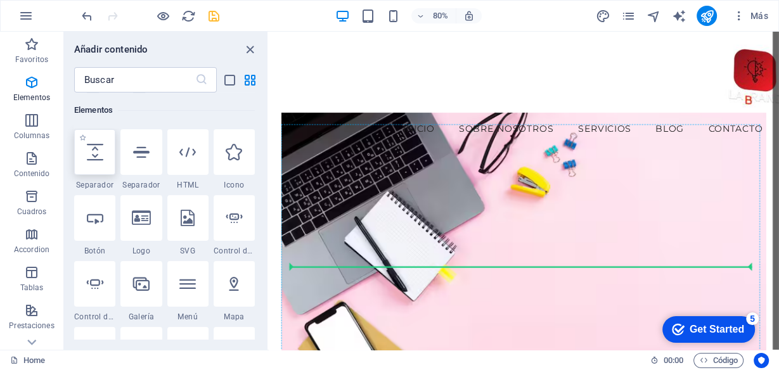
select select "px"
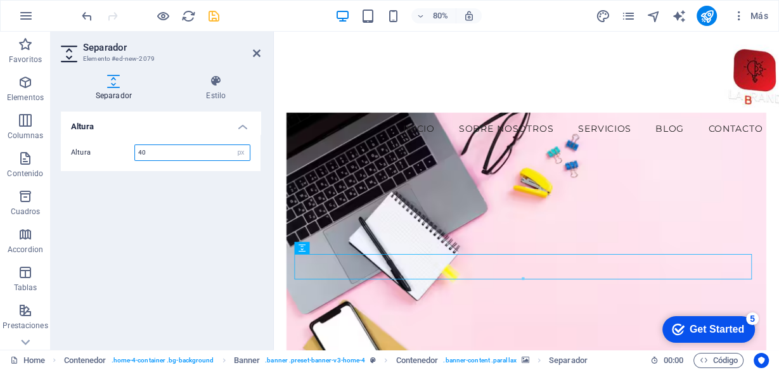
type input "40"
click at [218, 216] on div "Altura Altura 40 px rem vh vw" at bounding box center [161, 226] width 200 height 228
click at [215, 94] on h4 "Estilo" at bounding box center [216, 88] width 89 height 27
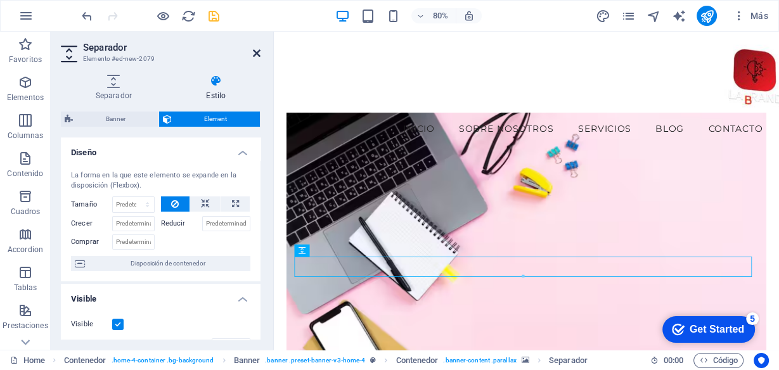
click at [258, 57] on icon at bounding box center [257, 53] width 8 height 10
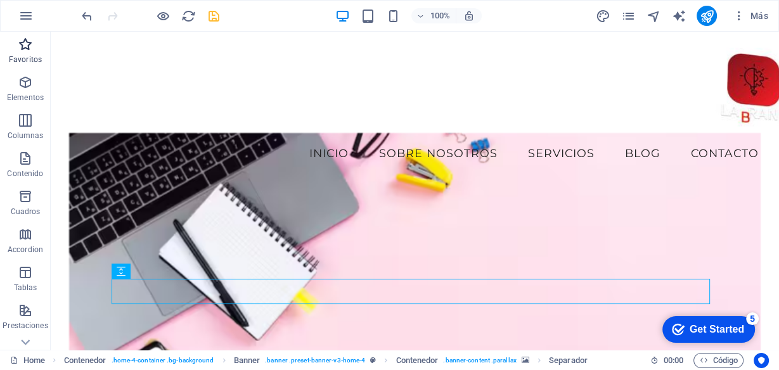
click at [26, 49] on icon "button" at bounding box center [25, 44] width 15 height 15
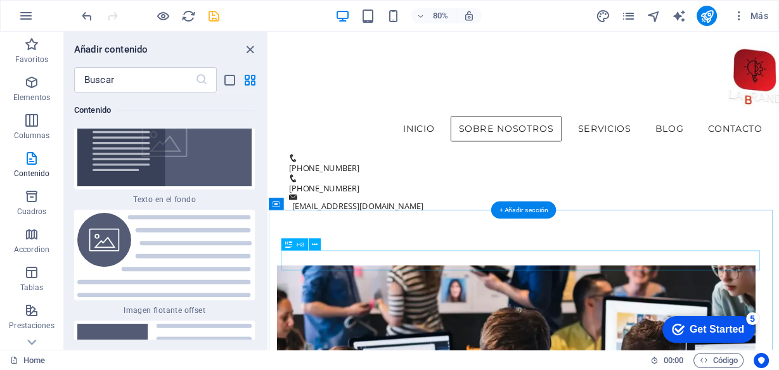
scroll to position [507, 0]
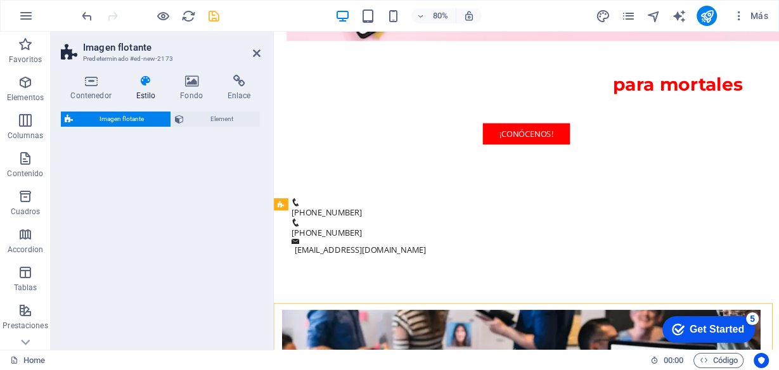
select select "%"
select select "rem"
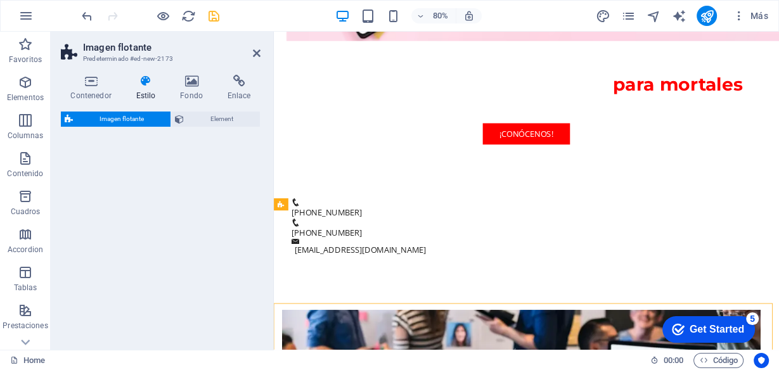
select select "%"
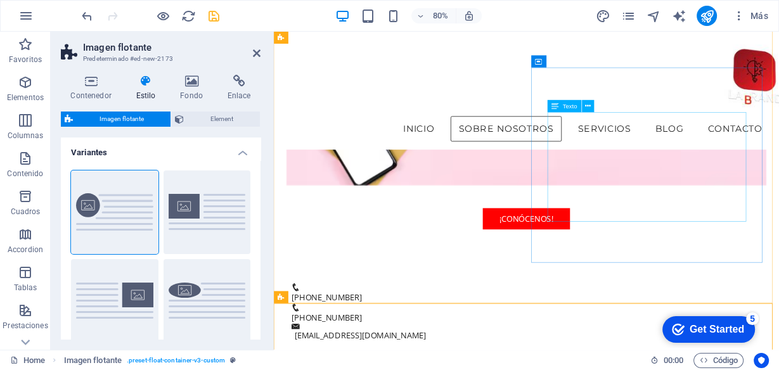
scroll to position [390, 0]
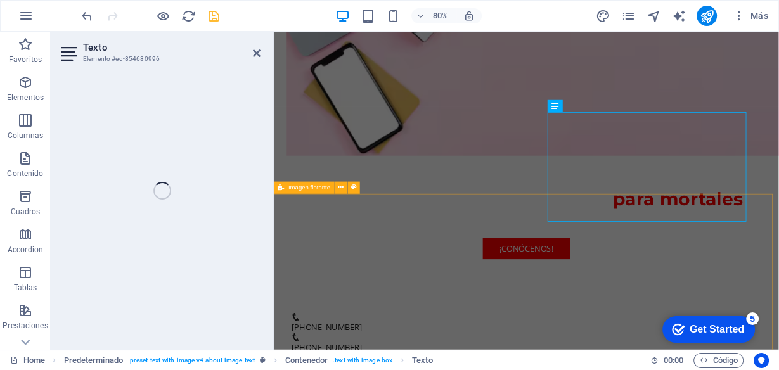
scroll to position [506, 0]
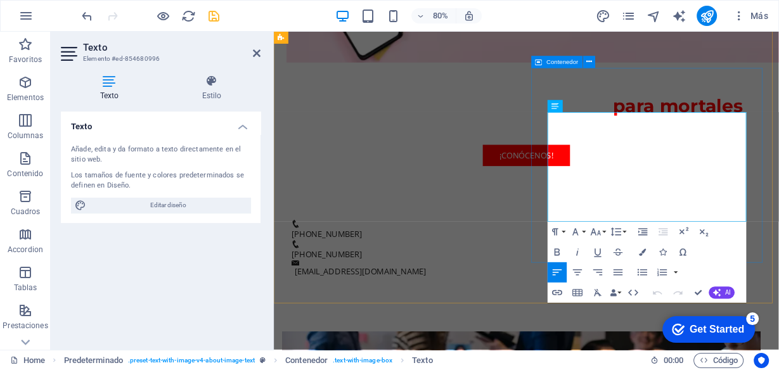
drag, startPoint x: 681, startPoint y: 259, endPoint x: 600, endPoint y: 134, distance: 148.0
copy p "En Labraand, somos una agencia de marketing digital especializada en embudos de…"
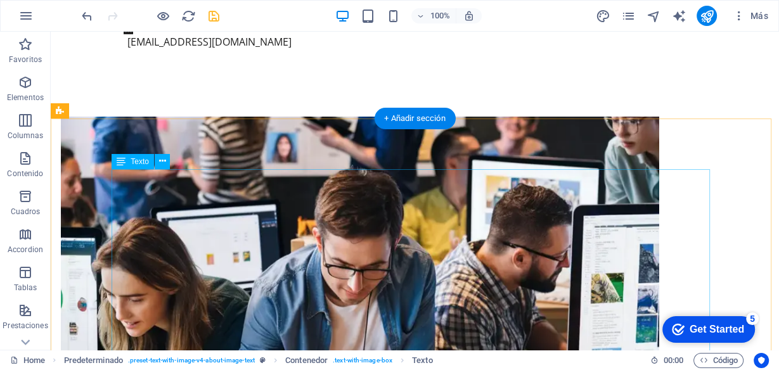
scroll to position [895, 0]
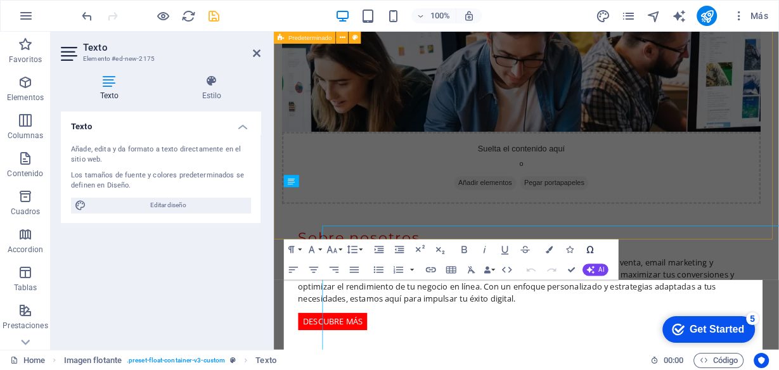
scroll to position [587, 0]
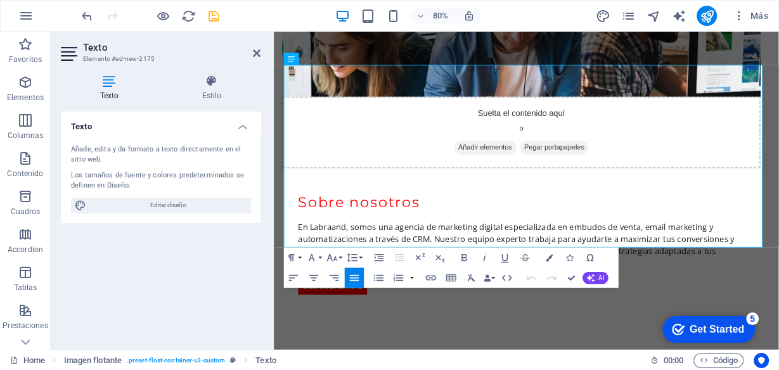
drag, startPoint x: 459, startPoint y: 348, endPoint x: 767, endPoint y: 442, distance: 322.1
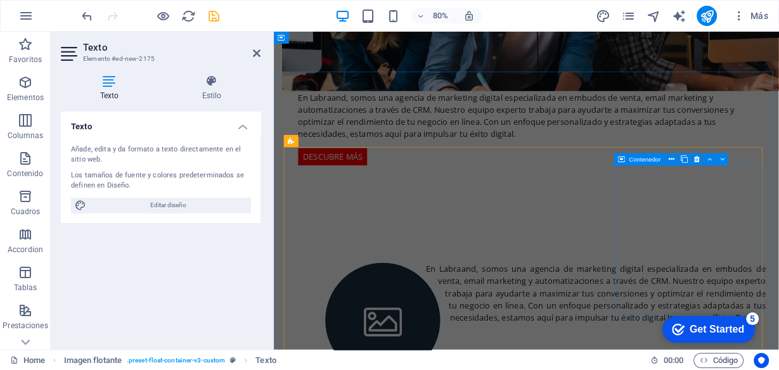
scroll to position [640, 0]
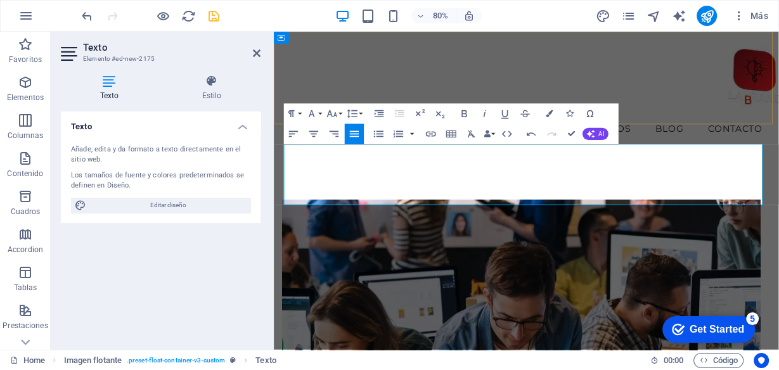
click at [752, 147] on div "Menú Inicio Sobre nosotros Servicios Blog contacto" at bounding box center [589, 106] width 631 height 148
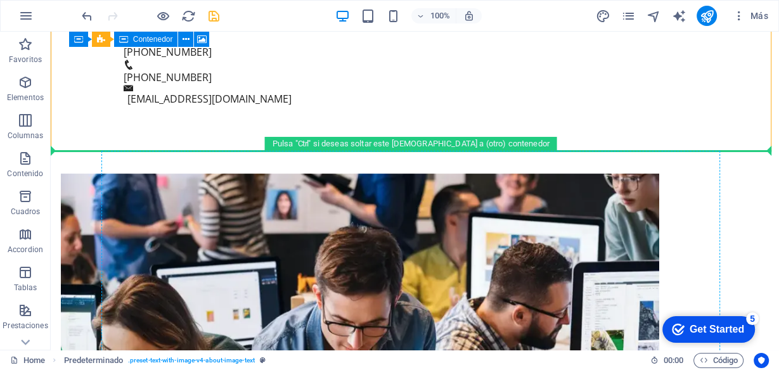
scroll to position [760, 0]
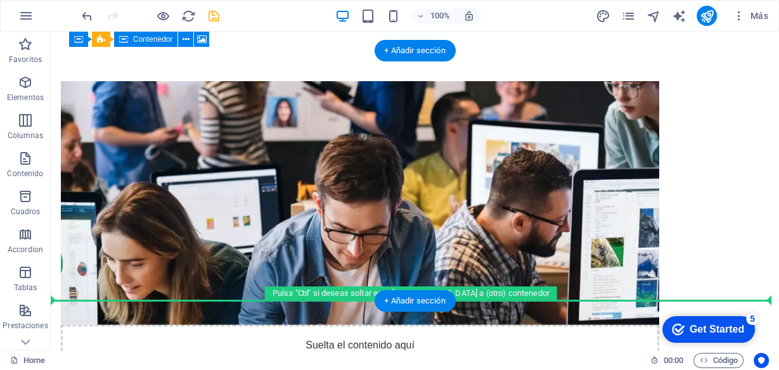
drag, startPoint x: 525, startPoint y: 184, endPoint x: 458, endPoint y: 196, distance: 67.7
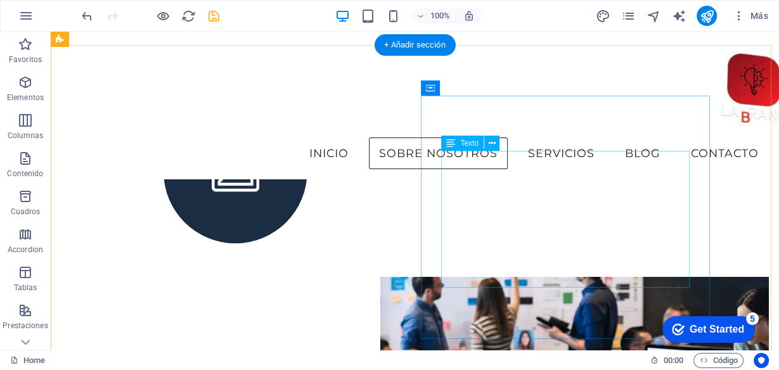
scroll to position [608, 0]
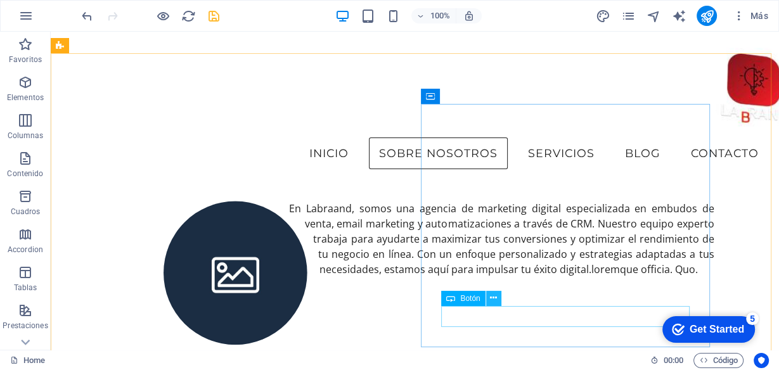
click at [492, 300] on icon at bounding box center [493, 298] width 7 height 13
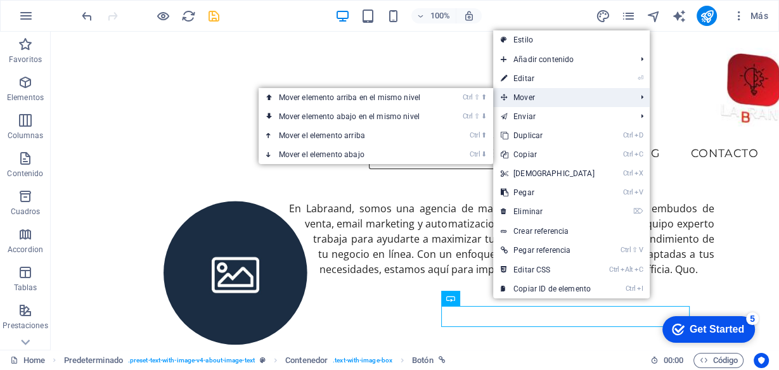
click at [538, 100] on span "Mover" at bounding box center [562, 97] width 138 height 19
click at [367, 94] on link "Ctrl ⇧ ⬆ Mover elemento arriba en el mismo nivel" at bounding box center [352, 97] width 187 height 19
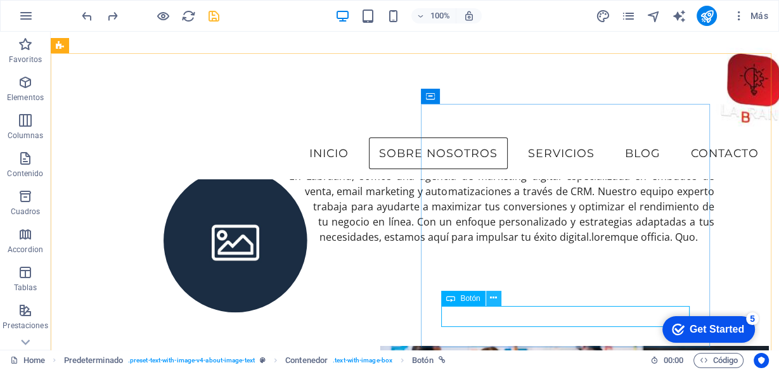
click at [495, 297] on icon at bounding box center [493, 298] width 7 height 13
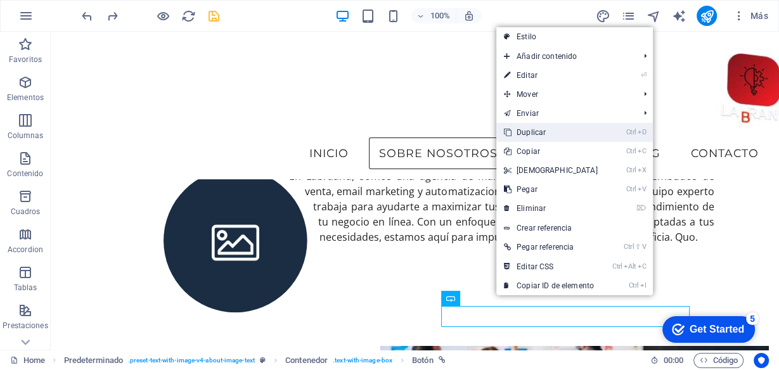
click at [530, 132] on link "Ctrl D Duplicar" at bounding box center [550, 132] width 109 height 19
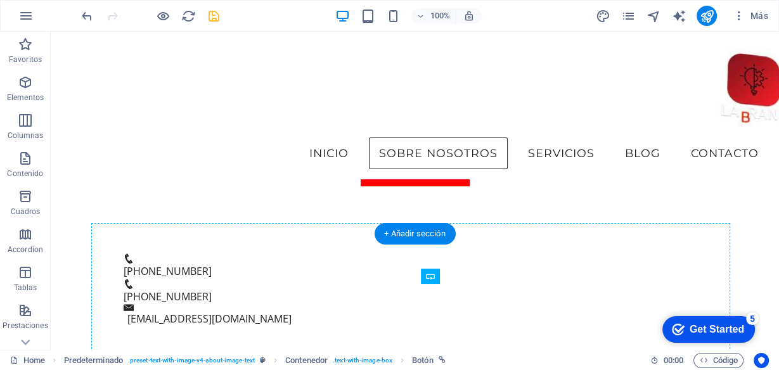
scroll to position [355, 0]
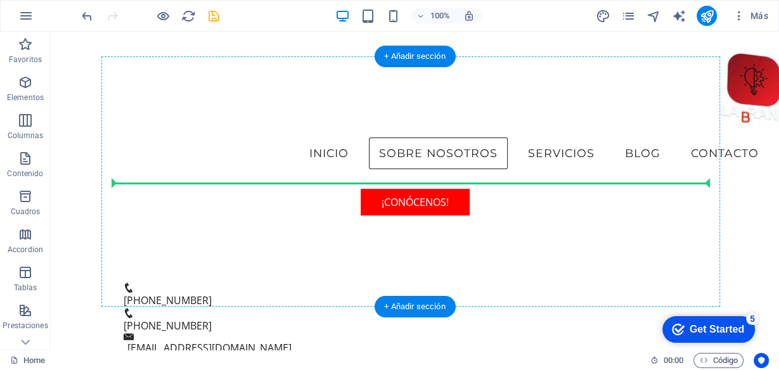
drag, startPoint x: 506, startPoint y: 354, endPoint x: 392, endPoint y: 180, distance: 207.8
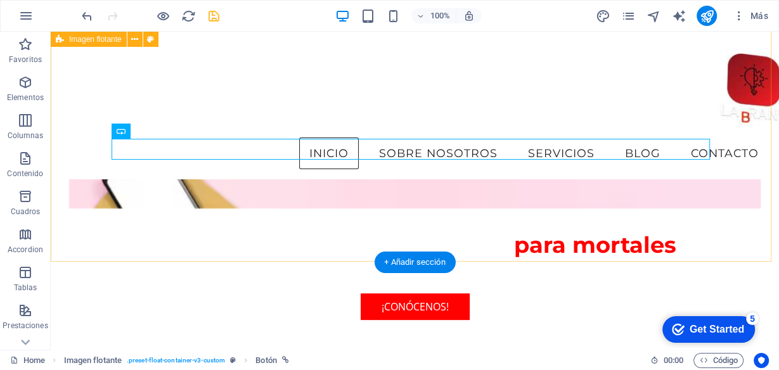
scroll to position [250, 0]
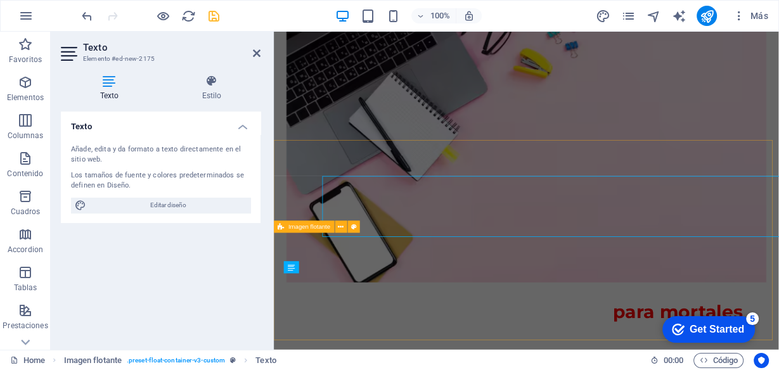
select select "%"
select select "rem"
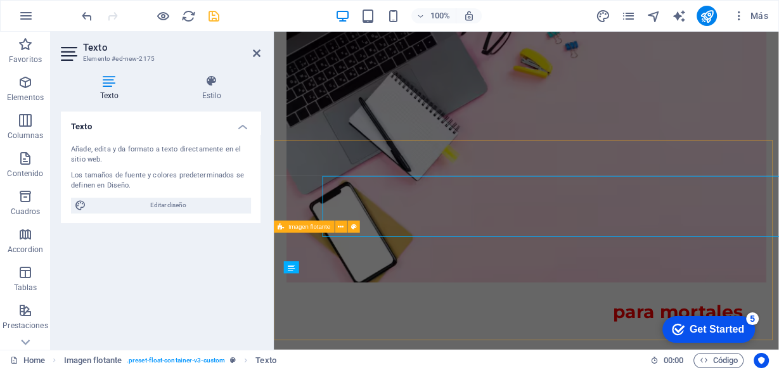
select select "rem"
select select "%"
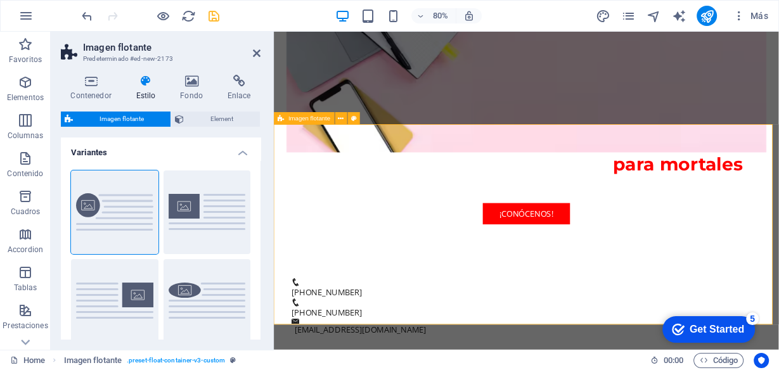
scroll to position [385, 0]
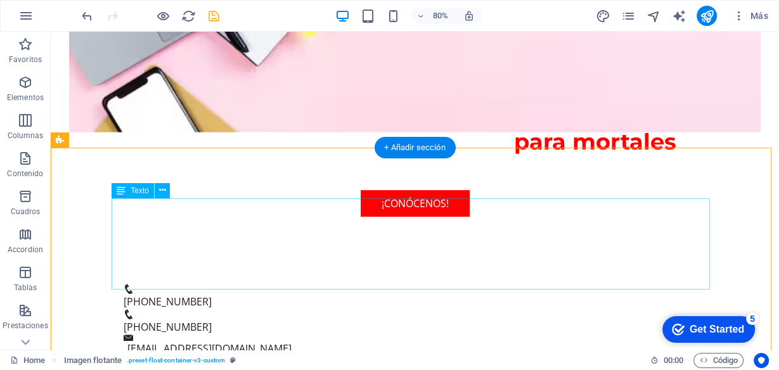
scroll to position [317, 0]
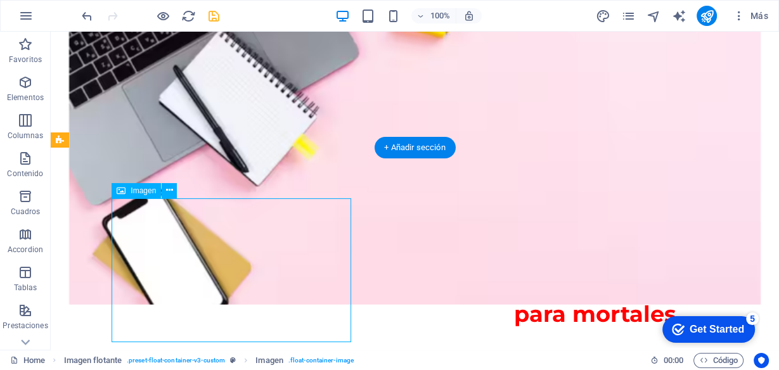
select select "%"
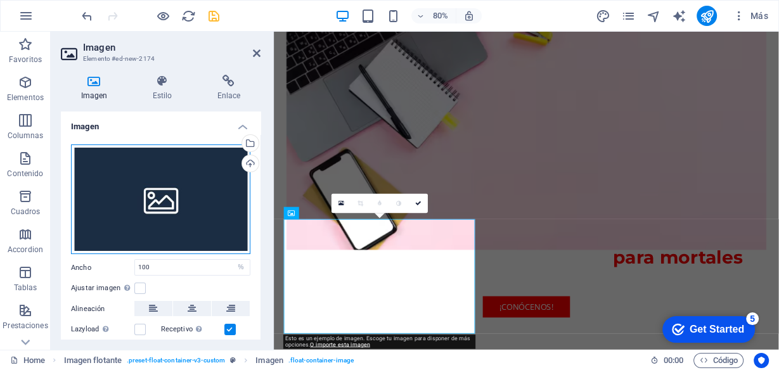
click at [179, 200] on div "Arrastra archivos aquí, haz clic para escoger archivos o selecciona archivos de…" at bounding box center [160, 199] width 179 height 110
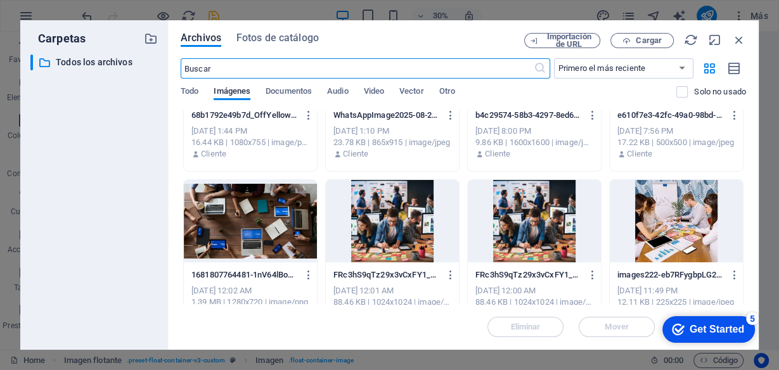
scroll to position [456, 0]
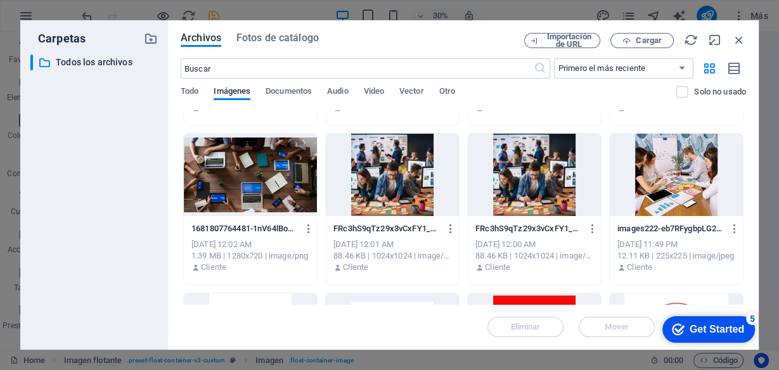
click at [404, 173] on div at bounding box center [392, 175] width 133 height 82
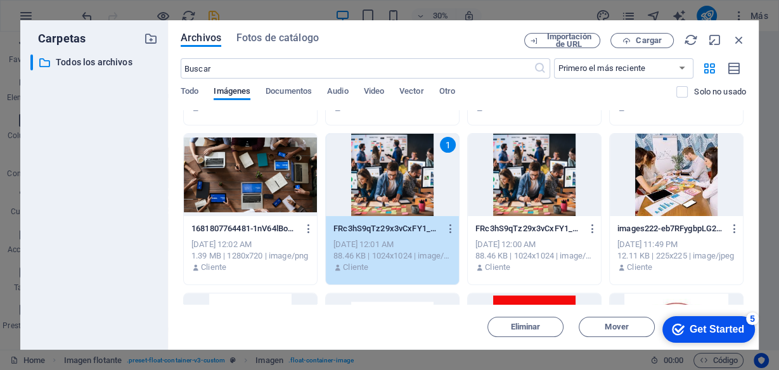
click at [395, 181] on div "1" at bounding box center [392, 175] width 133 height 82
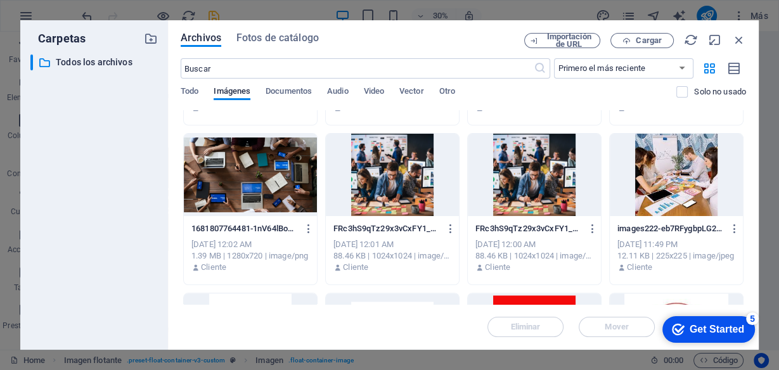
click at [395, 181] on div at bounding box center [392, 175] width 133 height 82
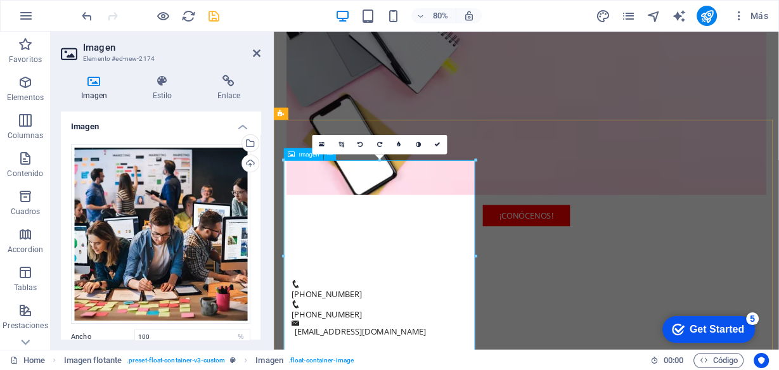
scroll to position [470, 0]
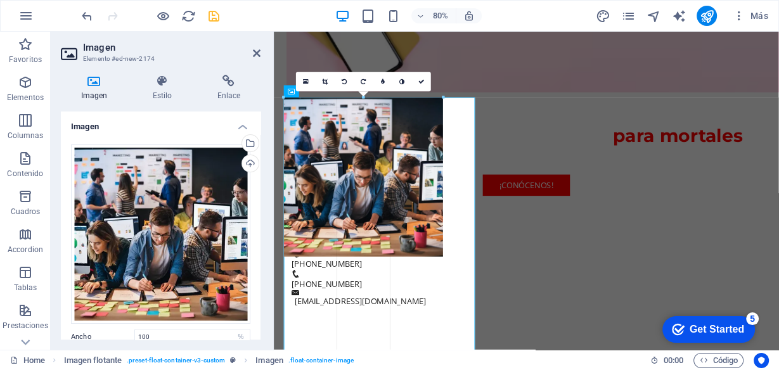
drag, startPoint x: 474, startPoint y: 194, endPoint x: 438, endPoint y: 196, distance: 36.2
type input "321"
select select "px"
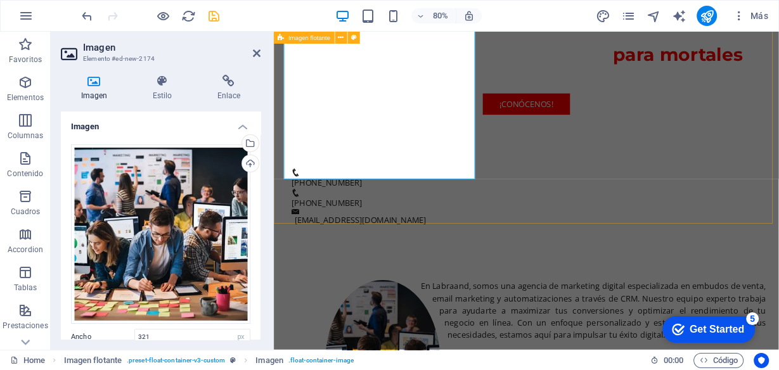
scroll to position [354, 0]
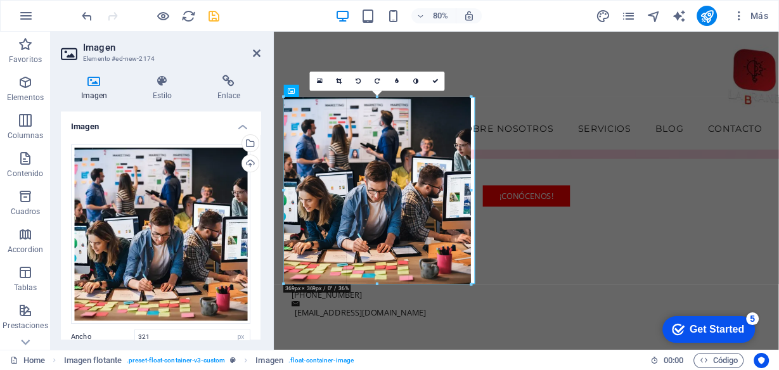
drag, startPoint x: 447, startPoint y: 188, endPoint x: 254, endPoint y: 195, distance: 192.8
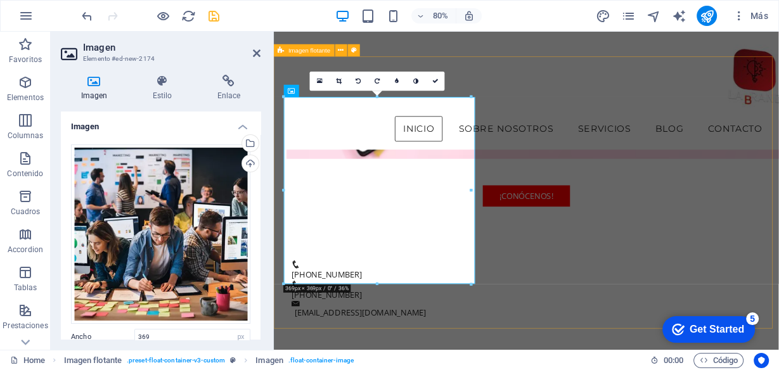
drag, startPoint x: 744, startPoint y: 221, endPoint x: 577, endPoint y: 229, distance: 167.5
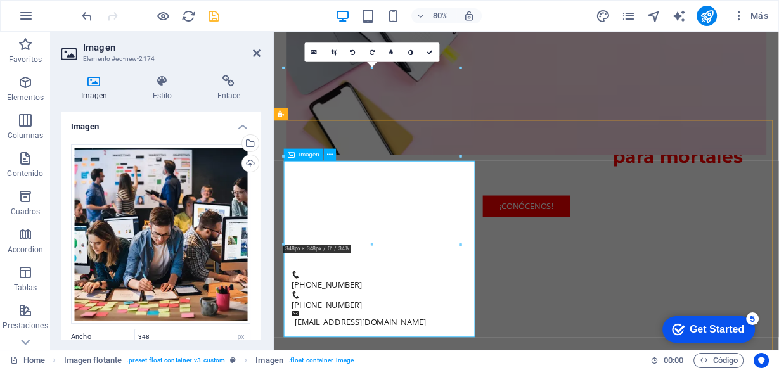
scroll to position [405, 0]
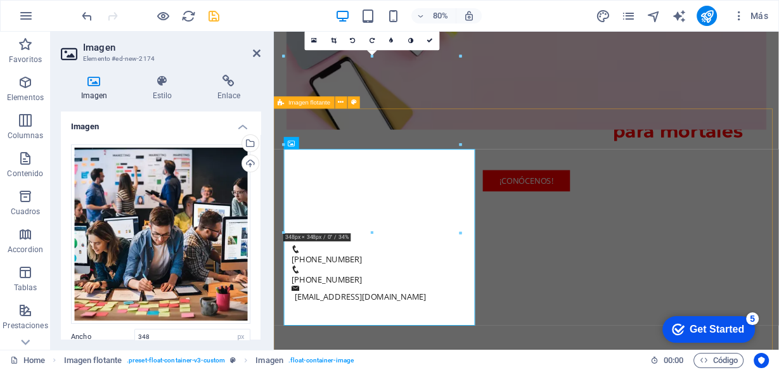
drag, startPoint x: 735, startPoint y: 174, endPoint x: 598, endPoint y: 152, distance: 138.7
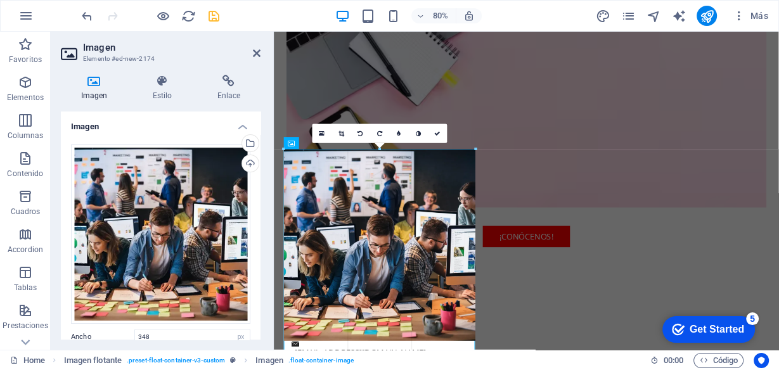
drag, startPoint x: 460, startPoint y: 231, endPoint x: 330, endPoint y: 246, distance: 130.8
type input "378"
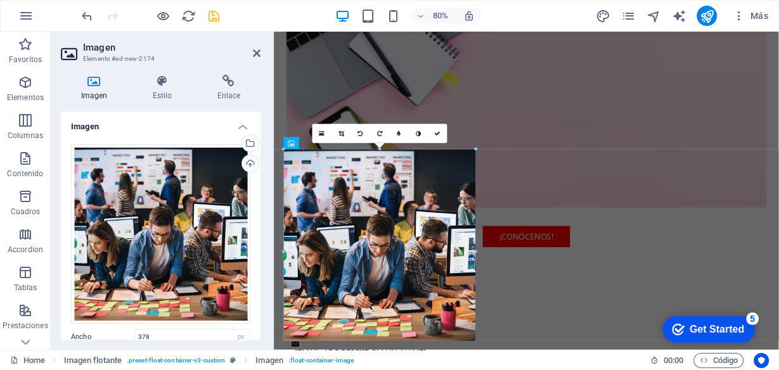
drag, startPoint x: 474, startPoint y: 340, endPoint x: 522, endPoint y: 331, distance: 48.9
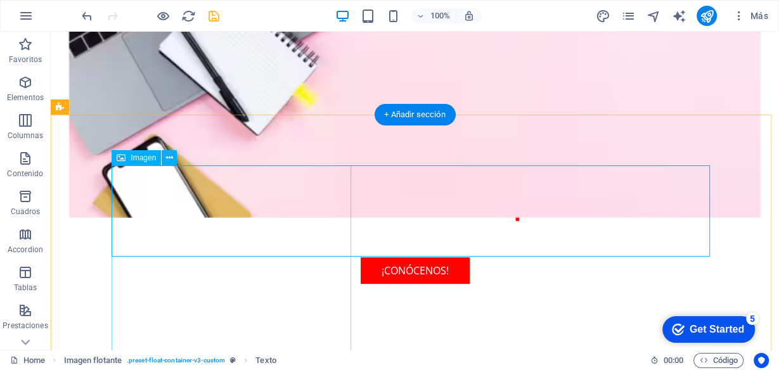
scroll to position [401, 0]
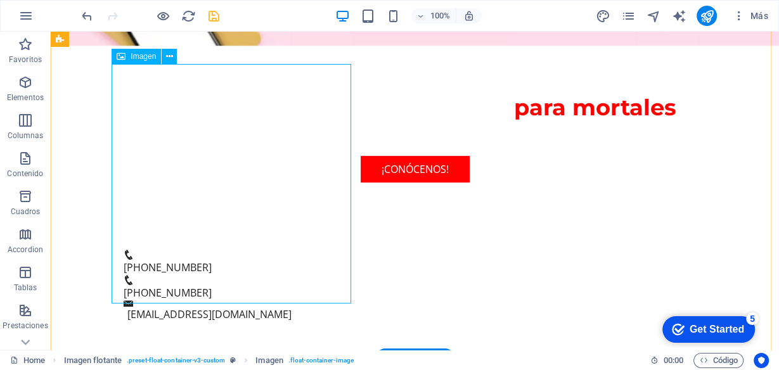
select select "px"
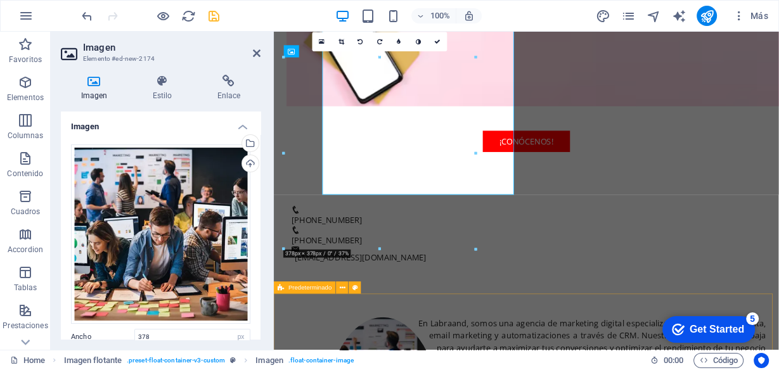
scroll to position [519, 0]
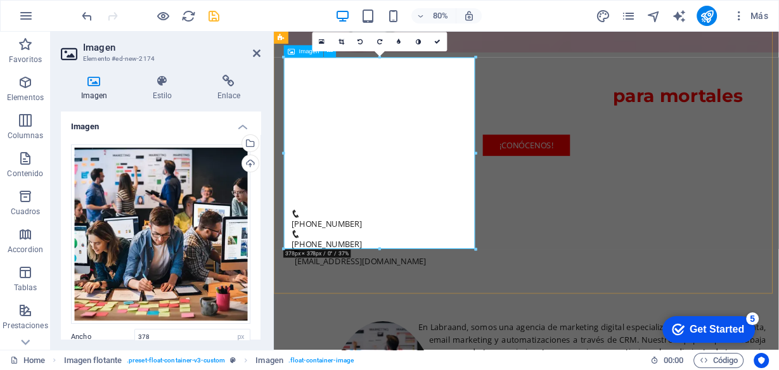
drag, startPoint x: 654, startPoint y: 280, endPoint x: 401, endPoint y: 171, distance: 275.3
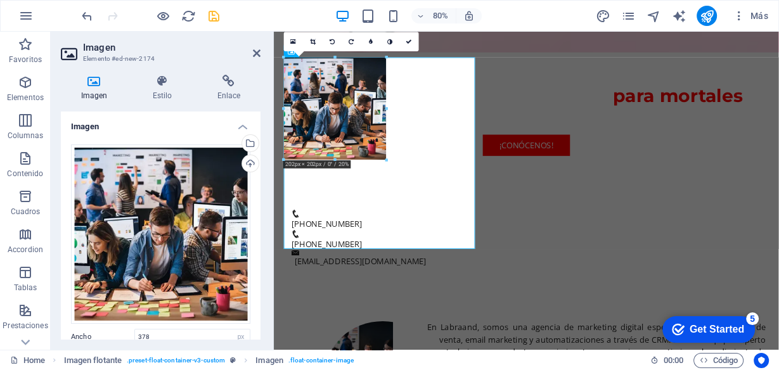
drag, startPoint x: 474, startPoint y: 251, endPoint x: 361, endPoint y: 126, distance: 168.3
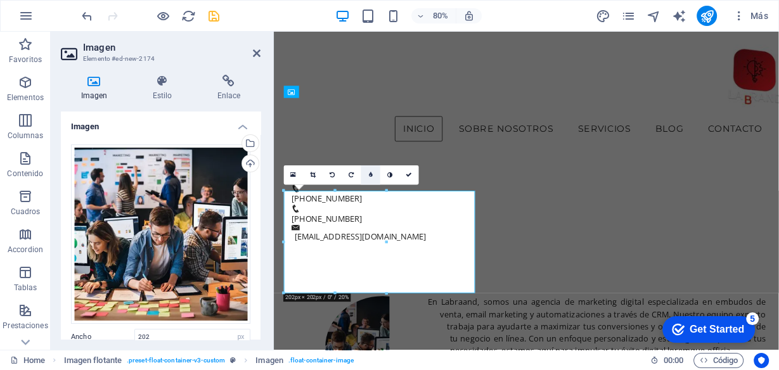
scroll to position [353, 0]
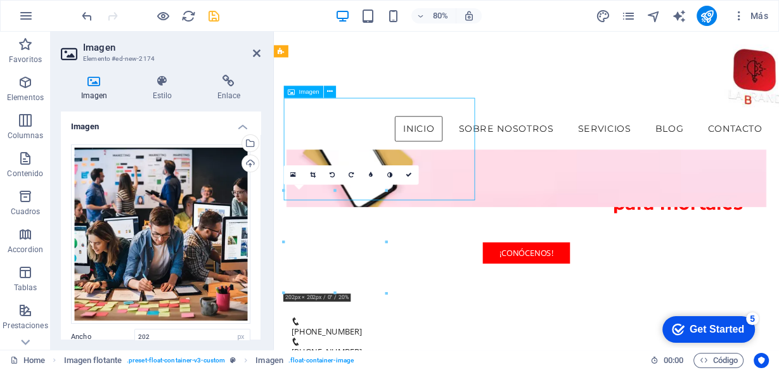
drag, startPoint x: 383, startPoint y: 169, endPoint x: 361, endPoint y: 170, distance: 22.8
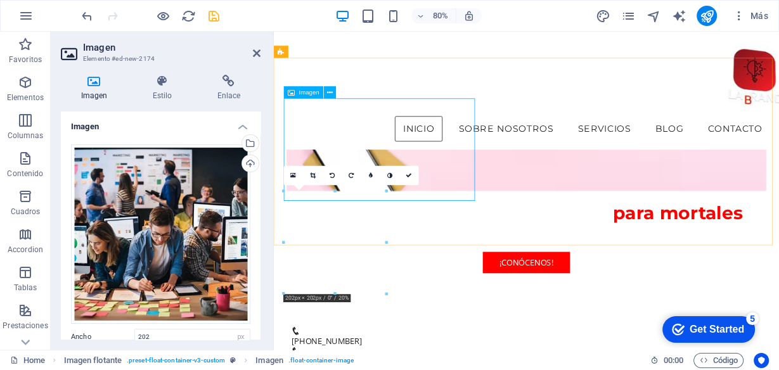
scroll to position [252, 0]
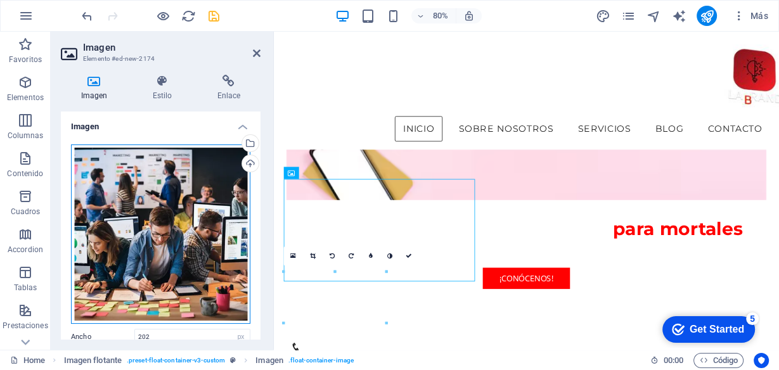
click at [215, 215] on div "Arrastra archivos aquí, haz clic para escoger archivos o selecciona archivos de…" at bounding box center [160, 233] width 179 height 179
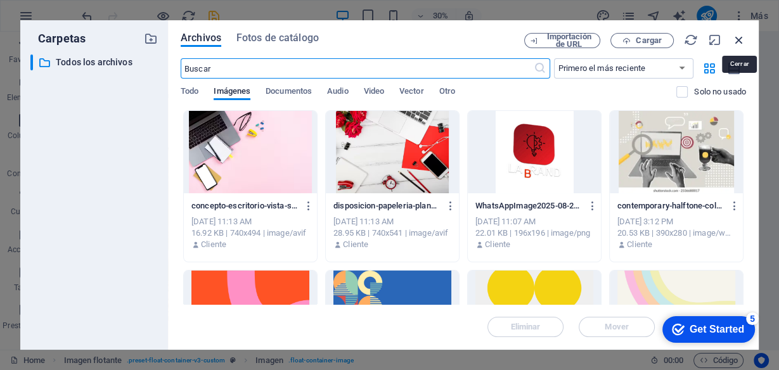
click at [739, 37] on icon "button" at bounding box center [739, 40] width 14 height 14
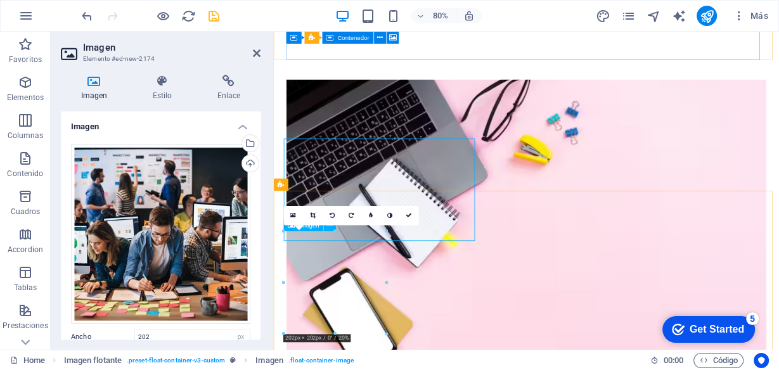
scroll to position [302, 0]
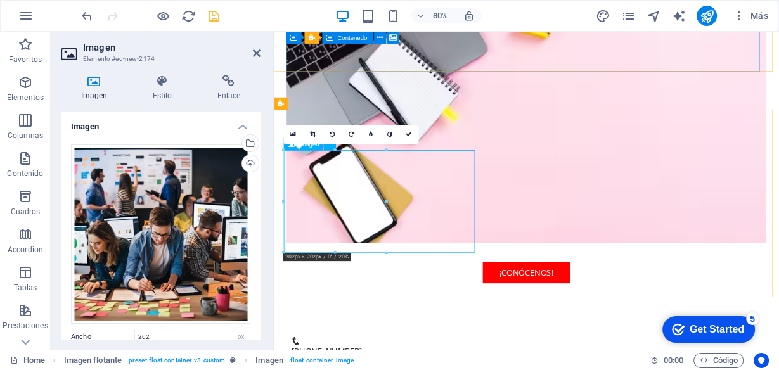
scroll to position [404, 0]
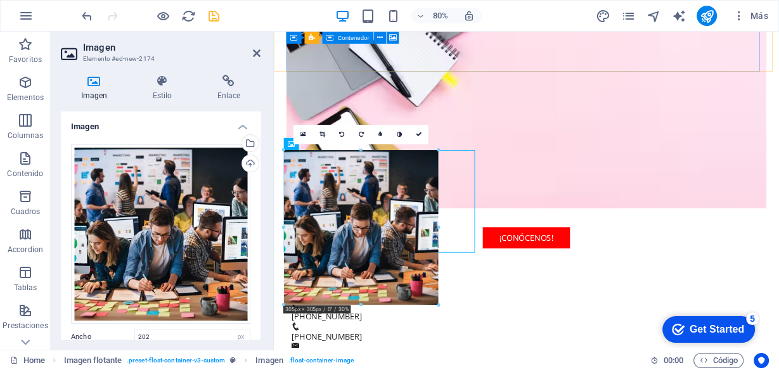
drag, startPoint x: 387, startPoint y: 251, endPoint x: 162, endPoint y: 276, distance: 225.7
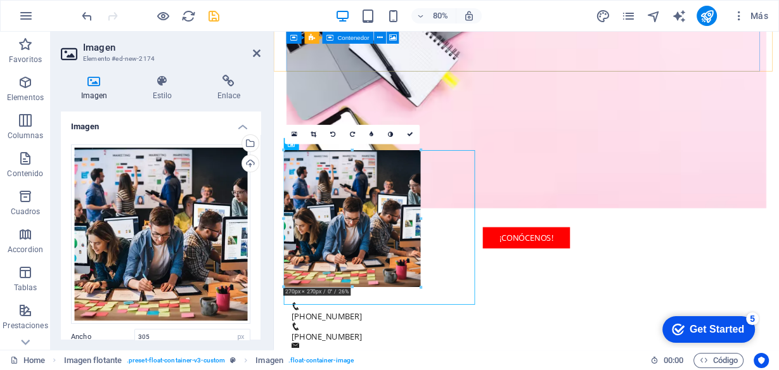
drag, startPoint x: 439, startPoint y: 304, endPoint x: 176, endPoint y: 297, distance: 263.1
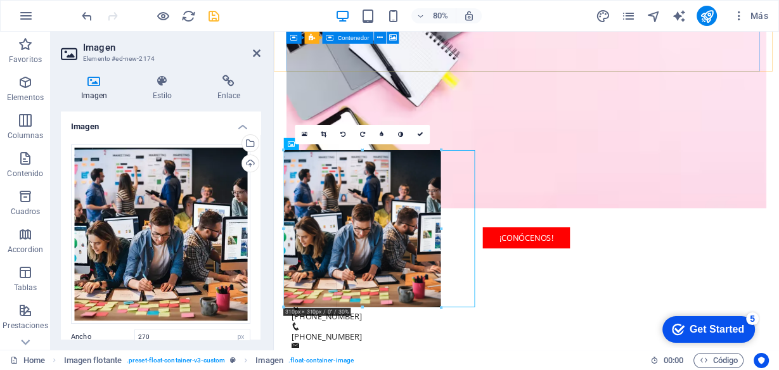
drag, startPoint x: 442, startPoint y: 295, endPoint x: 449, endPoint y: 300, distance: 8.3
type input "310"
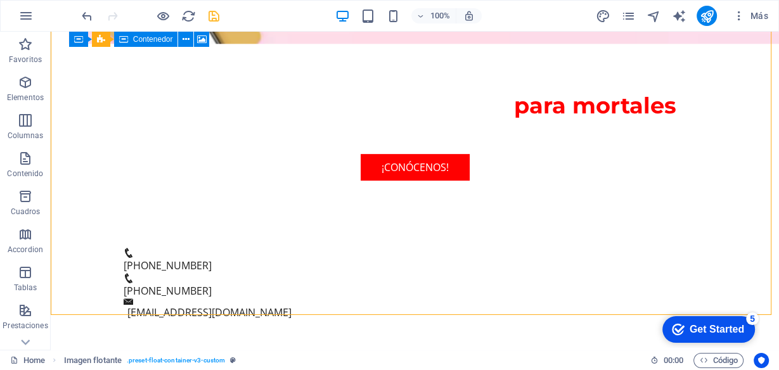
scroll to position [454, 0]
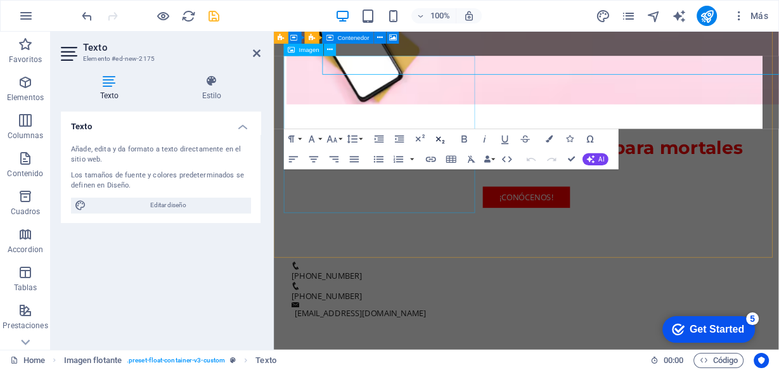
scroll to position [522, 0]
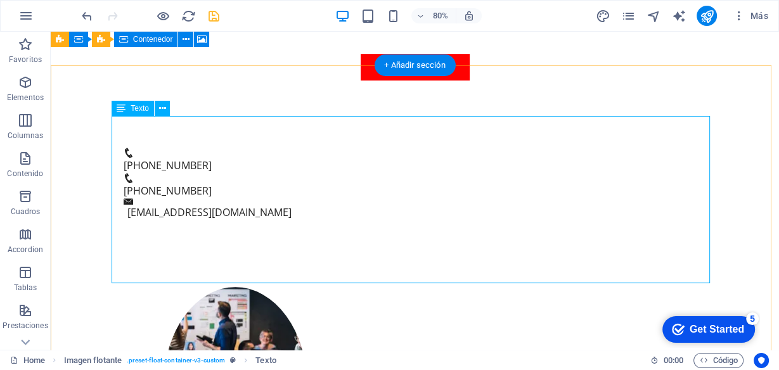
scroll to position [454, 0]
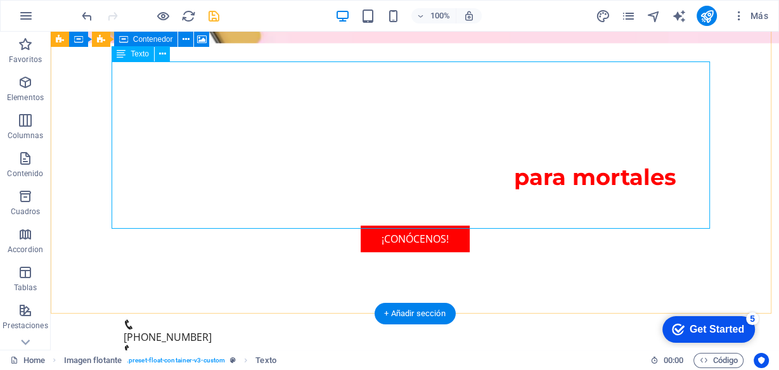
scroll to position [522, 0]
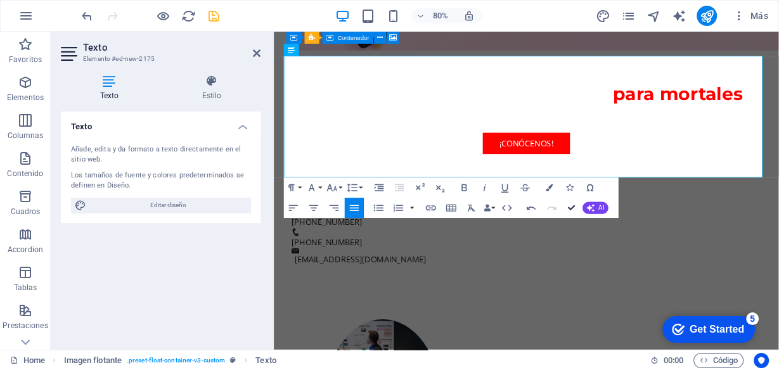
drag, startPoint x: 572, startPoint y: 207, endPoint x: 519, endPoint y: 181, distance: 58.4
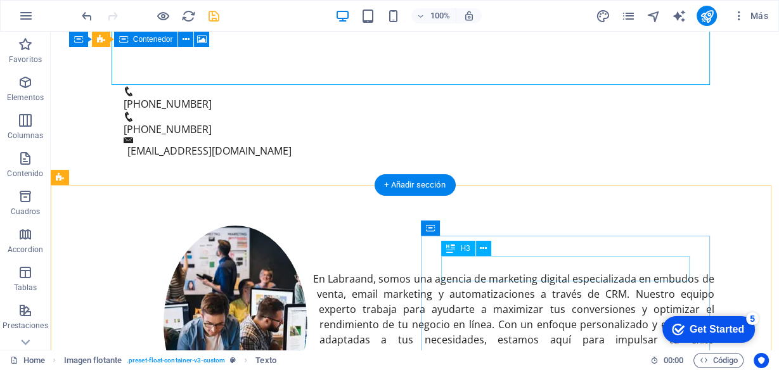
scroll to position [606, 0]
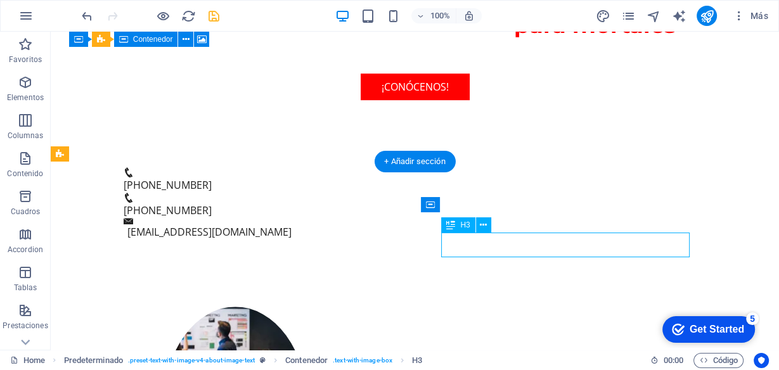
scroll to position [674, 0]
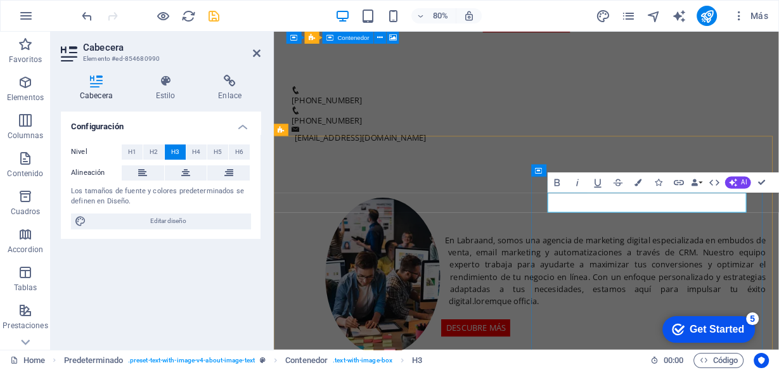
drag, startPoint x: 719, startPoint y: 237, endPoint x: 616, endPoint y: 240, distance: 102.7
copy span "Sobre nosotros"
click at [659, 189] on div "En Labraand, somos una agencia de marketing digital especializada en embudos de…" at bounding box center [589, 326] width 631 height 275
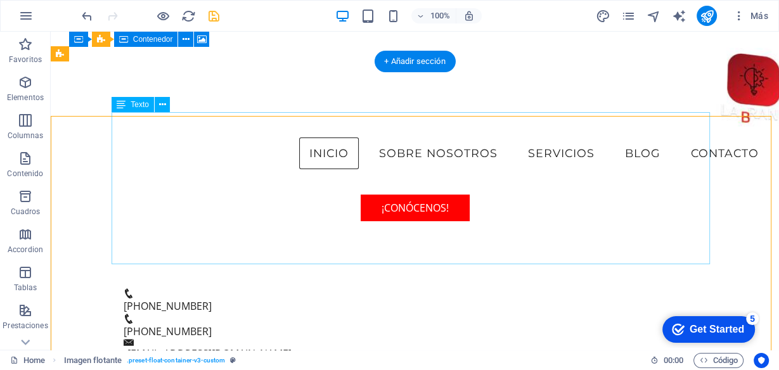
scroll to position [298, 0]
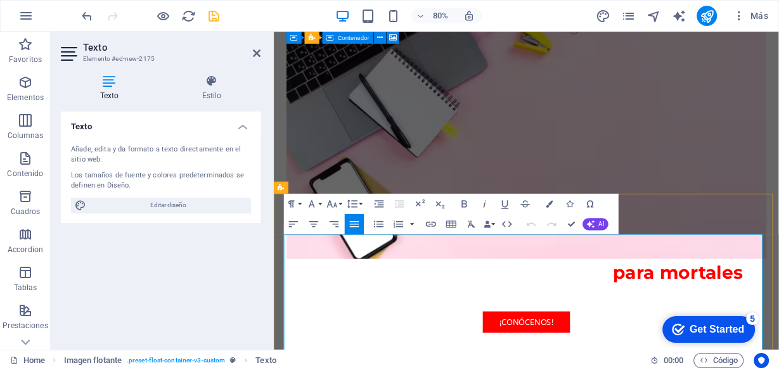
drag, startPoint x: 643, startPoint y: 330, endPoint x: 484, endPoint y: 323, distance: 159.2
drag, startPoint x: 636, startPoint y: 329, endPoint x: 634, endPoint y: 337, distance: 8.0
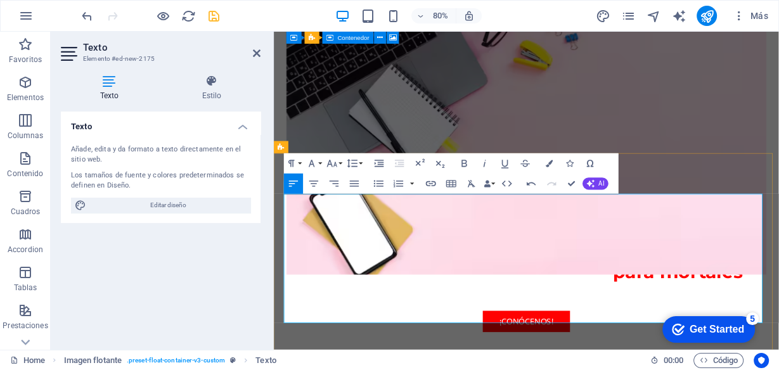
scroll to position [349, 0]
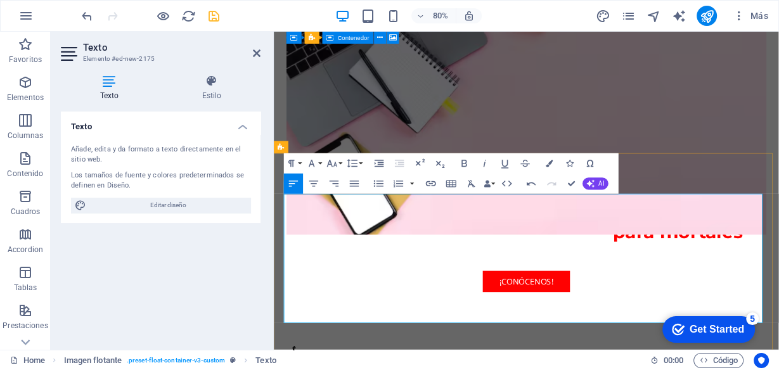
drag, startPoint x: 644, startPoint y: 274, endPoint x: 487, endPoint y: 277, distance: 157.2
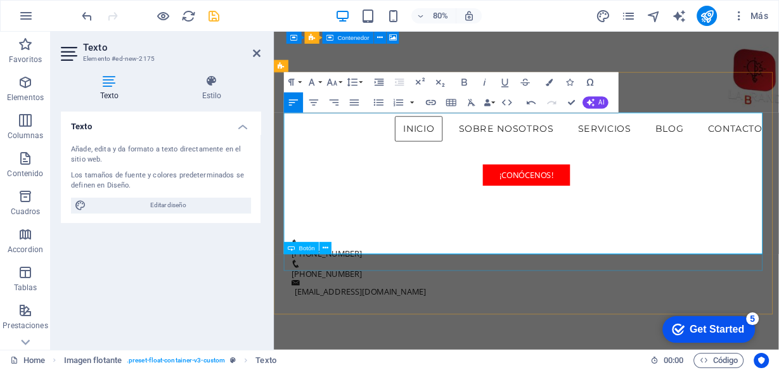
scroll to position [285, 0]
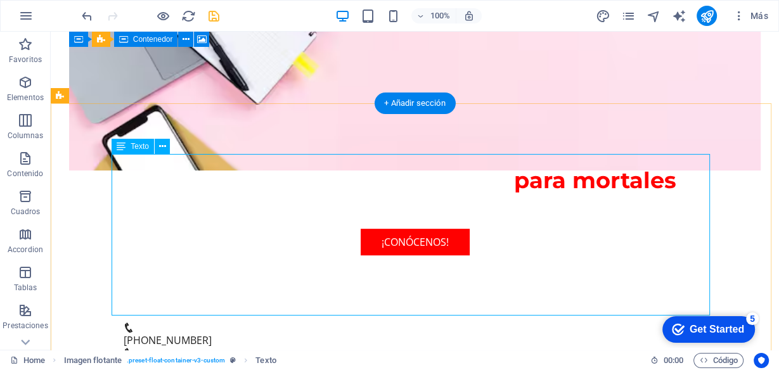
scroll to position [430, 0]
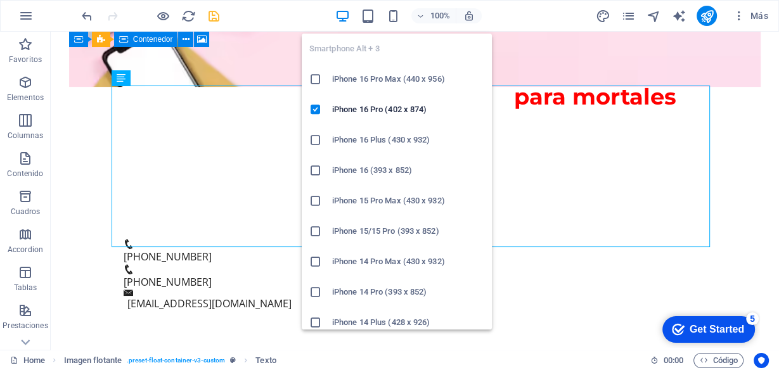
drag, startPoint x: 397, startPoint y: 8, endPoint x: 404, endPoint y: 34, distance: 26.9
click at [397, 9] on icon "button" at bounding box center [393, 16] width 15 height 15
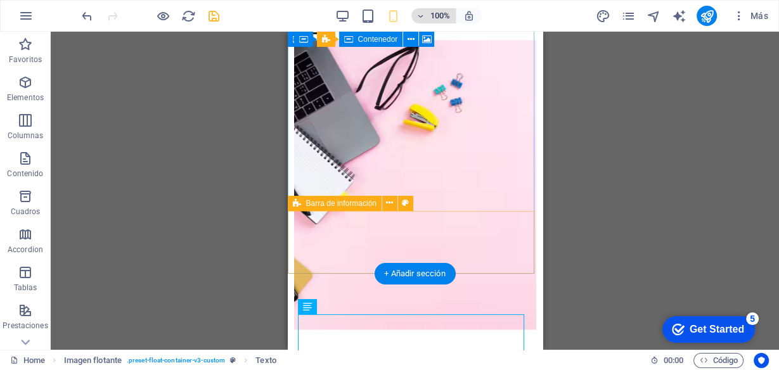
scroll to position [105, 0]
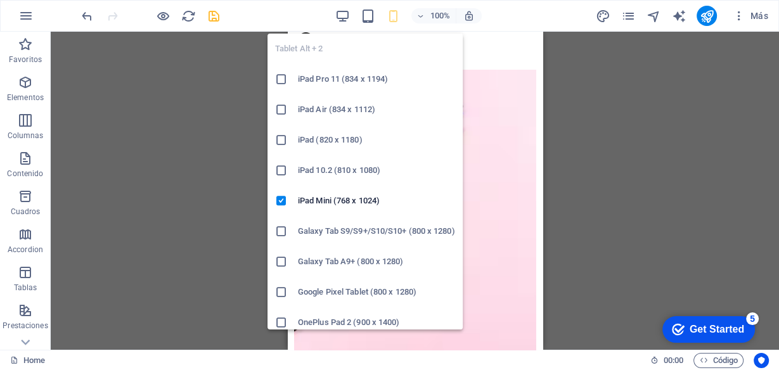
drag, startPoint x: 366, startPoint y: 16, endPoint x: 371, endPoint y: 28, distance: 13.3
click at [366, 16] on icon "button" at bounding box center [368, 16] width 15 height 15
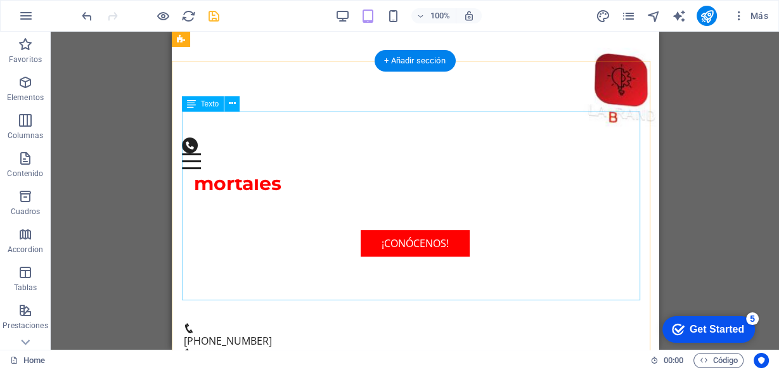
scroll to position [319, 0]
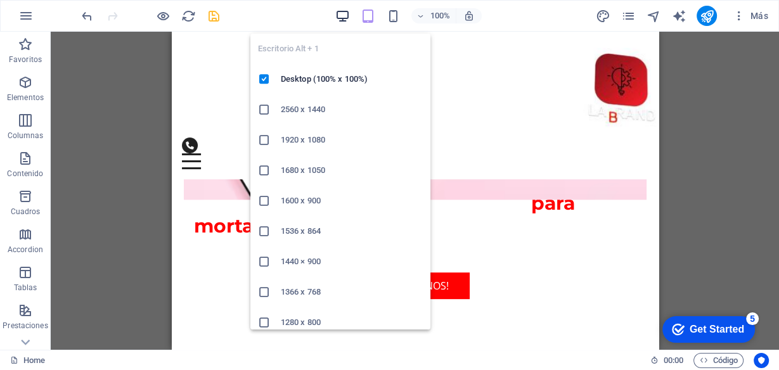
click at [340, 13] on icon "button" at bounding box center [342, 16] width 15 height 15
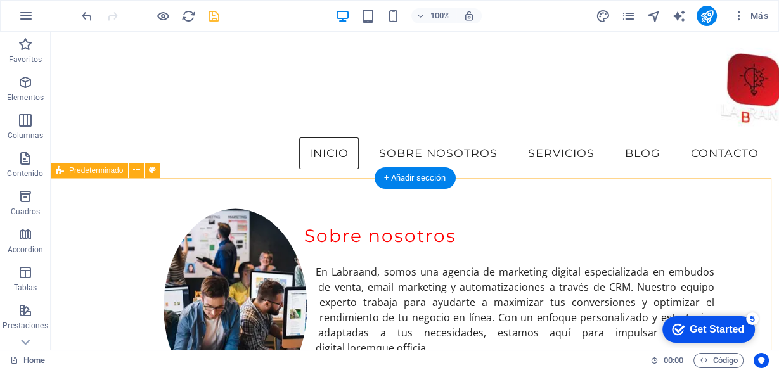
scroll to position [518, 0]
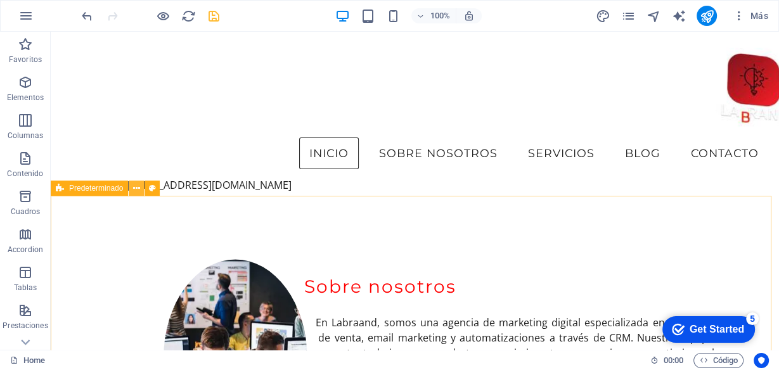
click at [138, 186] on icon at bounding box center [136, 188] width 7 height 13
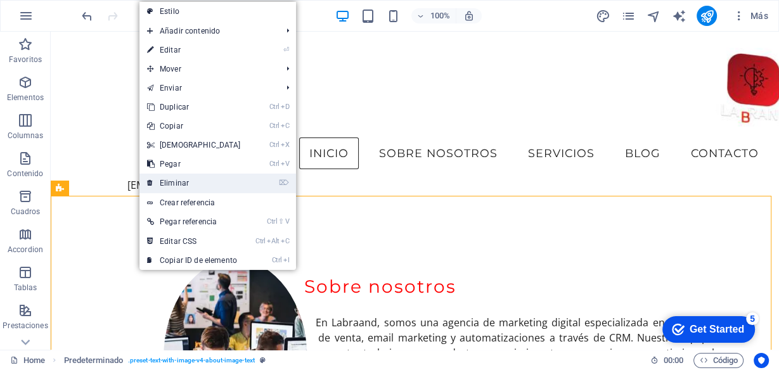
click at [179, 187] on link "⌦ Eliminar" at bounding box center [193, 183] width 109 height 19
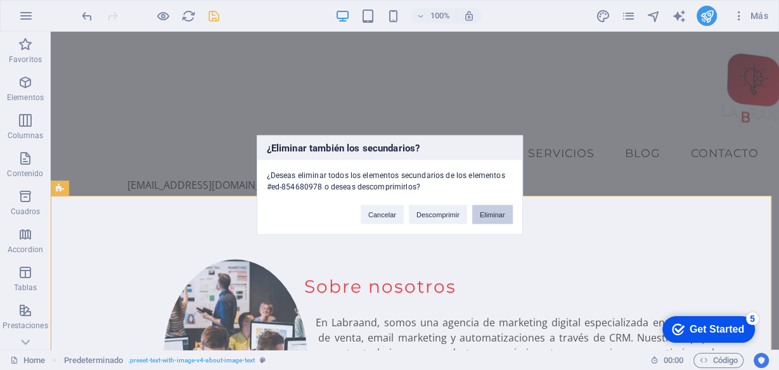
click at [502, 215] on button "Eliminar" at bounding box center [492, 214] width 41 height 19
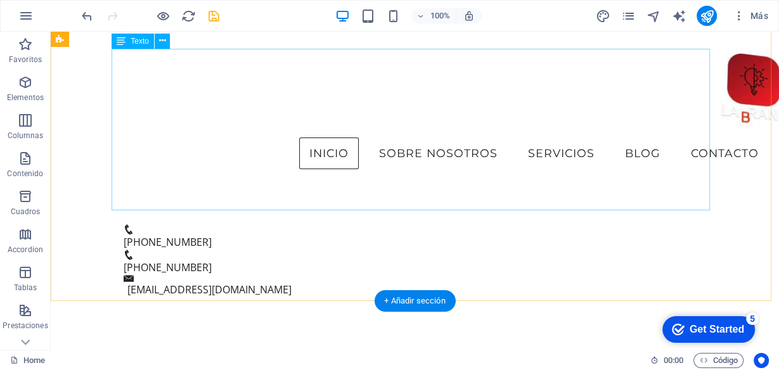
scroll to position [261, 0]
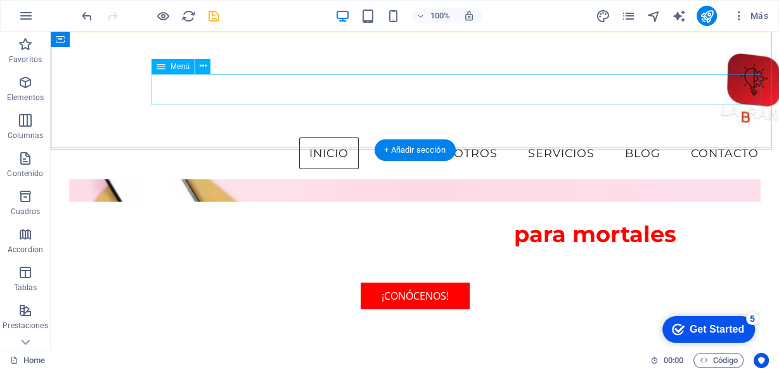
click at [451, 138] on nav "Inicio Sobre nosotros Servicios Blog contacto" at bounding box center [415, 154] width 708 height 32
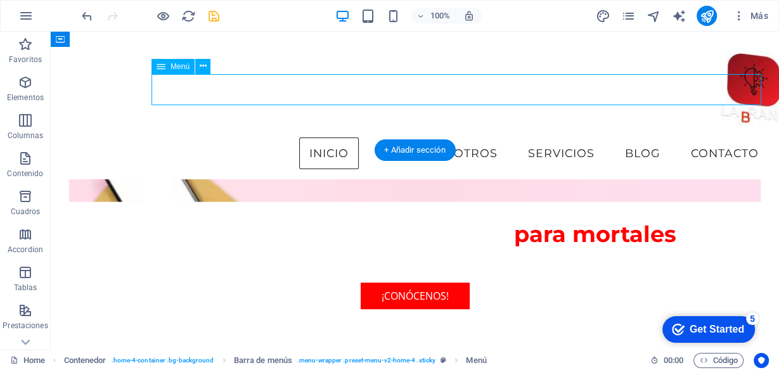
click at [451, 138] on nav "Inicio Sobre nosotros Servicios Blog contacto" at bounding box center [415, 154] width 708 height 32
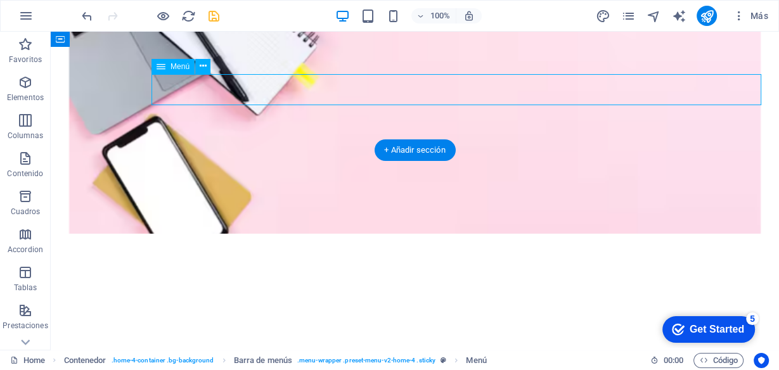
select select
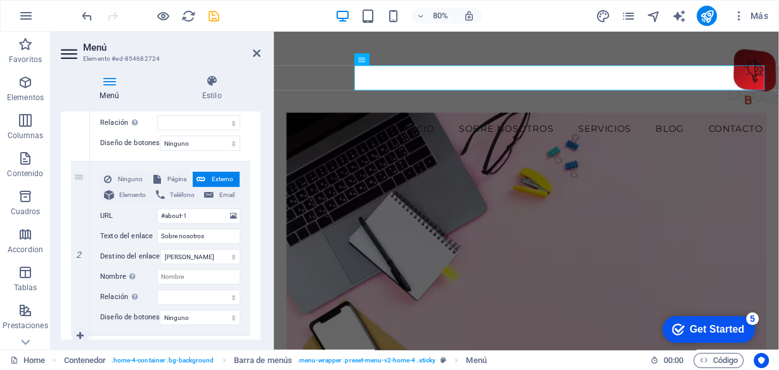
scroll to position [253, 0]
drag, startPoint x: 202, startPoint y: 216, endPoint x: 164, endPoint y: 216, distance: 38.0
click at [164, 216] on input "#about-1" at bounding box center [198, 217] width 83 height 15
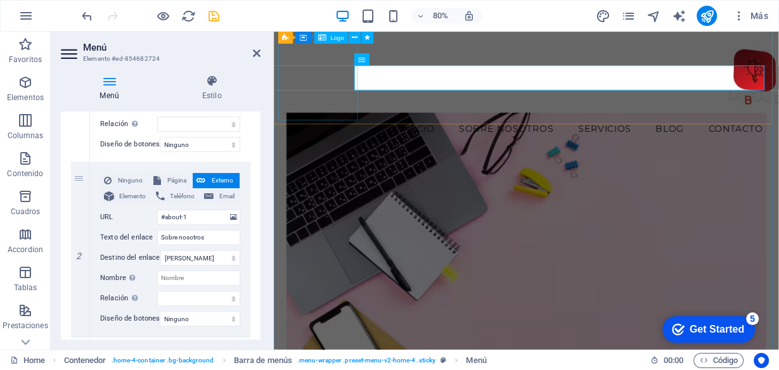
click at [465, 223] on figure at bounding box center [590, 313] width 600 height 362
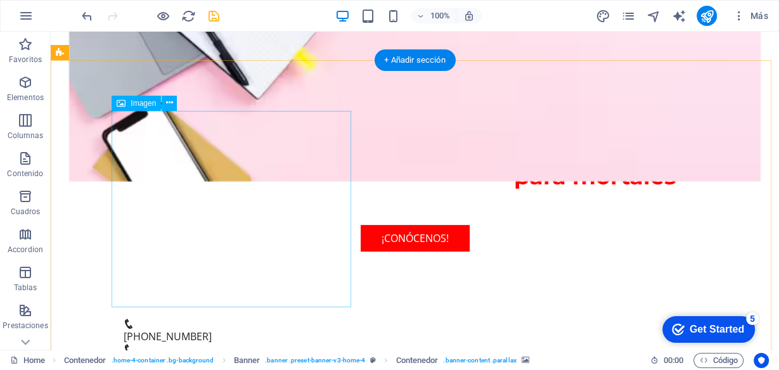
scroll to position [406, 0]
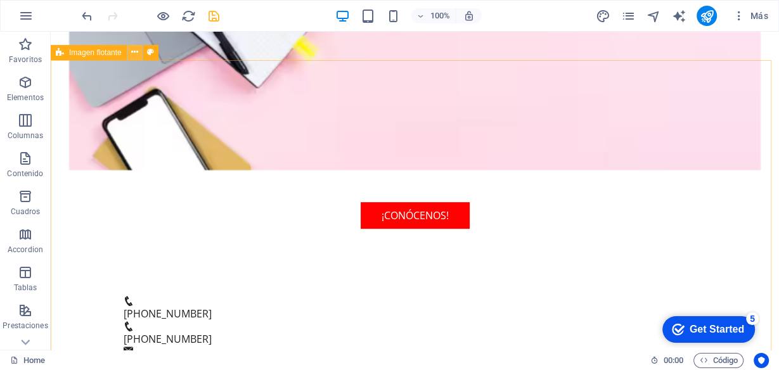
click at [131, 53] on button at bounding box center [134, 52] width 15 height 15
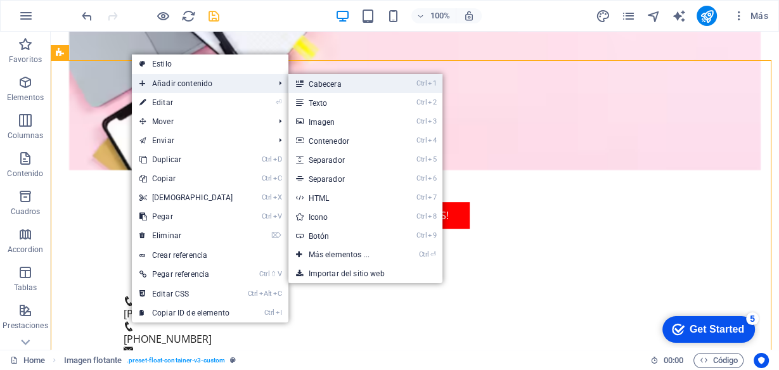
click at [350, 91] on link "Ctrl 1 Cabecera" at bounding box center [341, 83] width 106 height 19
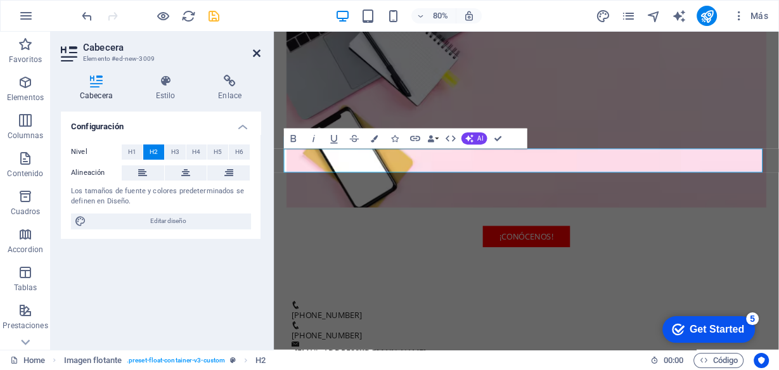
click at [259, 50] on icon at bounding box center [257, 53] width 8 height 10
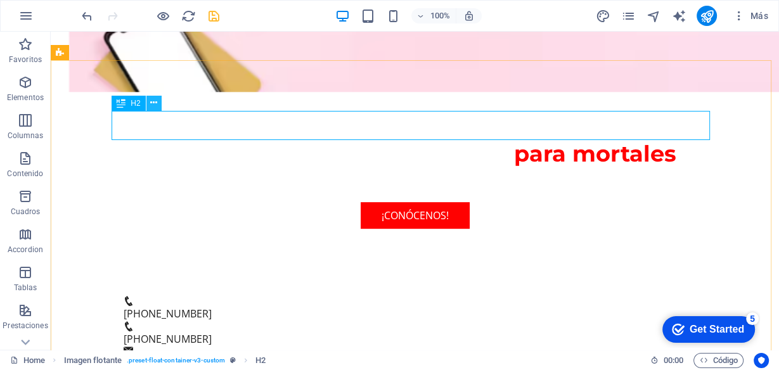
click at [155, 104] on icon at bounding box center [153, 102] width 7 height 13
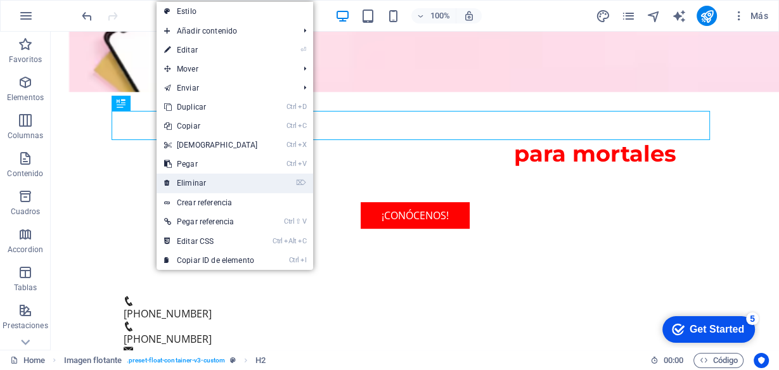
click at [200, 179] on link "⌦ Eliminar" at bounding box center [211, 183] width 109 height 19
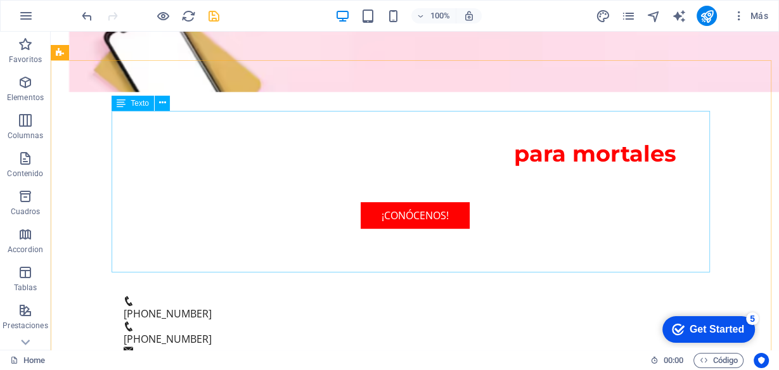
click at [133, 104] on span "Texto" at bounding box center [140, 103] width 18 height 8
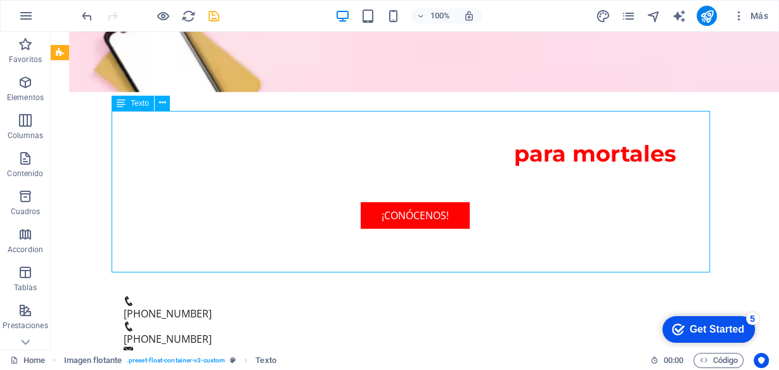
click at [133, 104] on span "Texto" at bounding box center [140, 103] width 18 height 8
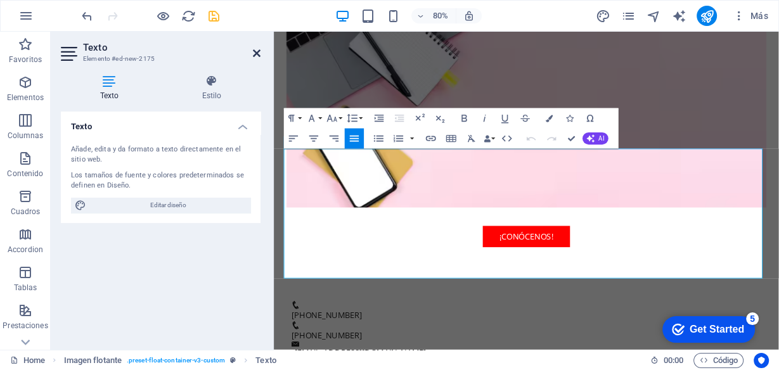
click at [257, 53] on icon at bounding box center [257, 53] width 8 height 10
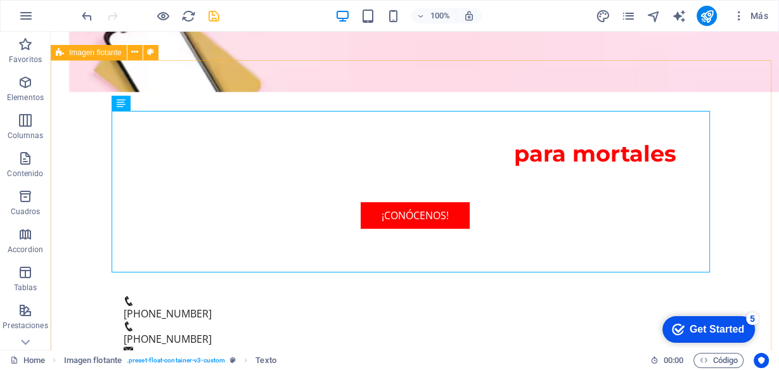
click at [98, 54] on span "Imagen flotante" at bounding box center [95, 53] width 53 height 8
select select "%"
select select "rem"
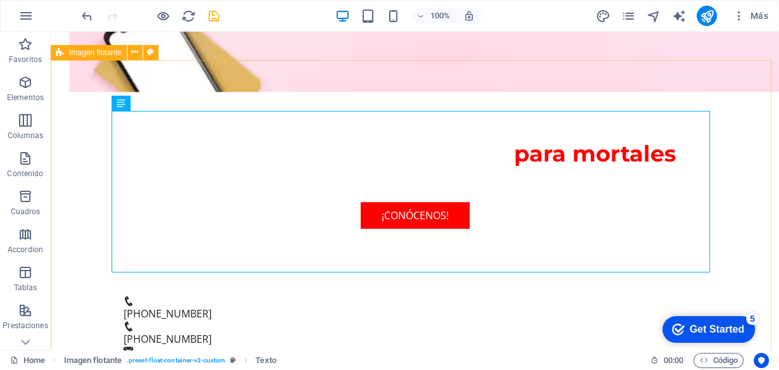
select select "rem"
select select "%"
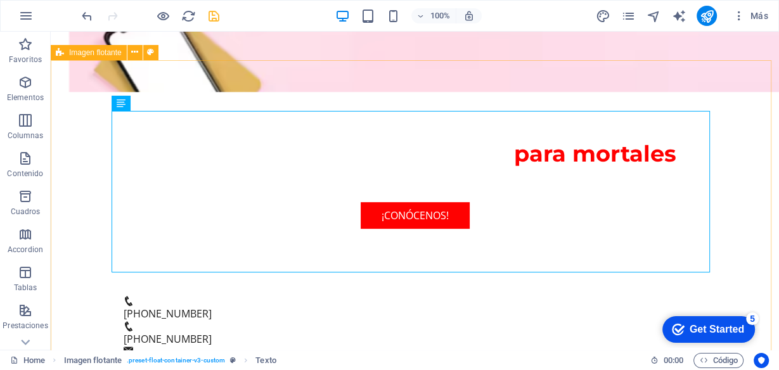
select select "%"
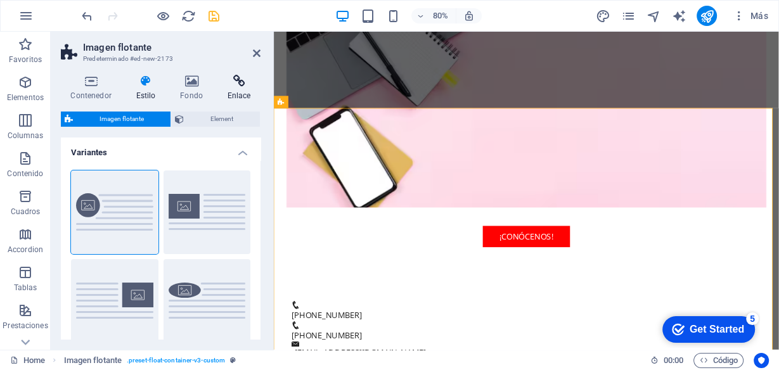
click at [236, 93] on h4 "Enlace" at bounding box center [238, 88] width 43 height 27
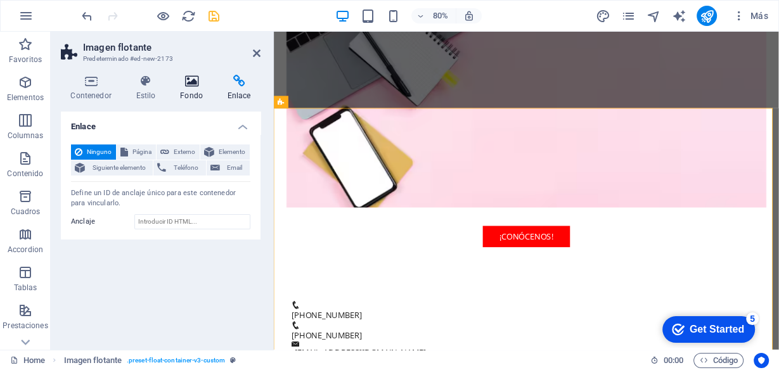
click at [190, 82] on icon at bounding box center [191, 81] width 42 height 13
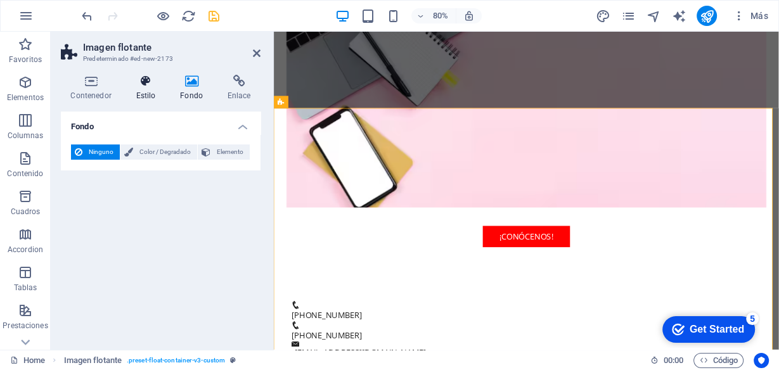
click at [154, 88] on h4 "Estilo" at bounding box center [148, 88] width 44 height 27
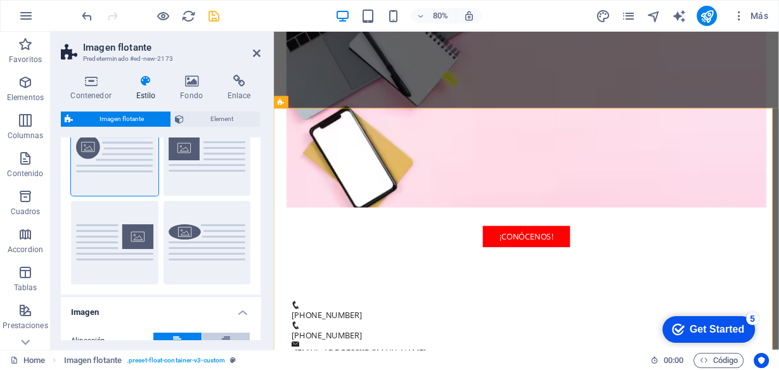
scroll to position [0, 0]
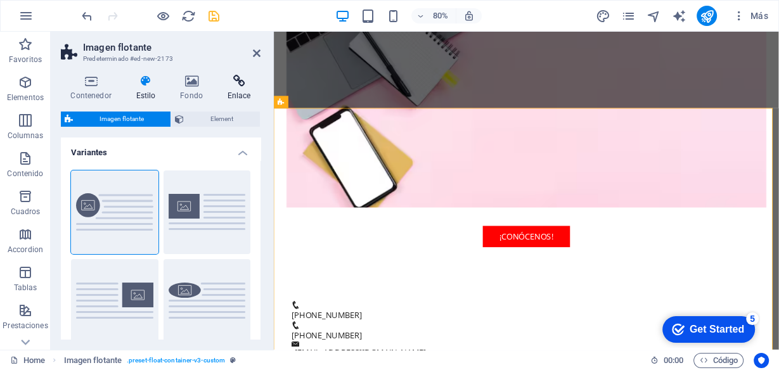
click at [228, 94] on h4 "Enlace" at bounding box center [238, 88] width 43 height 27
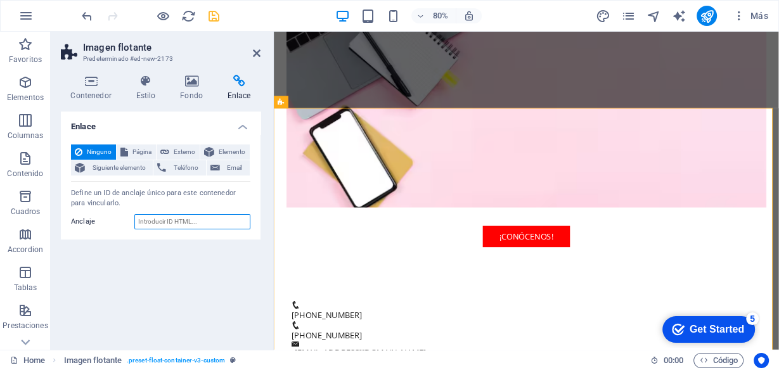
click at [181, 220] on input "Anclaje" at bounding box center [192, 221] width 116 height 15
paste input "about-1"
type input "about-1"
drag, startPoint x: 241, startPoint y: 285, endPoint x: 253, endPoint y: 175, distance: 110.9
click at [241, 285] on div "Enlace Ninguno Página Externo Elemento Siguiente elemento Teléfono Email Página…" at bounding box center [161, 226] width 200 height 228
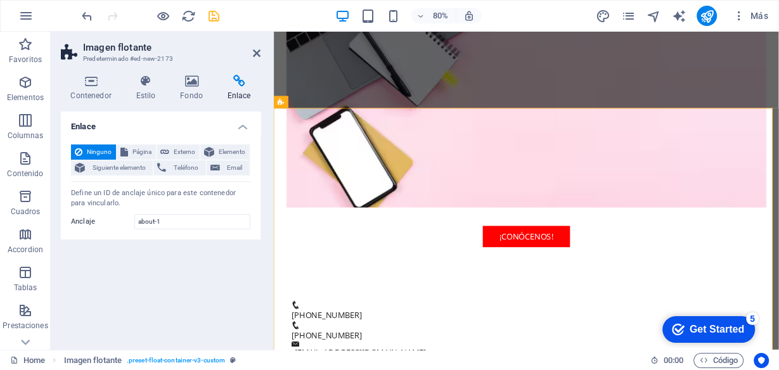
click at [245, 48] on h2 "Imagen flotante" at bounding box center [171, 47] width 177 height 11
click at [256, 55] on icon at bounding box center [257, 53] width 8 height 10
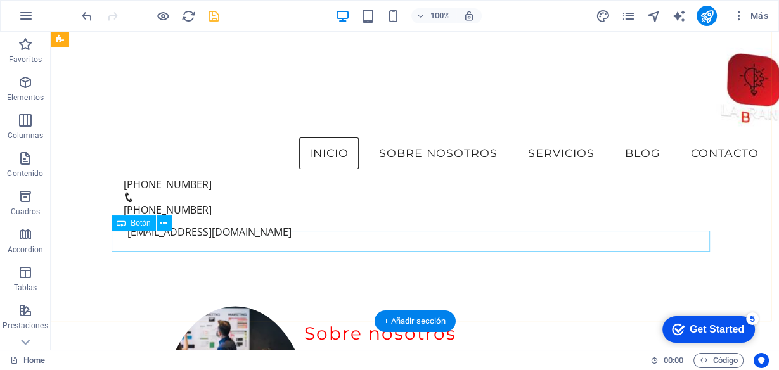
scroll to position [300, 0]
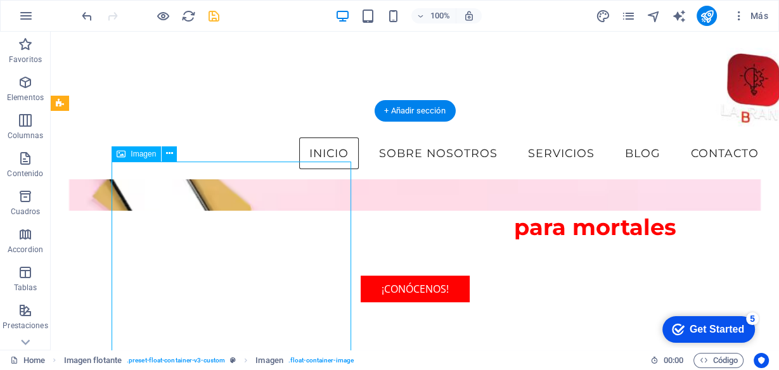
select select "px"
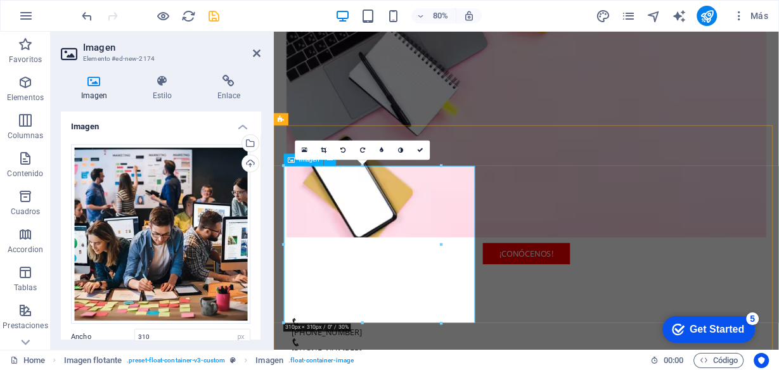
scroll to position [452, 0]
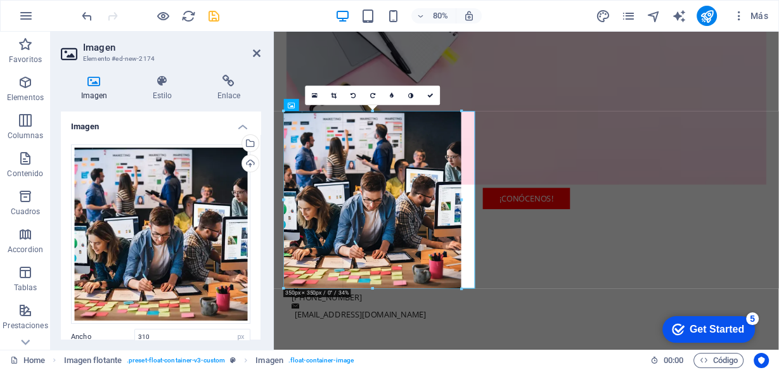
drag, startPoint x: 448, startPoint y: 188, endPoint x: 243, endPoint y: 196, distance: 204.8
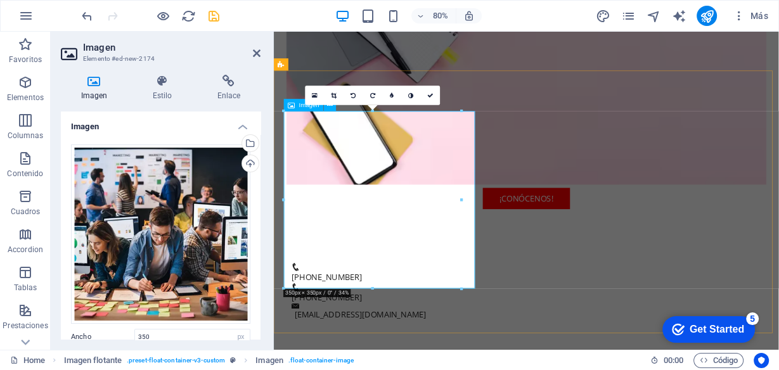
drag, startPoint x: 733, startPoint y: 230, endPoint x: 475, endPoint y: 234, distance: 258.6
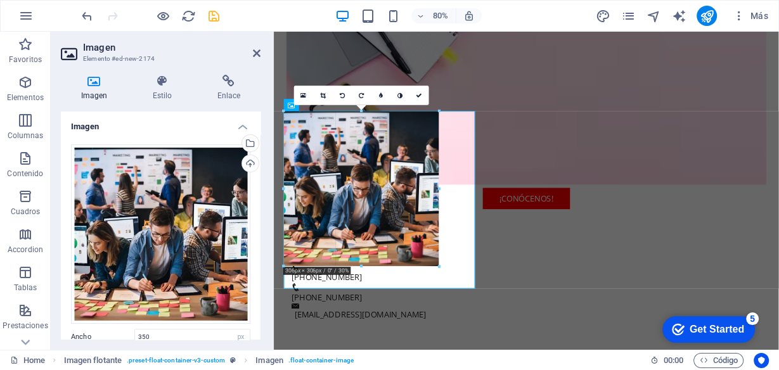
drag, startPoint x: 463, startPoint y: 198, endPoint x: 430, endPoint y: 197, distance: 33.0
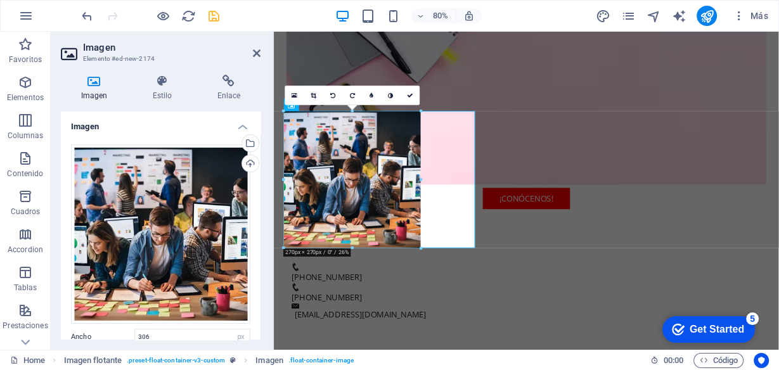
drag, startPoint x: 439, startPoint y: 188, endPoint x: 416, endPoint y: 183, distance: 23.5
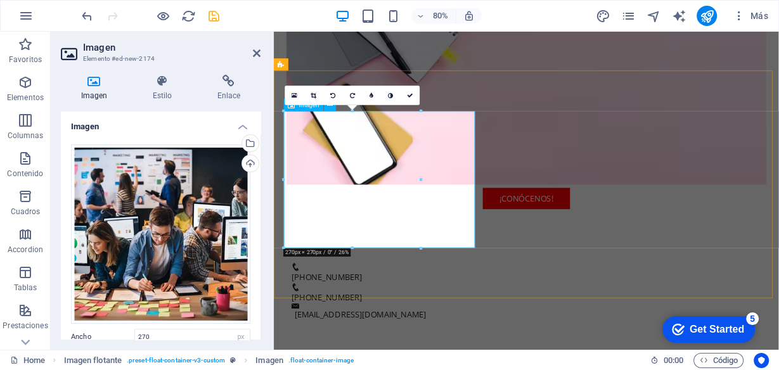
drag, startPoint x: 695, startPoint y: 207, endPoint x: 482, endPoint y: 213, distance: 212.4
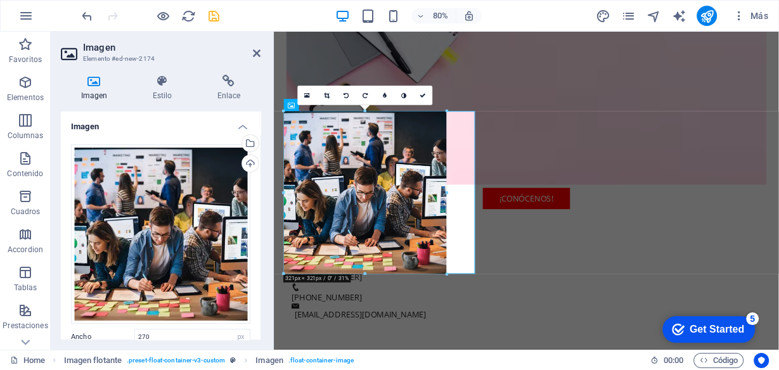
drag, startPoint x: 420, startPoint y: 181, endPoint x: 224, endPoint y: 192, distance: 196.8
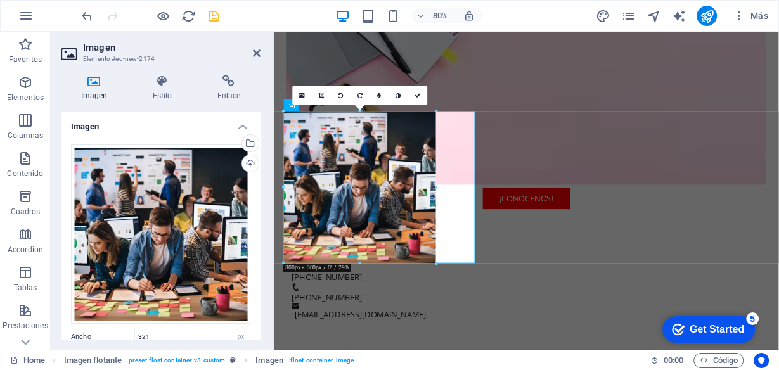
drag, startPoint x: 447, startPoint y: 275, endPoint x: 197, endPoint y: 232, distance: 253.4
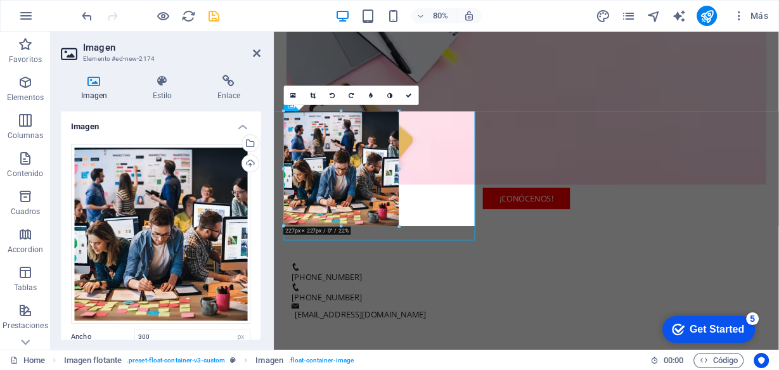
drag, startPoint x: 283, startPoint y: 110, endPoint x: 329, endPoint y: 157, distance: 66.3
type input "227"
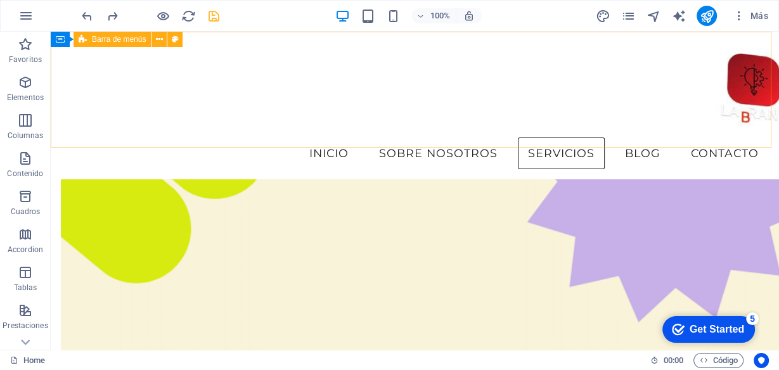
scroll to position [3160, 0]
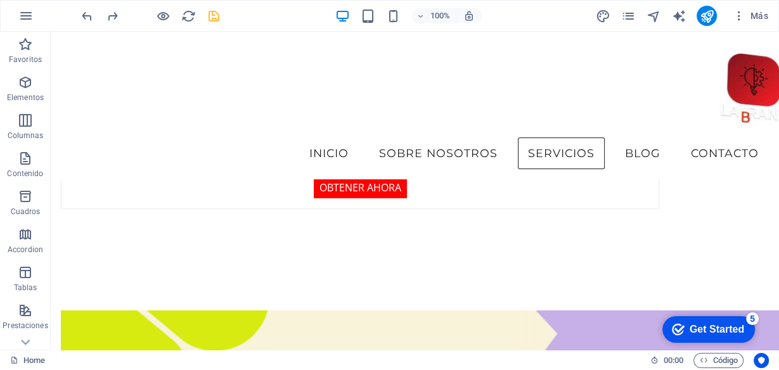
click at [712, 6] on div at bounding box center [706, 16] width 20 height 20
click at [709, 16] on icon "publish" at bounding box center [707, 16] width 15 height 15
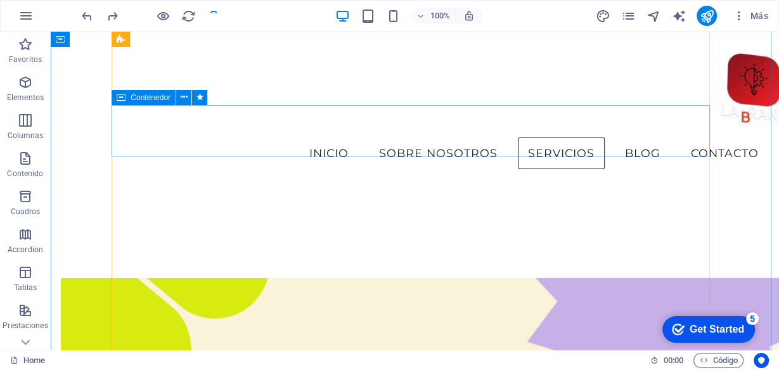
scroll to position [2906, 0]
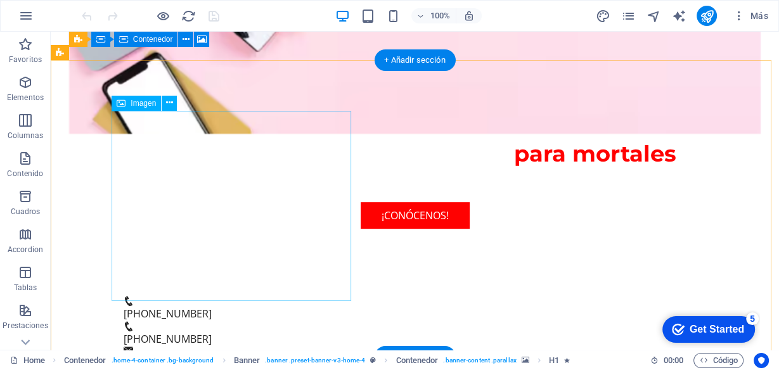
scroll to position [406, 0]
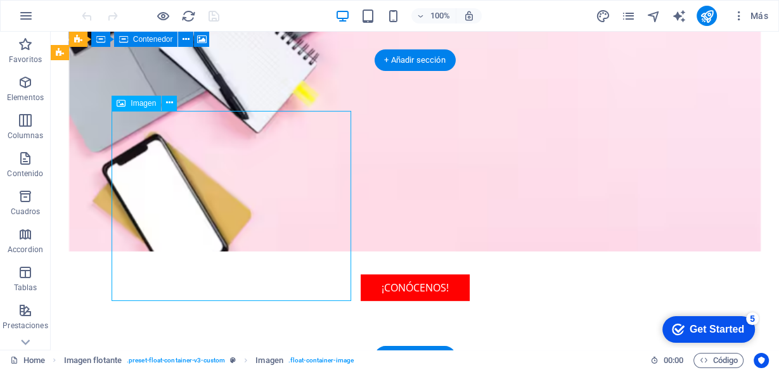
select select "px"
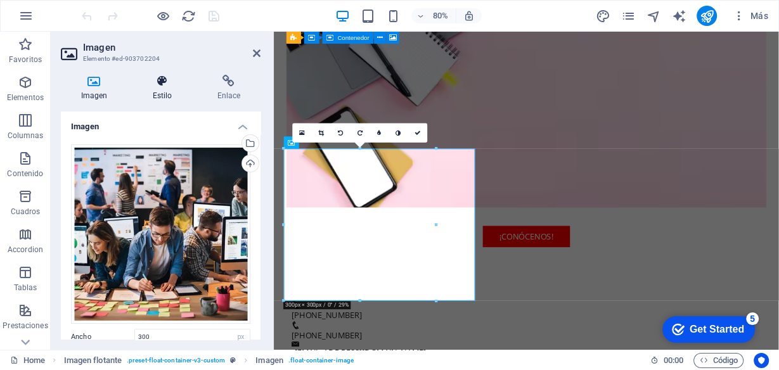
click at [164, 90] on h4 "Estilo" at bounding box center [164, 88] width 65 height 27
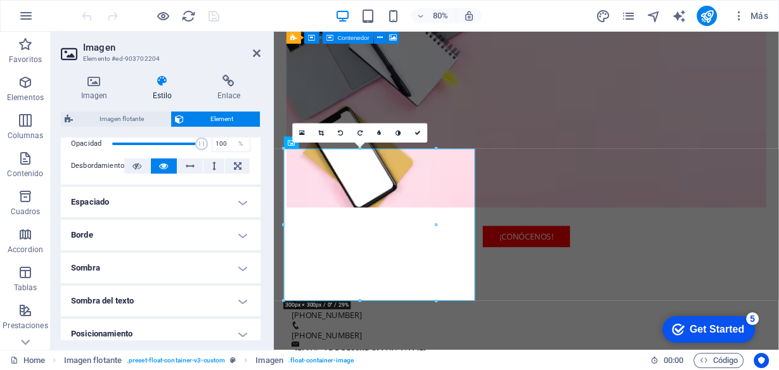
scroll to position [0, 0]
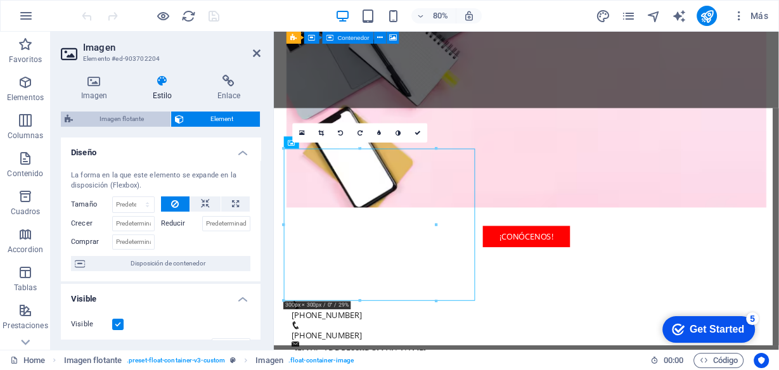
click at [118, 119] on span "Imagen flotante" at bounding box center [122, 119] width 90 height 15
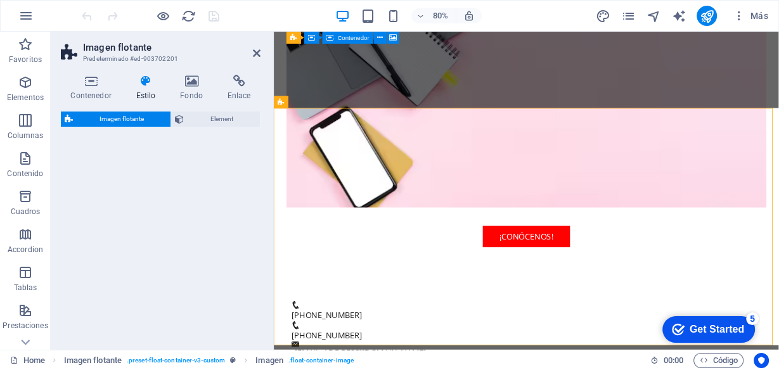
select select "%"
select select "rem"
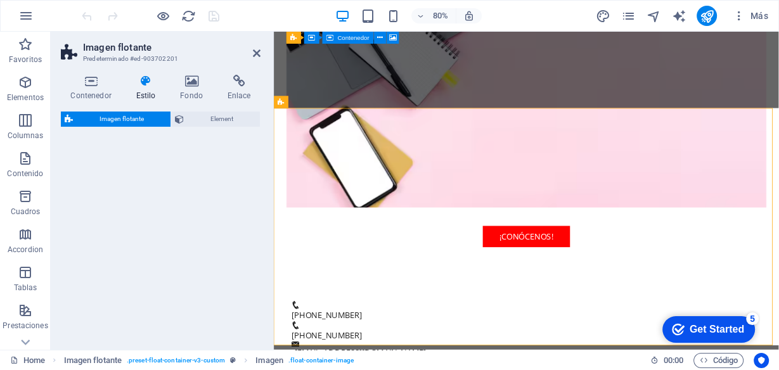
select select "%"
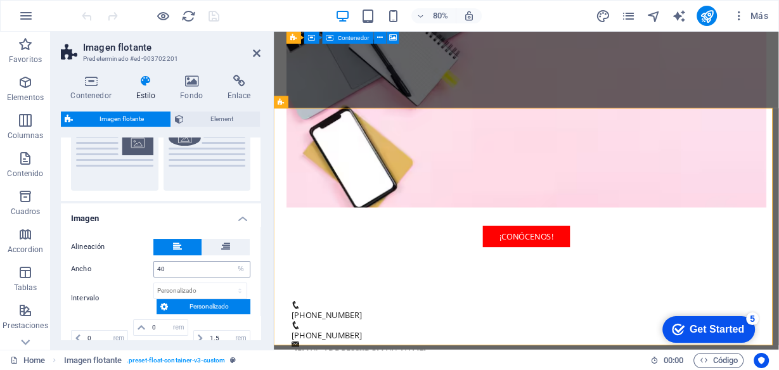
scroll to position [51, 0]
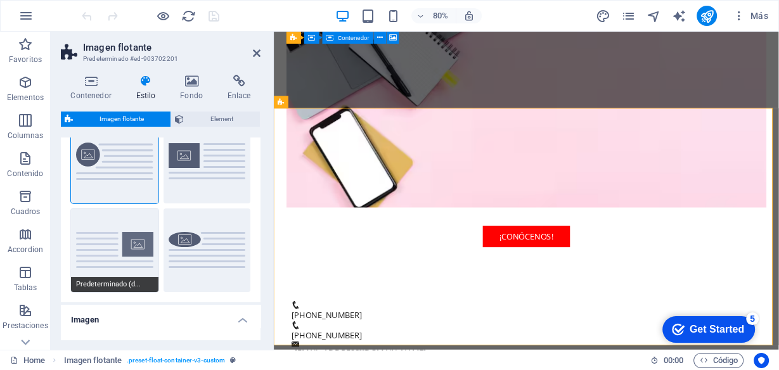
click at [126, 255] on button "Predeterminado (d..." at bounding box center [114, 250] width 87 height 84
type input "1.5"
type input "0"
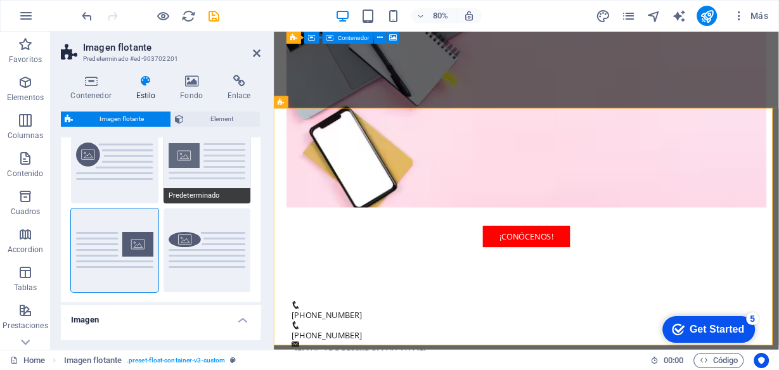
click at [203, 159] on button "Predeterminado" at bounding box center [207, 162] width 87 height 84
type input "0"
type input "1.5"
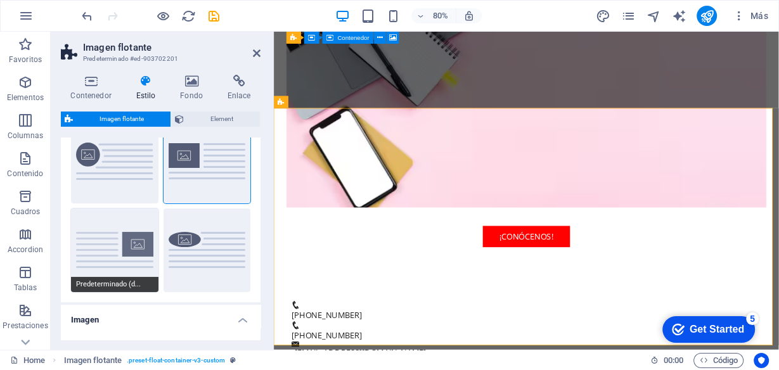
click at [112, 240] on button "Predeterminado (d..." at bounding box center [114, 250] width 87 height 84
type input "1.5"
type input "0"
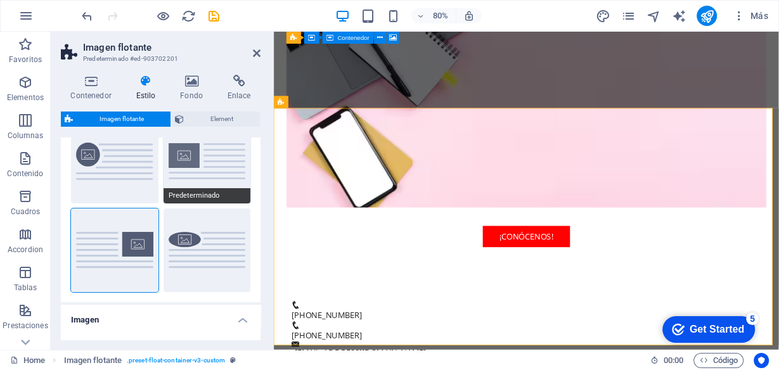
click at [209, 170] on button "Predeterminado" at bounding box center [207, 162] width 87 height 84
type input "0"
type input "1.5"
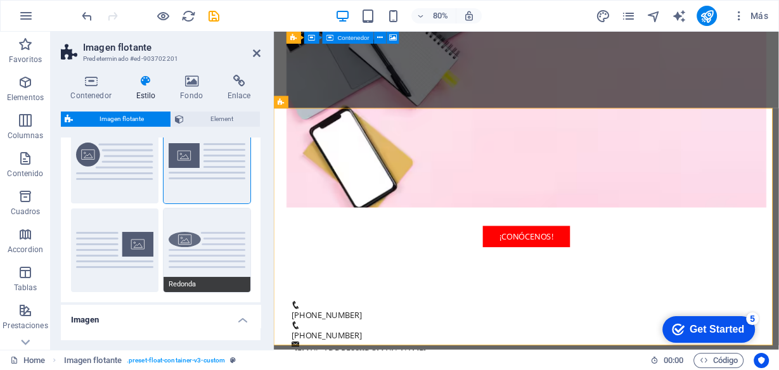
click at [205, 243] on button "Redonda" at bounding box center [207, 250] width 87 height 84
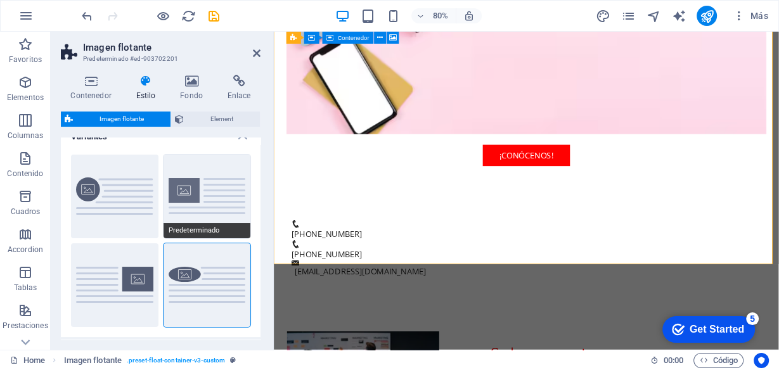
scroll to position [0, 0]
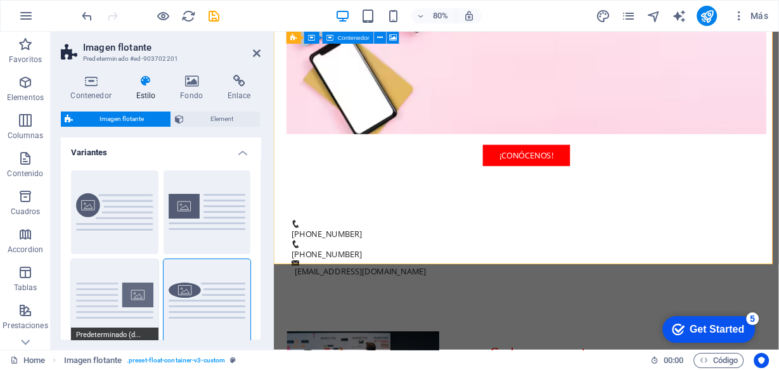
click at [103, 286] on button "Predeterminado (d..." at bounding box center [114, 301] width 87 height 84
type input "1.5"
type input "0"
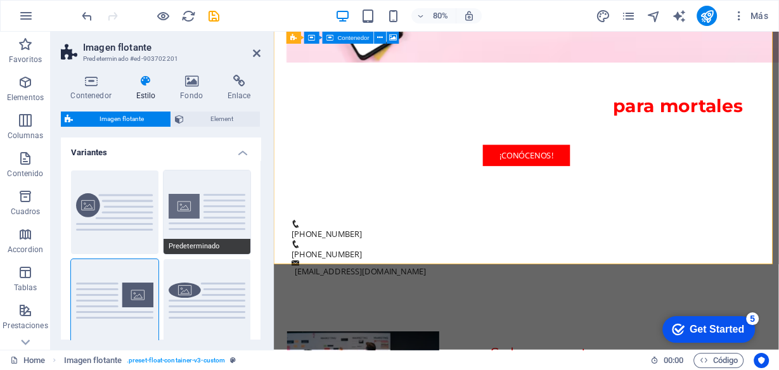
click at [232, 199] on button "Predeterminado" at bounding box center [207, 212] width 87 height 84
type input "0"
type input "1.5"
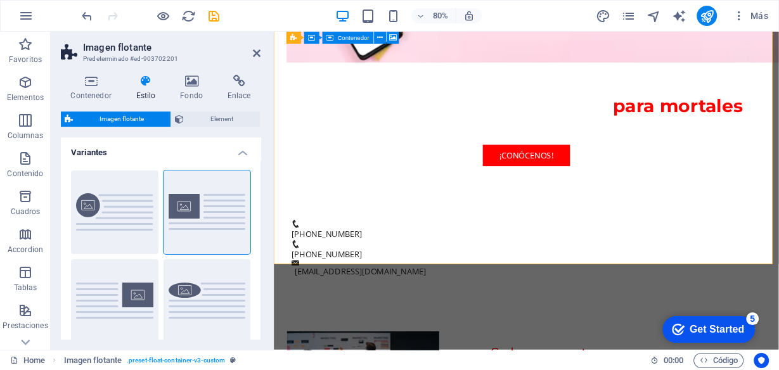
click at [262, 56] on aside "Imagen flotante Predeterminado #ed-903702201 Contenedor Estilo Fondo Enlace Tam…" at bounding box center [162, 191] width 223 height 318
click at [258, 53] on aside "Imagen flotante Predeterminado #ed-903702201 Contenedor Estilo Fondo Enlace Tam…" at bounding box center [162, 191] width 223 height 318
click at [258, 53] on icon at bounding box center [257, 53] width 8 height 10
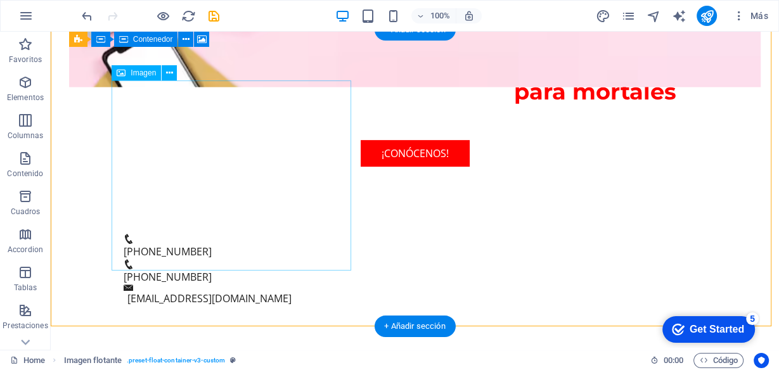
scroll to position [436, 0]
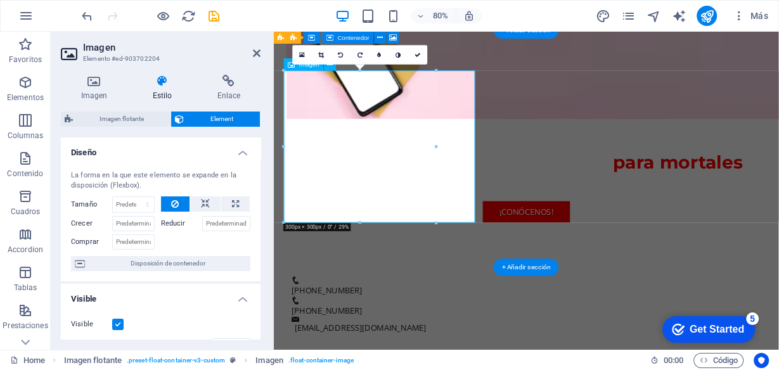
scroll to position [503, 0]
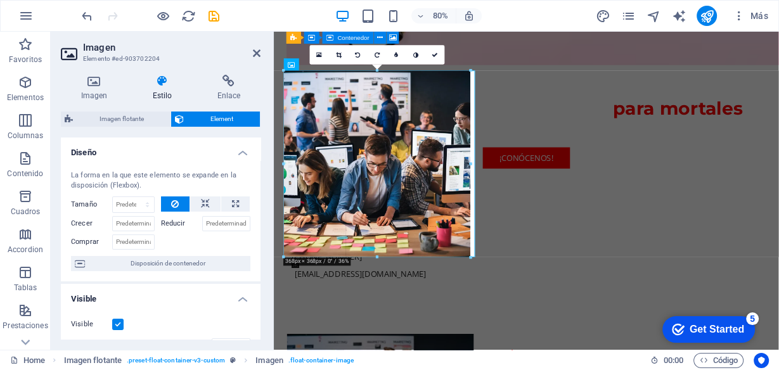
drag, startPoint x: 436, startPoint y: 145, endPoint x: 478, endPoint y: 146, distance: 42.5
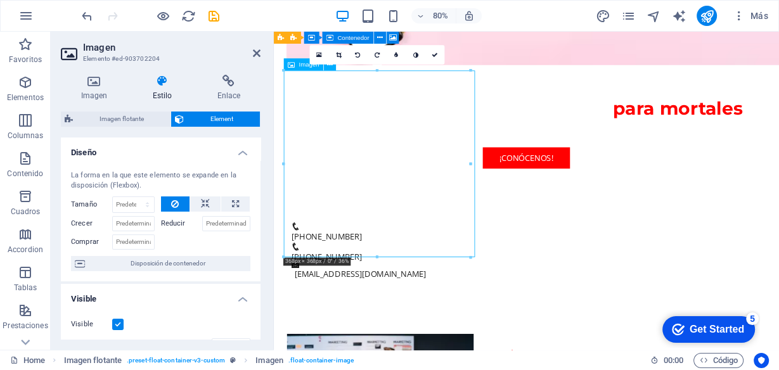
drag, startPoint x: 400, startPoint y: 311, endPoint x: 403, endPoint y: 275, distance: 35.6
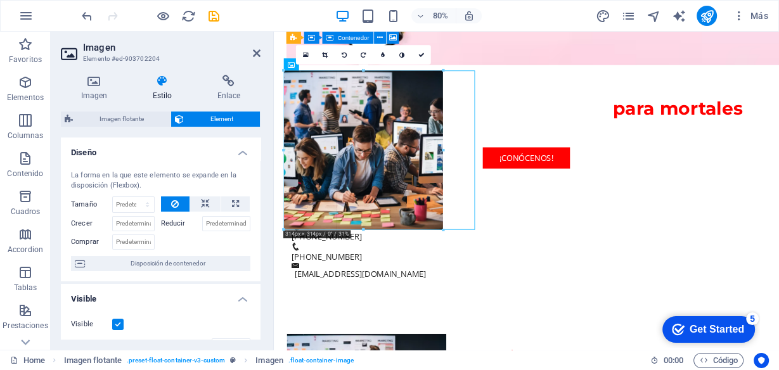
drag, startPoint x: 377, startPoint y: 257, endPoint x: 142, endPoint y: 228, distance: 236.9
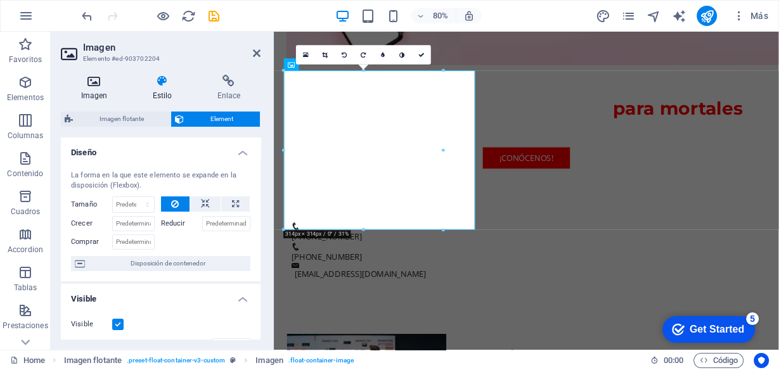
click at [98, 91] on h4 "Imagen" at bounding box center [97, 88] width 72 height 27
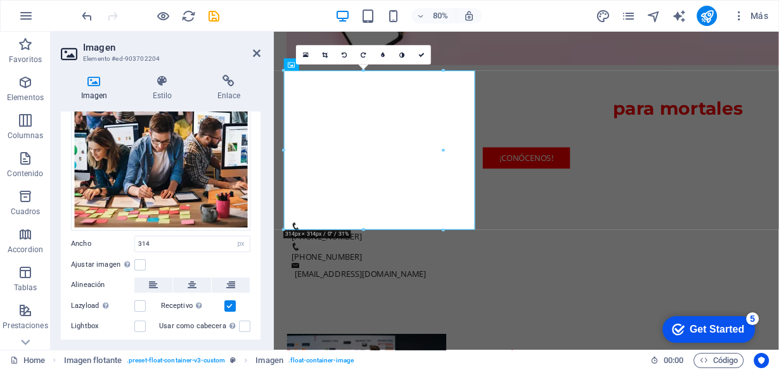
scroll to position [145, 0]
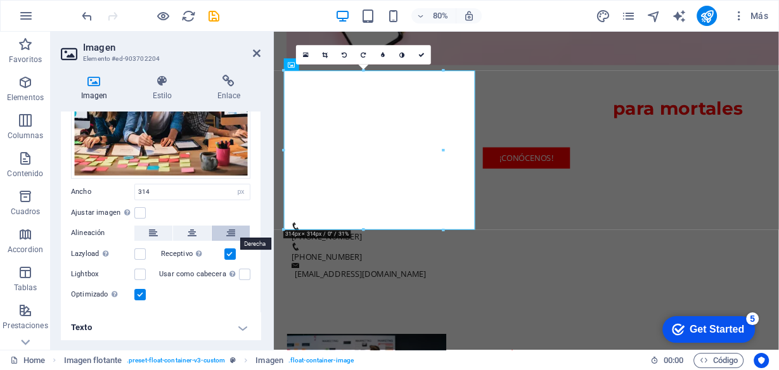
click at [234, 230] on button at bounding box center [231, 233] width 38 height 15
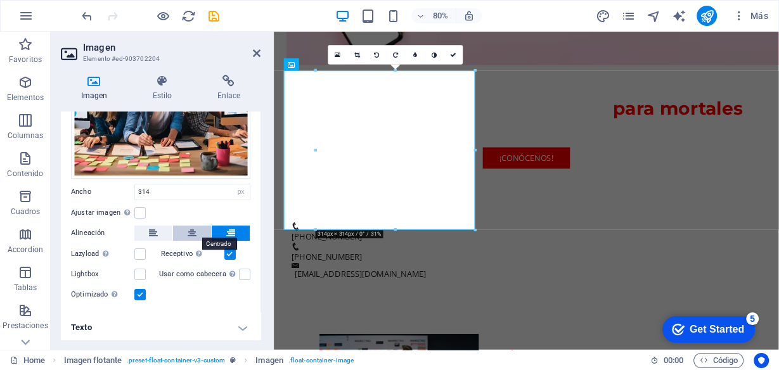
click at [193, 234] on icon at bounding box center [192, 233] width 9 height 15
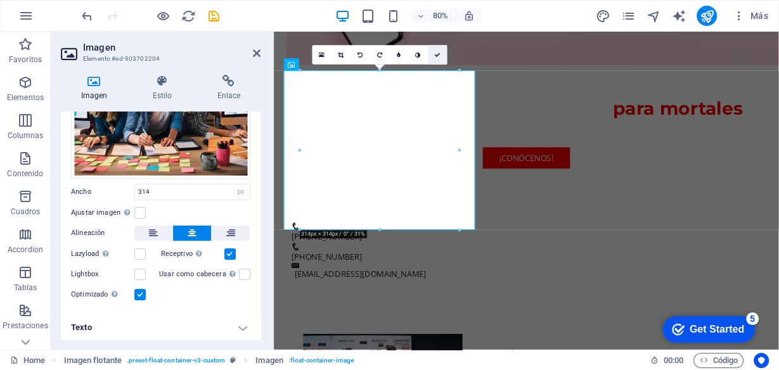
click at [435, 55] on icon at bounding box center [437, 55] width 6 height 6
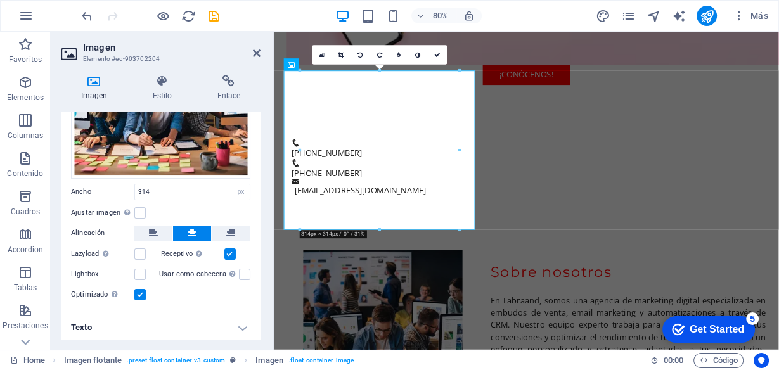
scroll to position [436, 0]
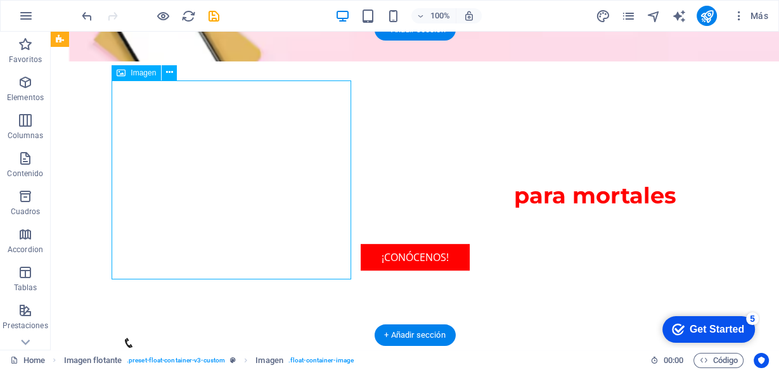
select select "px"
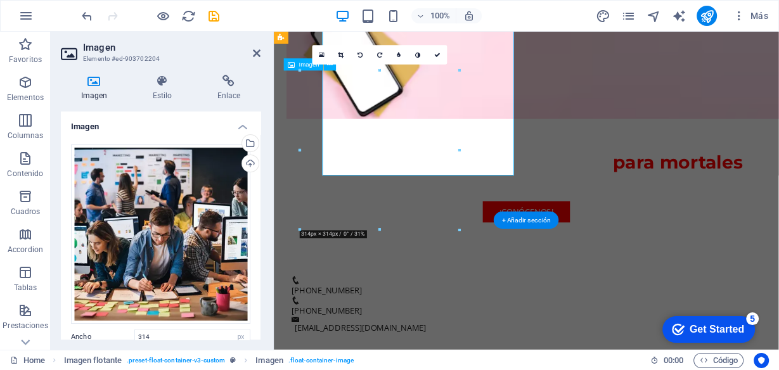
scroll to position [503, 0]
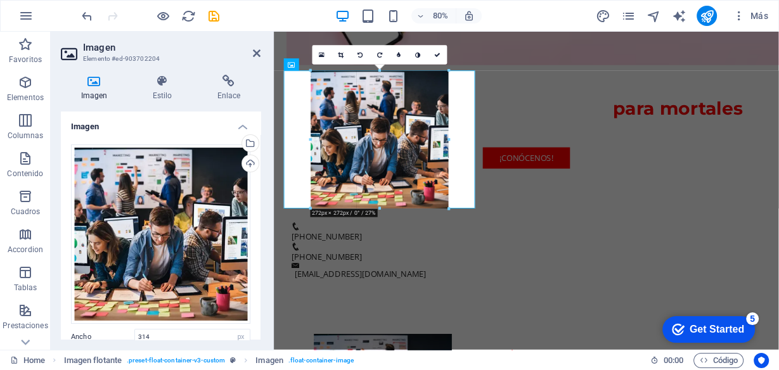
drag, startPoint x: 458, startPoint y: 230, endPoint x: 430, endPoint y: 194, distance: 45.6
type input "272"
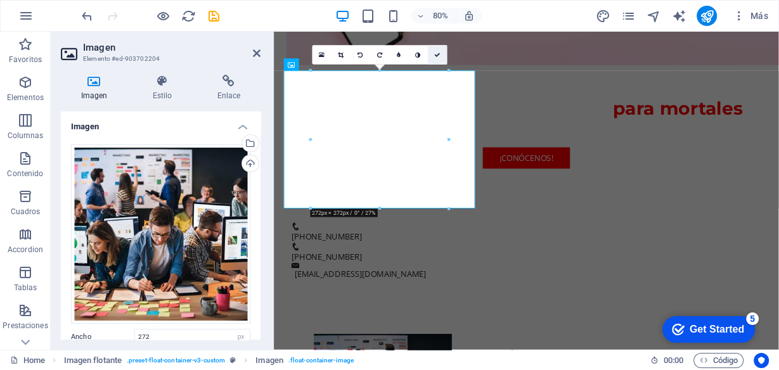
click at [435, 46] on link at bounding box center [437, 55] width 19 height 19
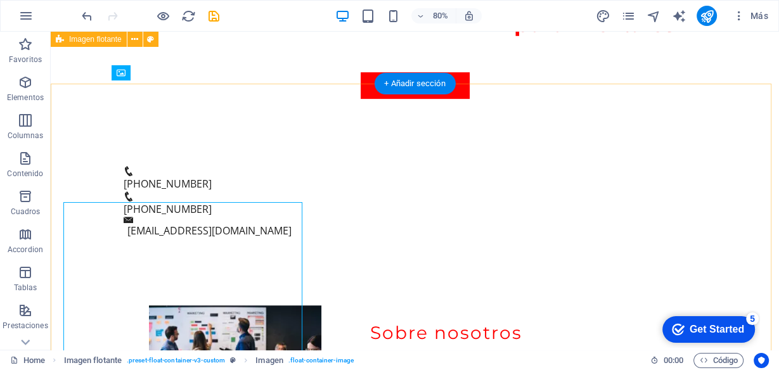
scroll to position [436, 0]
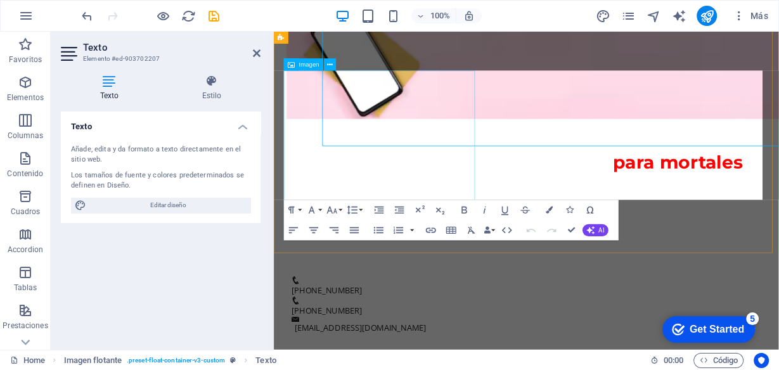
scroll to position [503, 0]
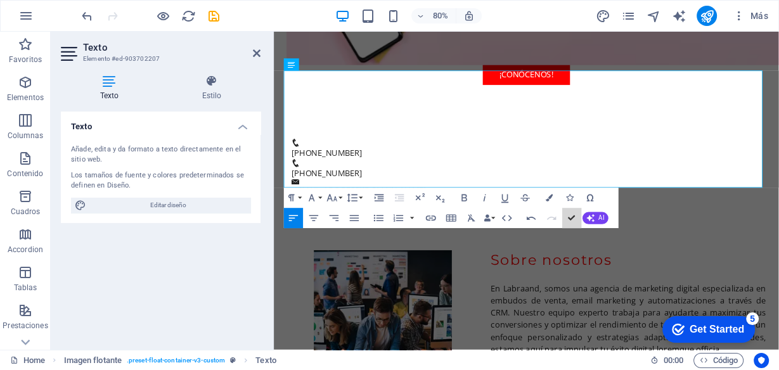
scroll to position [436, 0]
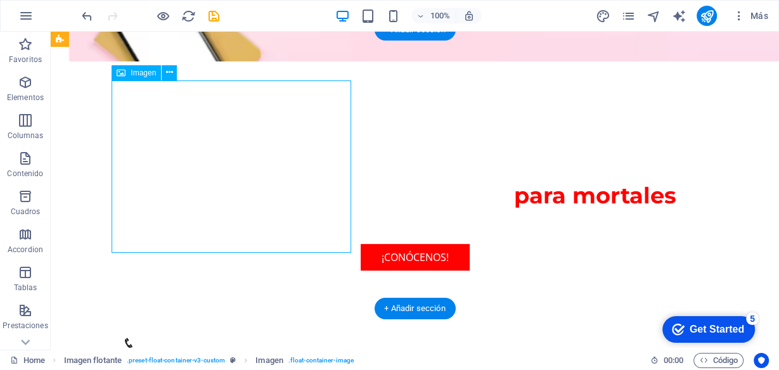
select select "px"
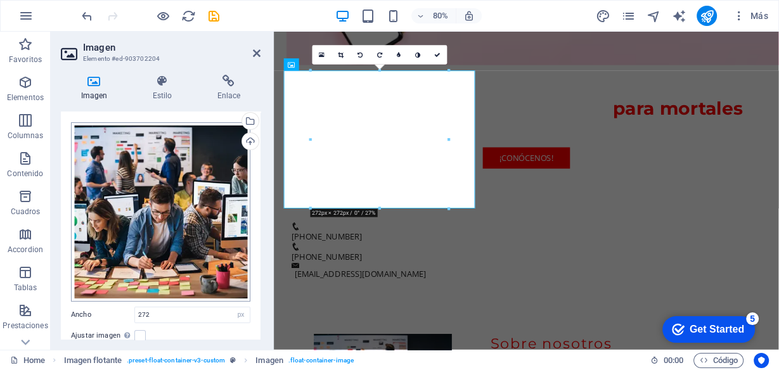
scroll to position [0, 0]
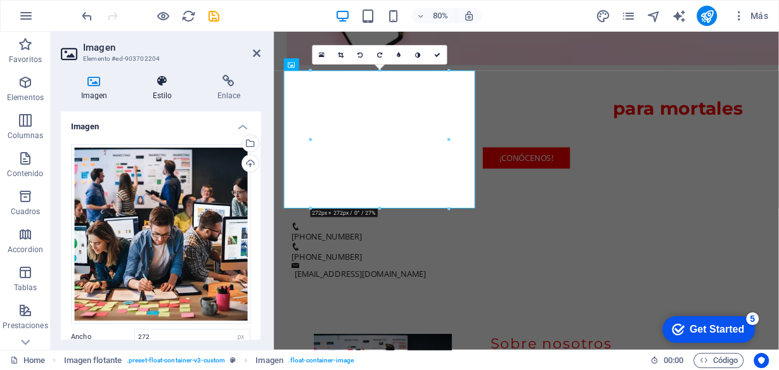
click at [169, 87] on icon at bounding box center [162, 81] width 60 height 13
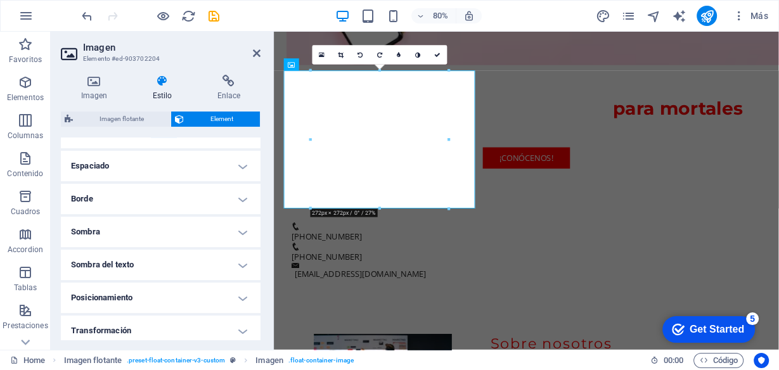
scroll to position [253, 0]
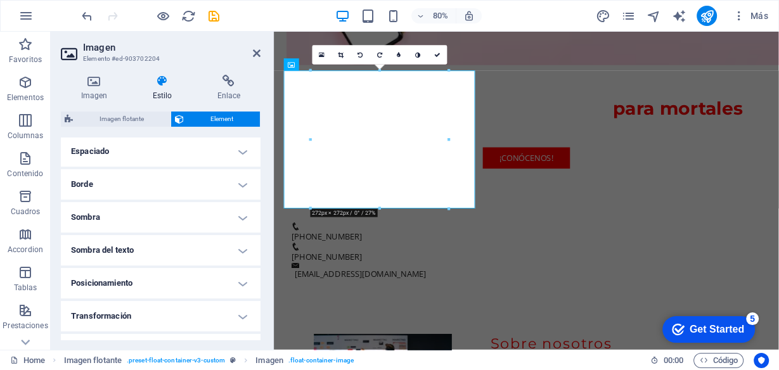
click at [224, 184] on h4 "Borde" at bounding box center [161, 184] width 200 height 30
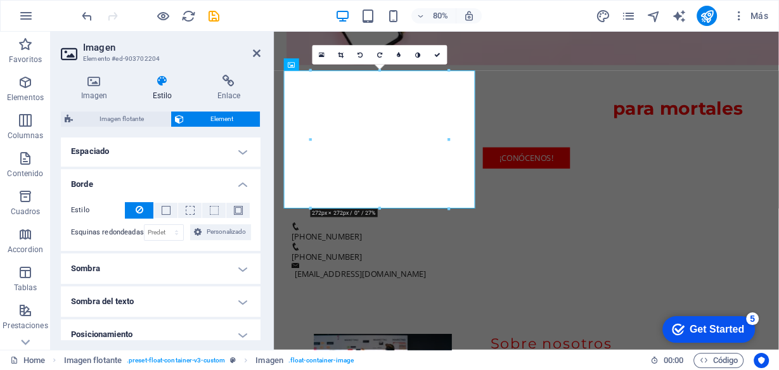
click at [224, 184] on h4 "Borde" at bounding box center [161, 180] width 200 height 23
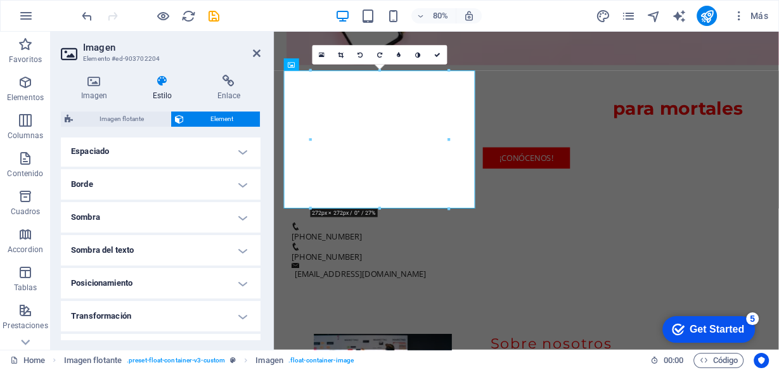
click at [224, 184] on h4 "Borde" at bounding box center [161, 184] width 200 height 30
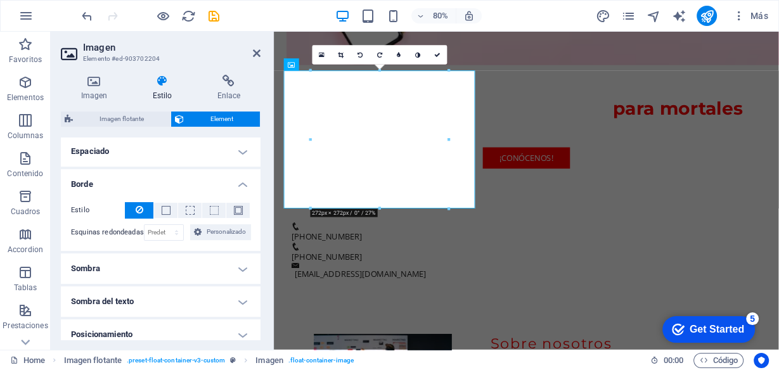
click at [224, 184] on h4 "Borde" at bounding box center [161, 180] width 200 height 23
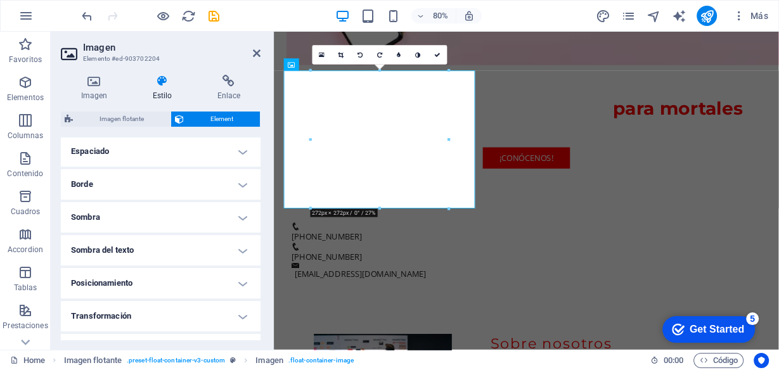
click at [221, 214] on h4 "Sombra" at bounding box center [161, 217] width 200 height 30
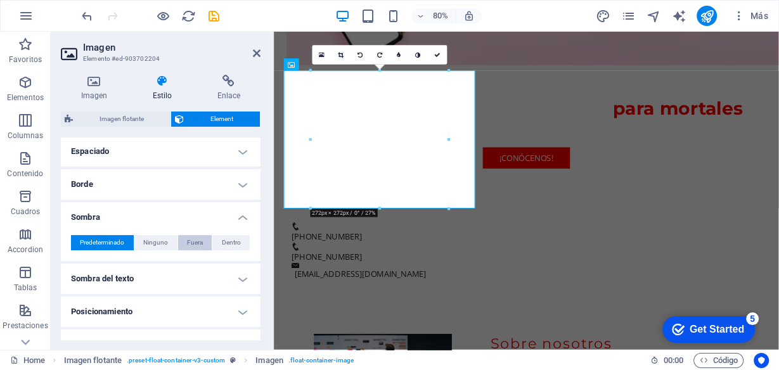
click at [188, 243] on span "Fuera" at bounding box center [195, 242] width 16 height 15
type input "2"
type input "4"
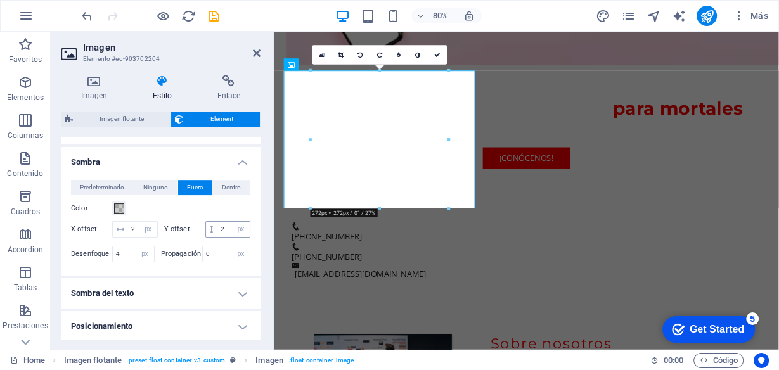
scroll to position [304, 0]
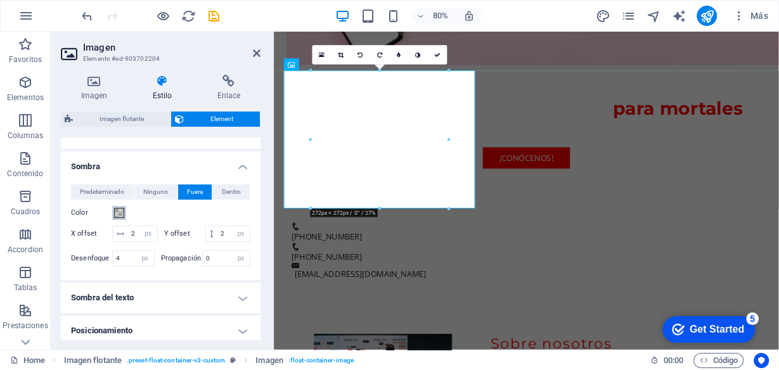
click at [119, 219] on button "Color" at bounding box center [119, 213] width 14 height 14
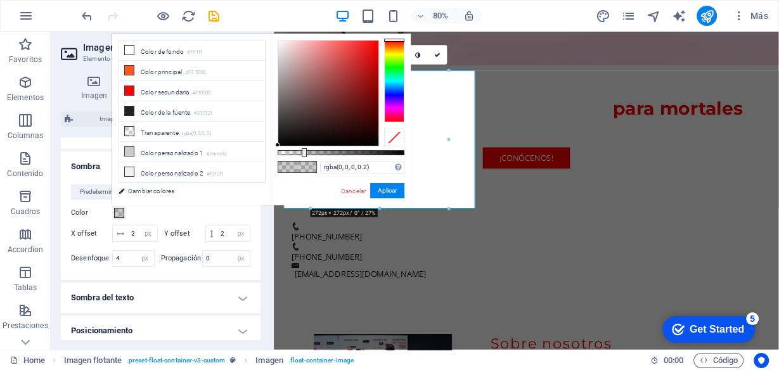
click at [171, 217] on div "Color" at bounding box center [160, 212] width 179 height 15
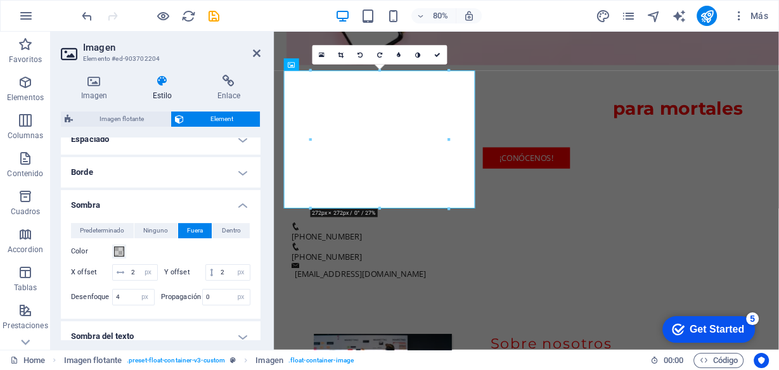
scroll to position [253, 0]
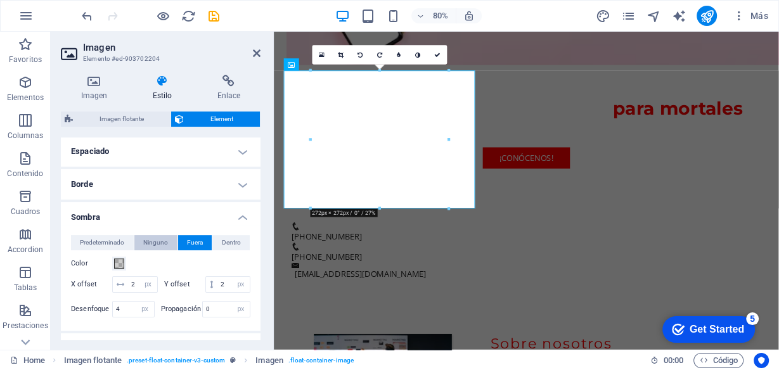
click at [148, 244] on span "Ninguno" at bounding box center [155, 242] width 25 height 15
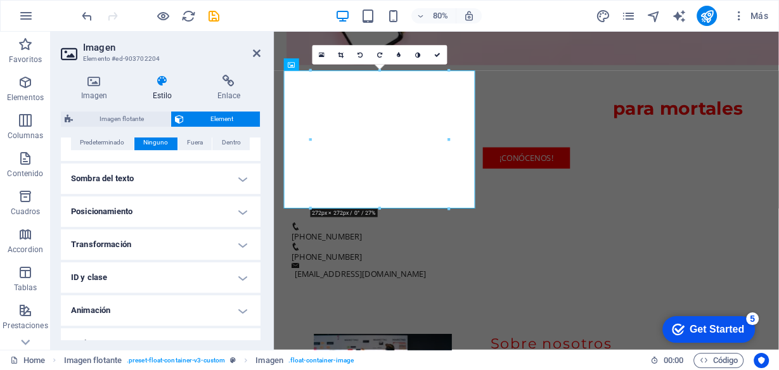
scroll to position [355, 0]
click at [197, 248] on h4 "Transformación" at bounding box center [161, 243] width 200 height 30
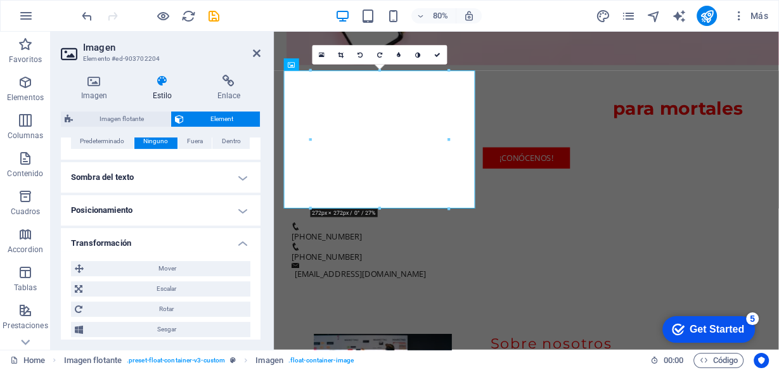
click at [197, 248] on h4 "Transformación" at bounding box center [161, 239] width 200 height 23
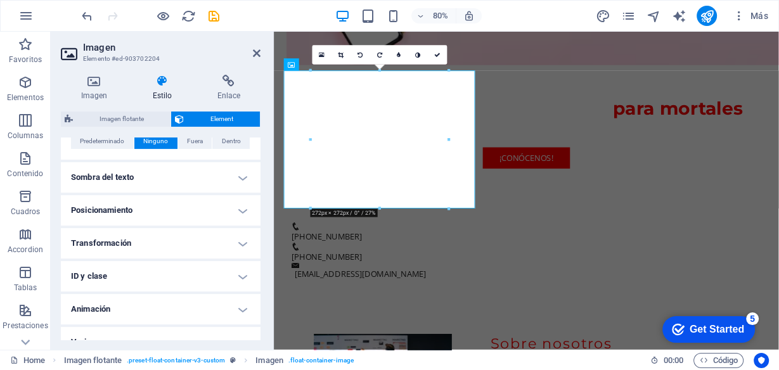
click at [197, 248] on h4 "Transformación" at bounding box center [161, 243] width 200 height 30
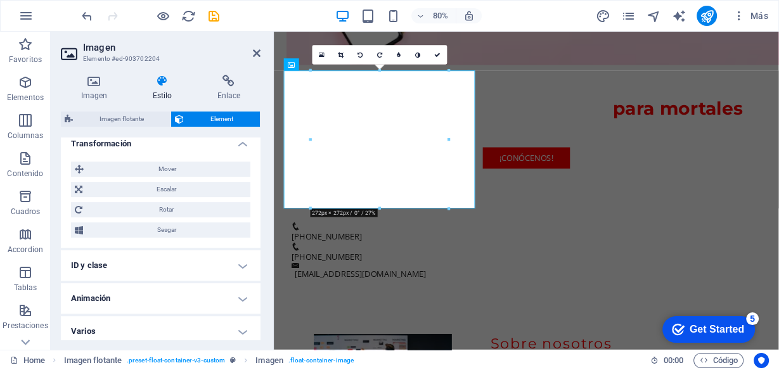
scroll to position [456, 0]
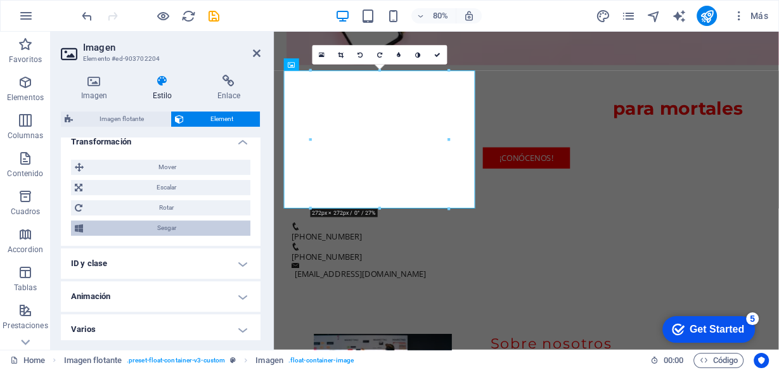
click at [183, 231] on span "Sesgar" at bounding box center [167, 228] width 160 height 15
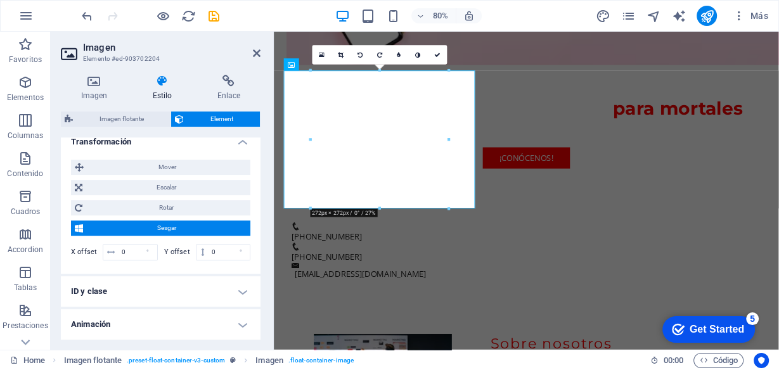
click at [183, 231] on span "Sesgar" at bounding box center [167, 228] width 160 height 15
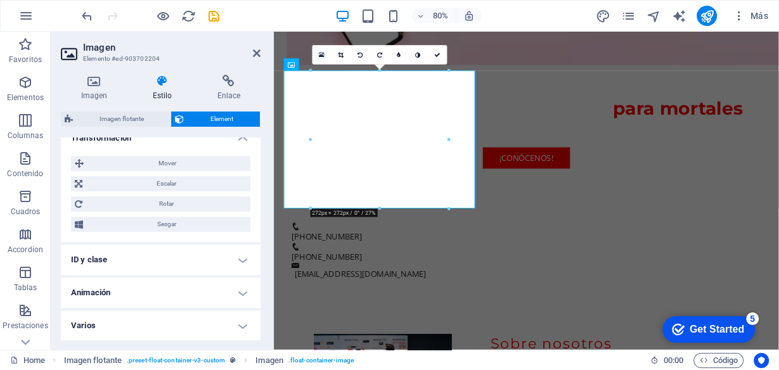
scroll to position [461, 0]
click at [161, 297] on h4 "Animación" at bounding box center [161, 292] width 200 height 30
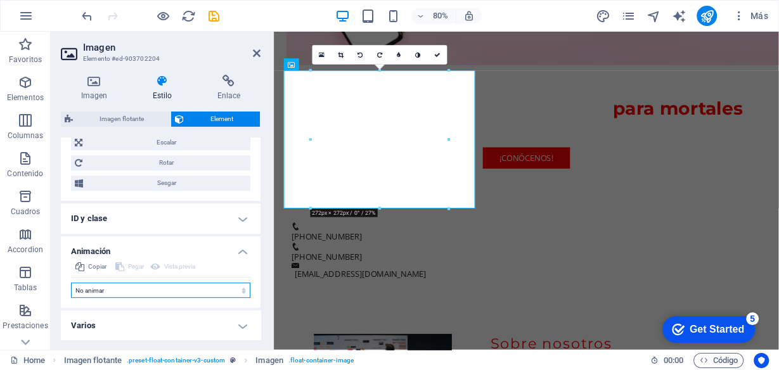
click at [158, 293] on select "No animar Mostrar / Ocultar Subir/bajar Acercar/alejar Deslizar de izquierda a …" at bounding box center [160, 290] width 179 height 15
select select "move-top-to-bottom"
click at [71, 283] on select "No animar Mostrar / Ocultar Subir/bajar Acercar/alejar Deslizar de izquierda a …" at bounding box center [160, 290] width 179 height 15
select select "scroll"
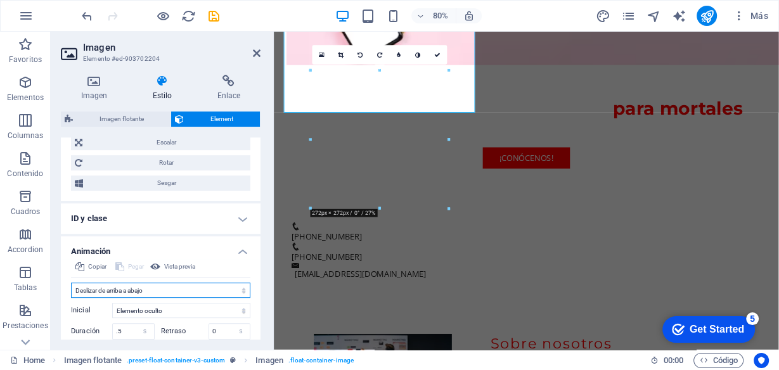
click at [170, 288] on select "No animar Mostrar / Ocultar Subir/bajar Acercar/alejar Deslizar de izquierda a …" at bounding box center [160, 290] width 179 height 15
select select "move-right-to-left"
click at [71, 283] on select "No animar Mostrar / Ocultar Subir/bajar Acercar/alejar Deslizar de izquierda a …" at bounding box center [160, 290] width 179 height 15
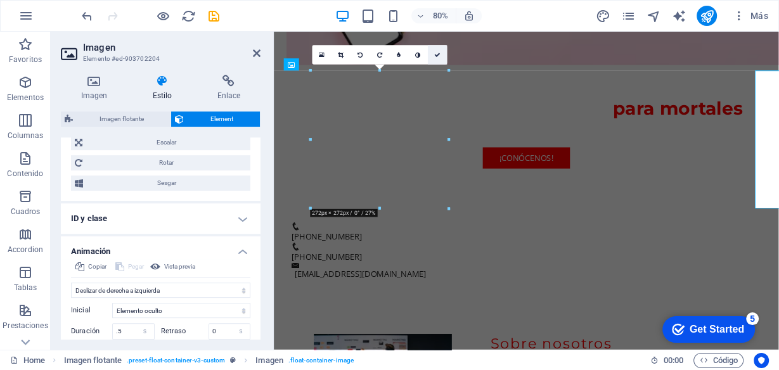
click at [437, 55] on icon at bounding box center [437, 55] width 6 height 6
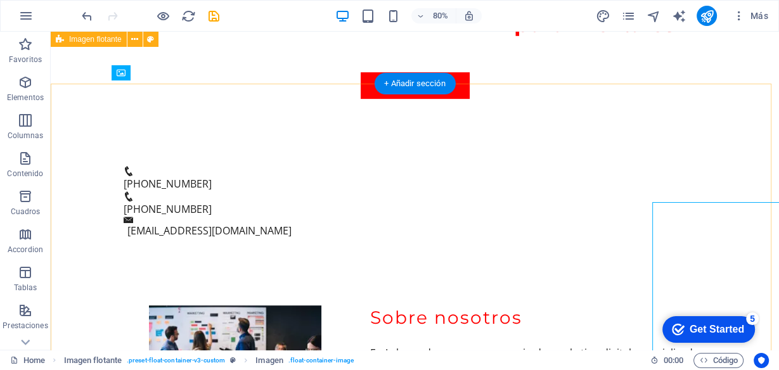
scroll to position [436, 0]
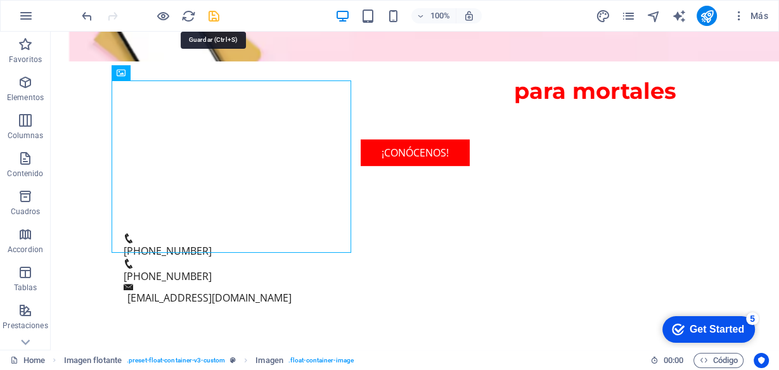
click at [214, 11] on icon "save" at bounding box center [214, 16] width 15 height 15
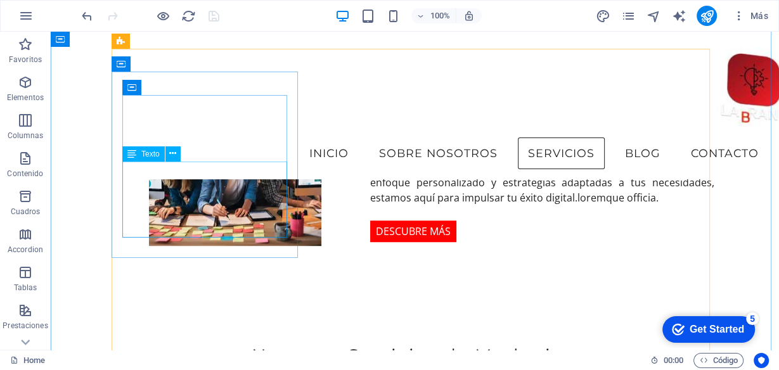
scroll to position [635, 0]
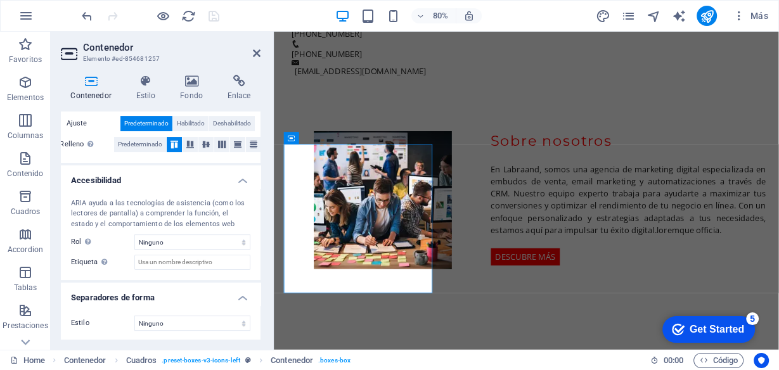
scroll to position [0, 0]
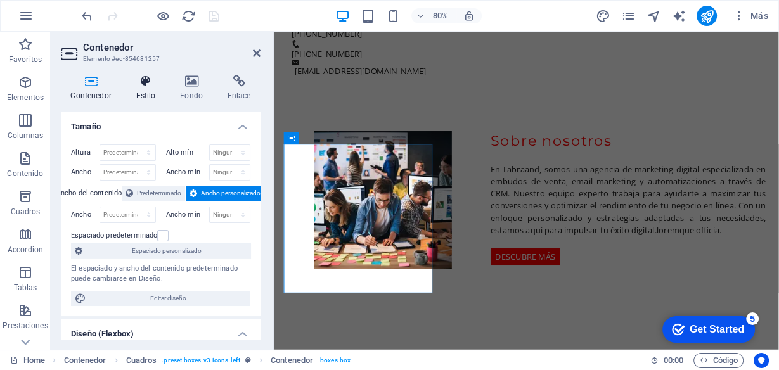
click at [153, 81] on icon at bounding box center [145, 81] width 39 height 13
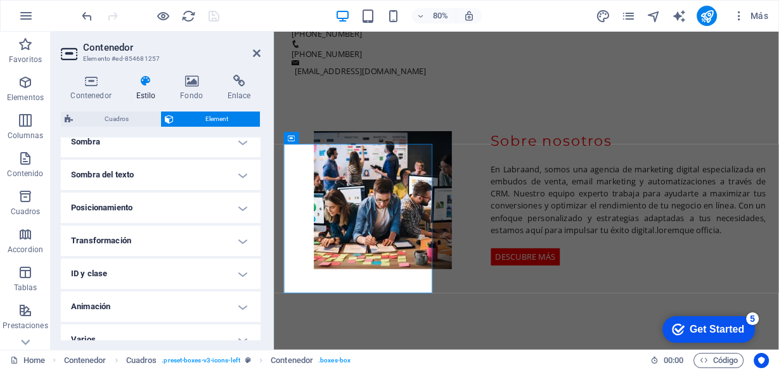
scroll to position [343, 0]
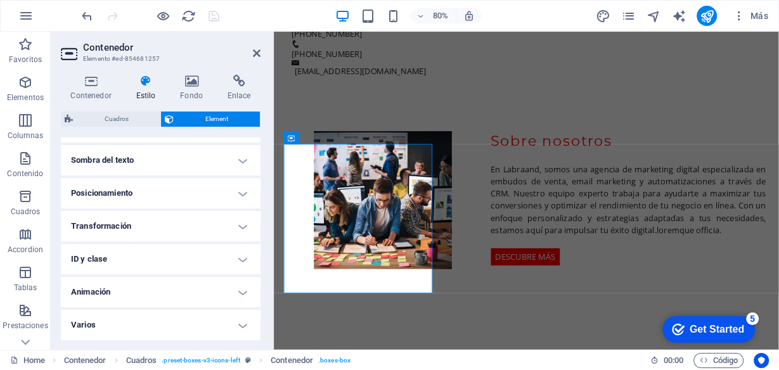
click at [148, 294] on h4 "Animación" at bounding box center [161, 292] width 200 height 30
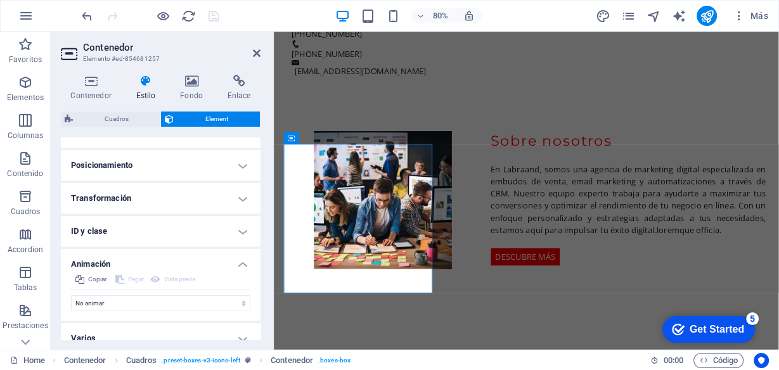
scroll to position [384, 0]
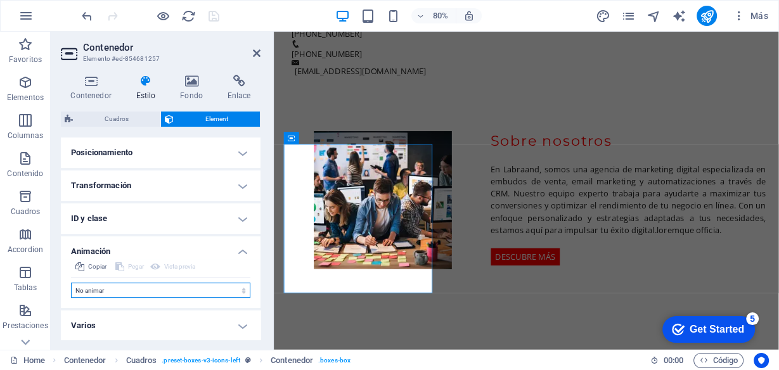
click at [144, 284] on select "No animar Mostrar / Ocultar Subir/bajar Acercar/alejar Deslizar de izquierda a …" at bounding box center [160, 290] width 179 height 15
click at [142, 290] on select "No animar Mostrar / Ocultar Subir/bajar Acercar/alejar Deslizar de izquierda a …" at bounding box center [160, 290] width 179 height 15
select select "pulse"
click at [71, 283] on select "No animar Mostrar / Ocultar Subir/bajar Acercar/alejar Deslizar de izquierda a …" at bounding box center [160, 290] width 179 height 15
select select "scroll"
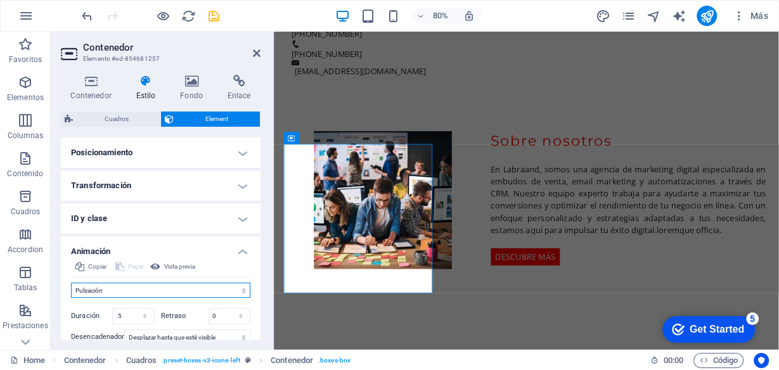
click at [146, 295] on select "No animar Mostrar / Ocultar Subir/bajar Acercar/alejar Deslizar de izquierda a …" at bounding box center [160, 290] width 179 height 15
click at [71, 283] on select "No animar Mostrar / Ocultar Subir/bajar Acercar/alejar Deslizar de izquierda a …" at bounding box center [160, 290] width 179 height 15
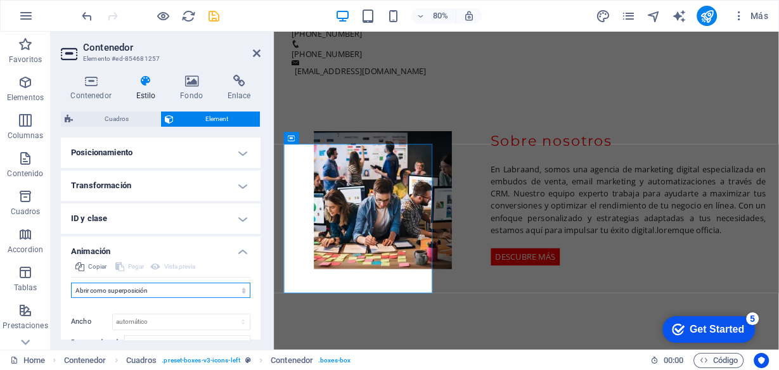
click at [157, 288] on select "No animar Mostrar / Ocultar Subir/bajar Acercar/alejar Deslizar de izquierda a …" at bounding box center [160, 290] width 179 height 15
select select "flash"
click at [71, 283] on select "No animar Mostrar / Ocultar Subir/bajar Acercar/alejar Deslizar de izquierda a …" at bounding box center [160, 290] width 179 height 15
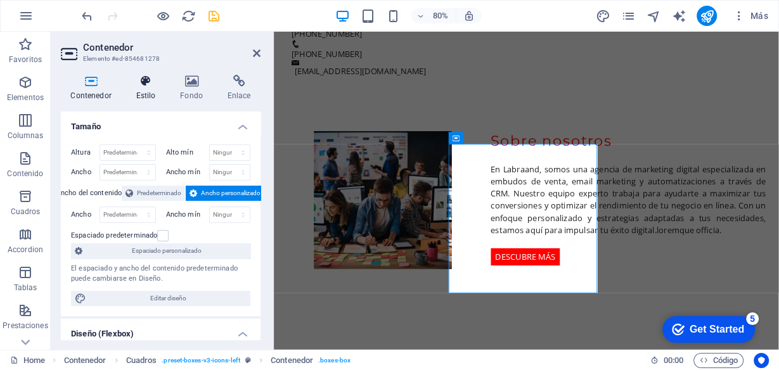
click at [132, 90] on h4 "Estilo" at bounding box center [148, 88] width 44 height 27
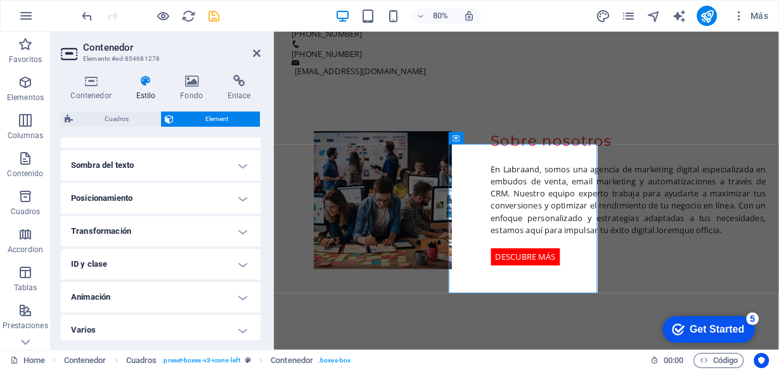
scroll to position [343, 0]
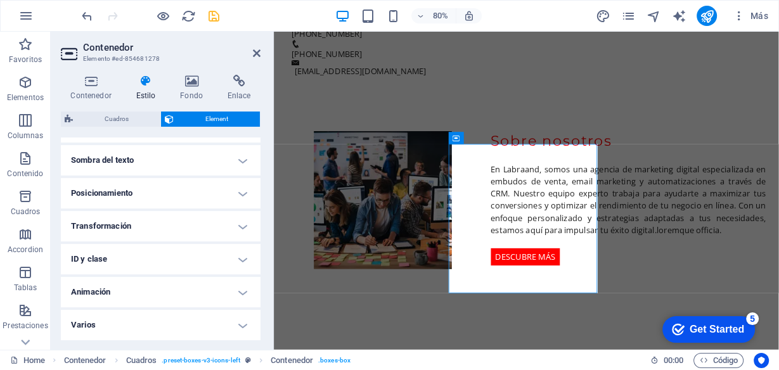
click at [119, 290] on h4 "Animación" at bounding box center [161, 292] width 200 height 30
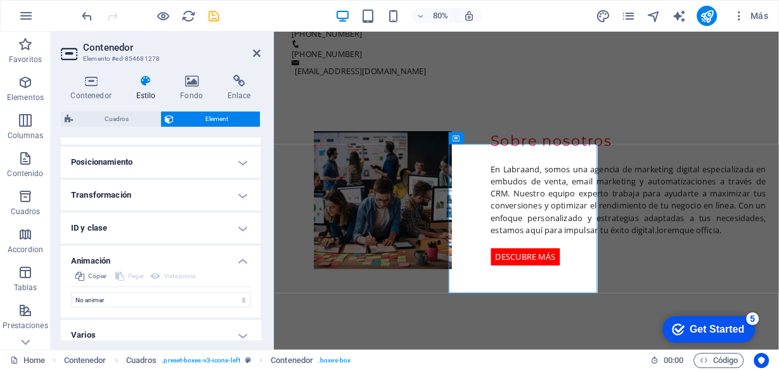
scroll to position [384, 0]
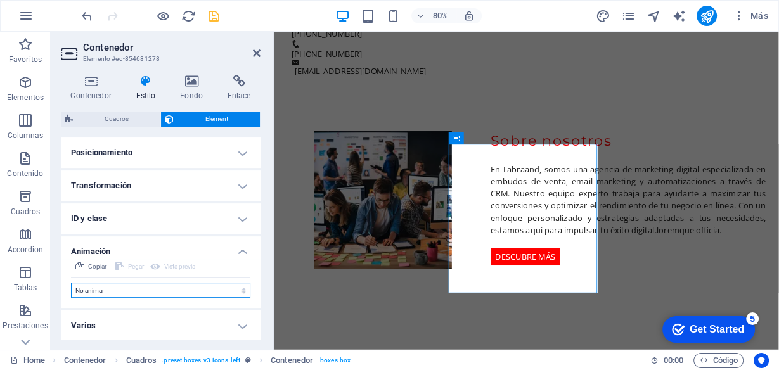
click at [143, 291] on select "No animar Mostrar / Ocultar Subir/bajar Acercar/alejar Deslizar de izquierda a …" at bounding box center [160, 290] width 179 height 15
select select "flash"
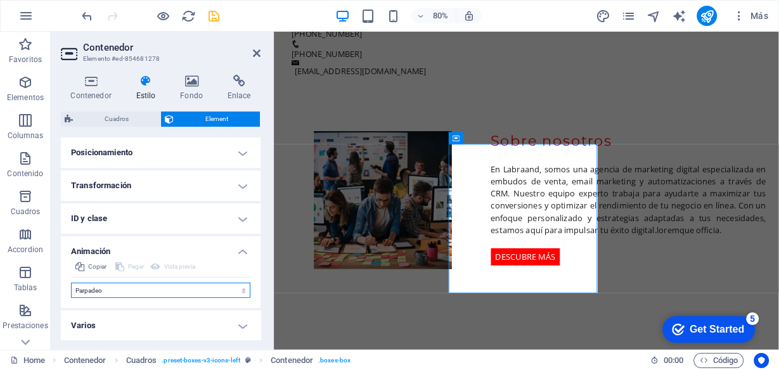
click at [71, 283] on select "No animar Mostrar / Ocultar Subir/bajar Acercar/alejar Deslizar de izquierda a …" at bounding box center [160, 290] width 179 height 15
select select "scroll"
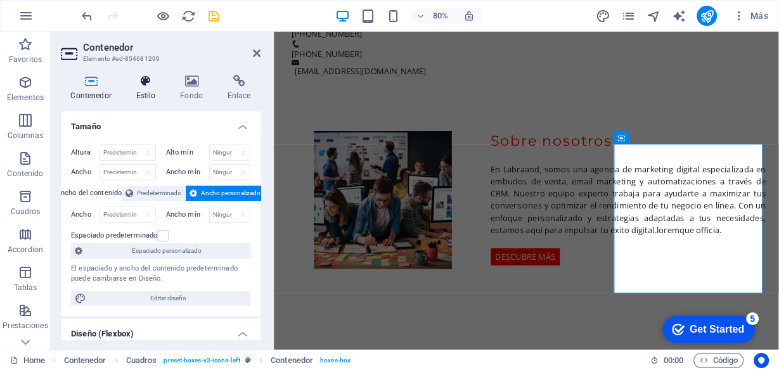
click at [149, 98] on h4 "Estilo" at bounding box center [148, 88] width 44 height 27
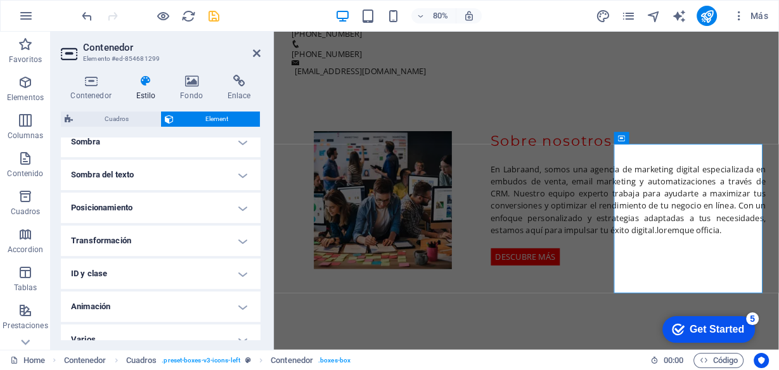
scroll to position [343, 0]
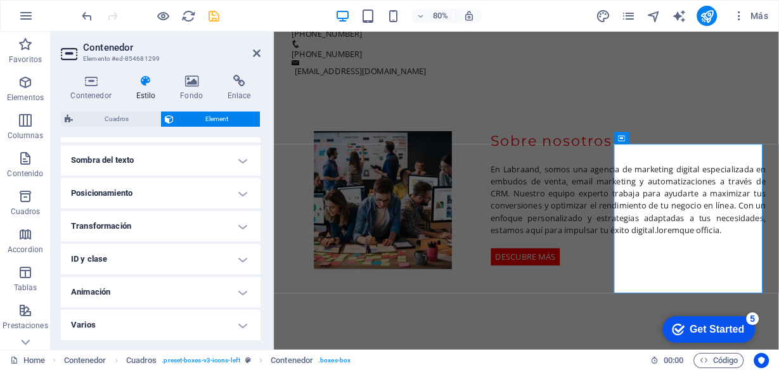
click at [115, 289] on h4 "Animación" at bounding box center [161, 292] width 200 height 30
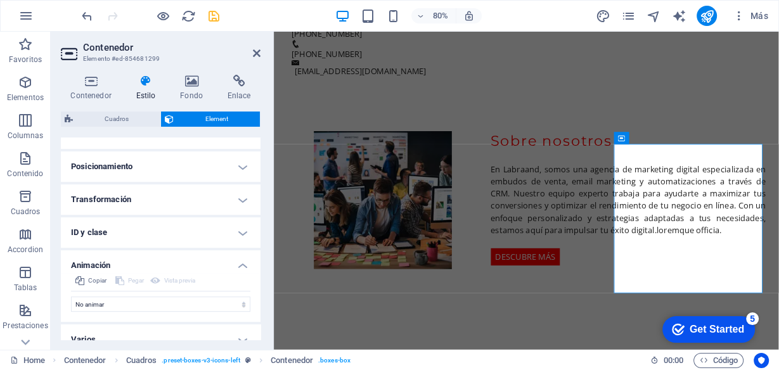
scroll to position [384, 0]
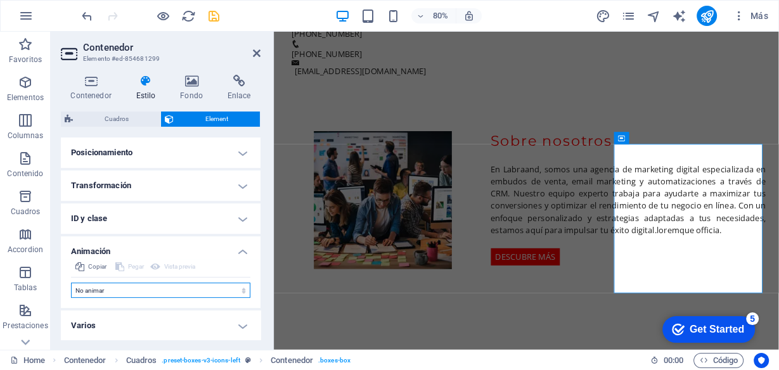
click at [140, 291] on select "No animar Mostrar / Ocultar Subir/bajar Acercar/alejar Deslizar de izquierda a …" at bounding box center [160, 290] width 179 height 15
click at [135, 287] on select "No animar Mostrar / Ocultar Subir/bajar Acercar/alejar Deslizar de izquierda a …" at bounding box center [160, 290] width 179 height 15
select select "flash"
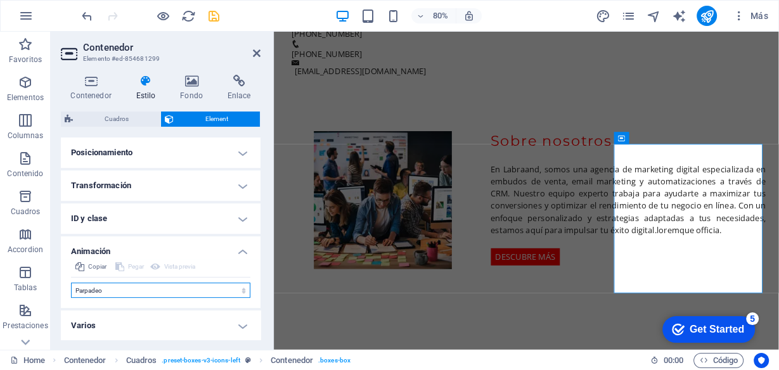
click at [71, 283] on select "No animar Mostrar / Ocultar Subir/bajar Acercar/alejar Deslizar de izquierda a …" at bounding box center [160, 290] width 179 height 15
select select "scroll"
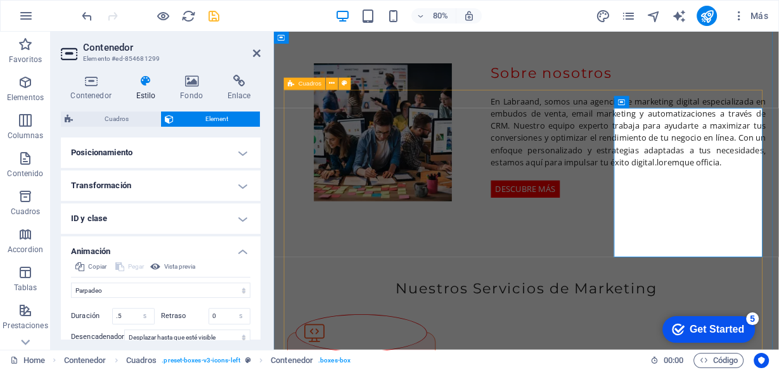
scroll to position [1061, 0]
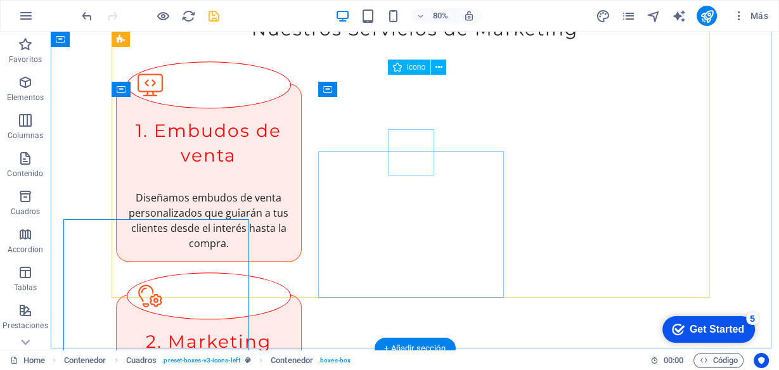
scroll to position [994, 0]
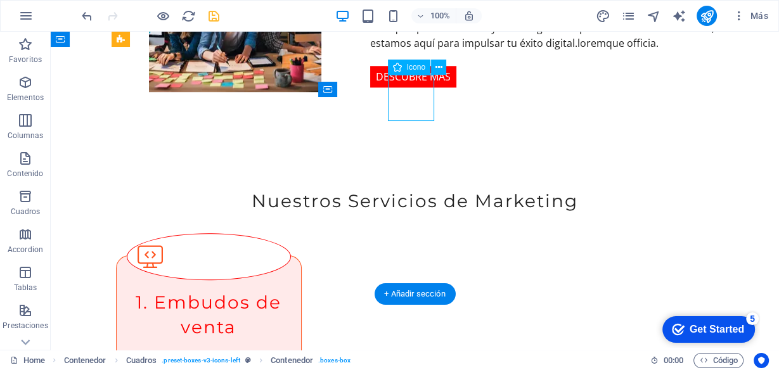
select select "xMidYMid"
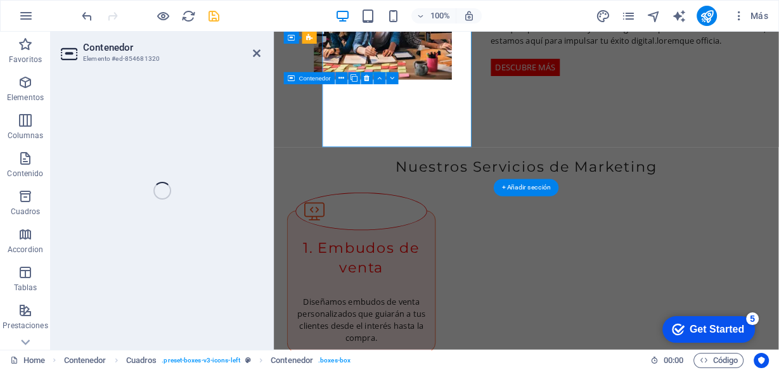
scroll to position [1061, 0]
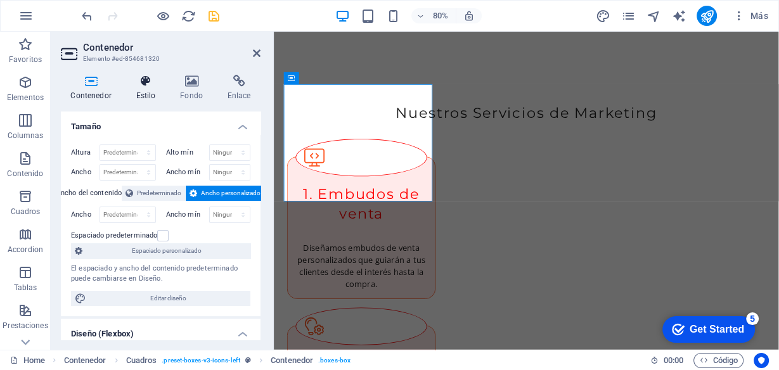
click at [147, 84] on icon at bounding box center [145, 81] width 39 height 13
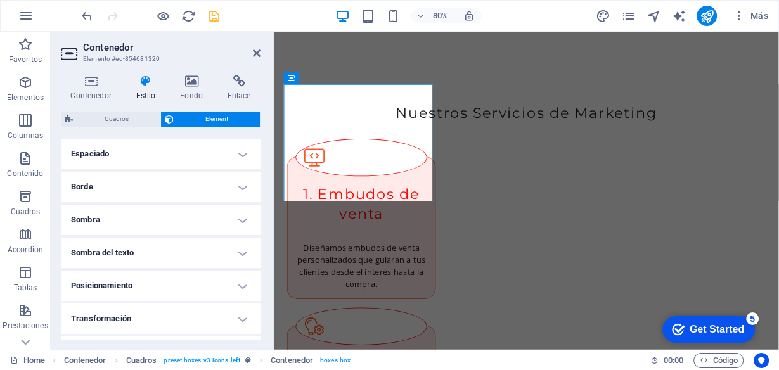
scroll to position [343, 0]
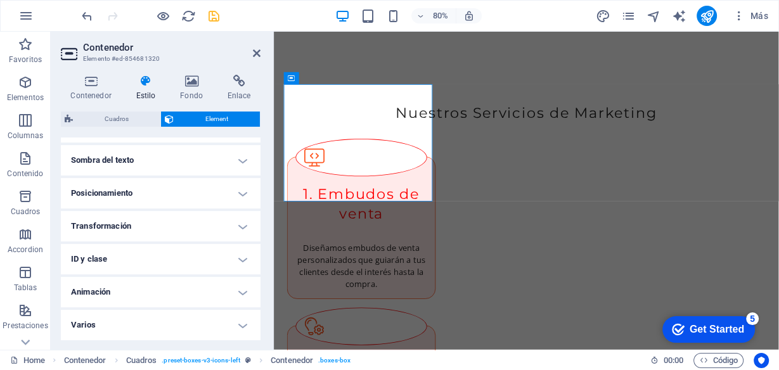
click at [133, 288] on h4 "Animación" at bounding box center [161, 292] width 200 height 30
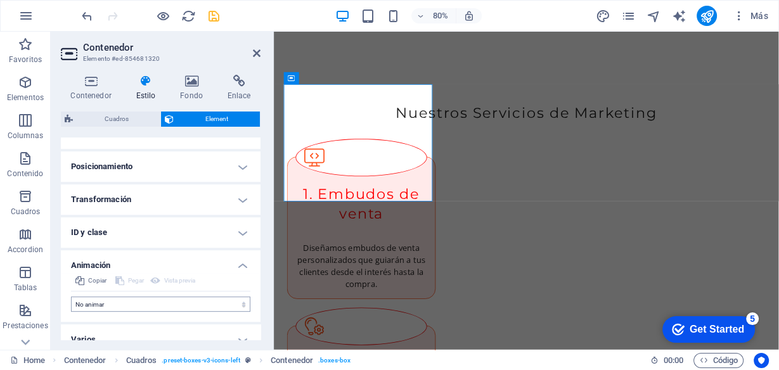
scroll to position [384, 0]
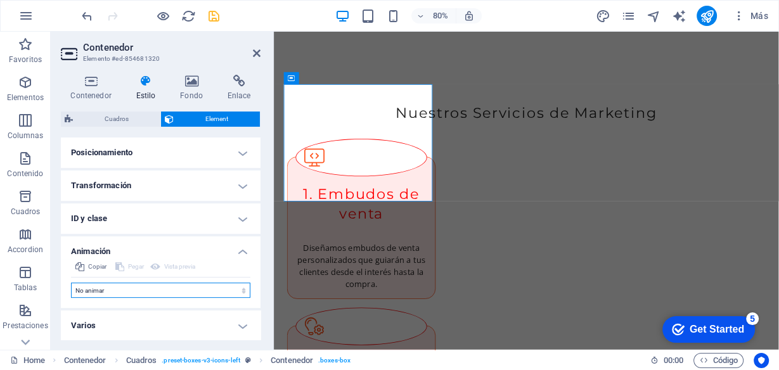
click at [151, 288] on select "No animar Mostrar / Ocultar Subir/bajar Acercar/alejar Deslizar de izquierda a …" at bounding box center [160, 290] width 179 height 15
select select "flash"
click at [71, 283] on select "No animar Mostrar / Ocultar Subir/bajar Acercar/alejar Deslizar de izquierda a …" at bounding box center [160, 290] width 179 height 15
select select "scroll"
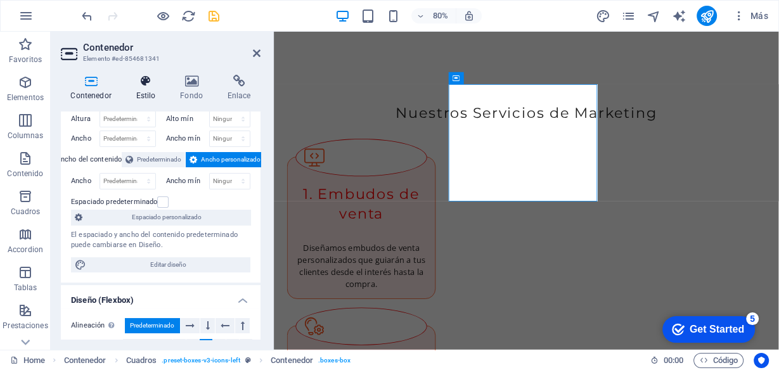
scroll to position [51, 0]
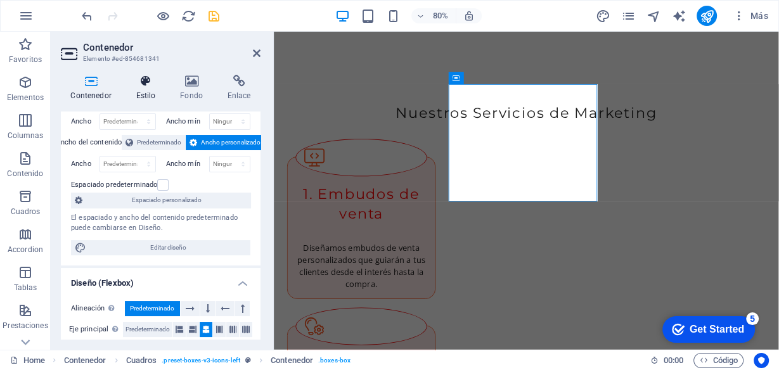
click at [146, 90] on h4 "Estilo" at bounding box center [148, 88] width 44 height 27
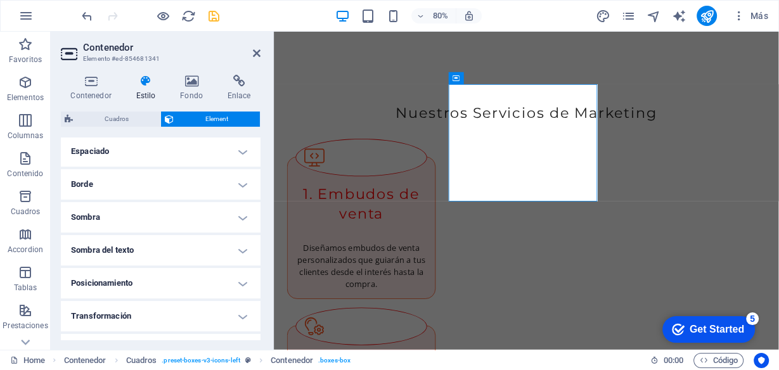
scroll to position [343, 0]
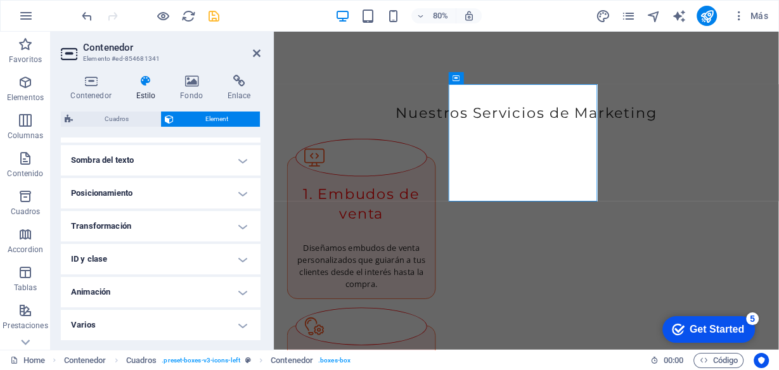
click at [135, 294] on h4 "Animación" at bounding box center [161, 292] width 200 height 30
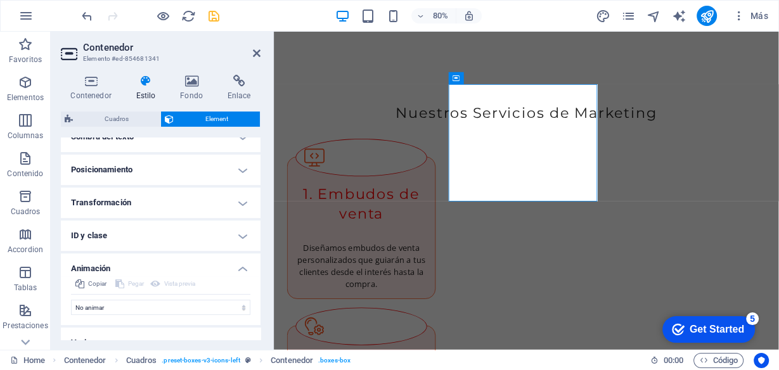
scroll to position [384, 0]
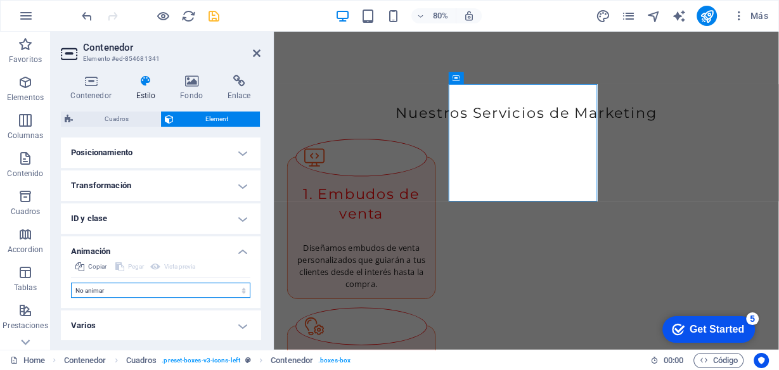
click at [135, 295] on select "No animar Mostrar / Ocultar Subir/bajar Acercar/alejar Deslizar de izquierda a …" at bounding box center [160, 290] width 179 height 15
click at [135, 290] on select "No animar Mostrar / Ocultar Subir/bajar Acercar/alejar Deslizar de izquierda a …" at bounding box center [160, 290] width 179 height 15
select select "flash"
click at [71, 283] on select "No animar Mostrar / Ocultar Subir/bajar Acercar/alejar Deslizar de izquierda a …" at bounding box center [160, 290] width 179 height 15
select select "scroll"
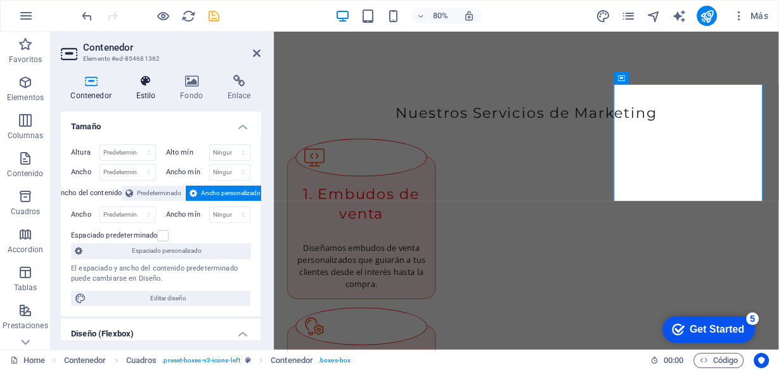
click at [148, 91] on h4 "Estilo" at bounding box center [148, 88] width 44 height 27
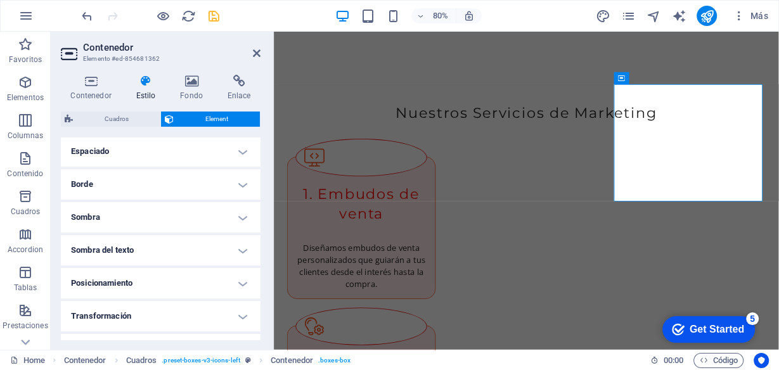
scroll to position [343, 0]
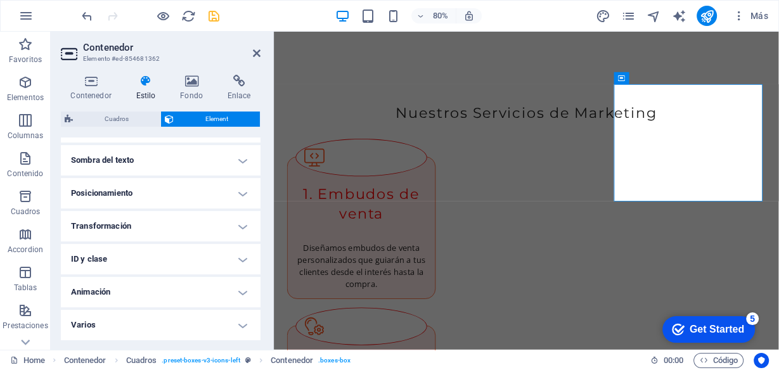
click at [100, 293] on h4 "Animación" at bounding box center [161, 292] width 200 height 30
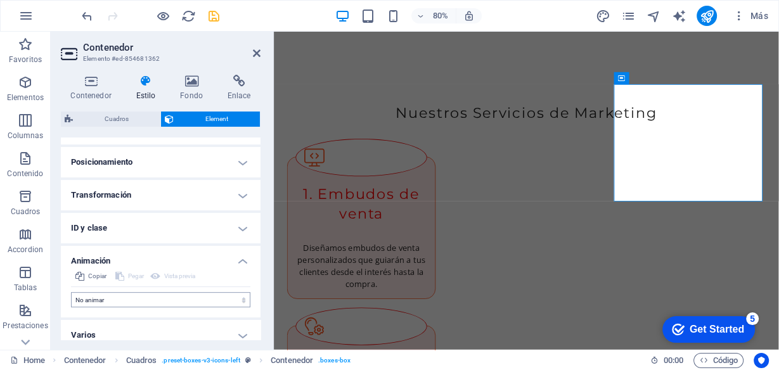
scroll to position [384, 0]
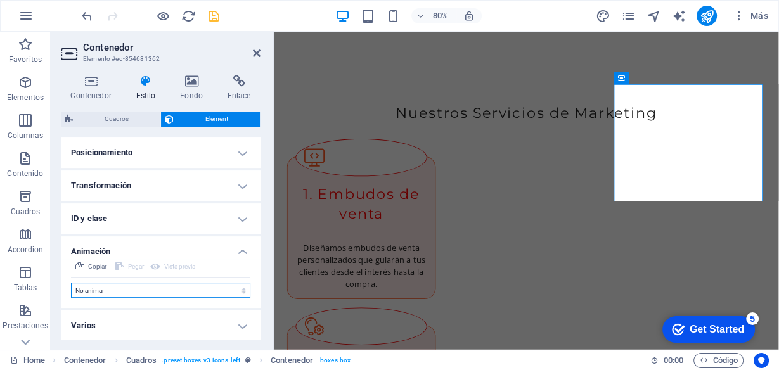
click at [112, 293] on select "No animar Mostrar / Ocultar Subir/bajar Acercar/alejar Deslizar de izquierda a …" at bounding box center [160, 290] width 179 height 15
click at [113, 290] on select "No animar Mostrar / Ocultar Subir/bajar Acercar/alejar Deslizar de izquierda a …" at bounding box center [160, 290] width 179 height 15
select select "flash"
click at [71, 283] on select "No animar Mostrar / Ocultar Subir/bajar Acercar/alejar Deslizar de izquierda a …" at bounding box center [160, 290] width 179 height 15
select select "scroll"
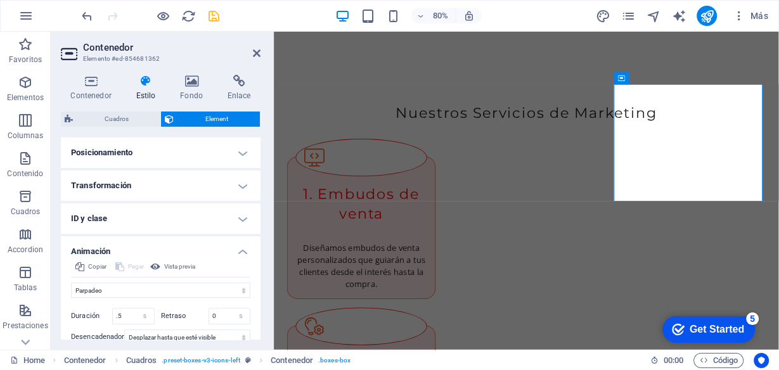
click at [208, 16] on icon "save" at bounding box center [214, 16] width 15 height 15
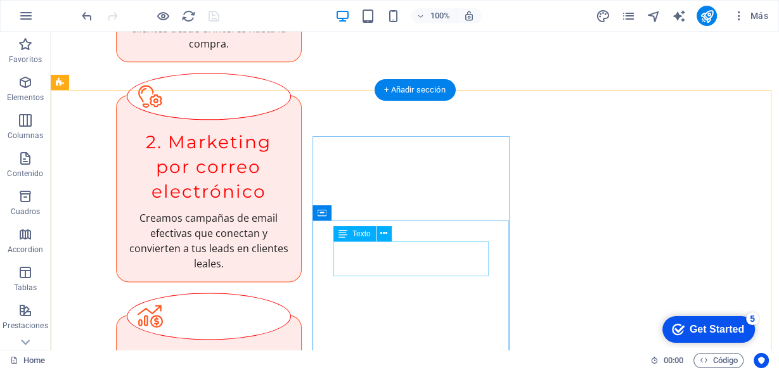
scroll to position [1349, 0]
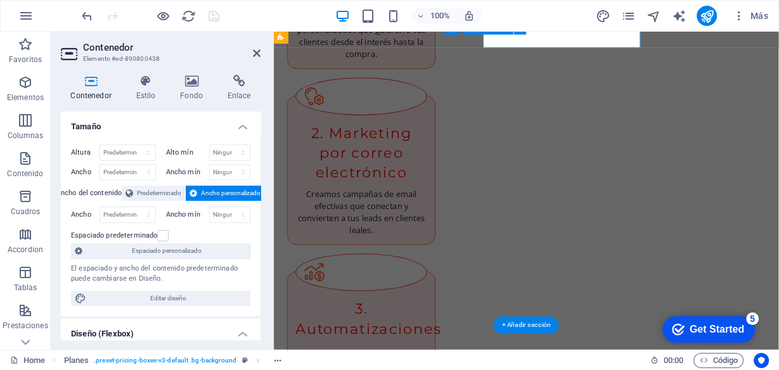
scroll to position [1416, 0]
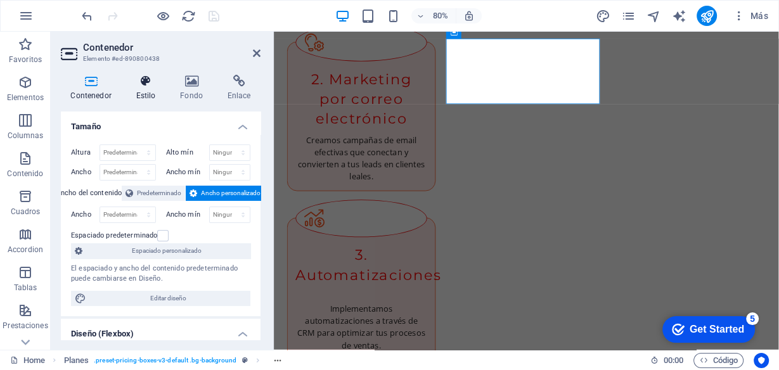
click at [150, 86] on icon at bounding box center [145, 81] width 39 height 13
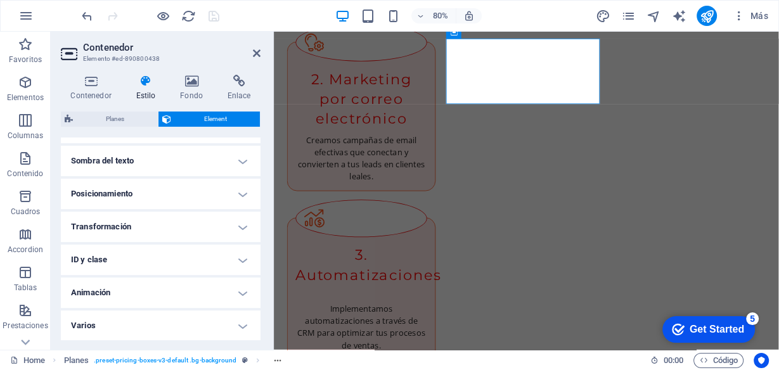
scroll to position [343, 0]
click at [110, 297] on h4 "Animación" at bounding box center [161, 292] width 200 height 30
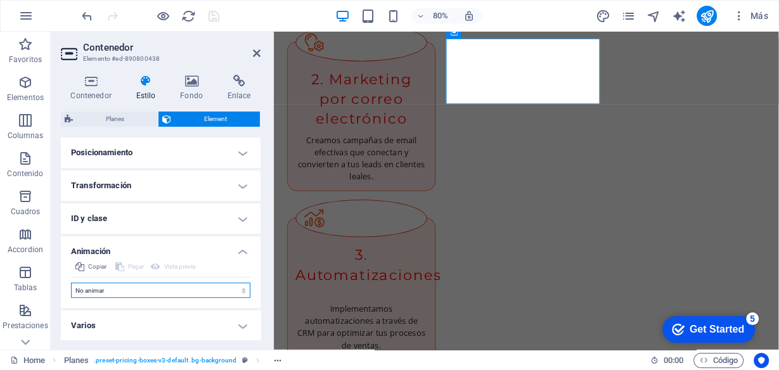
click at [136, 293] on select "No animar Mostrar / Ocultar Subir/bajar Acercar/alejar Deslizar de izquierda a …" at bounding box center [160, 290] width 179 height 15
select select "pulse"
click at [71, 283] on select "No animar Mostrar / Ocultar Subir/bajar Acercar/alejar Deslizar de izquierda a …" at bounding box center [160, 290] width 179 height 15
select select "scroll"
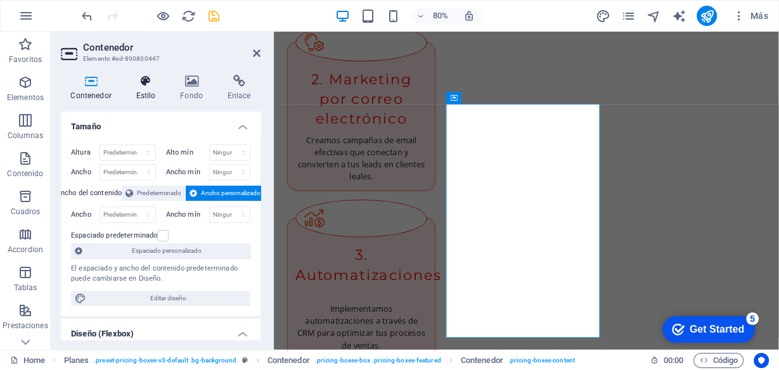
click at [151, 93] on h4 "Estilo" at bounding box center [148, 88] width 44 height 27
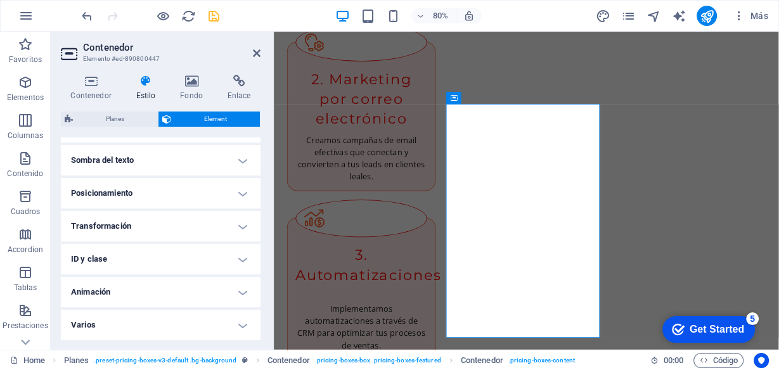
click at [120, 292] on h4 "Animación" at bounding box center [161, 292] width 200 height 30
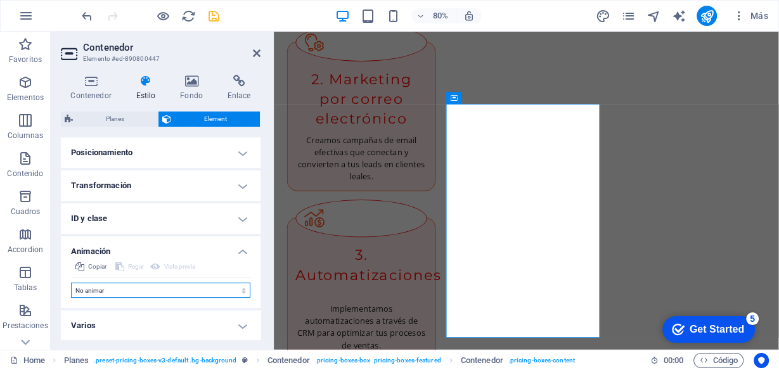
click at [146, 285] on select "No animar Mostrar / Ocultar Subir/bajar Acercar/alejar Deslizar de izquierda a …" at bounding box center [160, 290] width 179 height 15
click at [144, 291] on select "No animar Mostrar / Ocultar Subir/bajar Acercar/alejar Deslizar de izquierda a …" at bounding box center [160, 290] width 179 height 15
select select "pulse"
click at [71, 283] on select "No animar Mostrar / Ocultar Subir/bajar Acercar/alejar Deslizar de izquierda a …" at bounding box center [160, 290] width 179 height 15
select select "scroll"
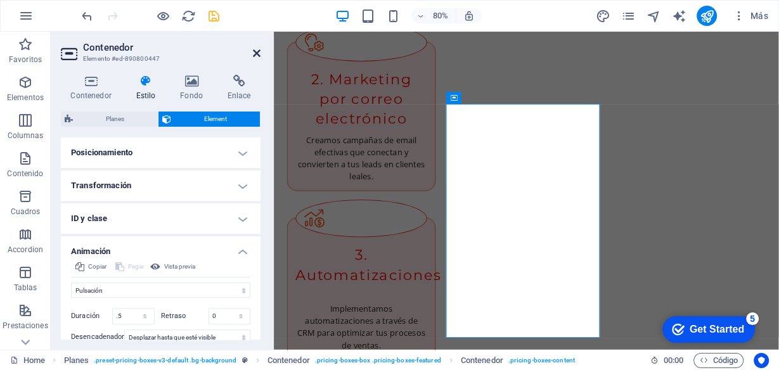
click at [253, 51] on icon at bounding box center [257, 53] width 8 height 10
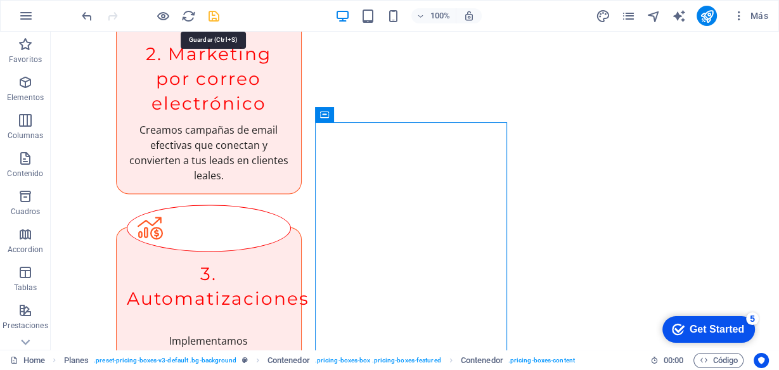
click at [209, 13] on icon "save" at bounding box center [214, 16] width 15 height 15
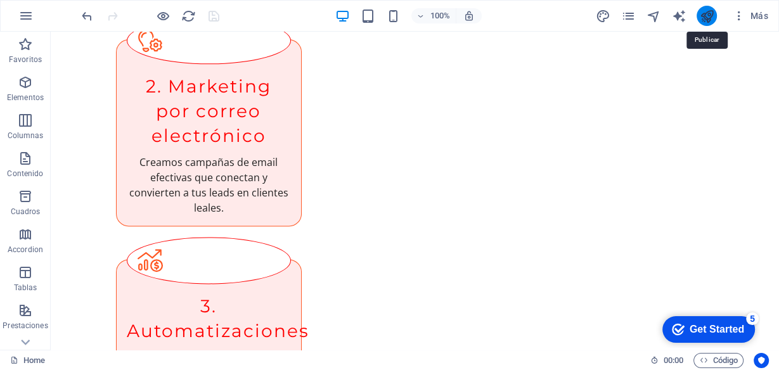
click at [706, 13] on icon "publish" at bounding box center [707, 16] width 15 height 15
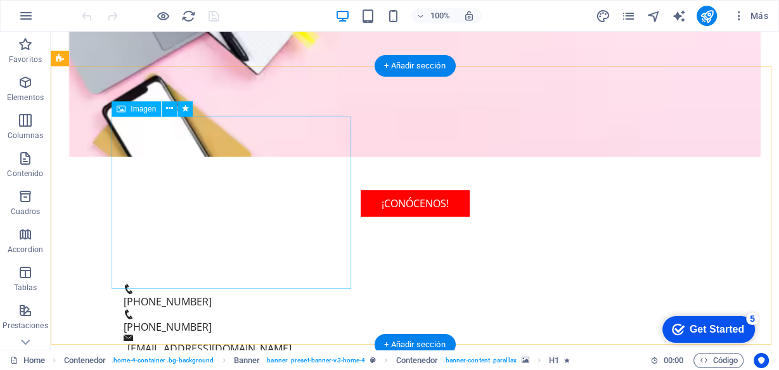
scroll to position [456, 0]
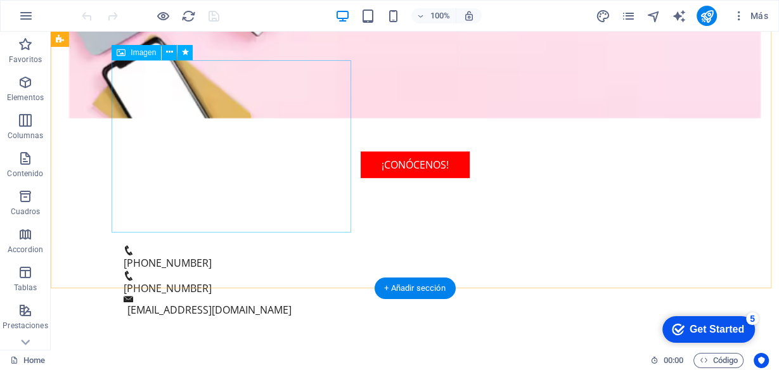
select select "px"
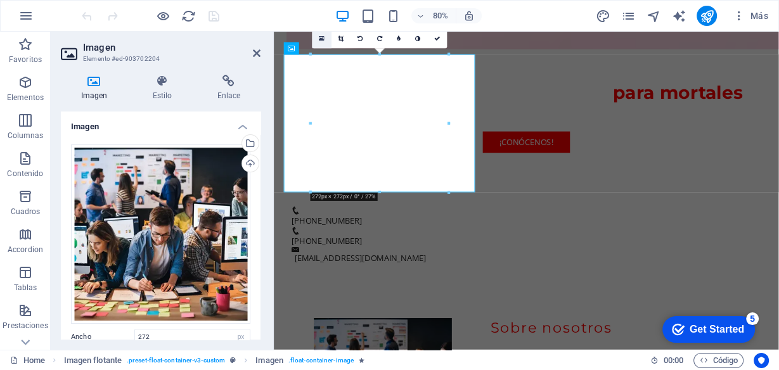
click at [321, 39] on icon at bounding box center [322, 38] width 6 height 7
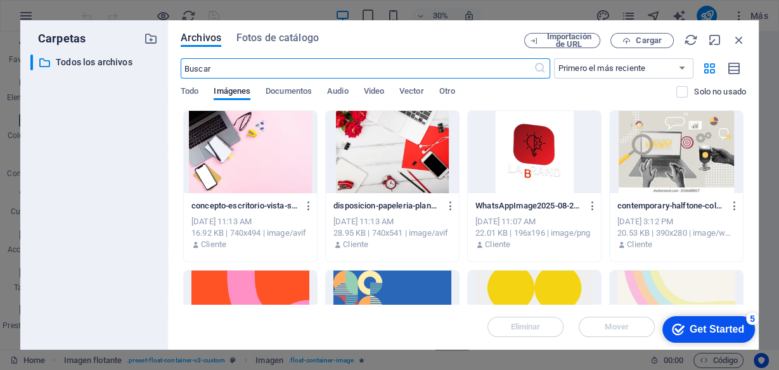
scroll to position [1086, 0]
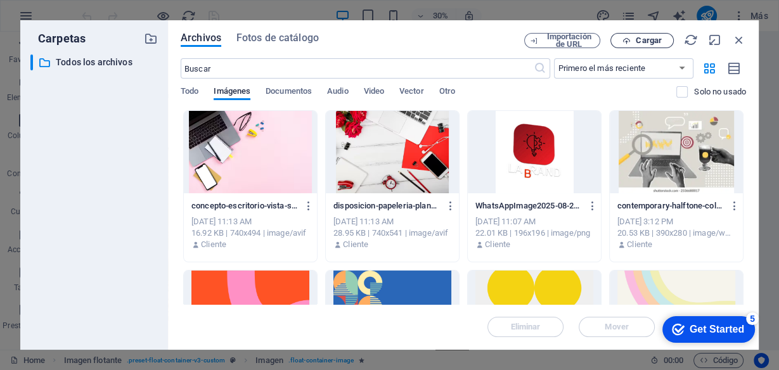
click at [649, 42] on span "Cargar" at bounding box center [649, 41] width 26 height 8
click at [738, 42] on icon "button" at bounding box center [739, 40] width 14 height 14
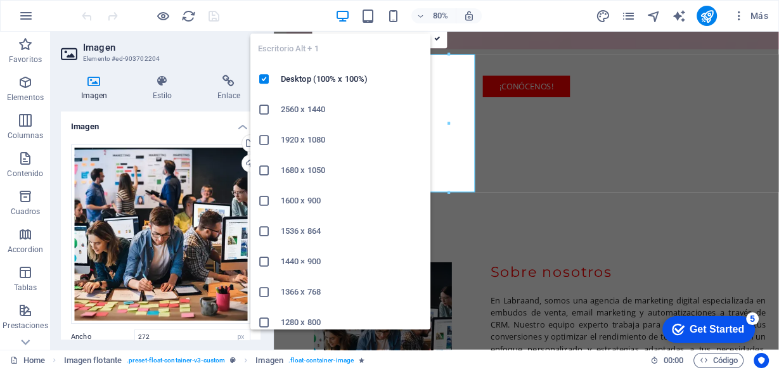
click at [324, 36] on ul "Escritorio Alt + 1 Desktop (100% x 100%) 2560 x 1440 1920 x 1080 1680 x [PHONE_…" at bounding box center [340, 231] width 180 height 395
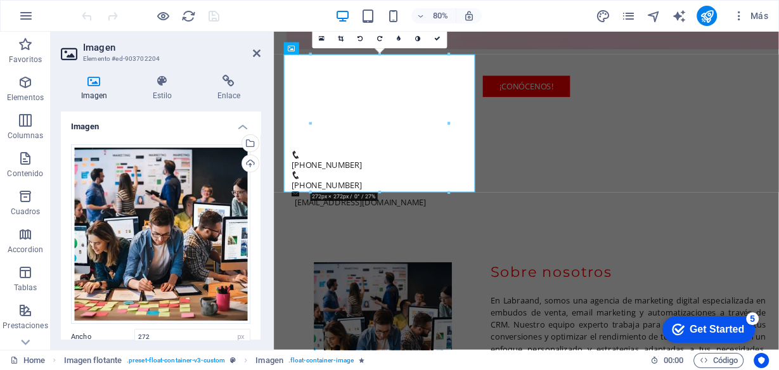
click at [214, 43] on h2 "Imagen" at bounding box center [171, 47] width 177 height 11
click at [317, 34] on link at bounding box center [321, 38] width 19 height 19
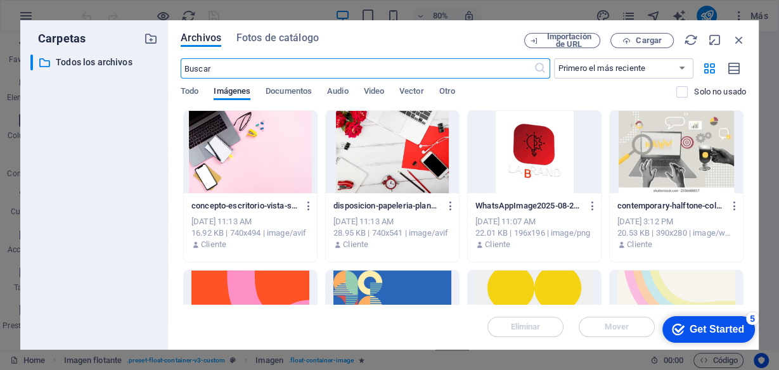
scroll to position [1086, 0]
click at [651, 39] on span "Cargar" at bounding box center [649, 41] width 26 height 8
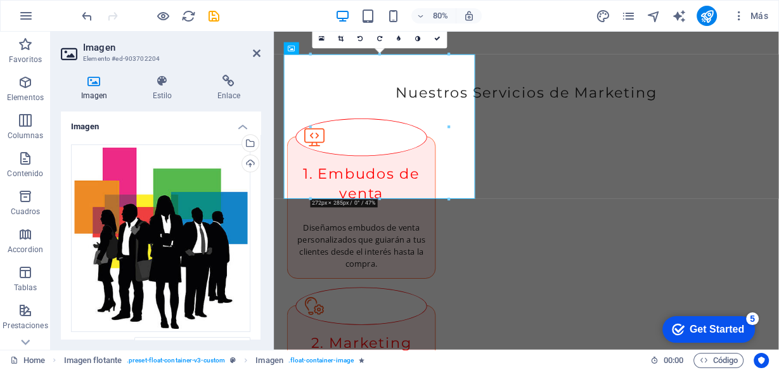
scroll to position [523, 0]
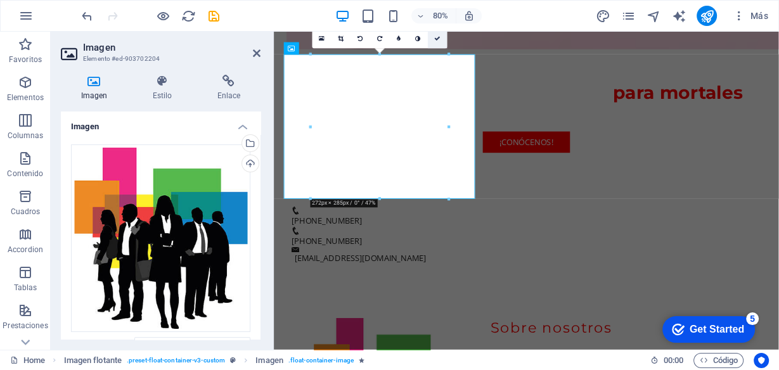
click at [437, 37] on icon at bounding box center [437, 38] width 6 height 6
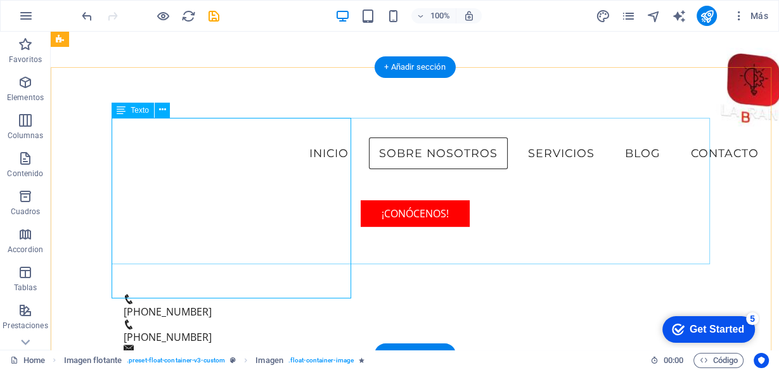
scroll to position [300, 0]
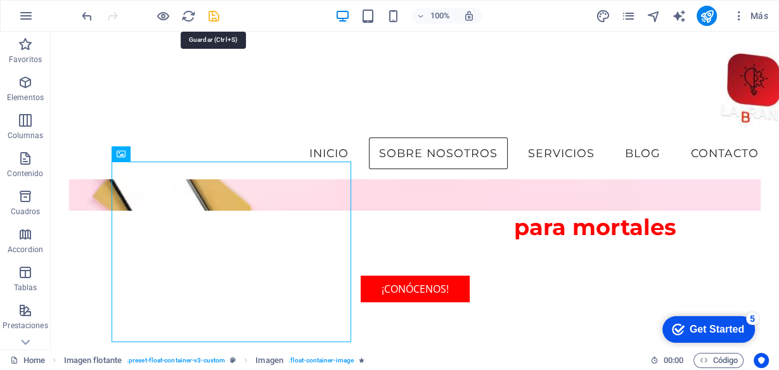
click at [208, 13] on icon "save" at bounding box center [214, 16] width 15 height 15
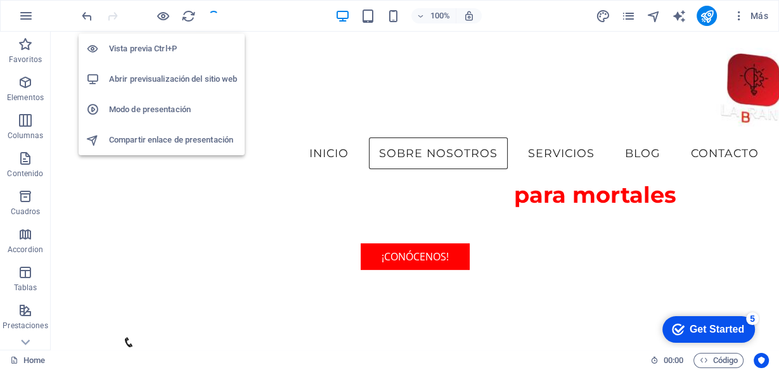
click at [160, 15] on icon "button" at bounding box center [163, 16] width 15 height 15
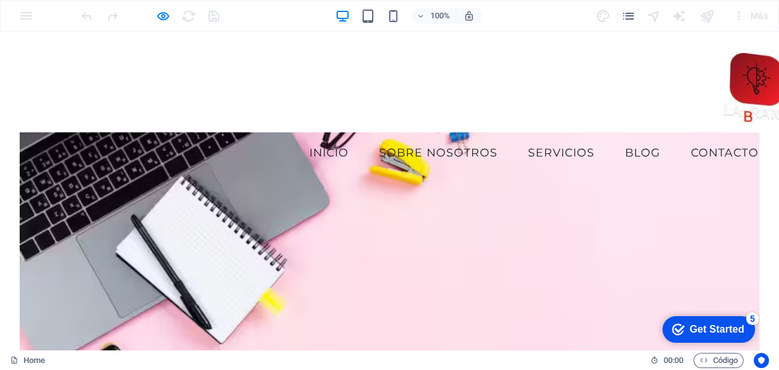
scroll to position [0, 0]
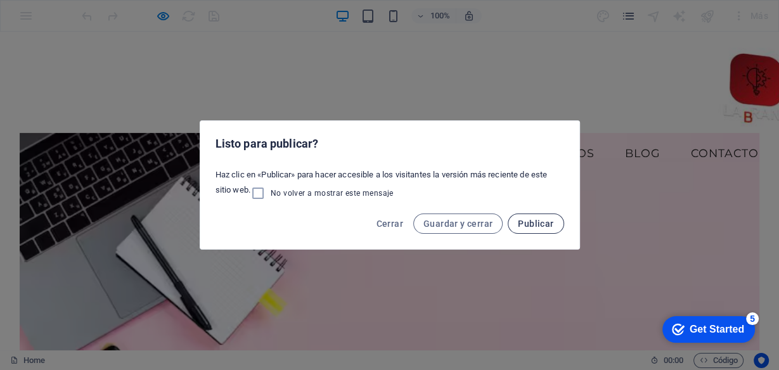
click at [534, 223] on span "Publicar" at bounding box center [535, 224] width 35 height 10
